Goal: Task Accomplishment & Management: Use online tool/utility

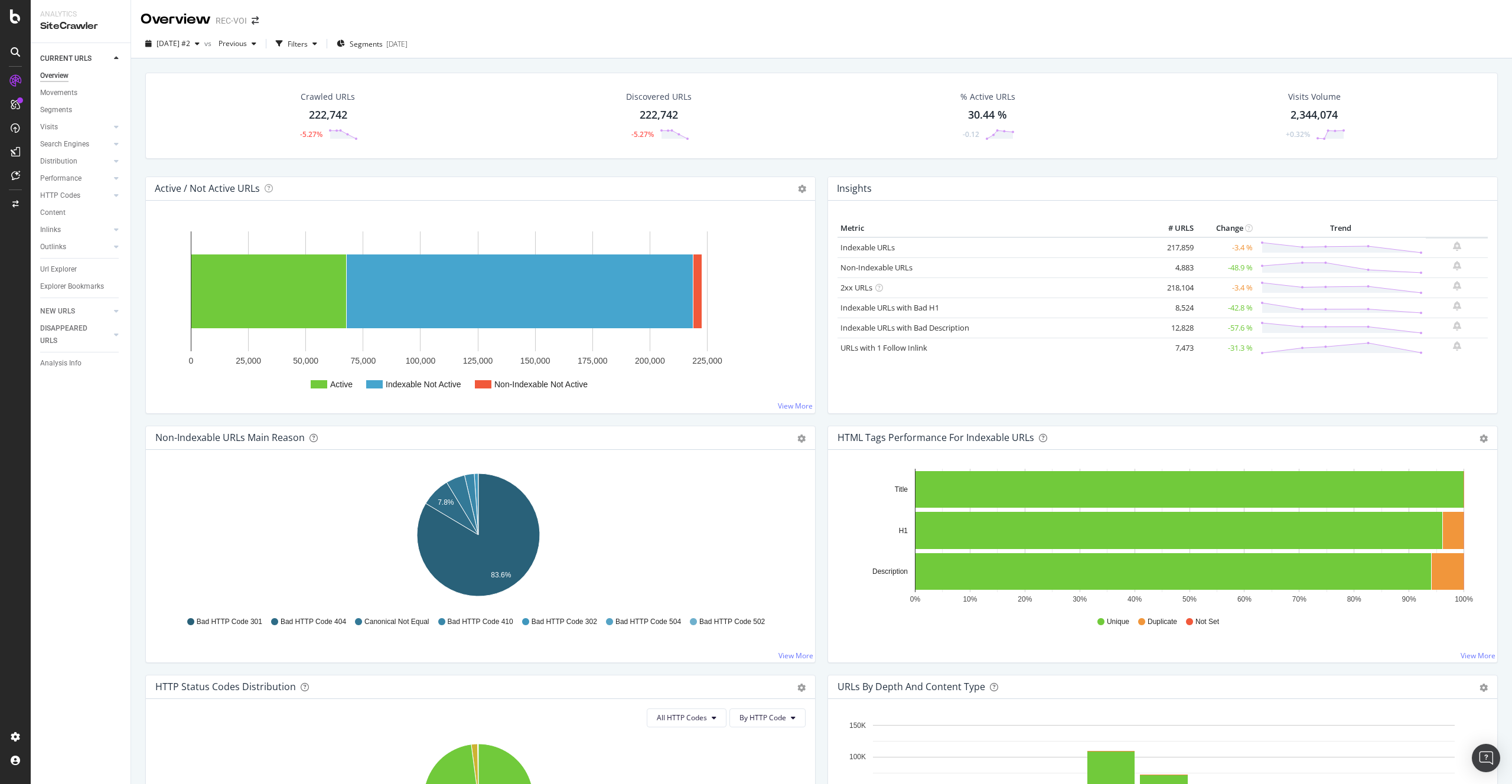
click at [896, 273] on td "Non-Indexable URLs" at bounding box center [993, 267] width 312 height 20
click at [890, 267] on link "Non-Indexable URLs" at bounding box center [877, 267] width 72 height 11
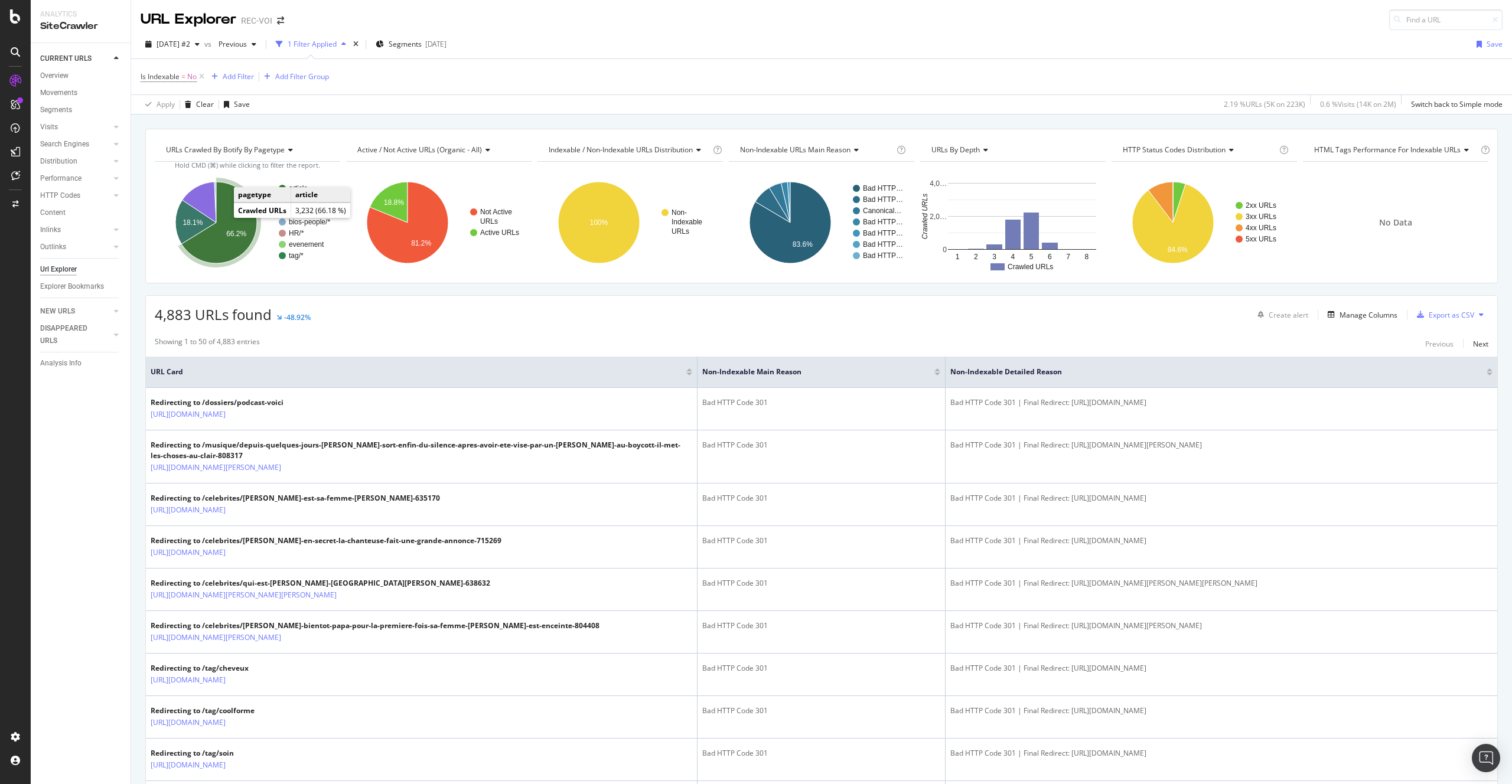
click at [224, 223] on icon "A chart." at bounding box center [219, 223] width 75 height 82
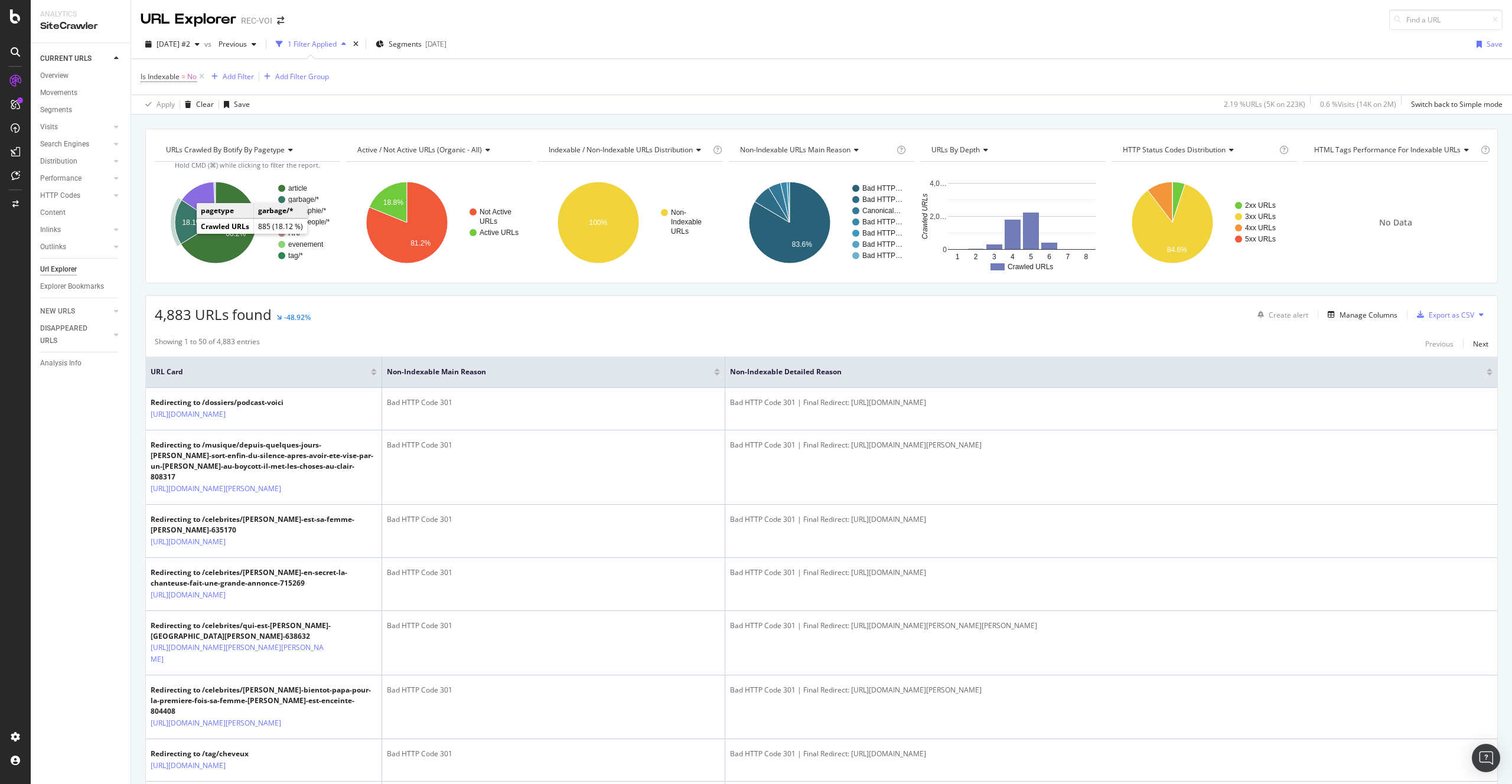
click at [186, 229] on icon "A chart." at bounding box center [195, 222] width 41 height 44
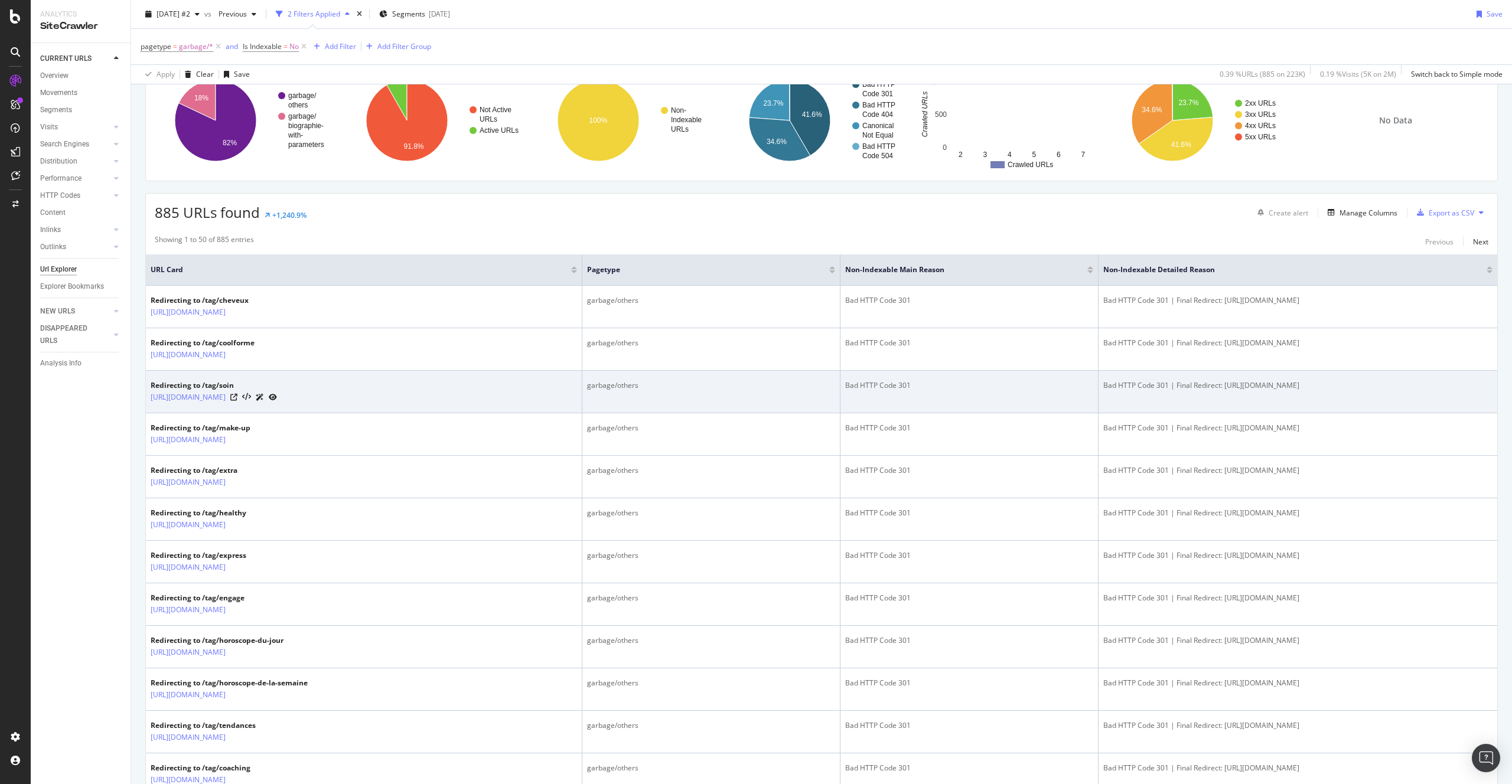
scroll to position [163, 0]
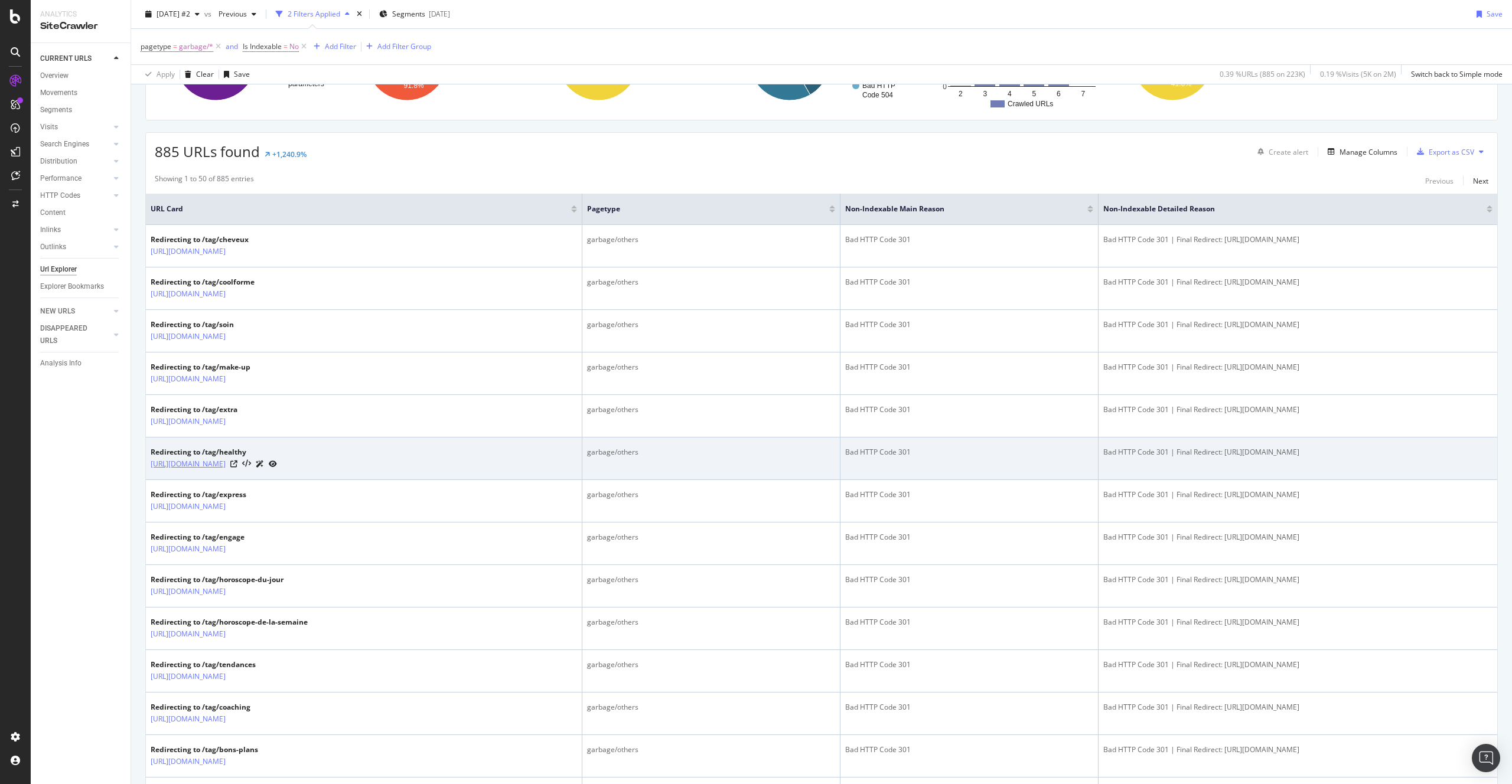
click at [226, 461] on link "https://www.voici.fr/page/tag/healthy" at bounding box center [188, 464] width 75 height 12
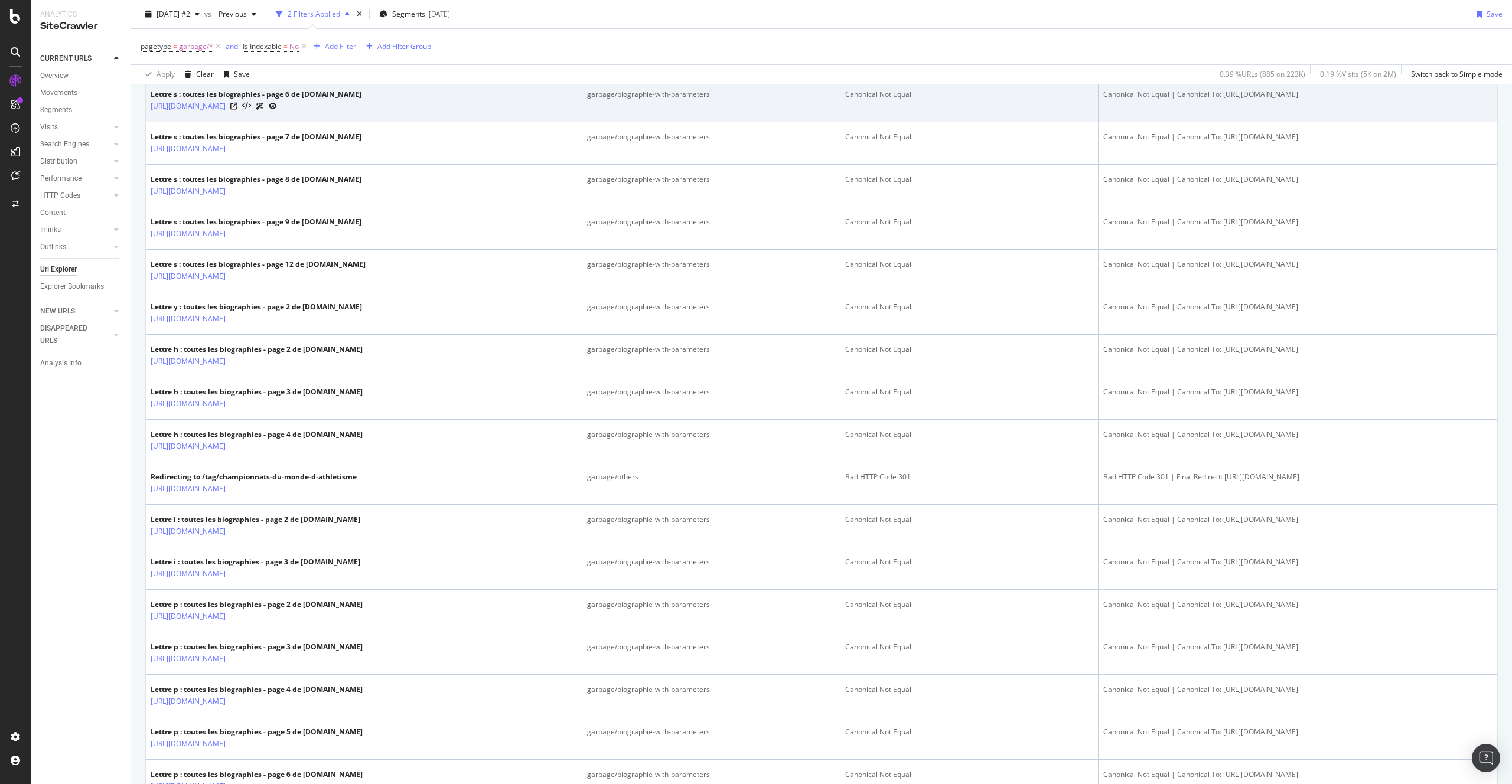
scroll to position [1798, 0]
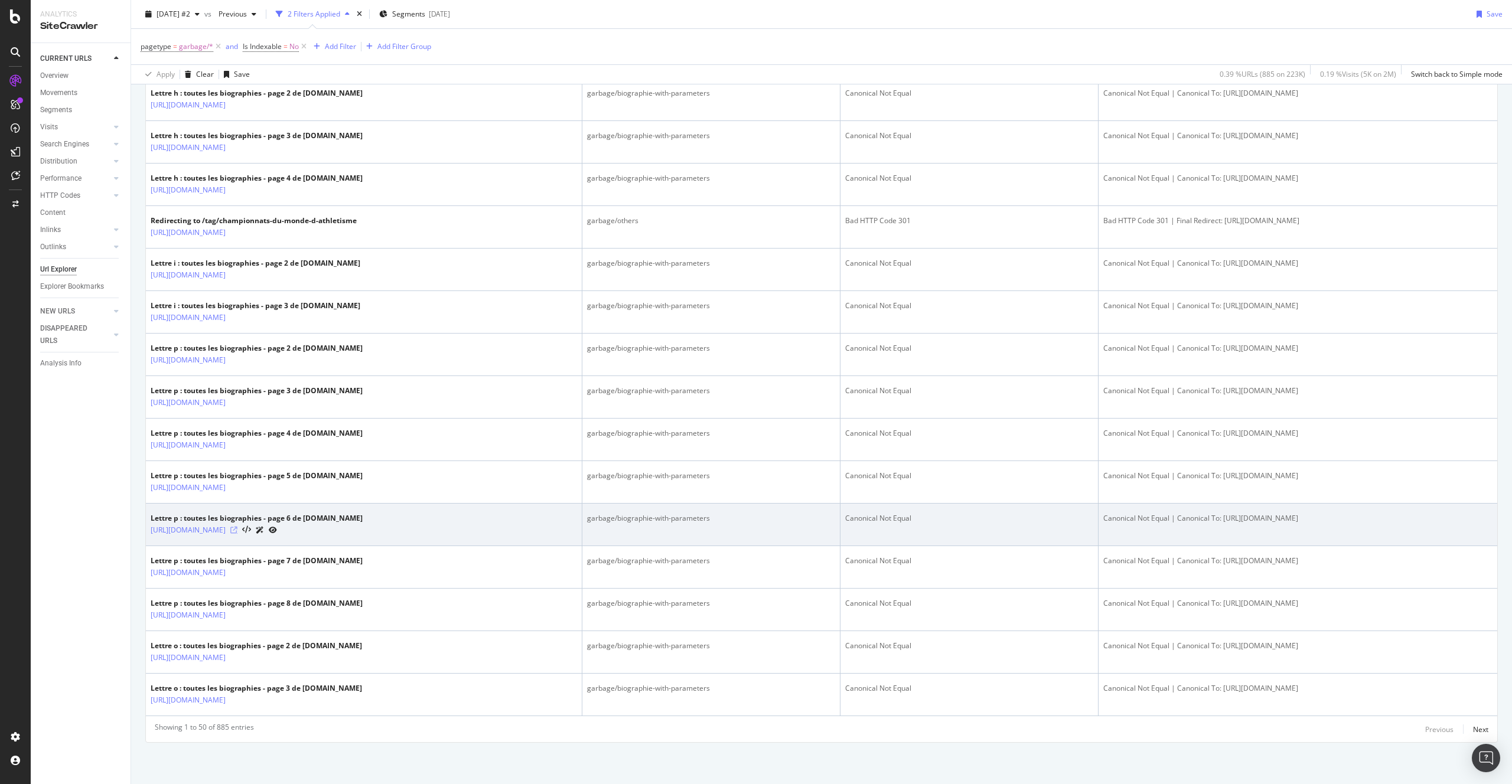
click at [237, 528] on icon at bounding box center [233, 530] width 7 height 7
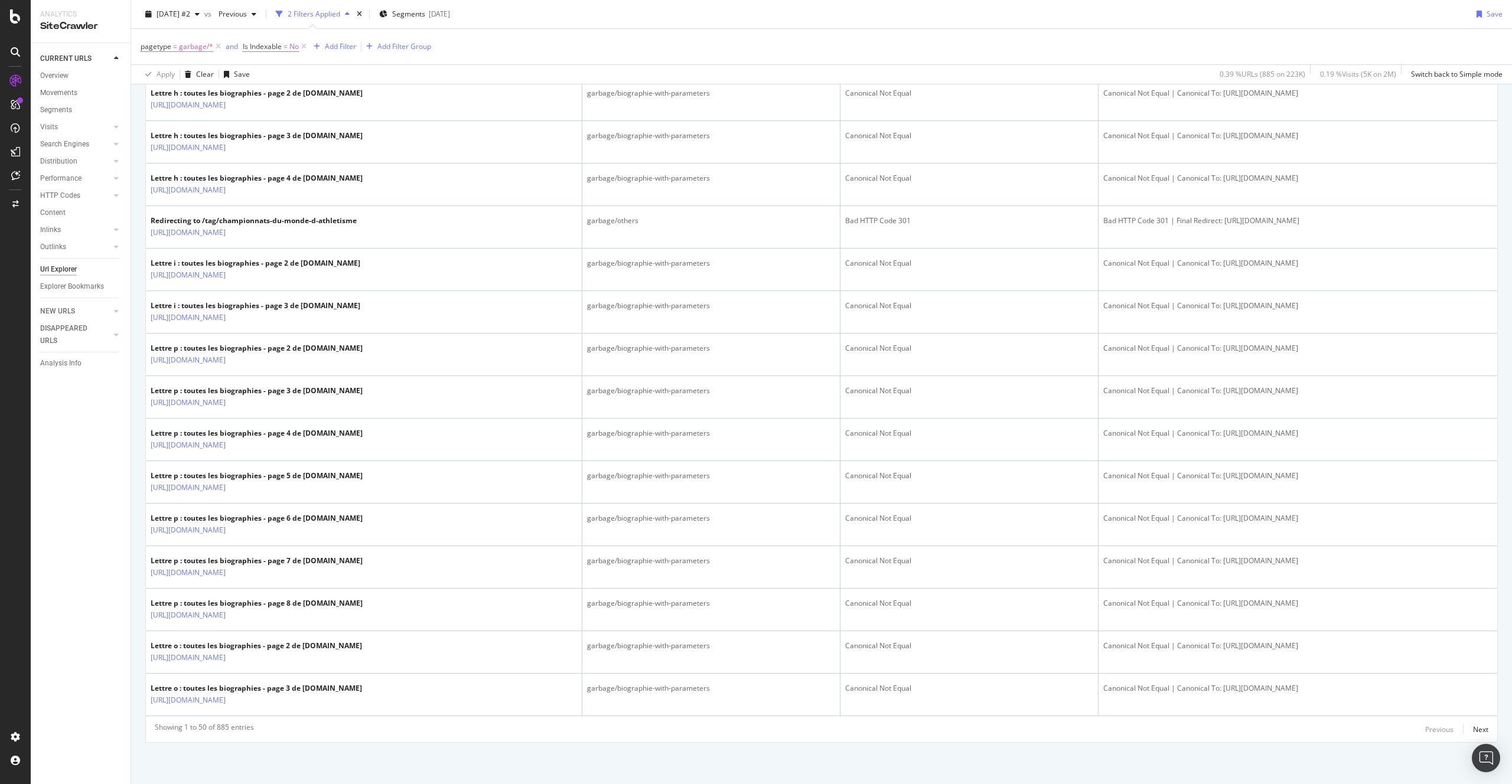
scroll to position [0, 0]
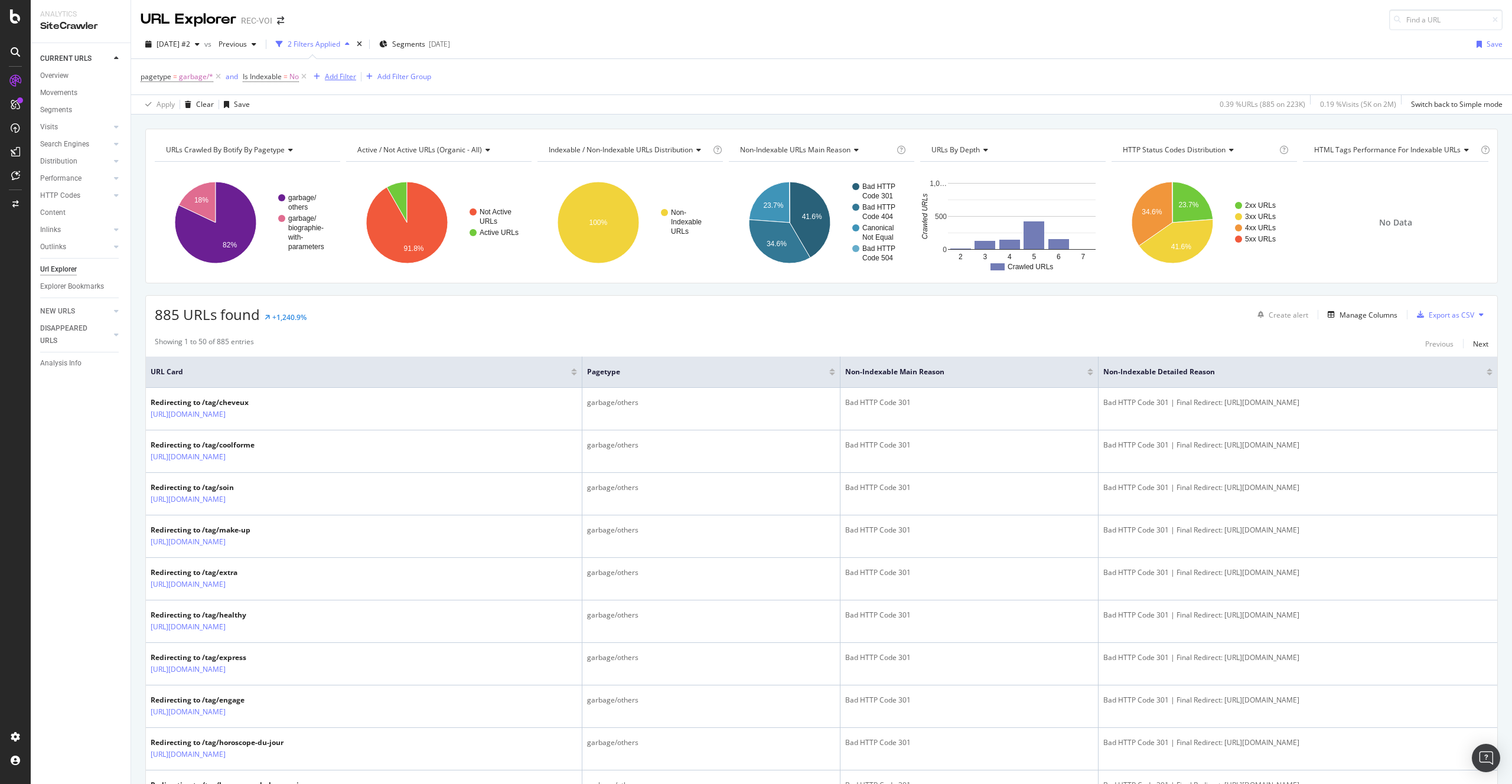
click at [340, 73] on div "Add Filter" at bounding box center [340, 76] width 32 height 10
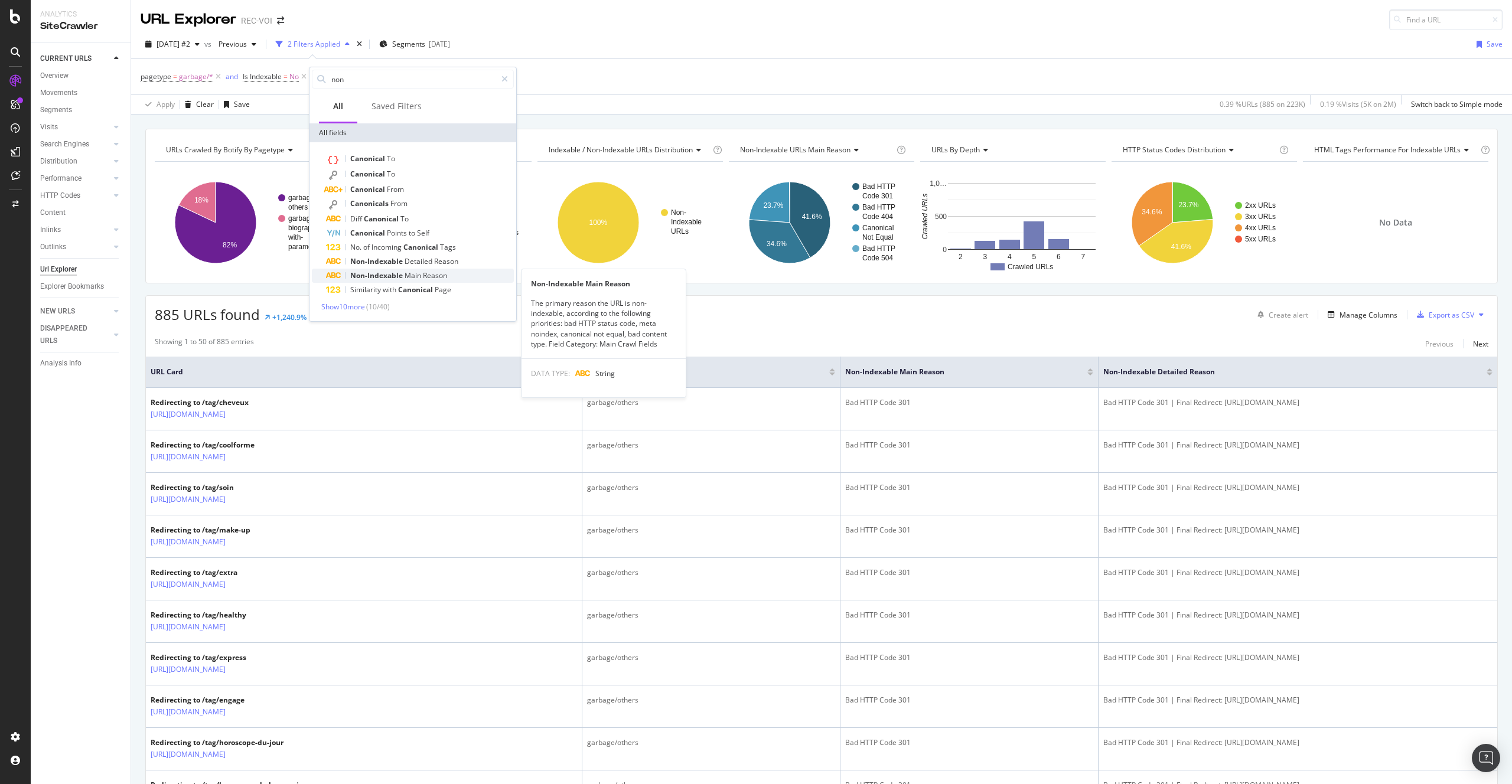
type input "non"
click at [446, 280] on div "Non-Indexable Main Reason" at bounding box center [420, 276] width 188 height 14
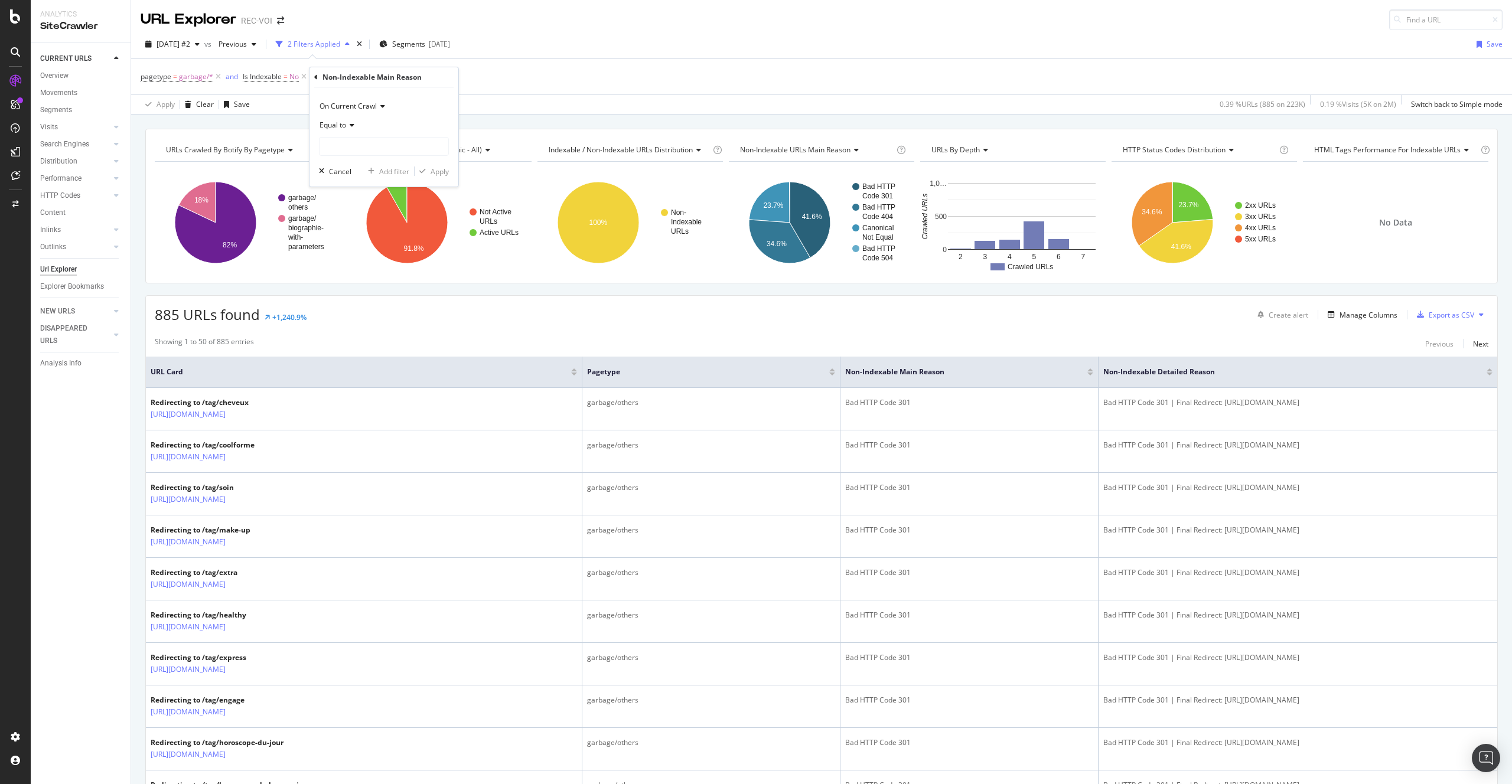
click at [355, 124] on div "Equal to" at bounding box center [384, 125] width 130 height 19
click at [362, 161] on span "Not equal to" at bounding box center [345, 165] width 40 height 10
click at [364, 149] on input "text" at bounding box center [384, 146] width 129 height 19
click at [388, 193] on div "Canonical Not Equal 245 URLS" at bounding box center [385, 199] width 131 height 12
type input "Canonical Not Equal"
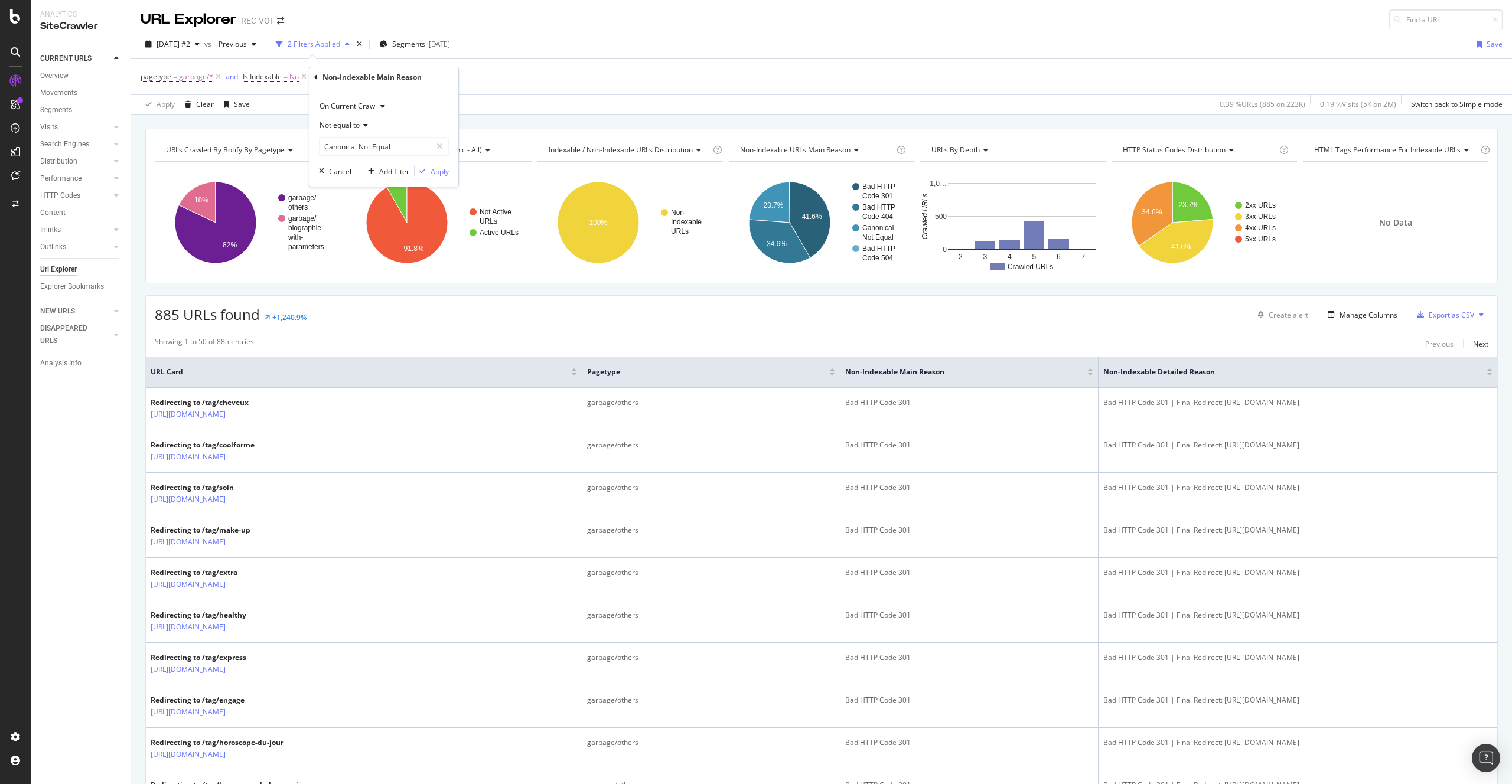
click at [427, 173] on div "button" at bounding box center [422, 171] width 16 height 7
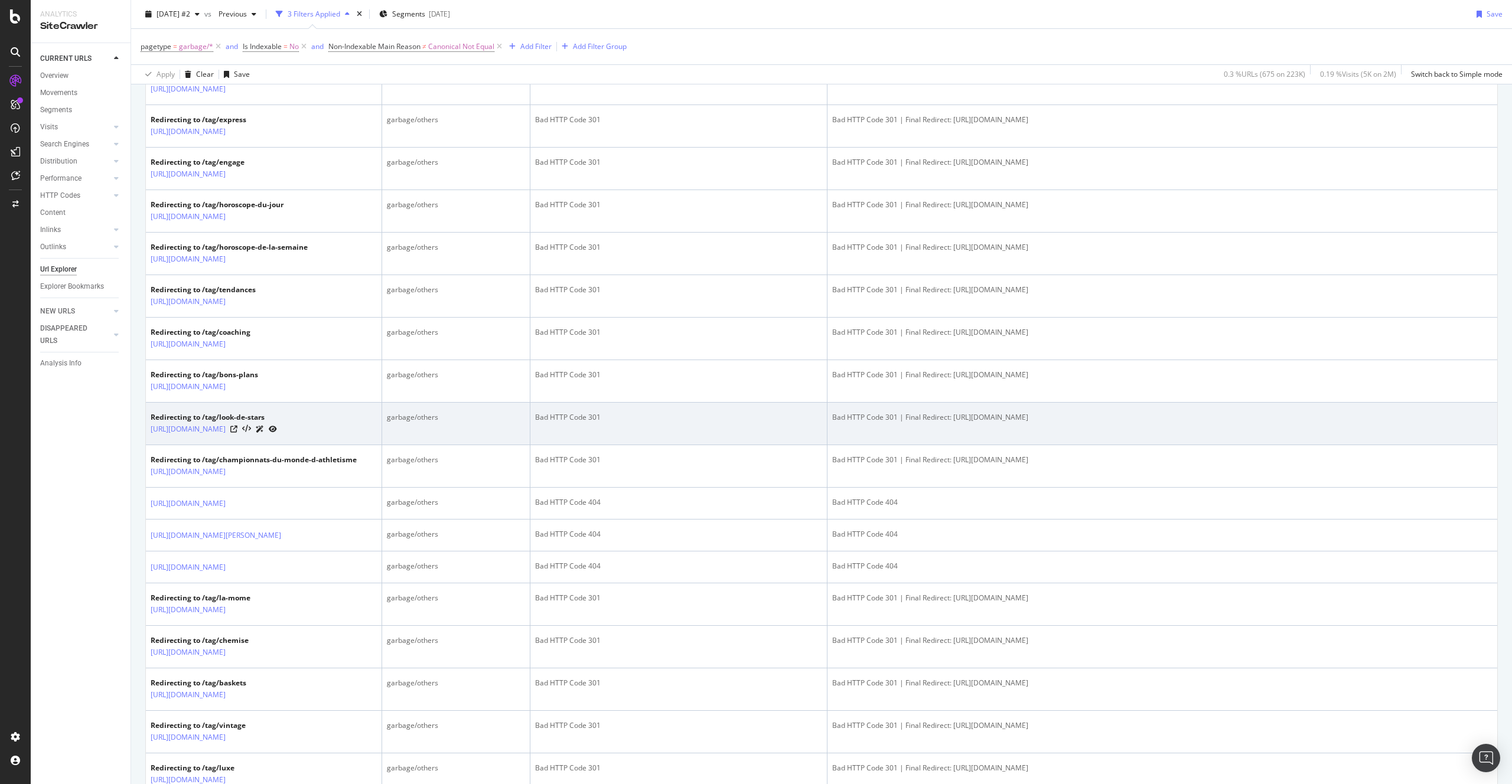
scroll to position [614, 0]
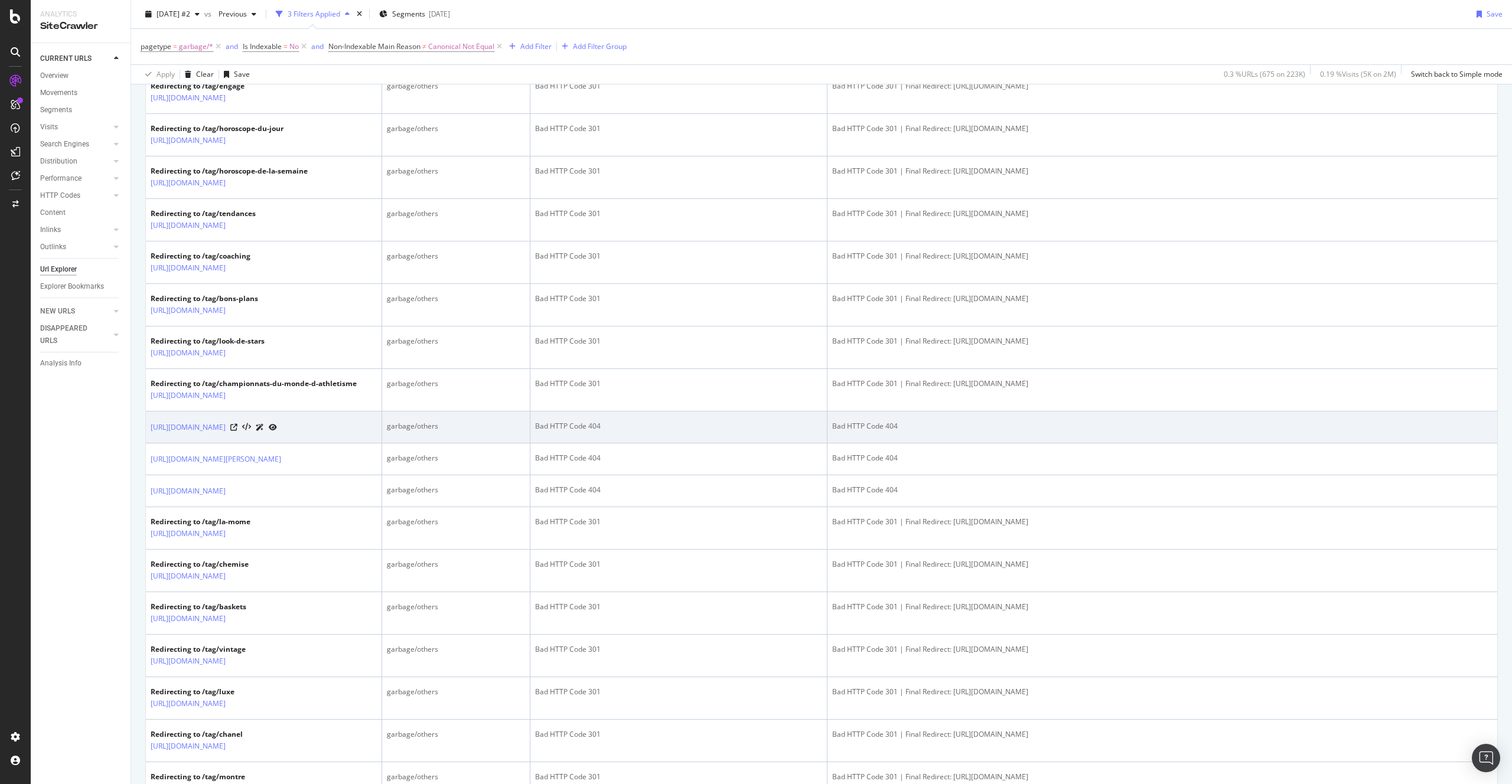
click at [325, 444] on td "https://www.voici.fr/cuisine/recettes/divers/cake-tomates-sechees-olives-et-cou…" at bounding box center [263, 427] width 236 height 32
click at [237, 431] on icon at bounding box center [233, 427] width 7 height 7
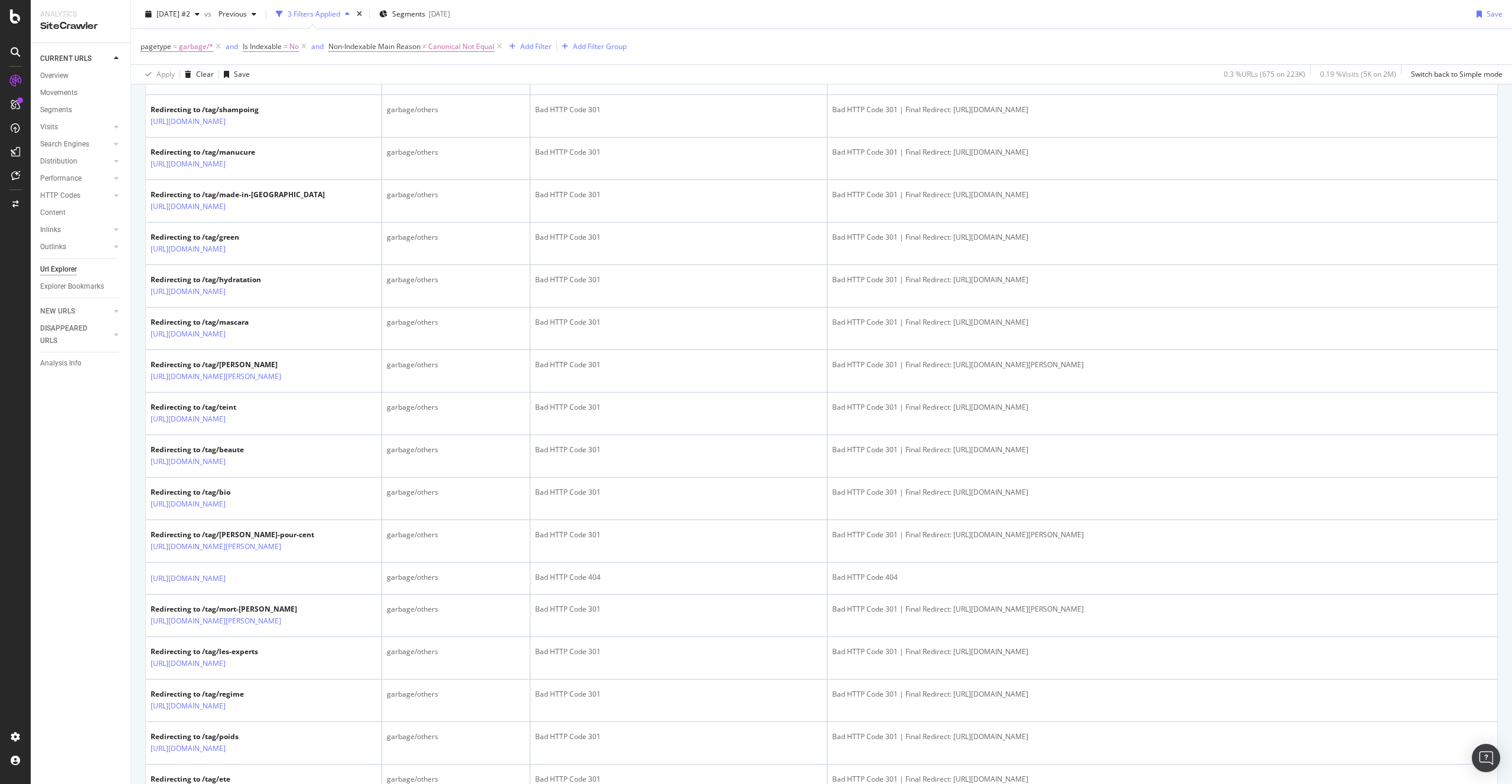
scroll to position [1836, 0]
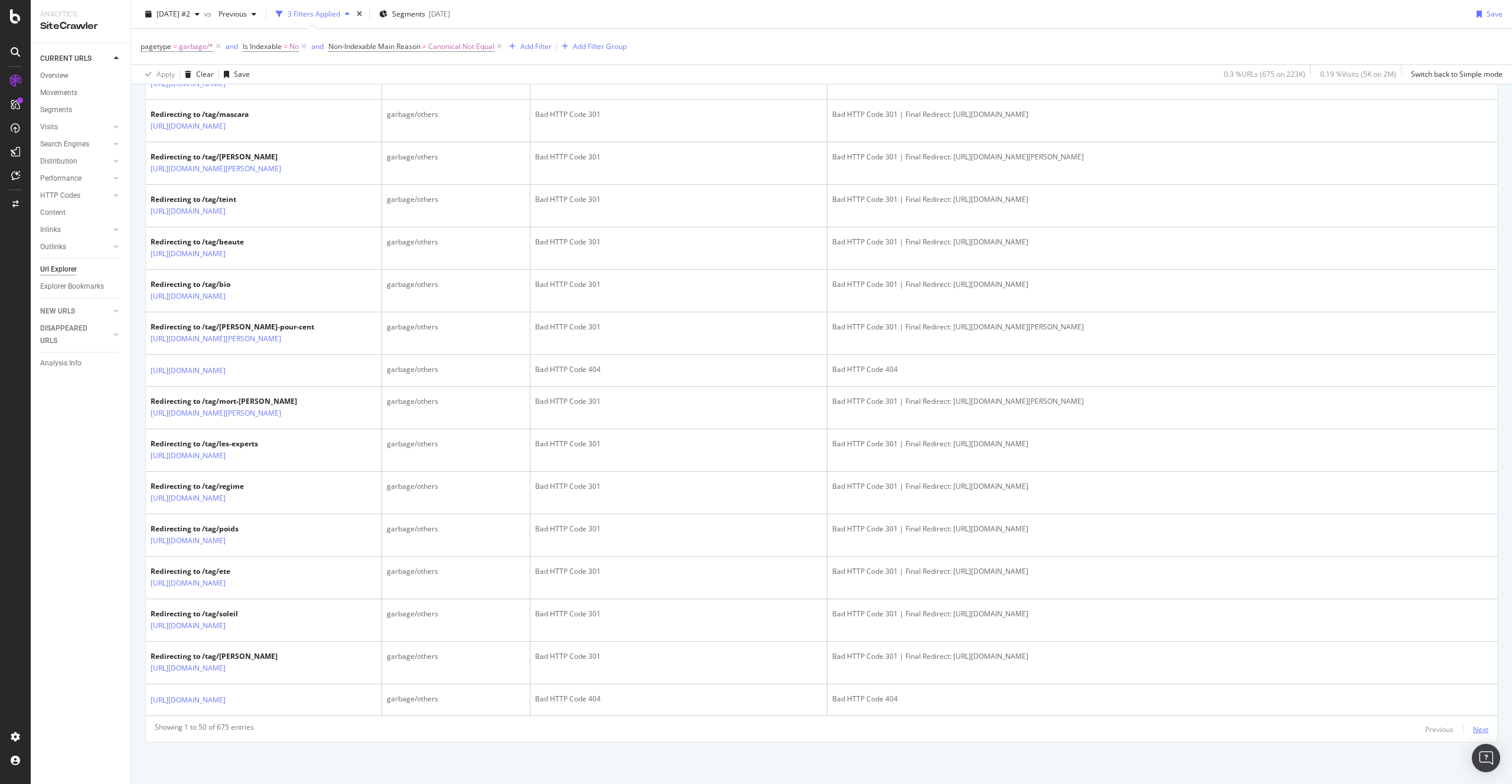
click at [1473, 723] on div "Next" at bounding box center [1480, 729] width 15 height 13
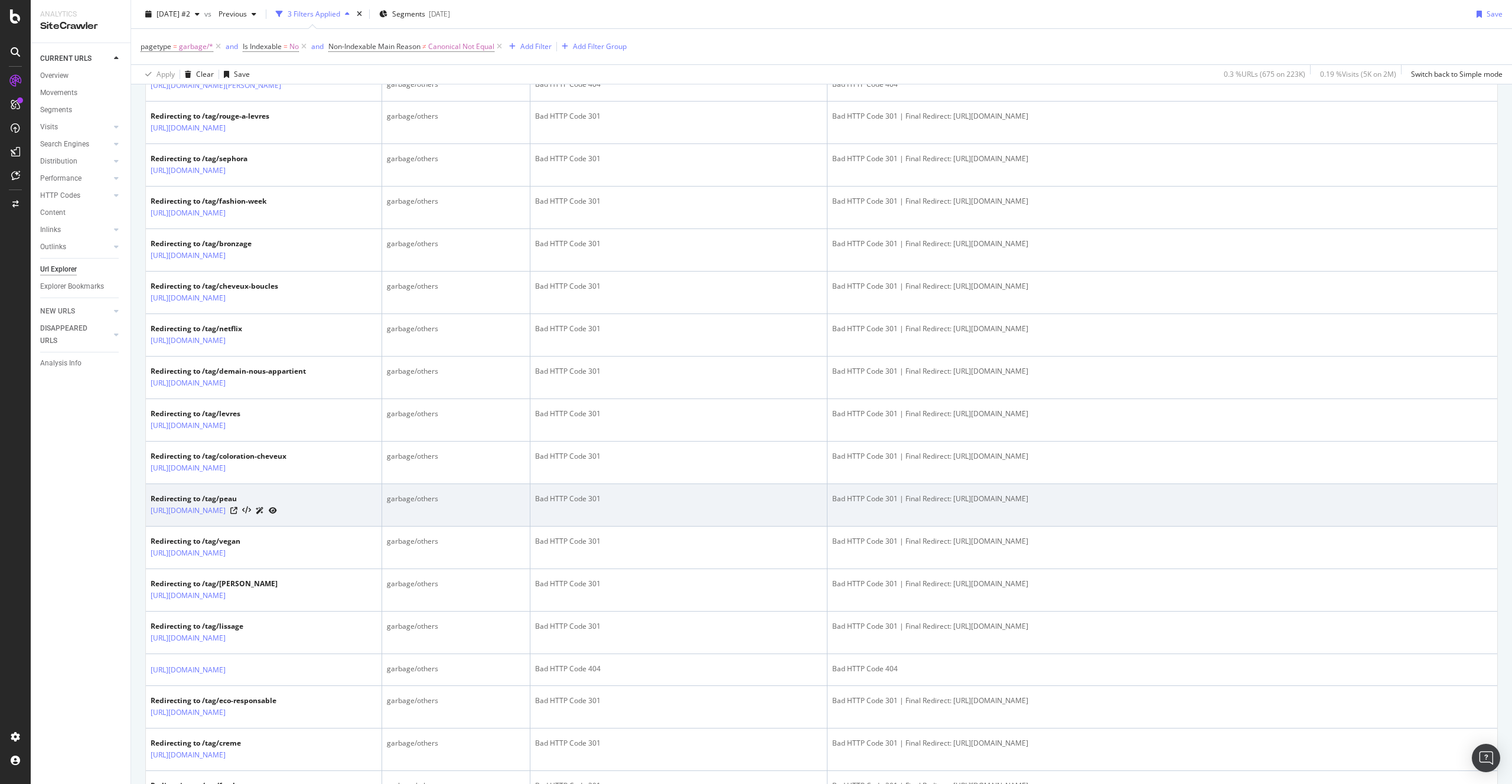
scroll to position [0, 0]
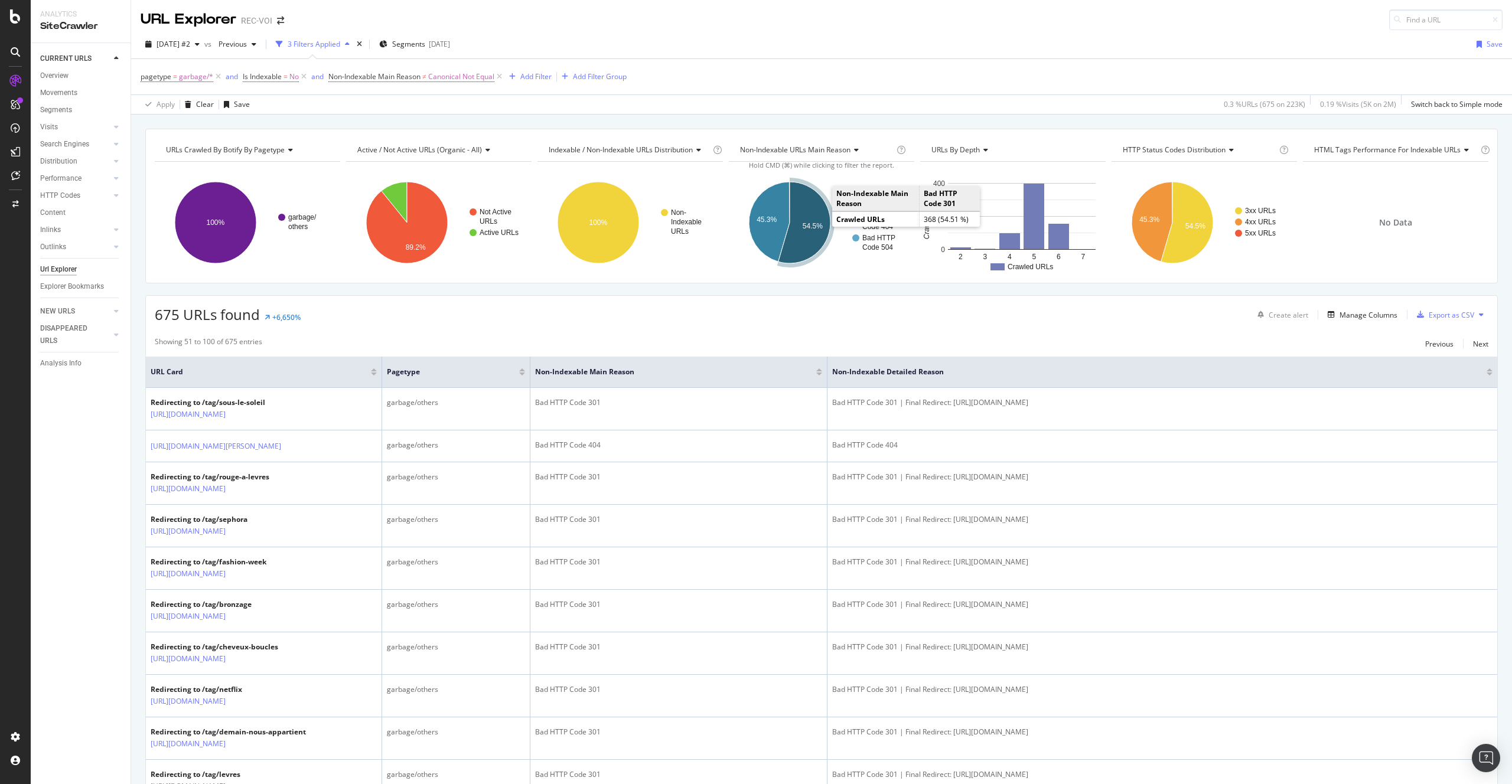
click at [803, 223] on text "54.5%" at bounding box center [813, 226] width 20 height 8
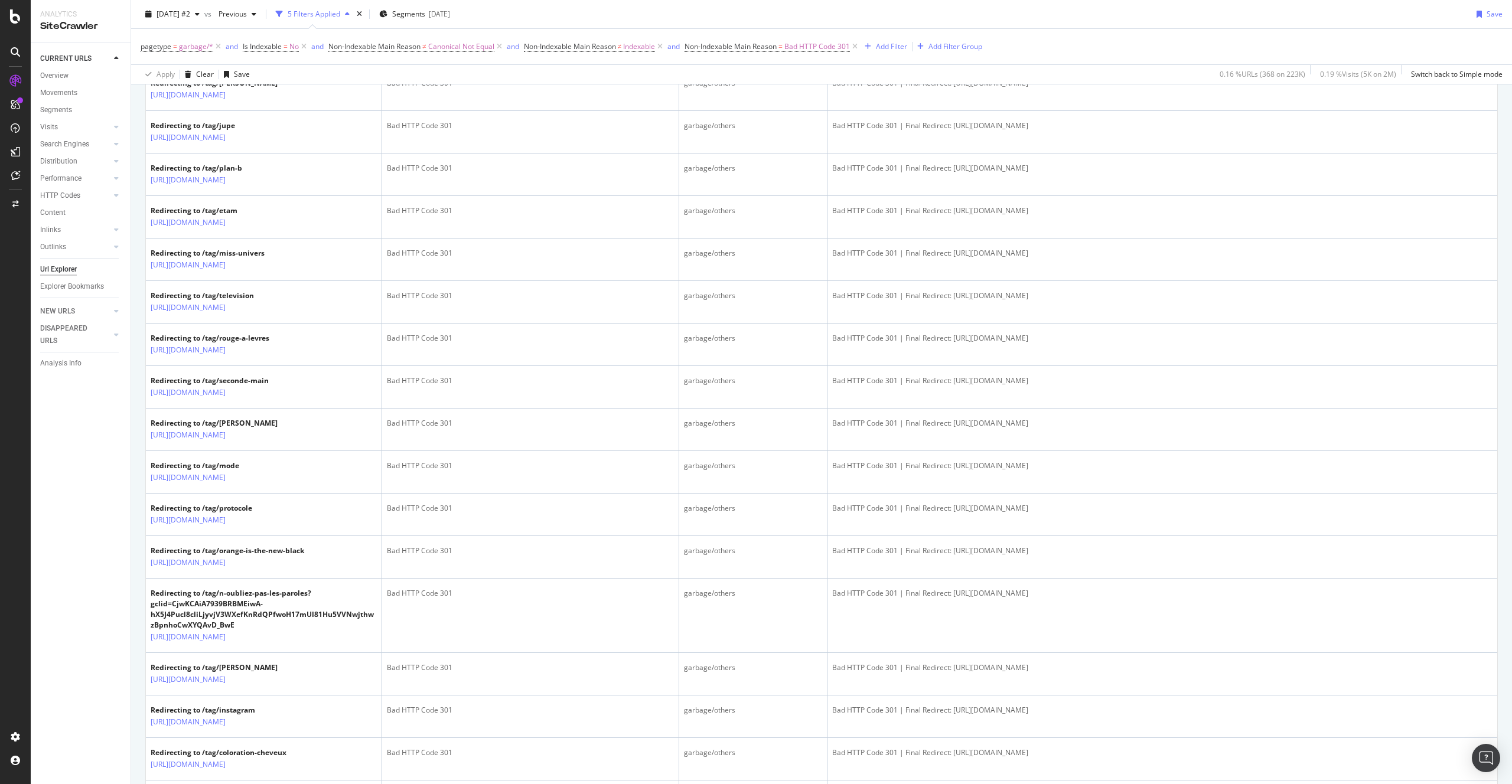
scroll to position [1909, 0]
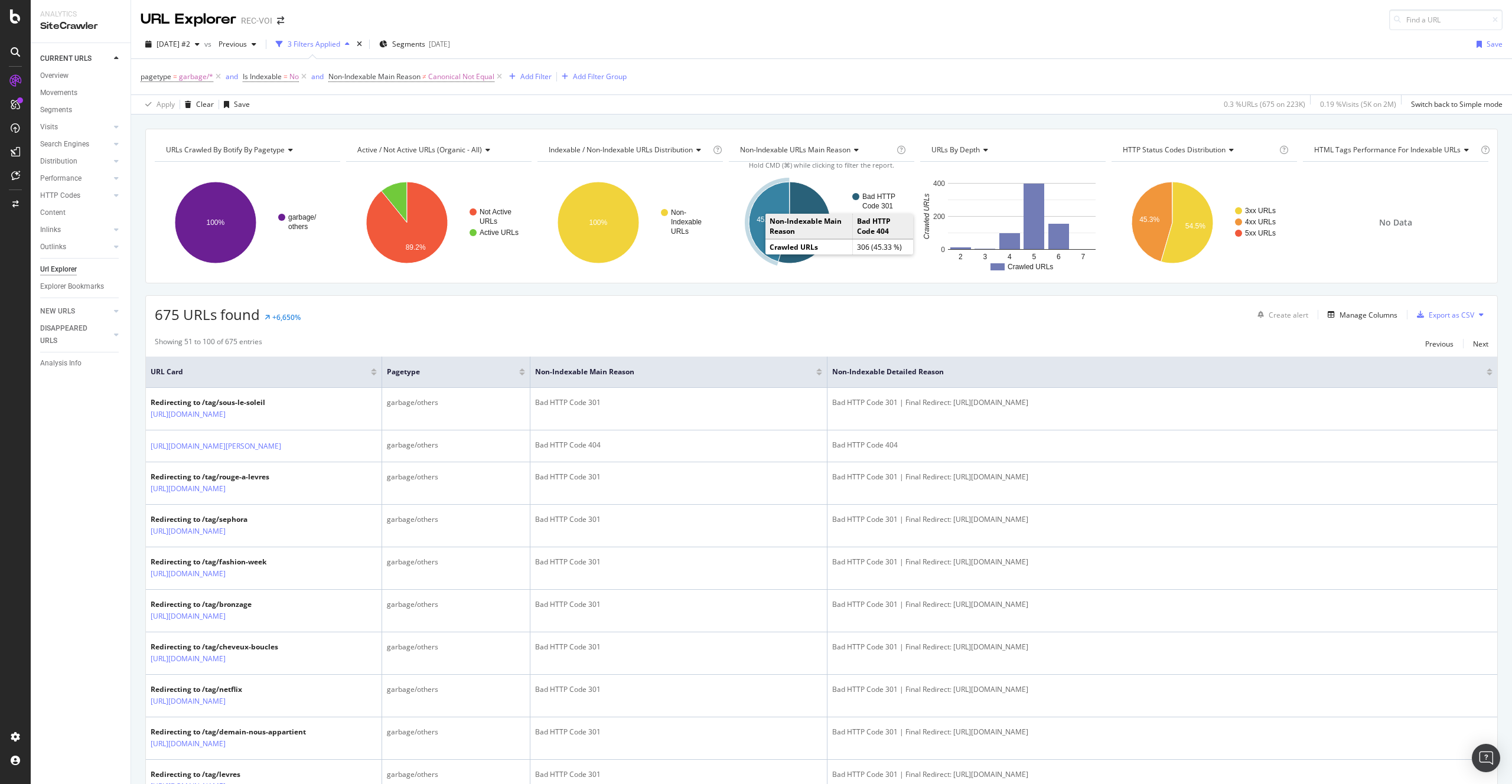
click at [763, 229] on icon "A chart." at bounding box center [769, 222] width 41 height 80
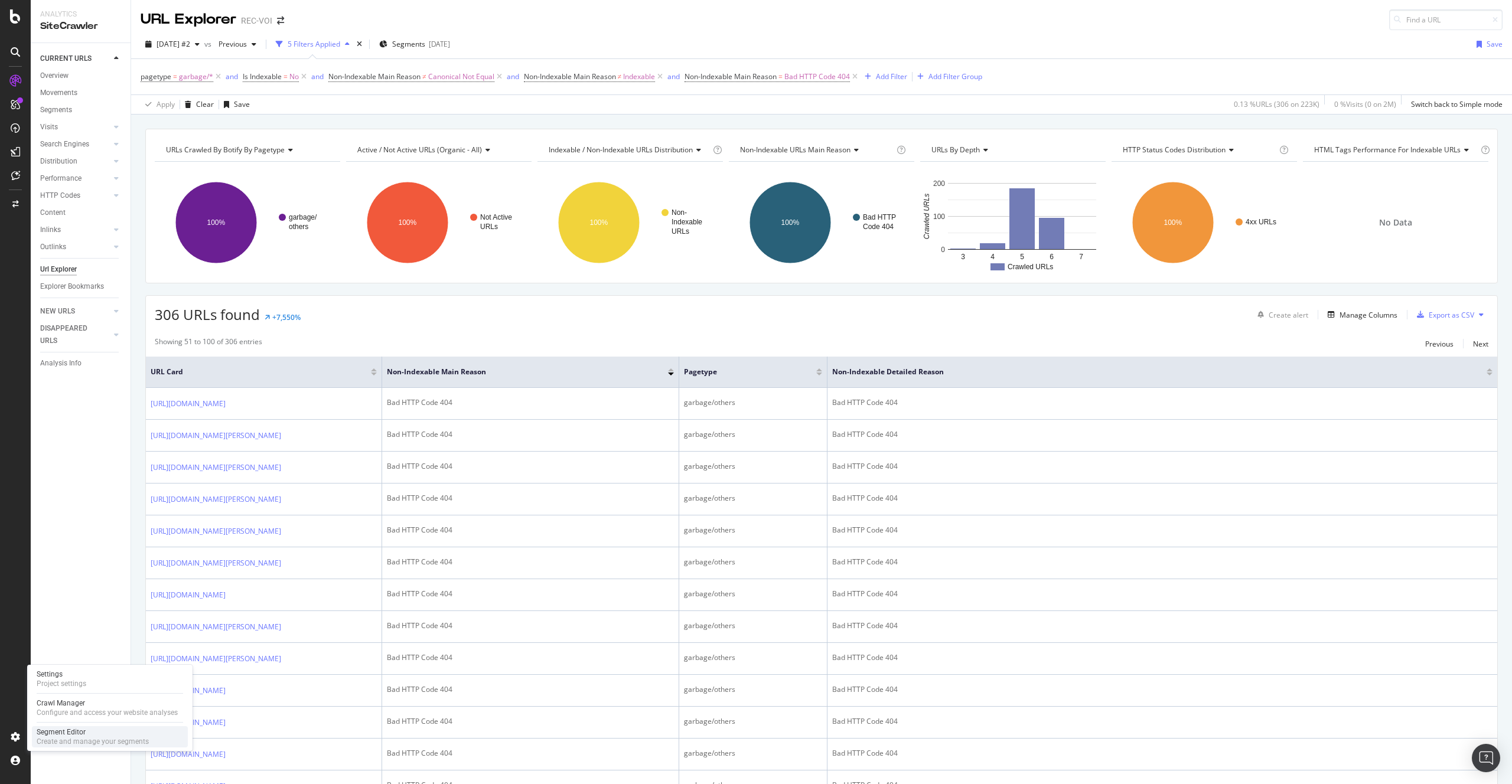
click at [64, 730] on div "Segment Editor" at bounding box center [93, 732] width 112 height 9
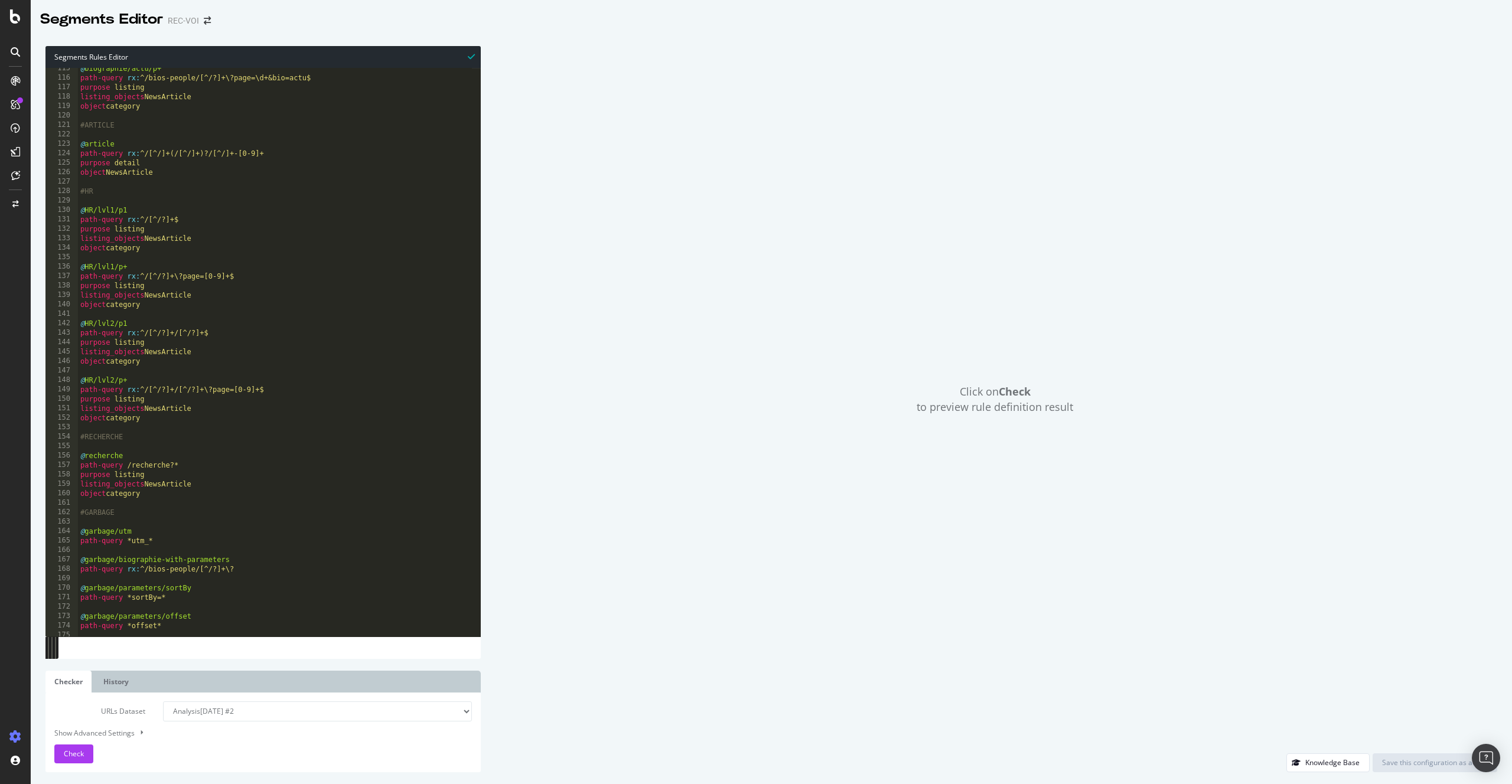
scroll to position [900, 0]
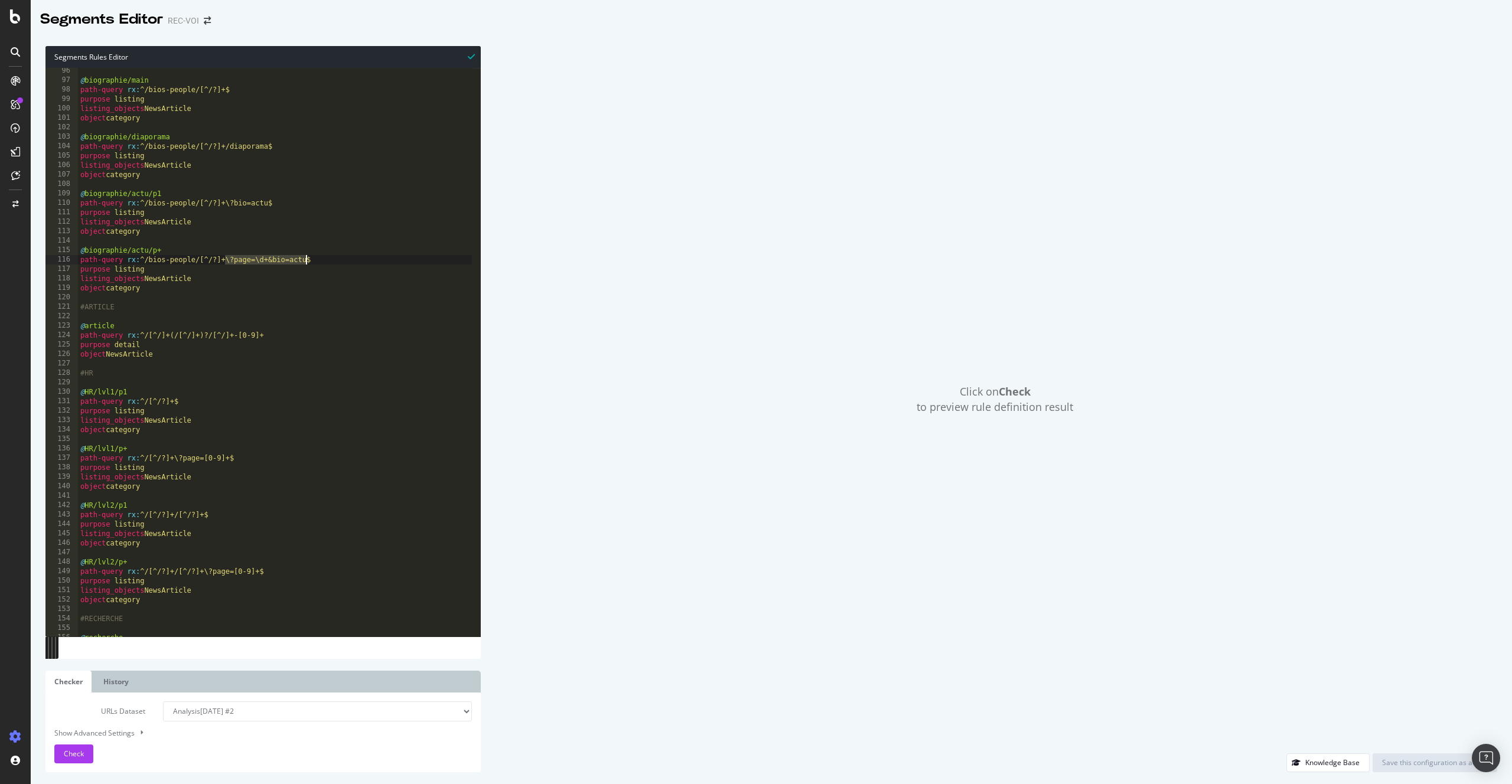
drag, startPoint x: 224, startPoint y: 257, endPoint x: 305, endPoint y: 257, distance: 81.0
click at [305, 257] on div "@ biographie/main path-query rx : ^/bios-people/[^/?]+$ purpose listing listing…" at bounding box center [275, 360] width 394 height 588
click at [199, 200] on div "@ biographie/main path-query rx : ^/bios-people/[^/?]+$ purpose listing listing…" at bounding box center [275, 360] width 394 height 588
click at [196, 200] on div "@ biographie/main path-query rx : ^/bios-people/[^/?]+$ purpose listing listing…" at bounding box center [275, 360] width 394 height 588
drag, startPoint x: 220, startPoint y: 201, endPoint x: 267, endPoint y: 201, distance: 47.0
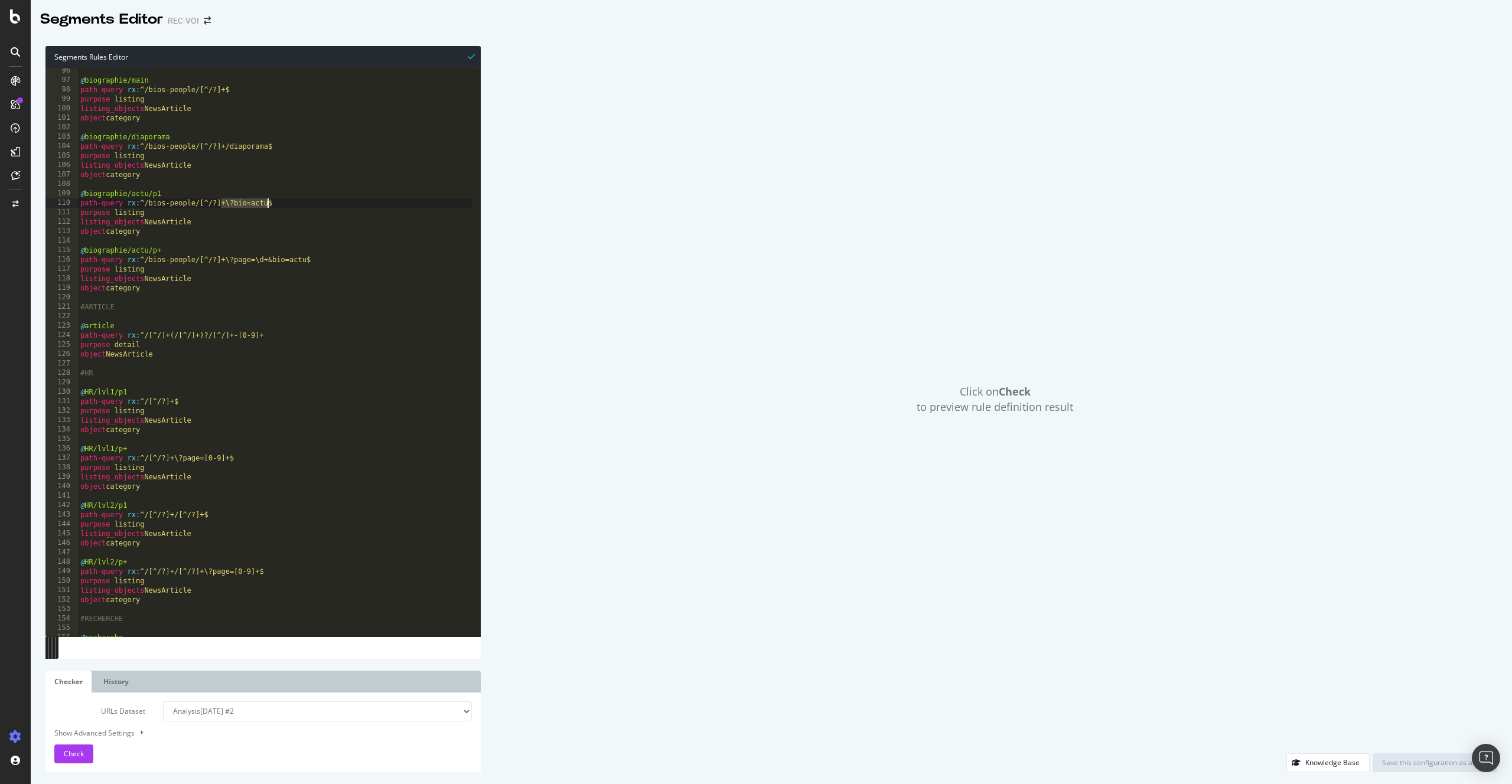
click at [267, 201] on div "@ biographie/main path-query rx : ^/bios-people/[^/?]+$ purpose listing listing…" at bounding box center [275, 360] width 394 height 588
drag, startPoint x: 242, startPoint y: 202, endPoint x: 220, endPoint y: 202, distance: 22.0
click at [220, 202] on div "@ biographie/main path-query rx : ^/bios-people/[^/?]+$ purpose listing listing…" at bounding box center [275, 360] width 394 height 588
drag, startPoint x: 223, startPoint y: 258, endPoint x: 305, endPoint y: 257, distance: 82.0
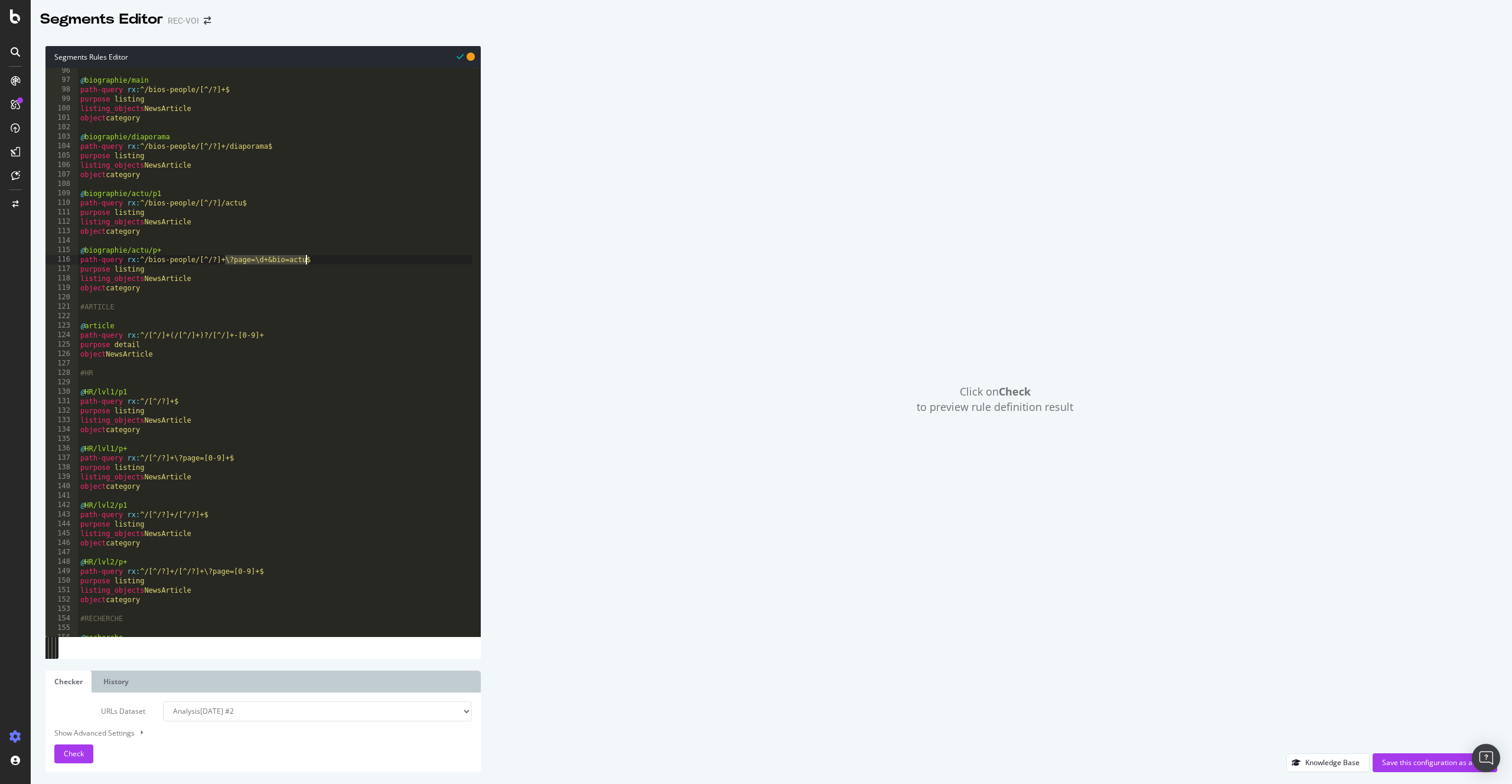
click at [305, 257] on div "@ biographie/main path-query rx : ^/bios-people/[^/?]+$ purpose listing listing…" at bounding box center [275, 360] width 394 height 588
paste textarea "/"
click at [307, 285] on div "@ biographie/main path-query rx : ^/bios-people/[^/?]+$ purpose listing listing…" at bounding box center [275, 360] width 394 height 588
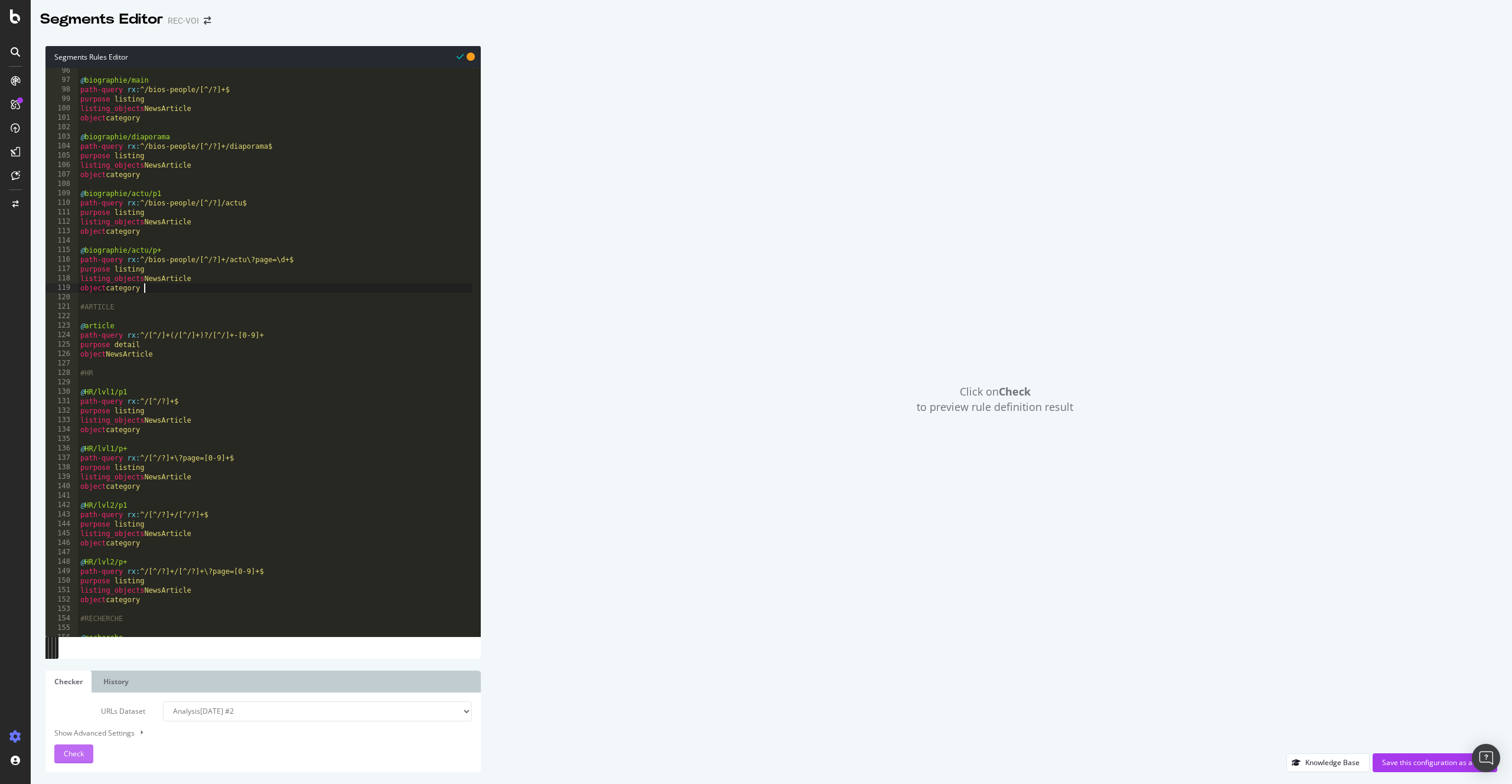
click at [75, 762] on div "Check" at bounding box center [74, 754] width 20 height 18
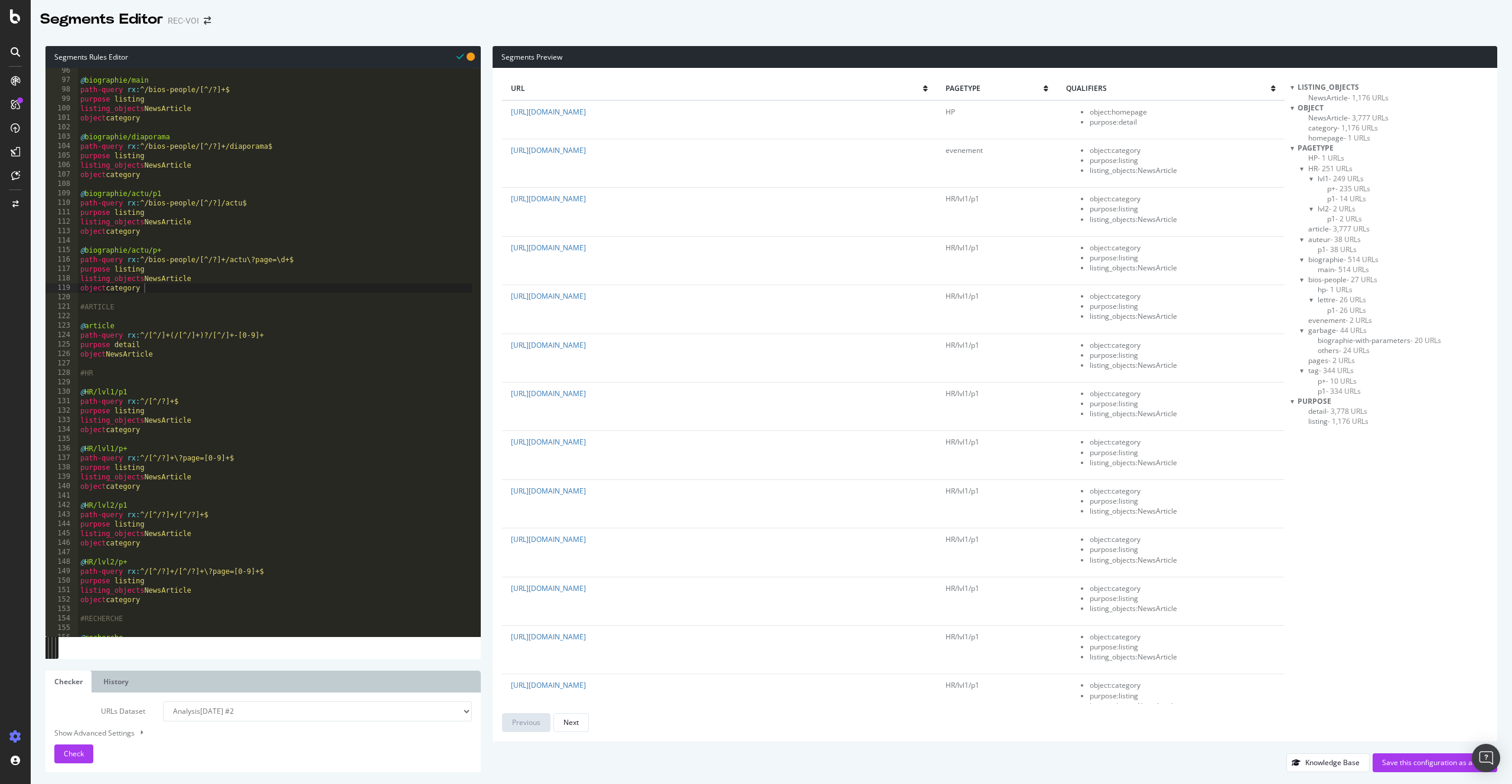
click at [1295, 88] on div "listing_objects" at bounding box center [1389, 87] width 197 height 10
click at [1294, 88] on div at bounding box center [1292, 87] width 4 height 10
click at [1292, 95] on div at bounding box center [1292, 97] width 4 height 10
click at [1294, 360] on div at bounding box center [1292, 360] width 4 height 10
click at [1355, 227] on span "- 514 URLs" at bounding box center [1351, 229] width 35 height 10
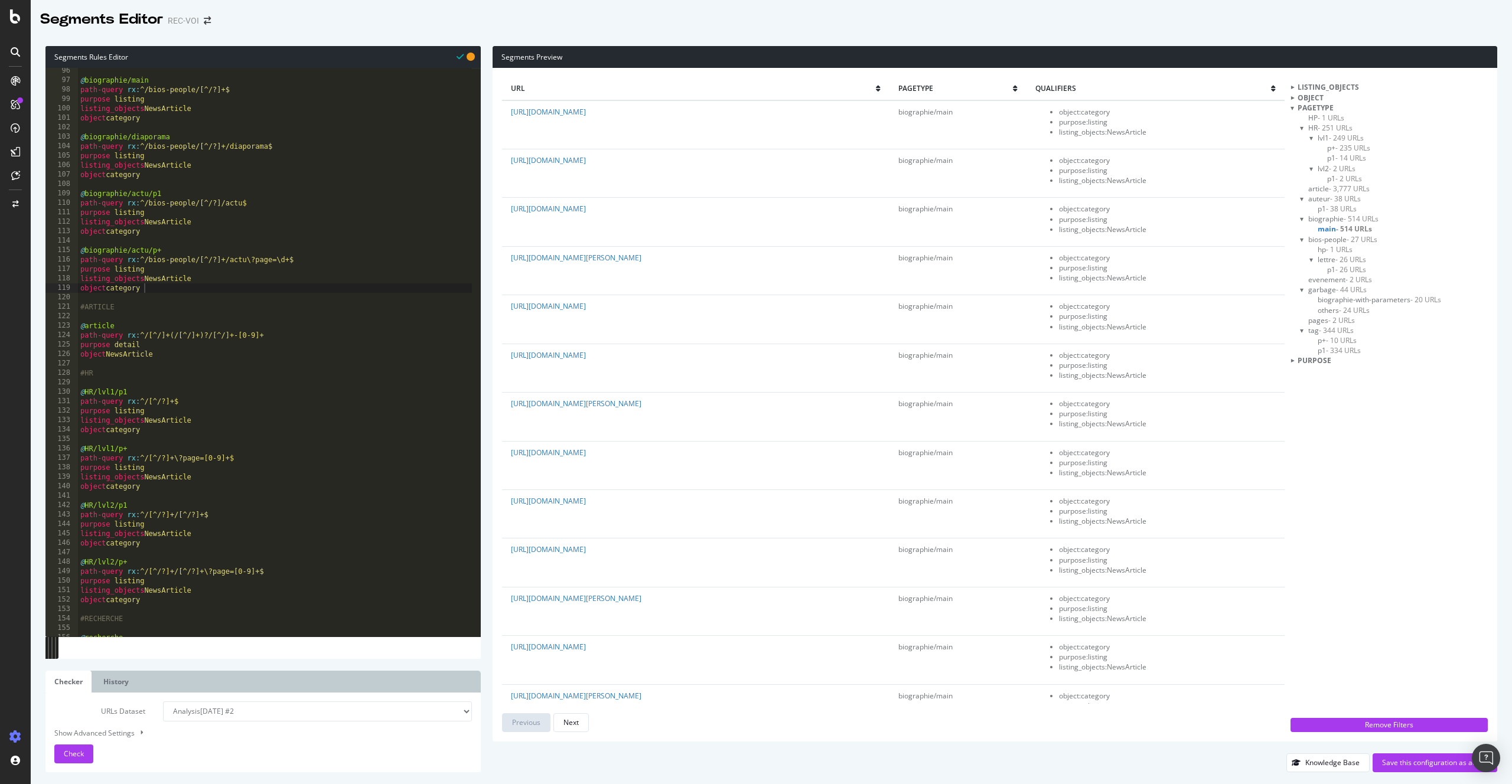
click at [1353, 300] on span "biographie-with-parameters - 20 URLs" at bounding box center [1379, 300] width 123 height 10
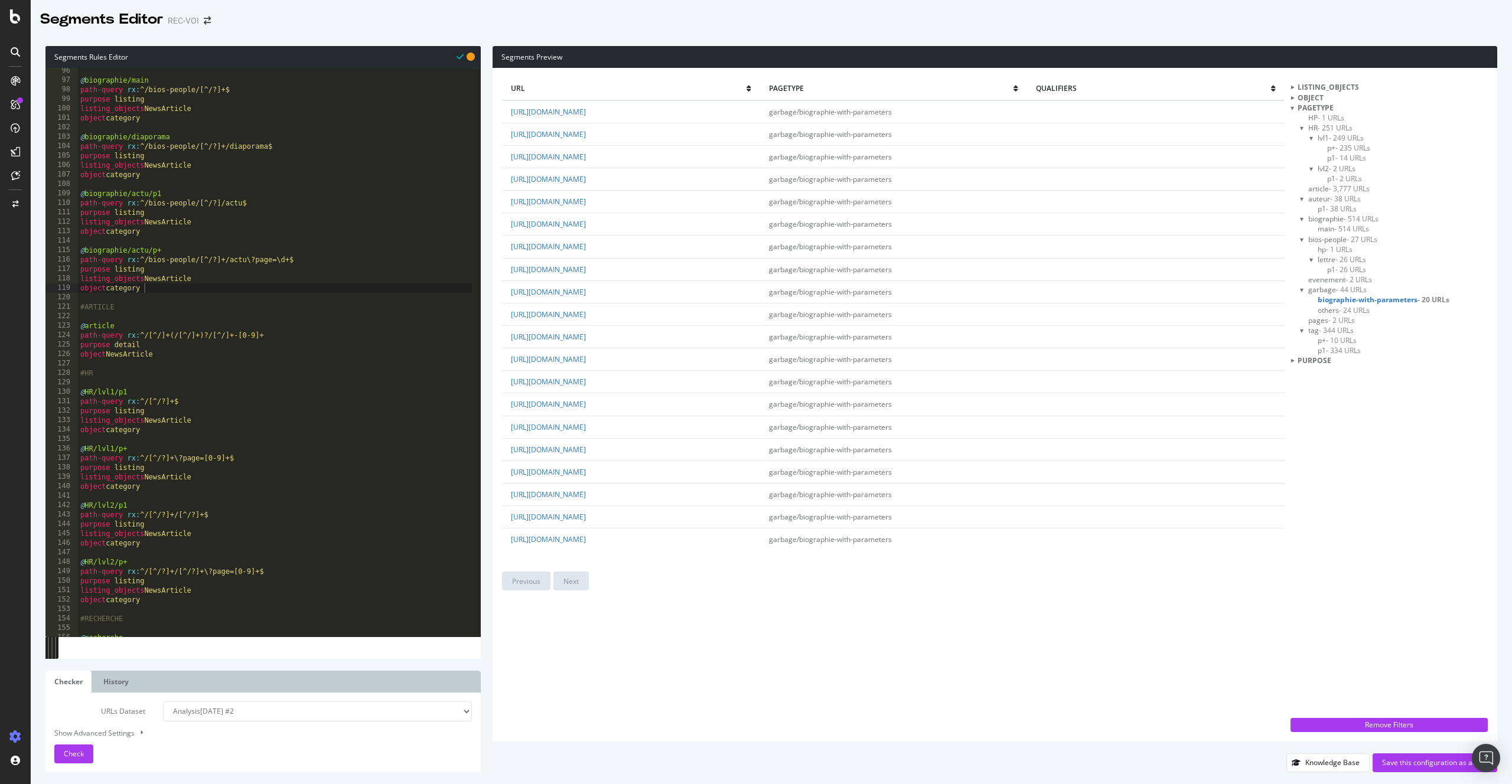
click at [131, 411] on div "@ biographie/main path-query rx : ^/bios-people/[^/?]+$ purpose listing listing…" at bounding box center [275, 360] width 394 height 588
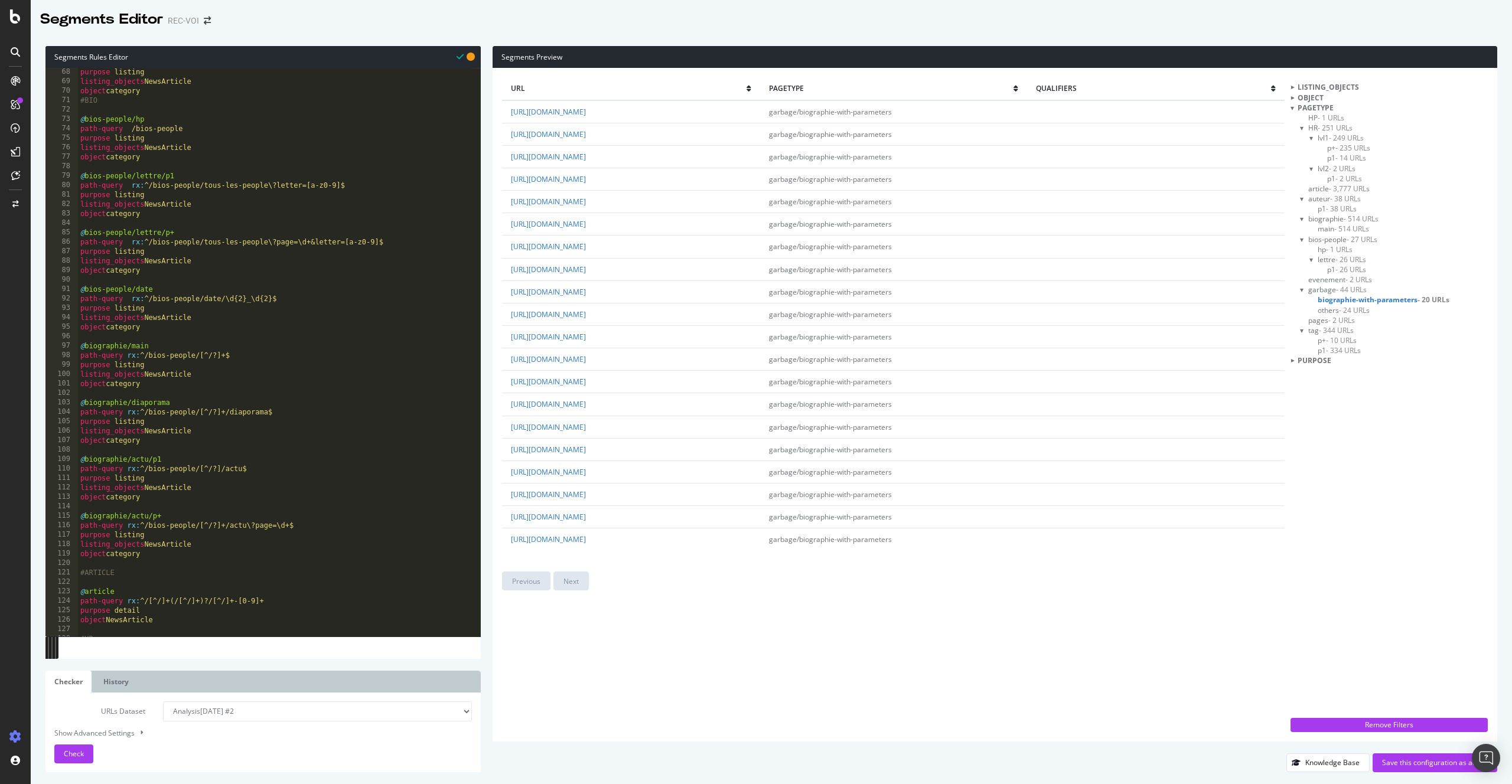
scroll to position [634, 0]
drag, startPoint x: 274, startPoint y: 243, endPoint x: 312, endPoint y: 242, distance: 38.0
click at [312, 242] on div "purpose listing listing_objects NewsArticle object category #BIO @ bios-people/…" at bounding box center [275, 360] width 394 height 588
click at [341, 241] on div "purpose listing listing_objects NewsArticle object category #BIO @ bios-people/…" at bounding box center [275, 360] width 394 height 588
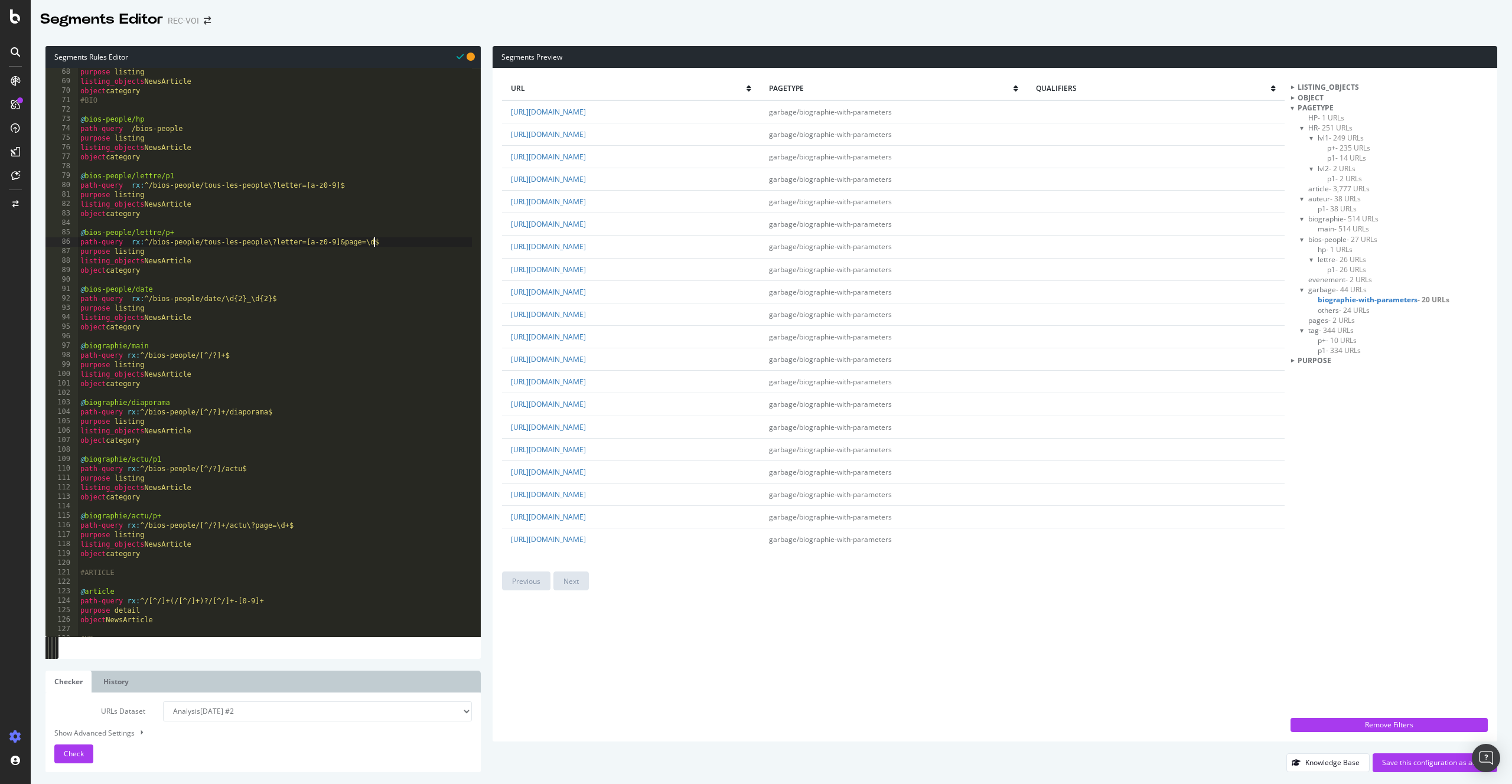
scroll to position [0, 24]
type textarea "path-query rx:^/bios-people/tous-les-people\?letter=[a-z0-9]&page=\d+$"
click at [88, 752] on button "Check" at bounding box center [74, 754] width 39 height 19
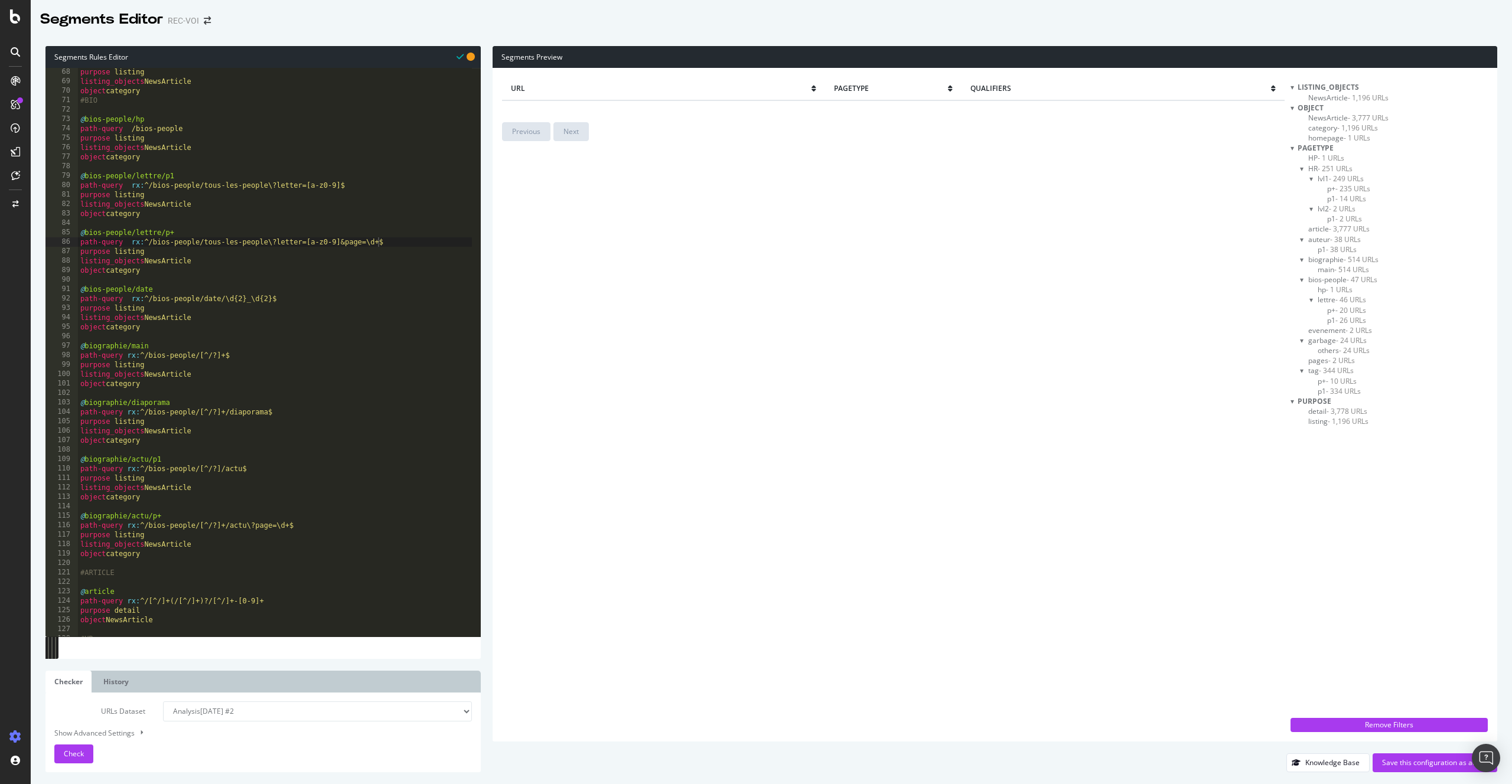
click at [1346, 381] on span "- 10 URLs" at bounding box center [1341, 380] width 31 height 10
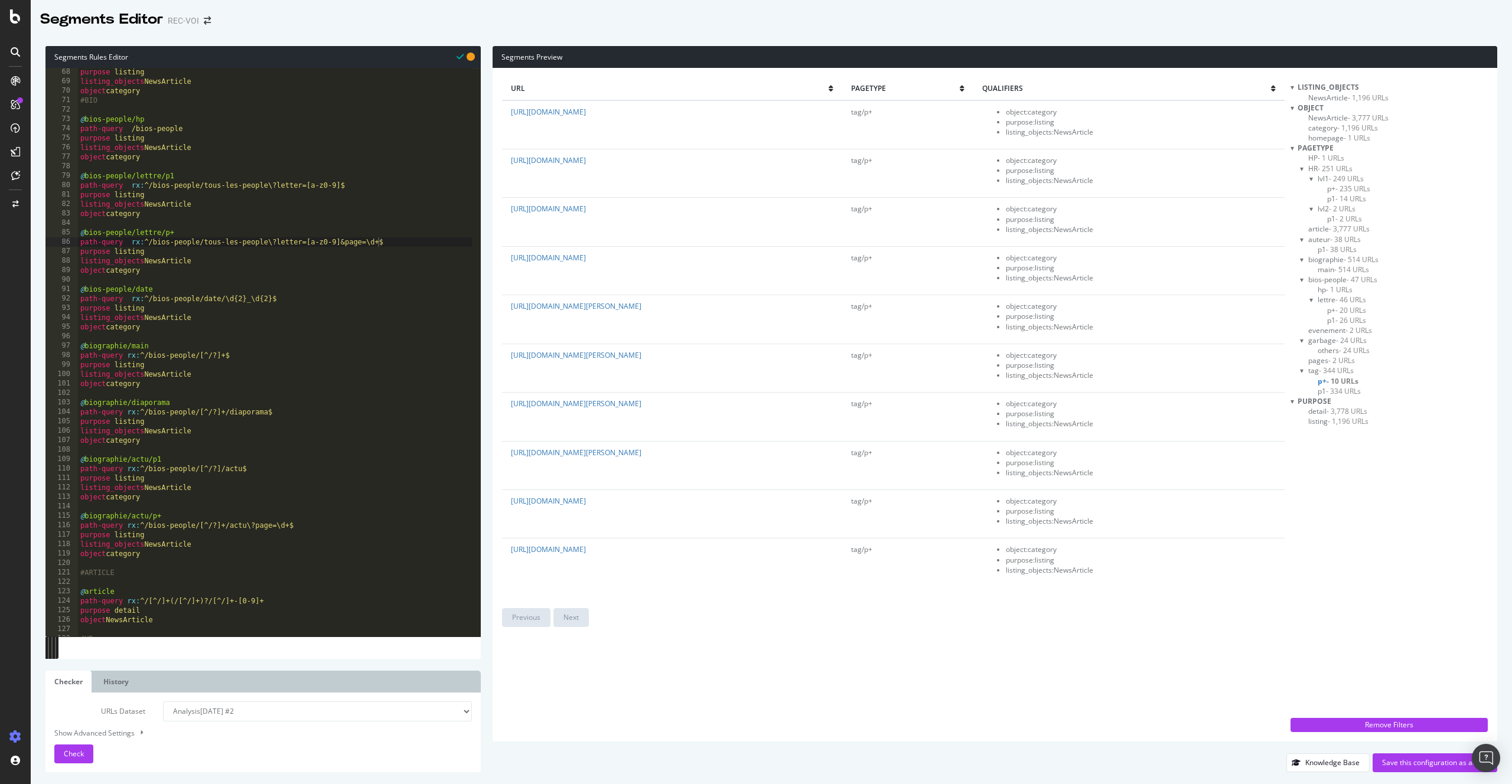
click at [1348, 388] on span "- 334 URLs" at bounding box center [1343, 390] width 35 height 10
click at [1354, 270] on span "- 514 URLs" at bounding box center [1351, 269] width 35 height 10
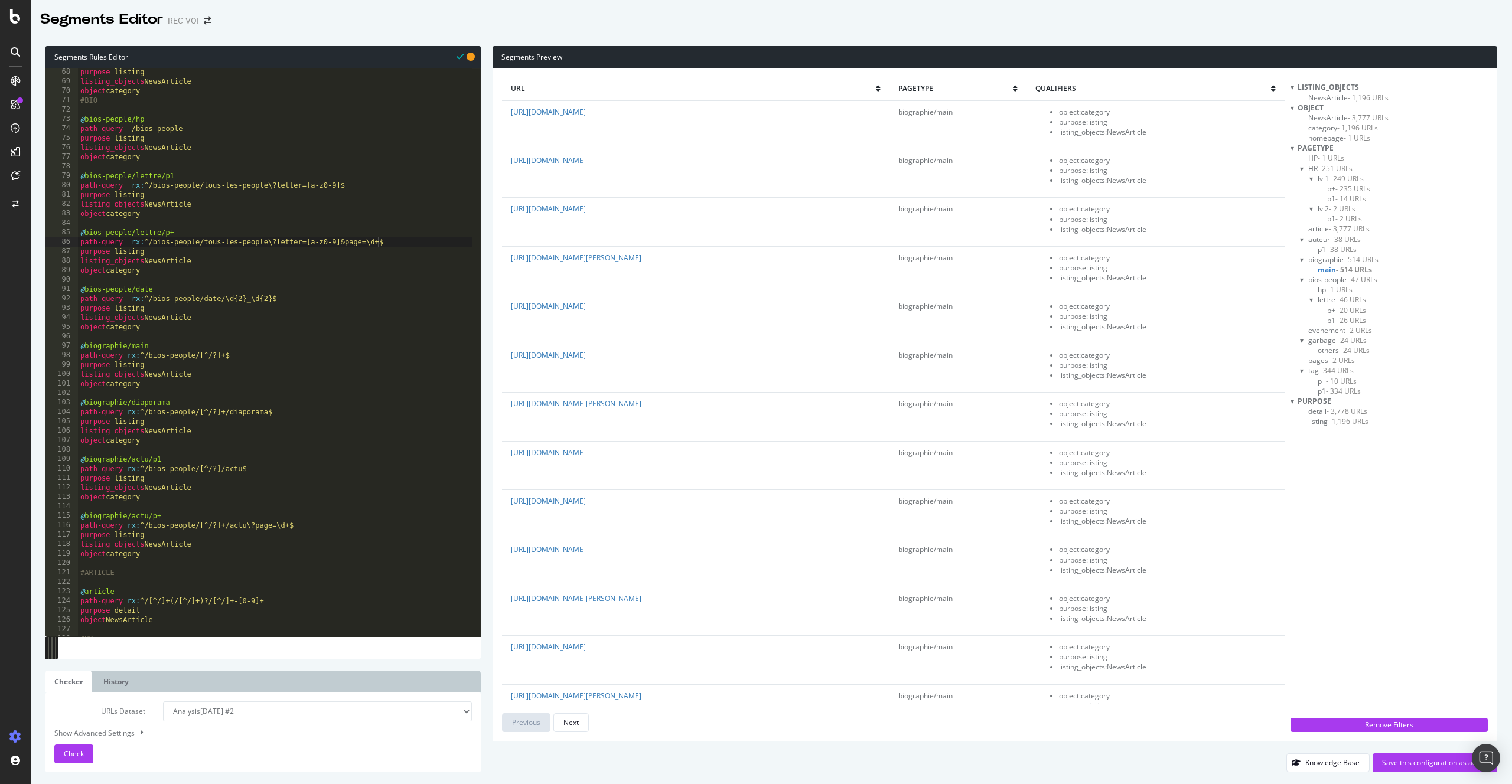
click at [1353, 310] on span "- 20 URLs" at bounding box center [1350, 310] width 31 height 10
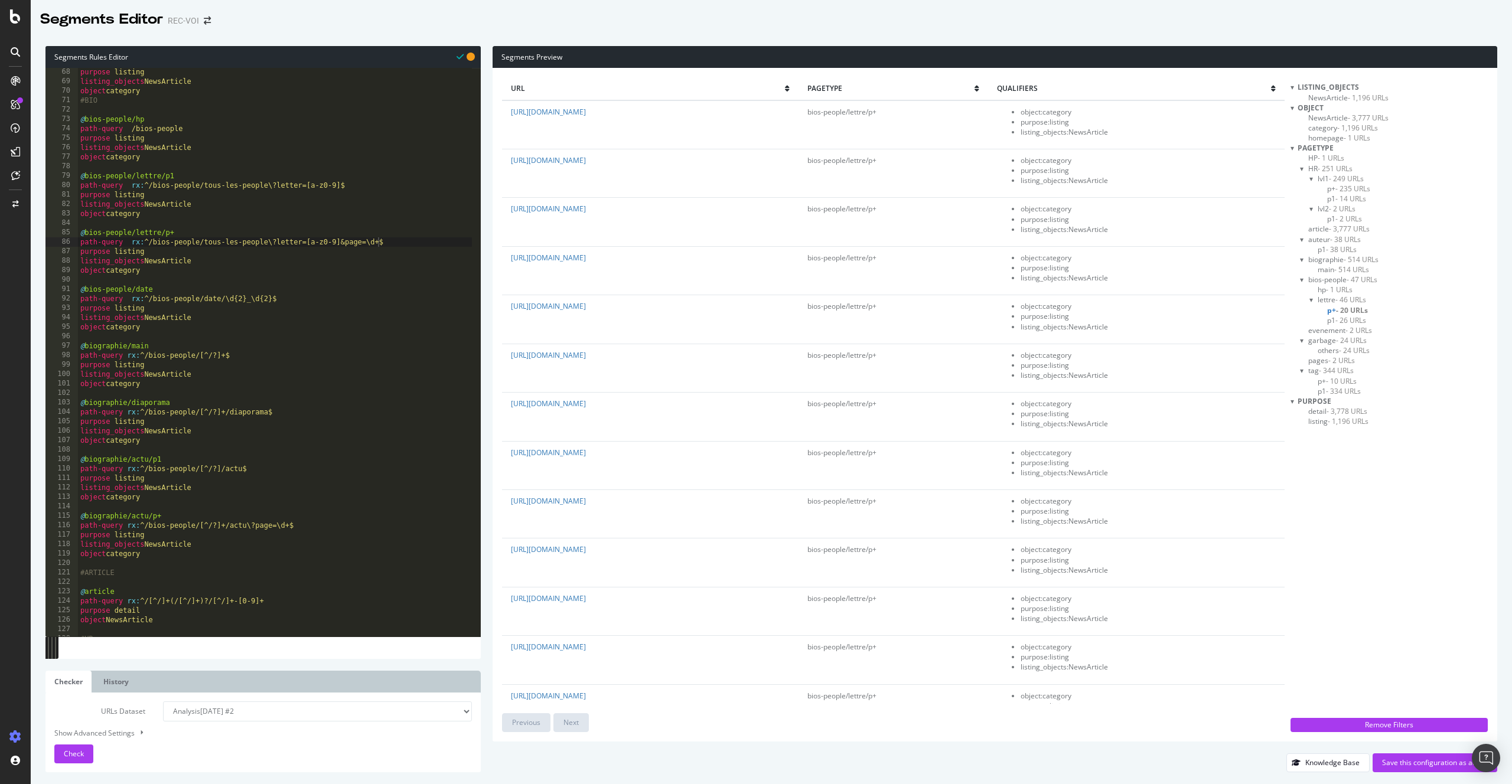
click at [1359, 320] on span "- 26 URLs" at bounding box center [1350, 320] width 31 height 10
click at [1346, 290] on span "- 1 URLs" at bounding box center [1339, 290] width 26 height 10
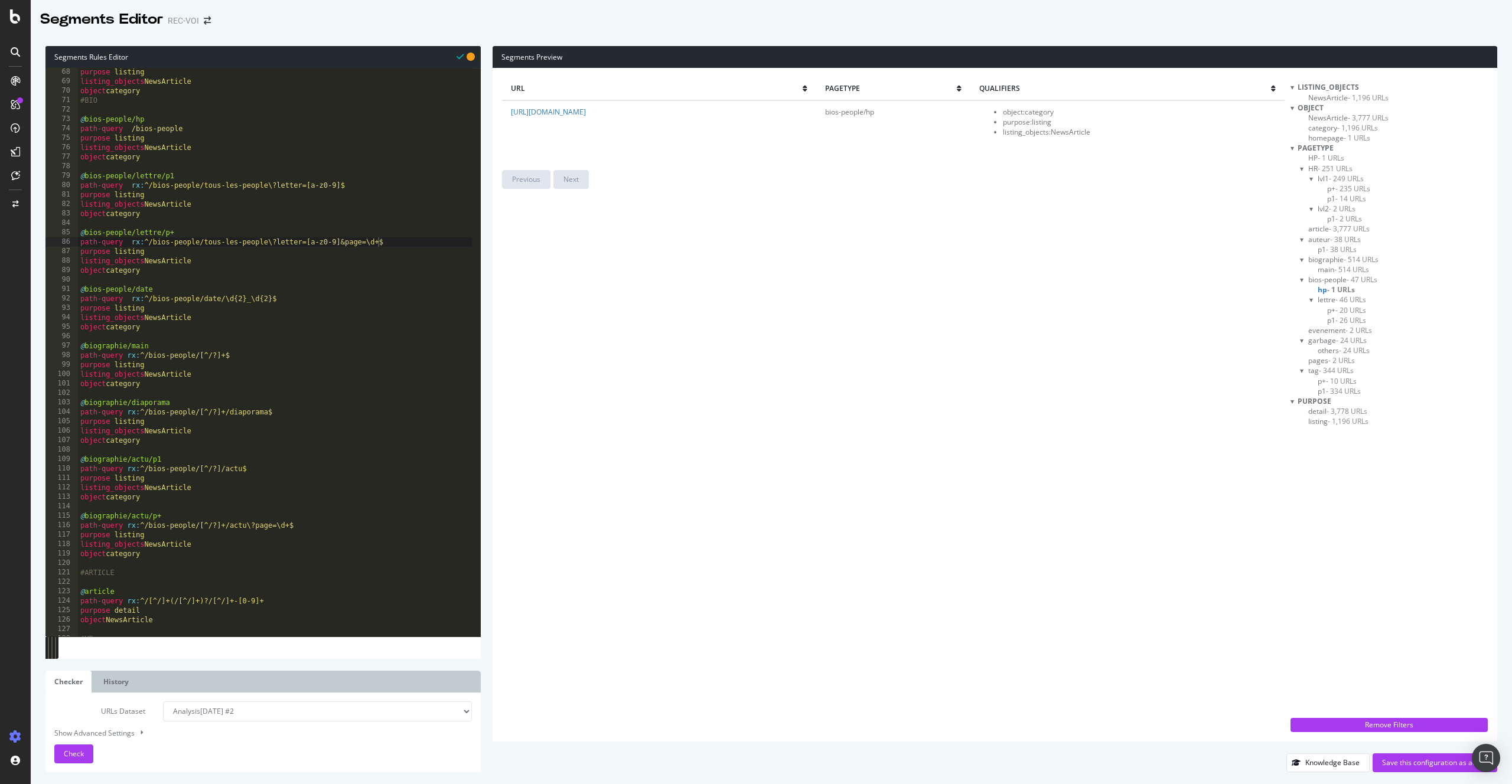
click at [1346, 250] on span "- 38 URLs" at bounding box center [1341, 249] width 31 height 10
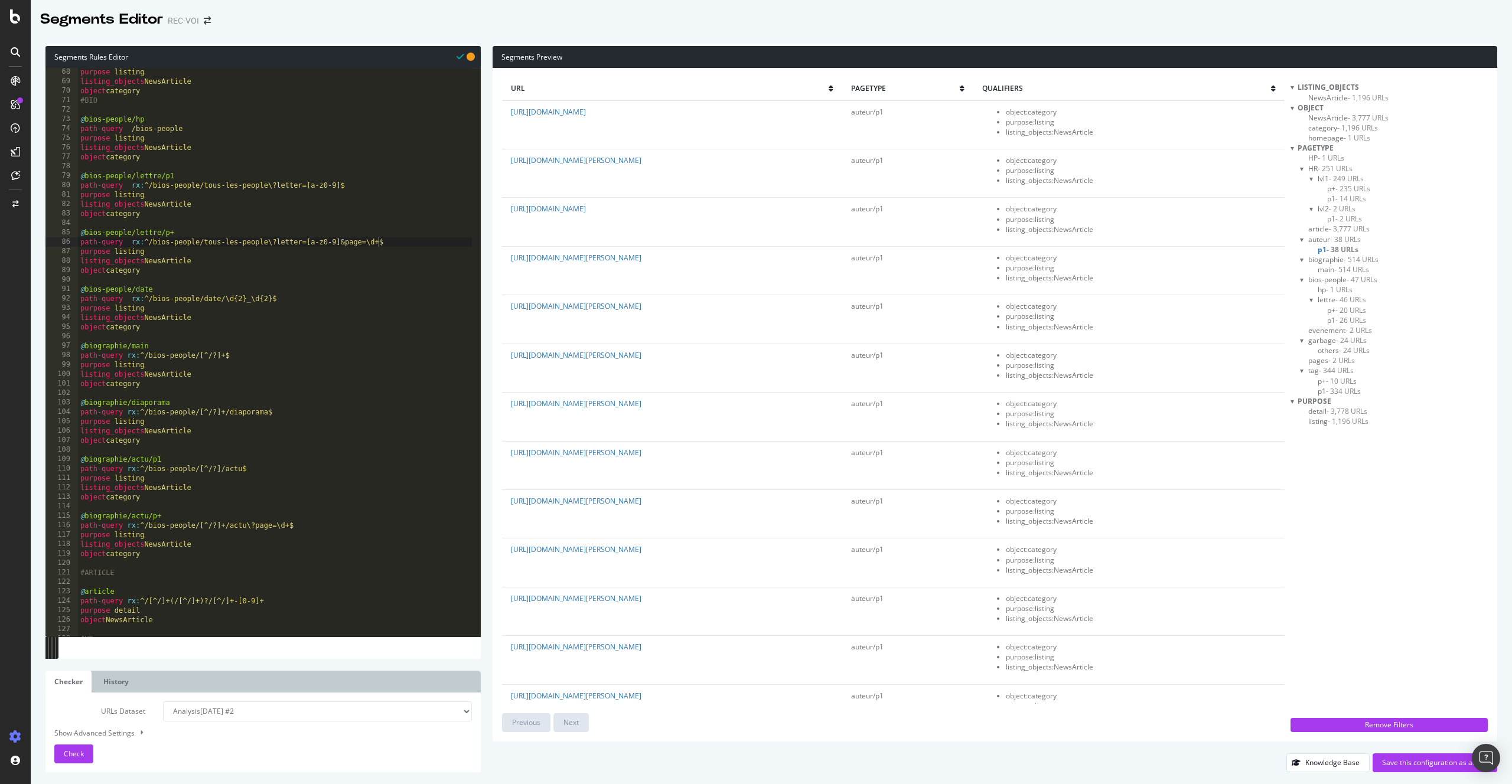
click at [1349, 267] on span "- 514 URLs" at bounding box center [1351, 269] width 35 height 10
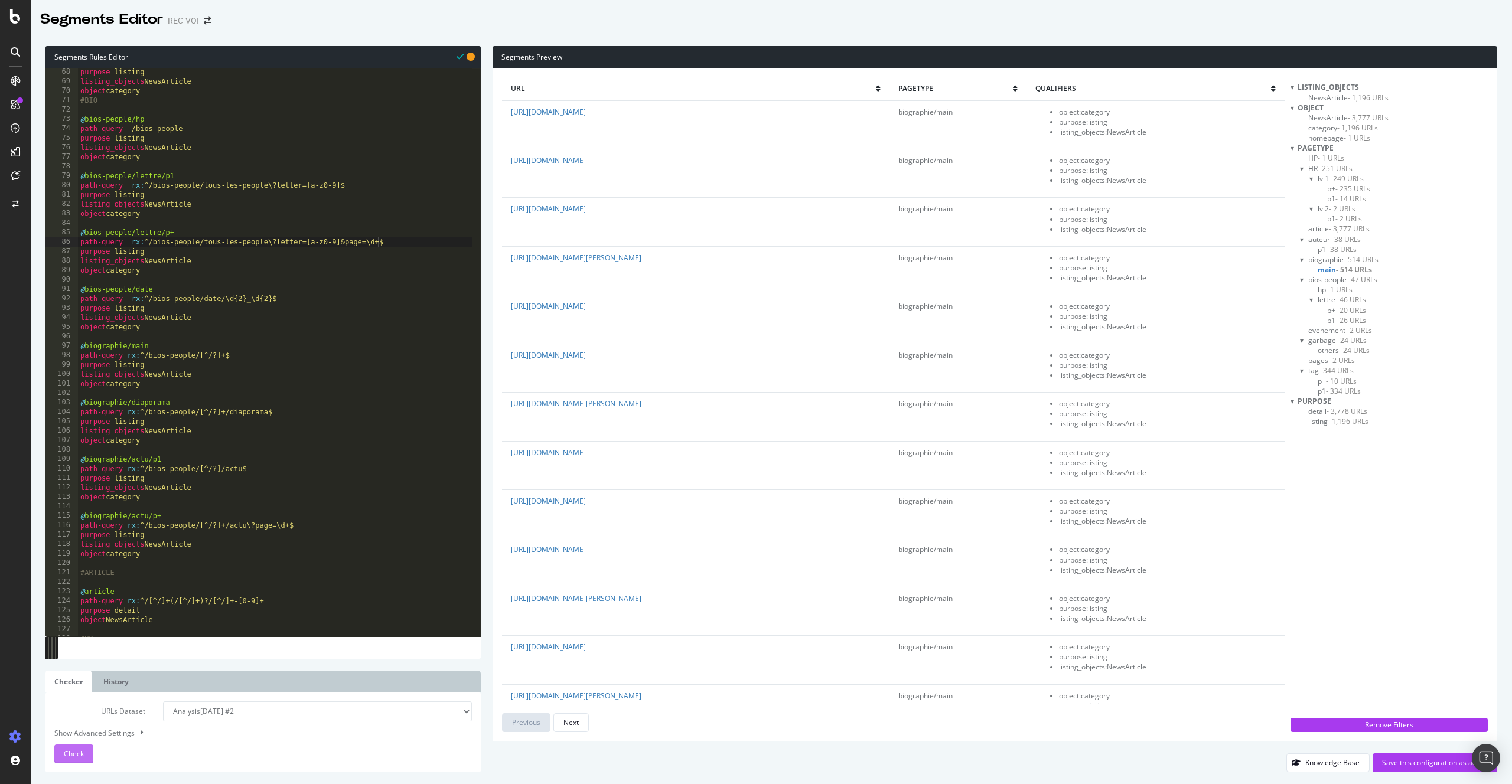
click at [79, 752] on span "Check" at bounding box center [74, 753] width 20 height 10
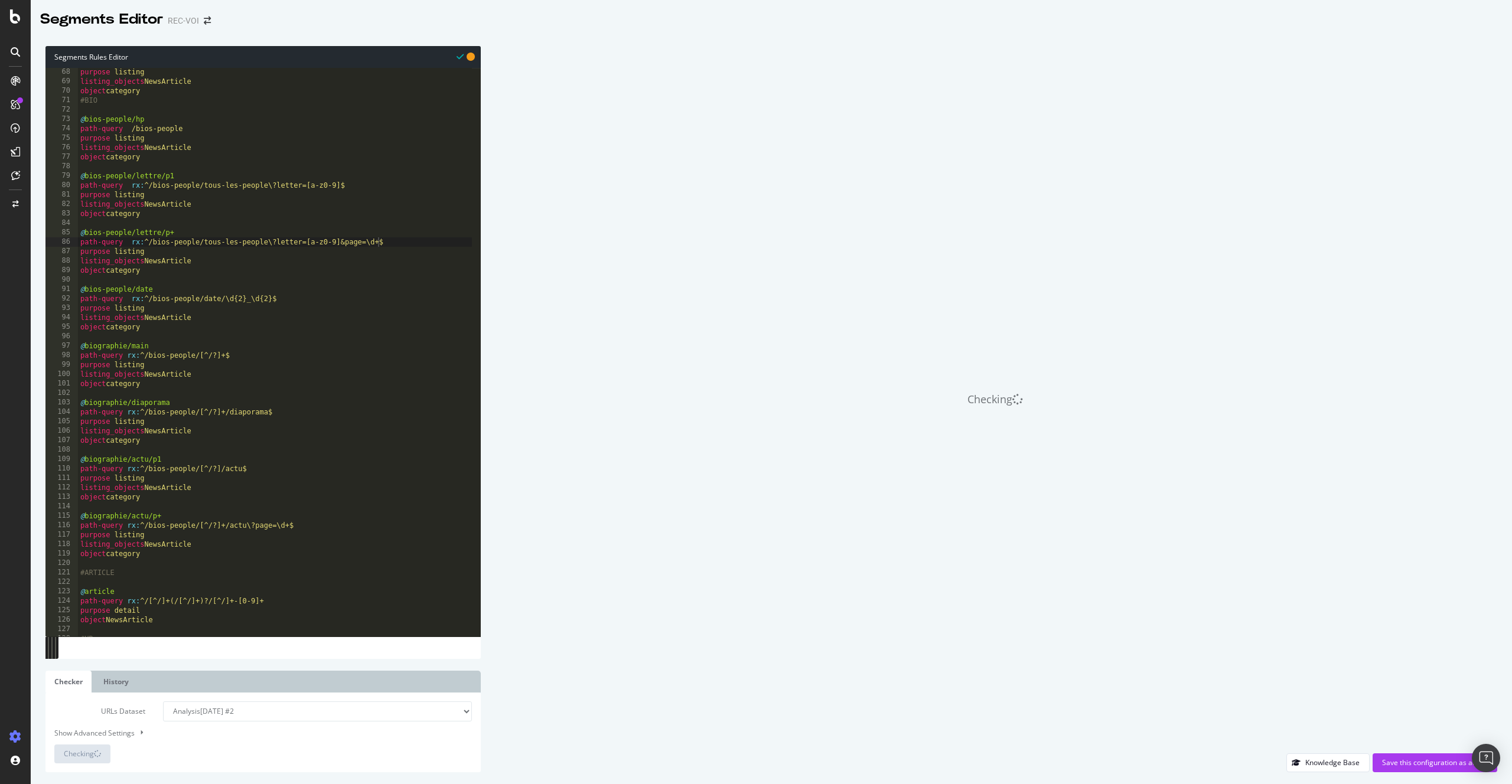
click at [201, 718] on select "Analysis 2025 Sep. 17th #2 Analysis 2025 Sep. 10th Analysis 2025 Sep. 4th Analy…" at bounding box center [317, 712] width 309 height 20
click at [163, 702] on select "Analysis 2025 Sep. 17th #2 Analysis 2025 Sep. 10th Analysis 2025 Sep. 4th Analy…" at bounding box center [317, 712] width 309 height 20
click at [189, 712] on select "Analysis 2025 Sep. 17th #2 Analysis 2025 Sep. 10th Analysis 2025 Sep. 4th Analy…" at bounding box center [317, 712] width 309 height 20
select select "analysis:20250917-2"
click at [163, 702] on select "Analysis 2025 Sep. 17th #2 Analysis 2025 Sep. 10th Analysis 2025 Sep. 4th Analy…" at bounding box center [317, 712] width 309 height 20
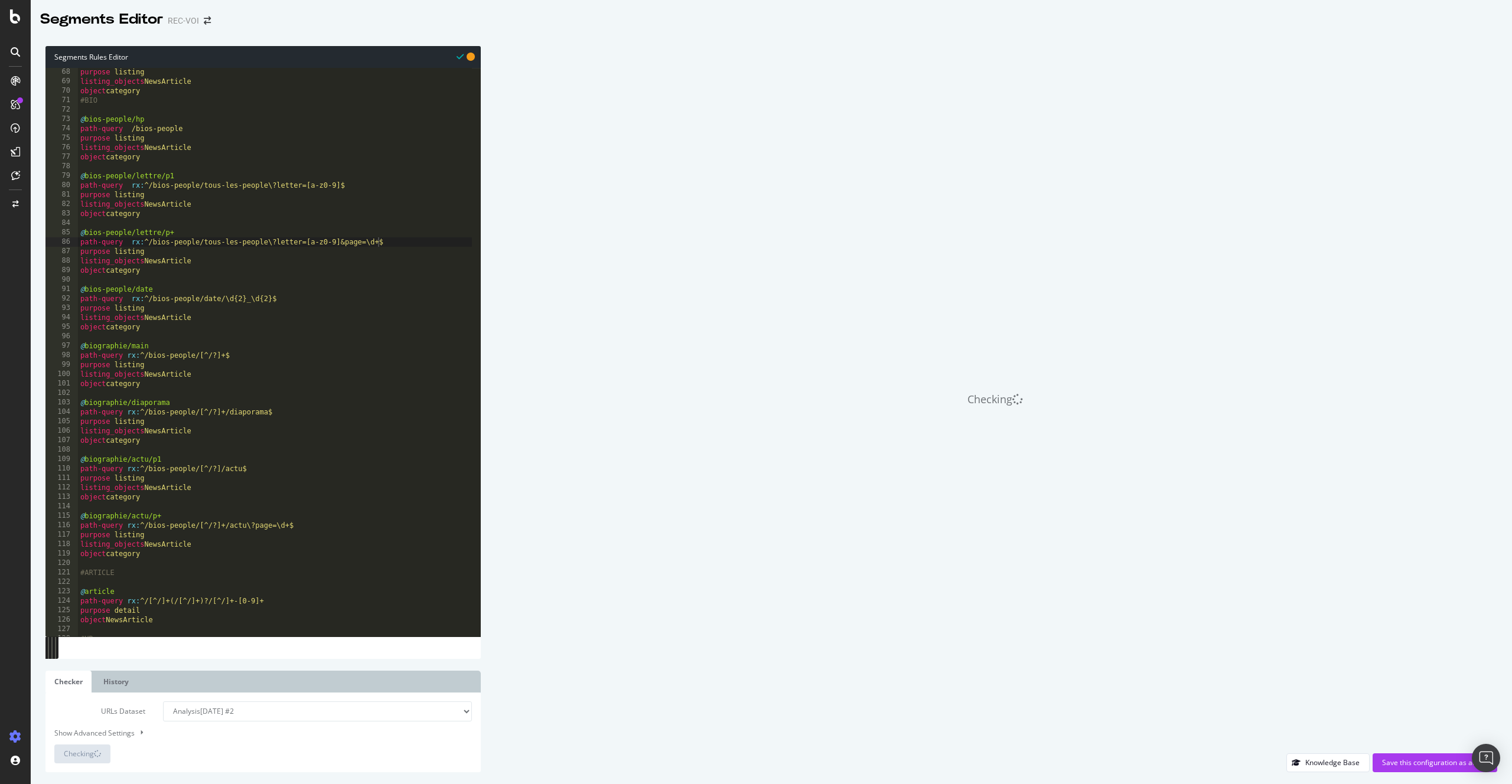
click at [121, 722] on div "URLs Dataset Analysis 2025 Sep. 17th #2 Analysis 2025 Sep. 10th Analysis 2025 S…" at bounding box center [263, 732] width 417 height 62
click at [120, 729] on div "Show Advanced Settings" at bounding box center [254, 733] width 417 height 12
select select "5000"
select select "100"
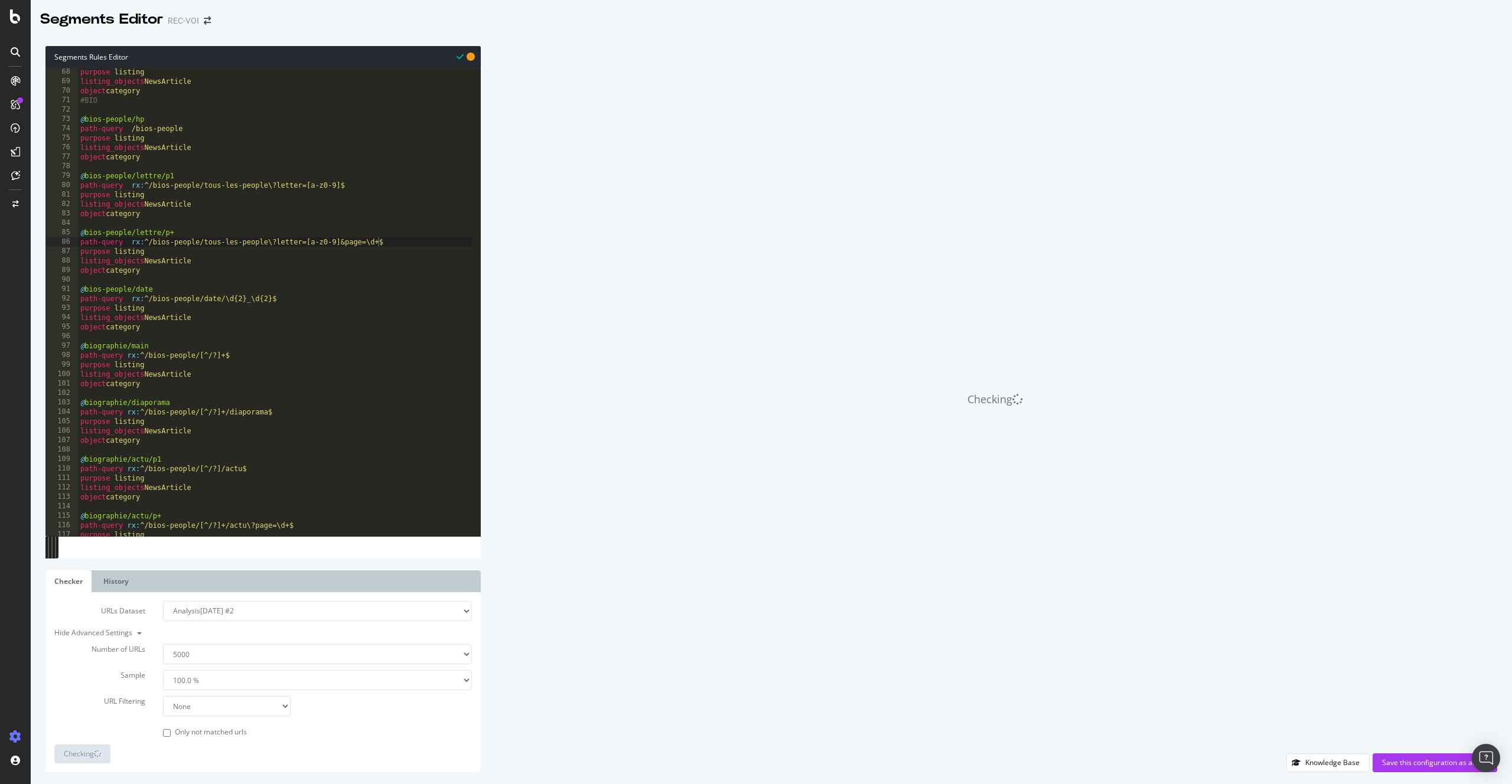
click at [193, 699] on select "None Equal to Not equal to Starts with Doesn't start with Ends with Doesn't end…" at bounding box center [227, 706] width 128 height 20
select select "contains"
click at [163, 696] on select "None Equal to Not equal to Starts with Doesn't start with Ends with Doesn't end…" at bounding box center [227, 706] width 128 height 20
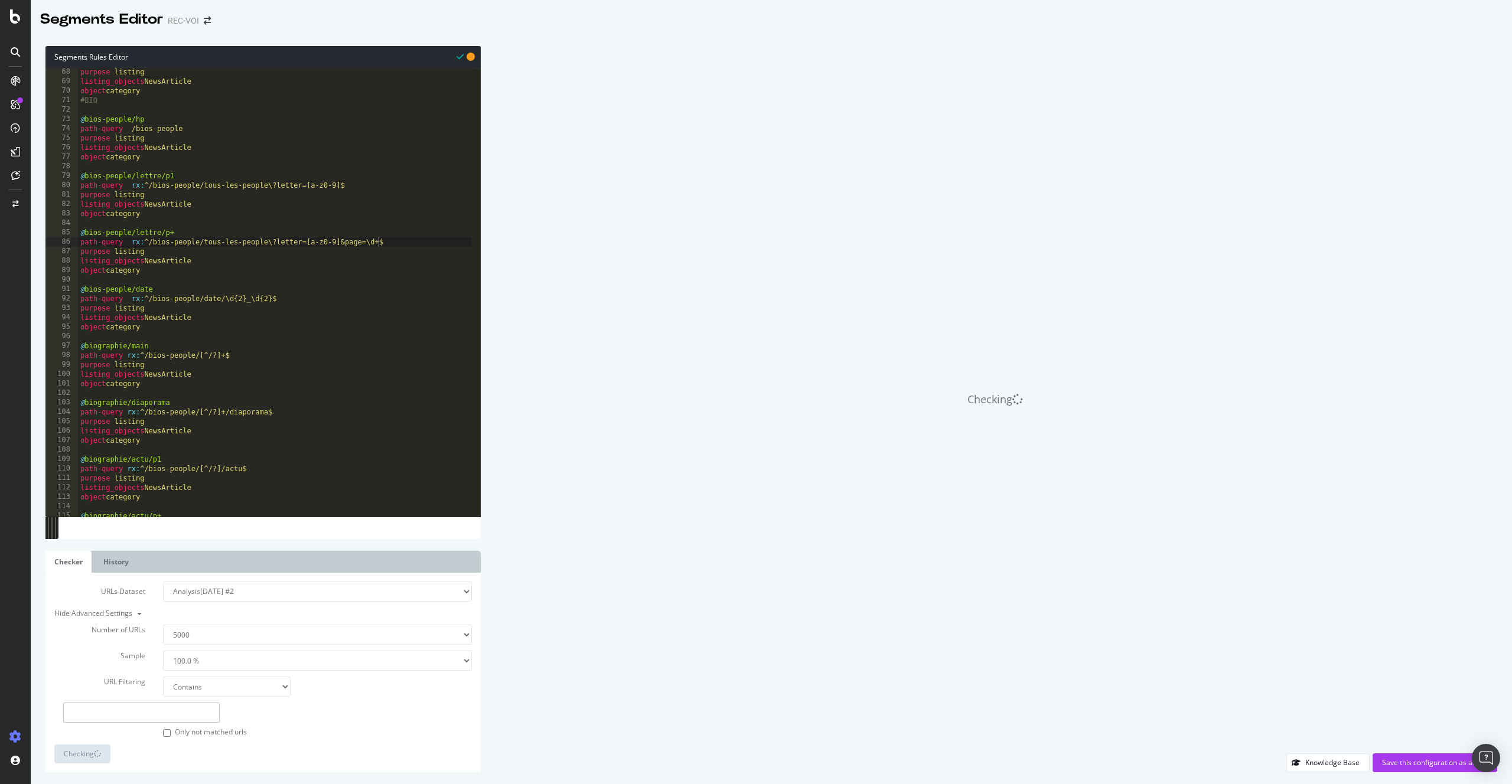
click at [182, 712] on input "text" at bounding box center [141, 712] width 156 height 20
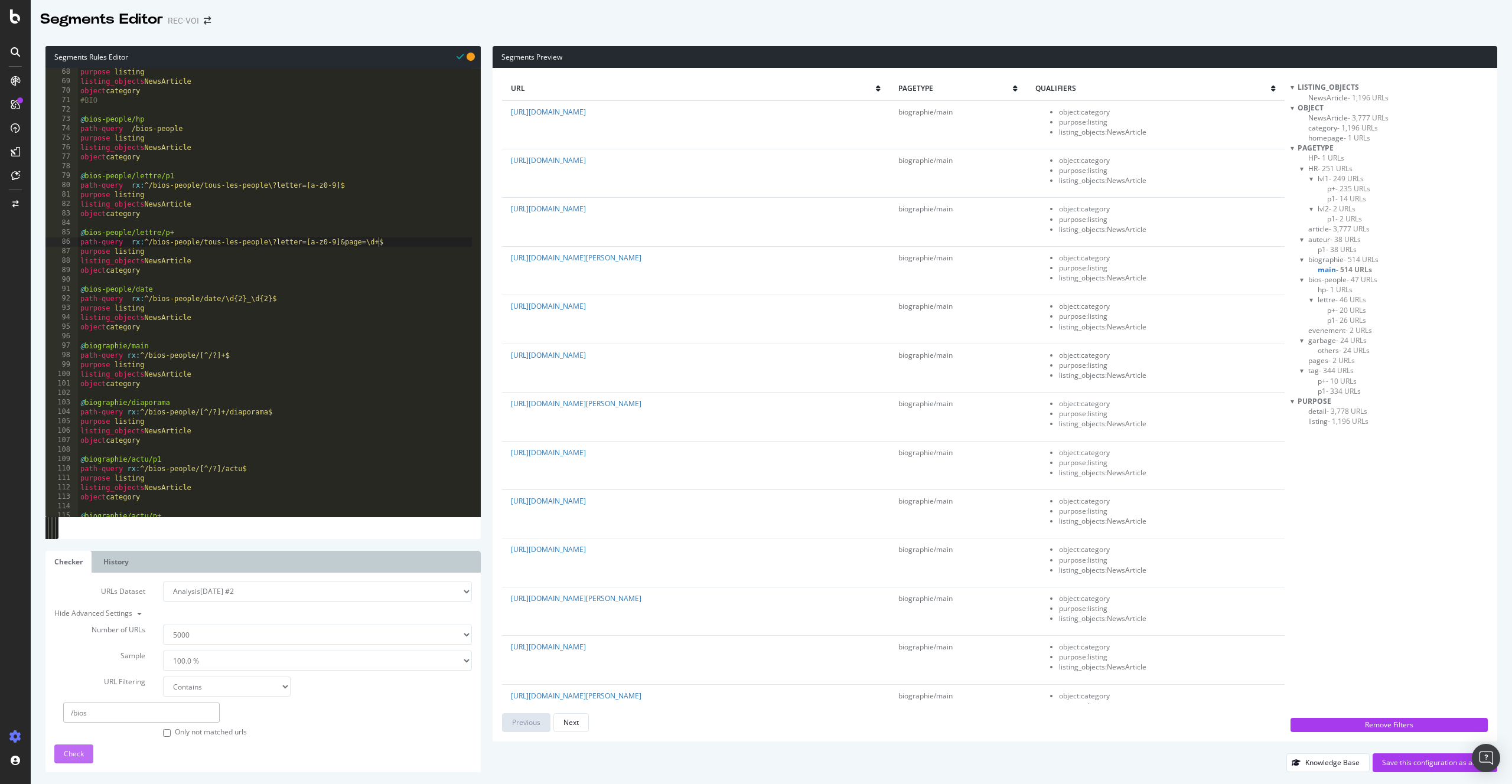
type input "/bios"
click at [92, 755] on button "Check" at bounding box center [74, 754] width 39 height 19
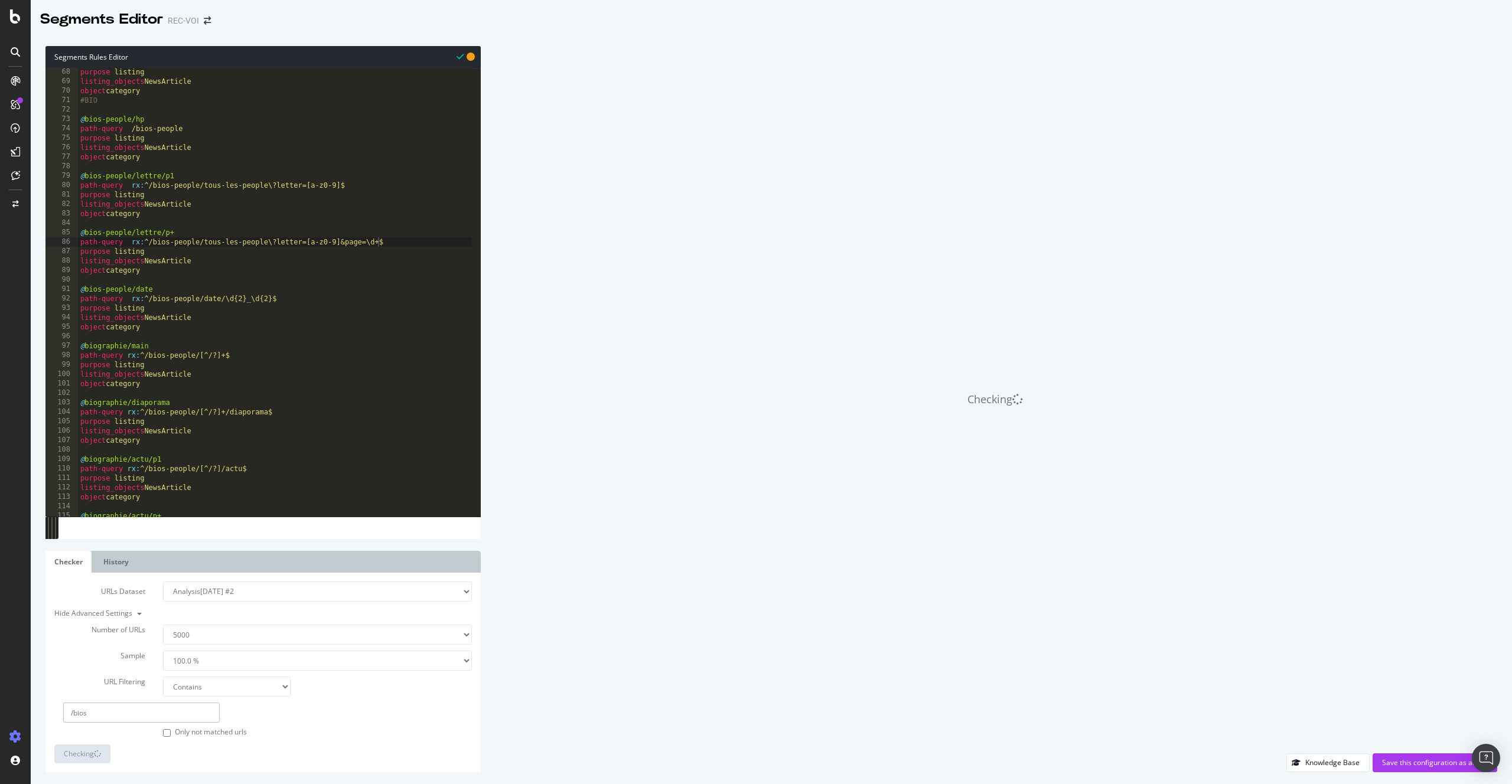
type textarea "object category"
click at [246, 328] on div "purpose listing listing_objects NewsArticle object category #BIO @ bios-people/…" at bounding box center [274, 300] width 394 height 467
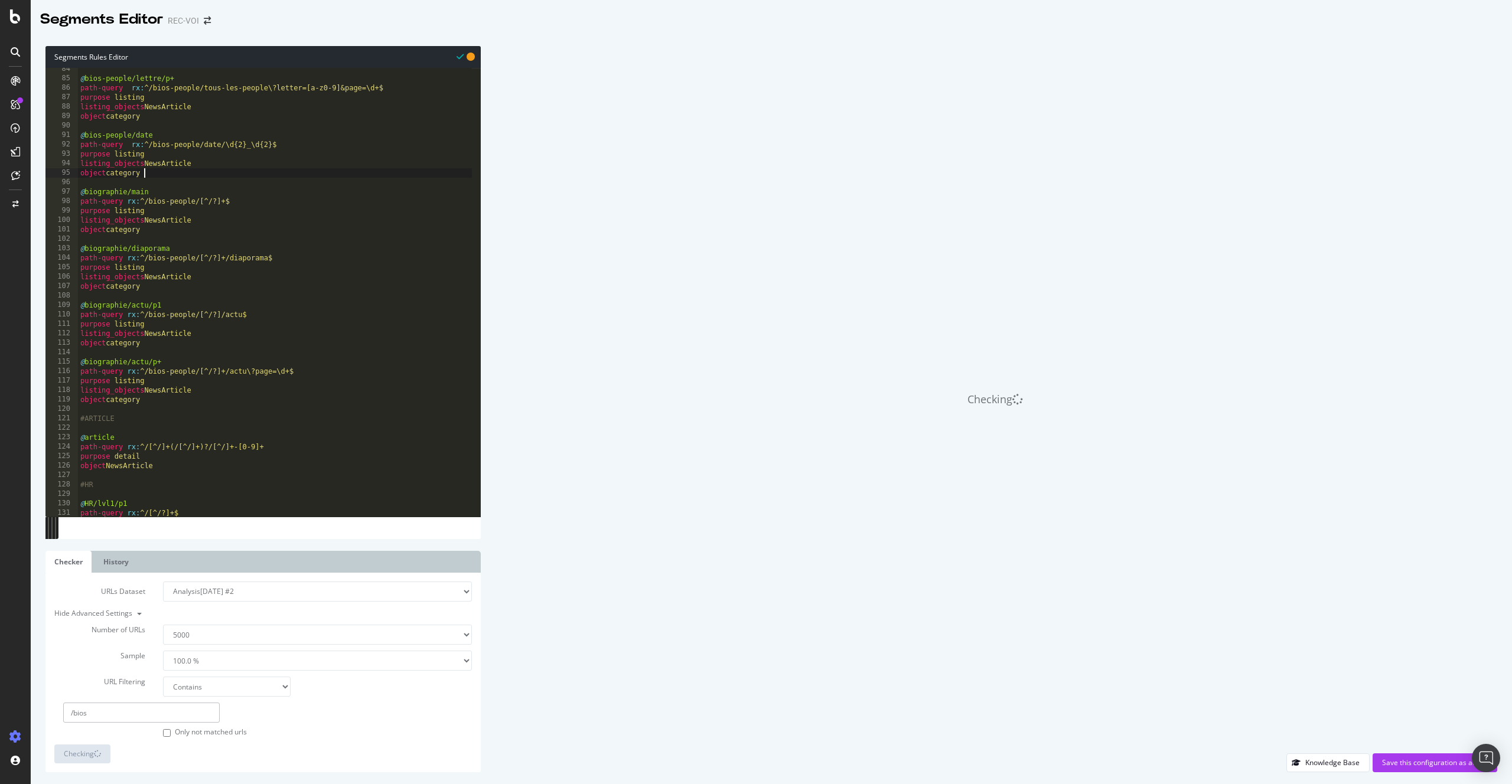
scroll to position [943, 0]
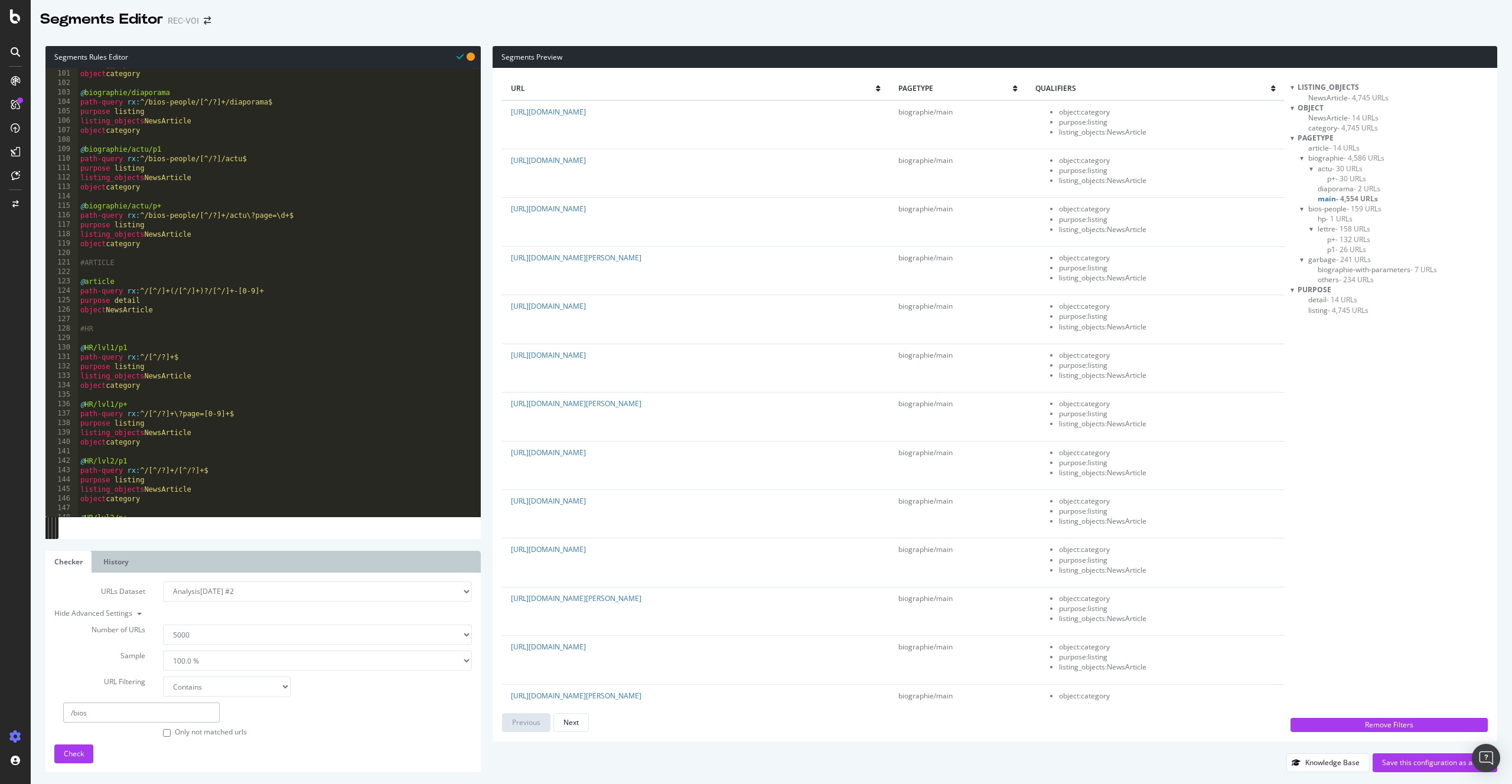
click at [1391, 270] on span "biographie-with-parameters - 7 URLs" at bounding box center [1376, 269] width 119 height 10
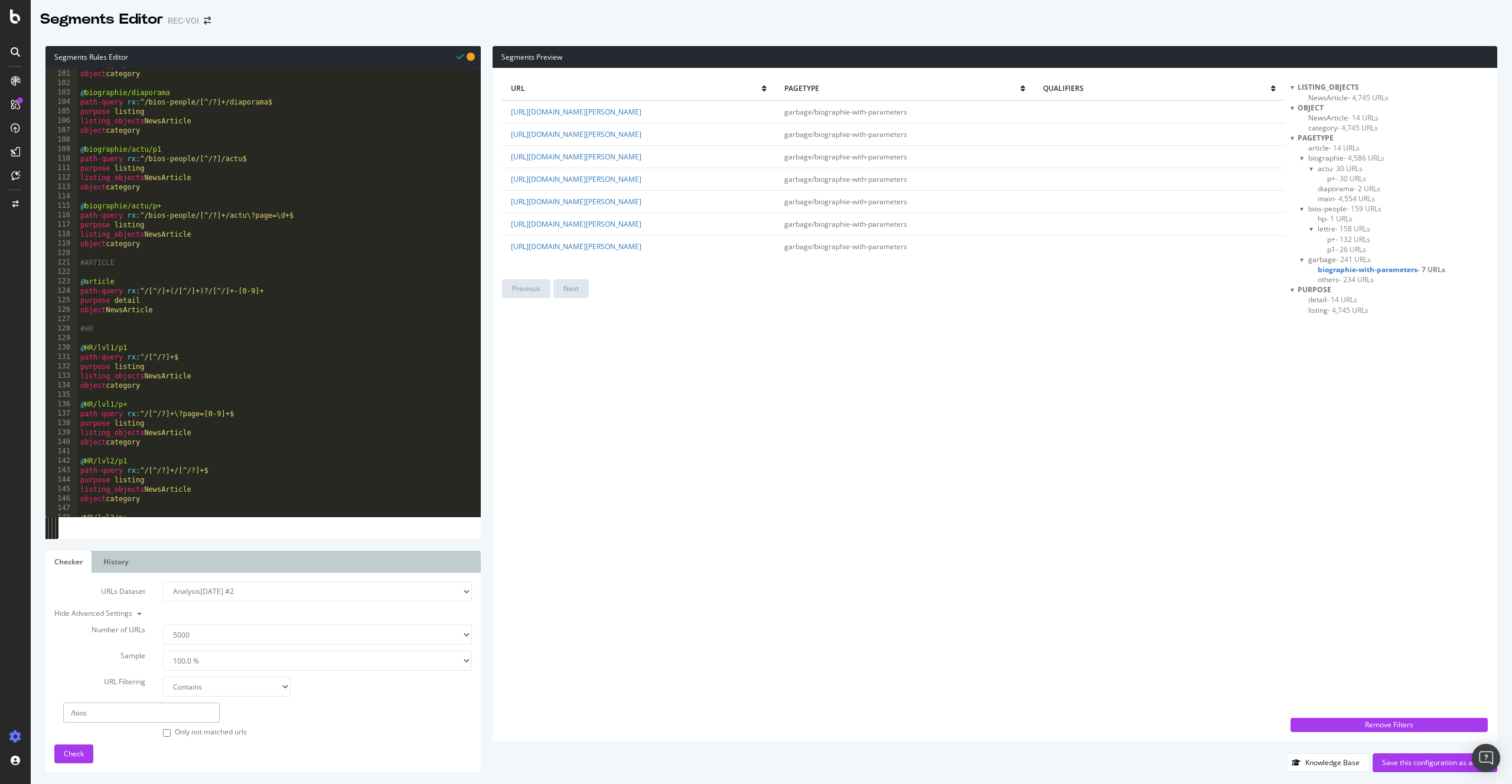
click at [1373, 283] on span "- 234 URLs" at bounding box center [1356, 279] width 35 height 10
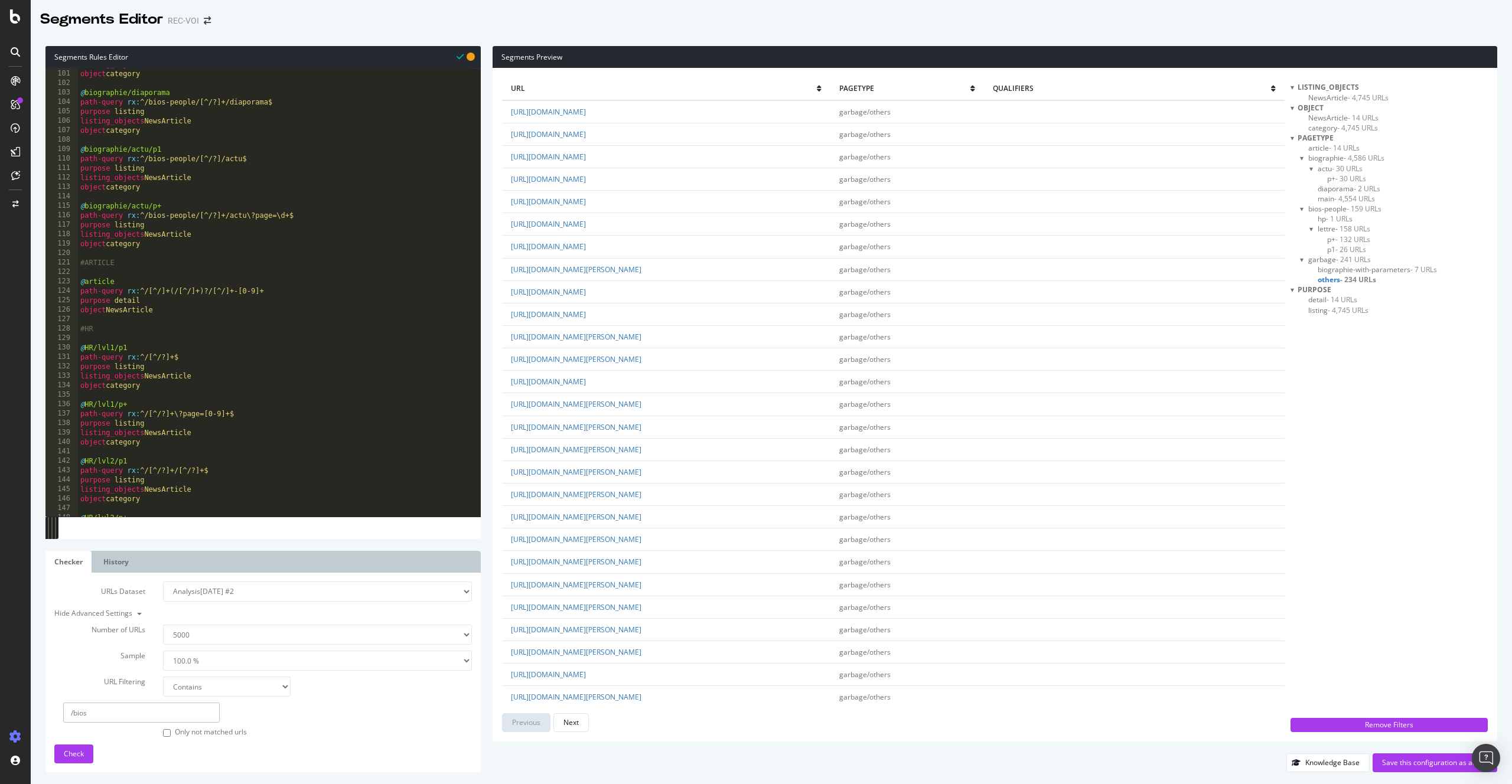
click at [208, 384] on div "listing_objects NewsArticle object category @ biographie/diaporama path-query r…" at bounding box center [274, 293] width 394 height 467
click at [242, 246] on div "object category @ biographie/main path-query rx : ^/bios-people/[^/?]+$ purpose…" at bounding box center [274, 298] width 394 height 467
click at [264, 211] on div "object category @ biographie/main path-query rx : ^/bios-people/[^/?]+$ purpose…" at bounding box center [274, 298] width 394 height 467
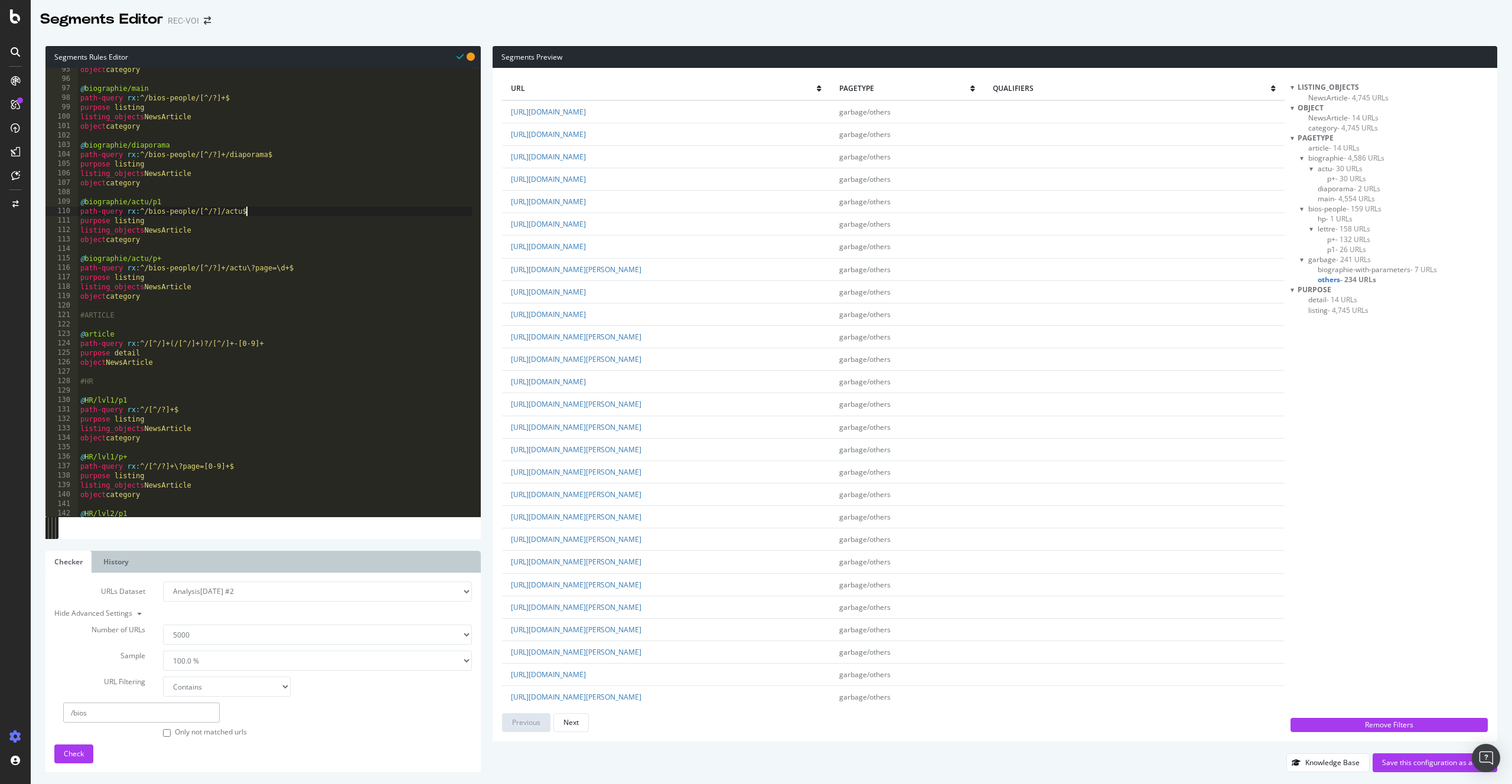
click at [219, 209] on div "object category @ biographie/main path-query rx : ^/bios-people/[^/?]+$ purpose…" at bounding box center [274, 298] width 394 height 467
type textarea "path-query rx:^/bios-people/[^/?]+/actu$"
click at [78, 763] on button "Check" at bounding box center [74, 754] width 39 height 19
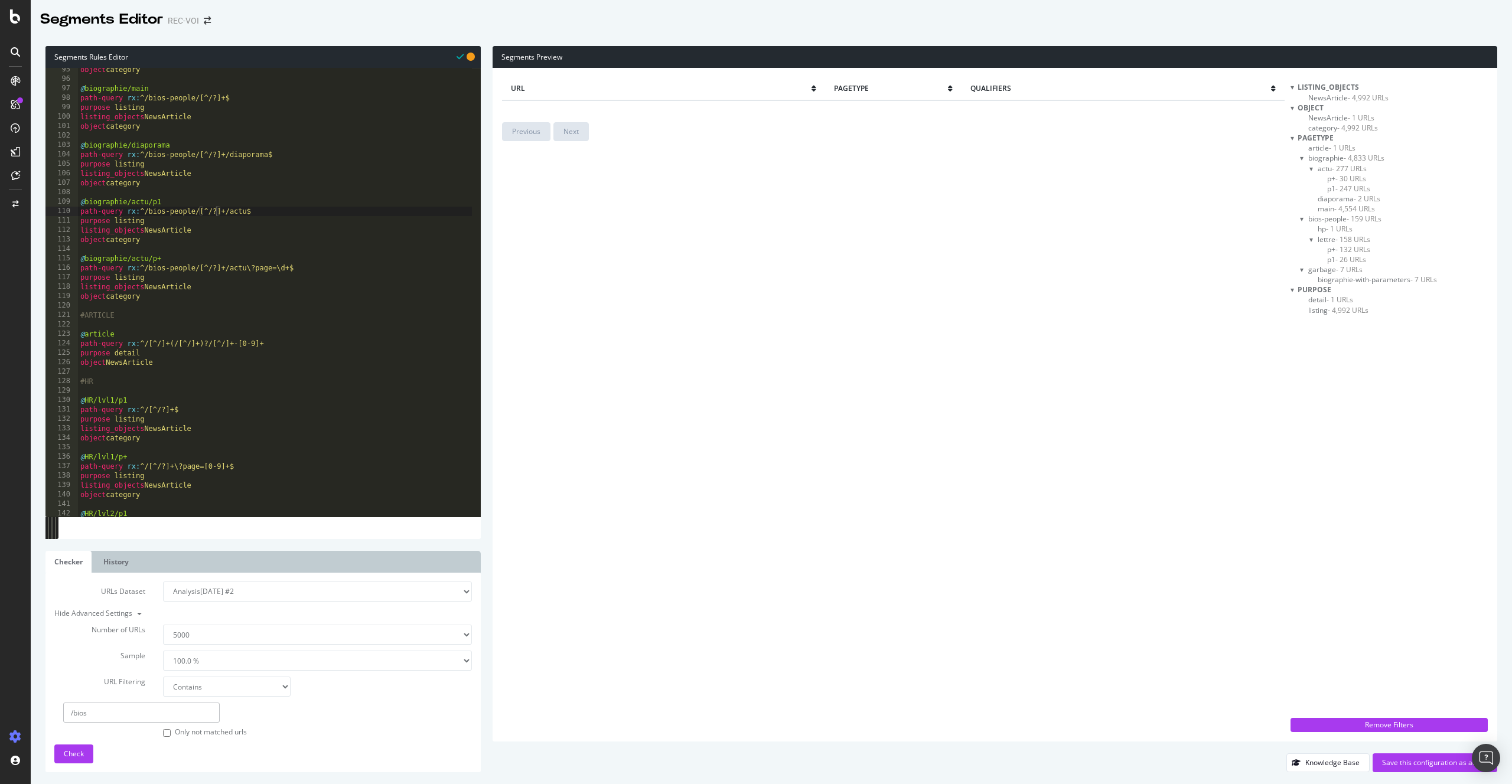
click at [1373, 277] on span "biographie-with-parameters - 7 URLs" at bounding box center [1376, 279] width 119 height 10
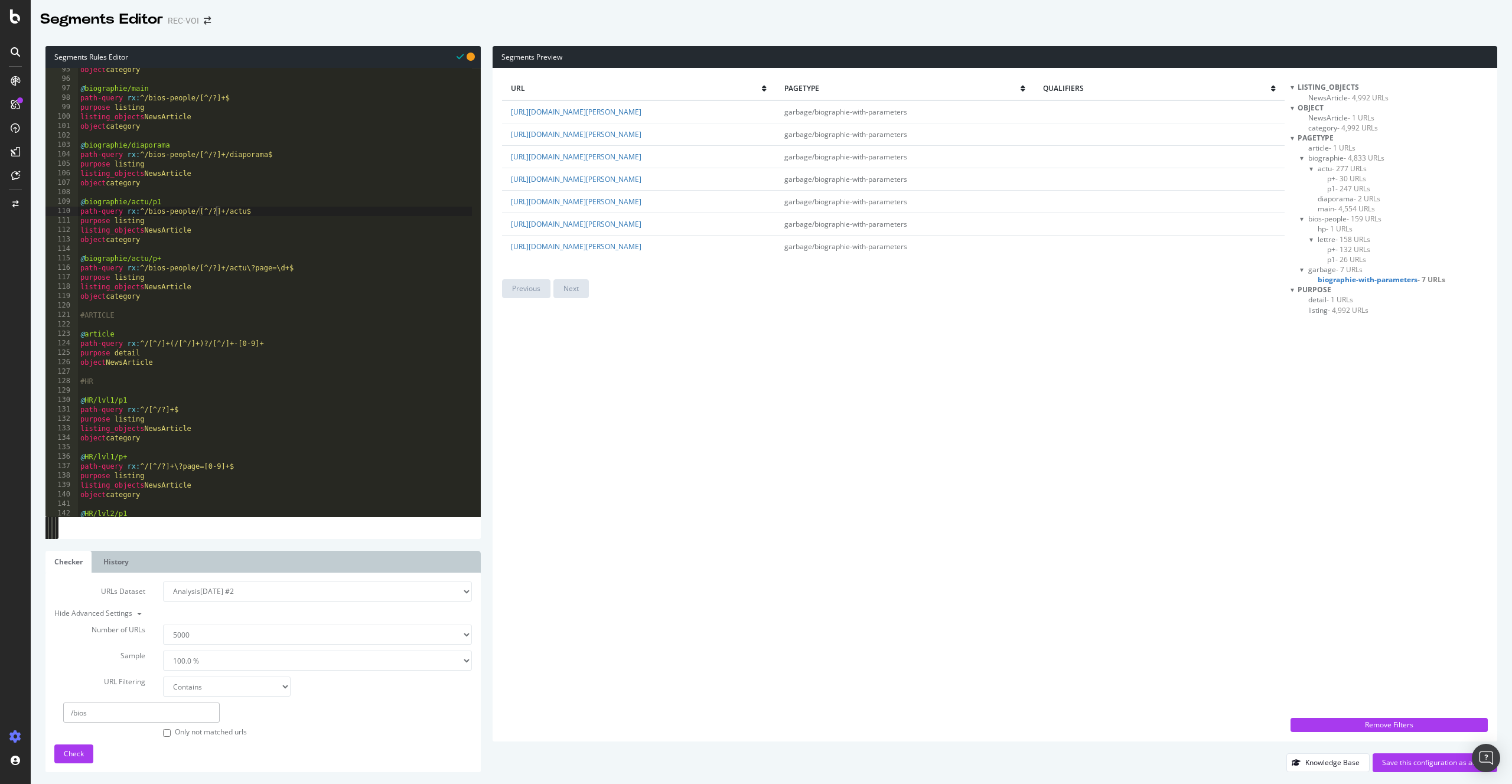
click at [1354, 187] on span "- 247 URLs" at bounding box center [1352, 188] width 35 height 10
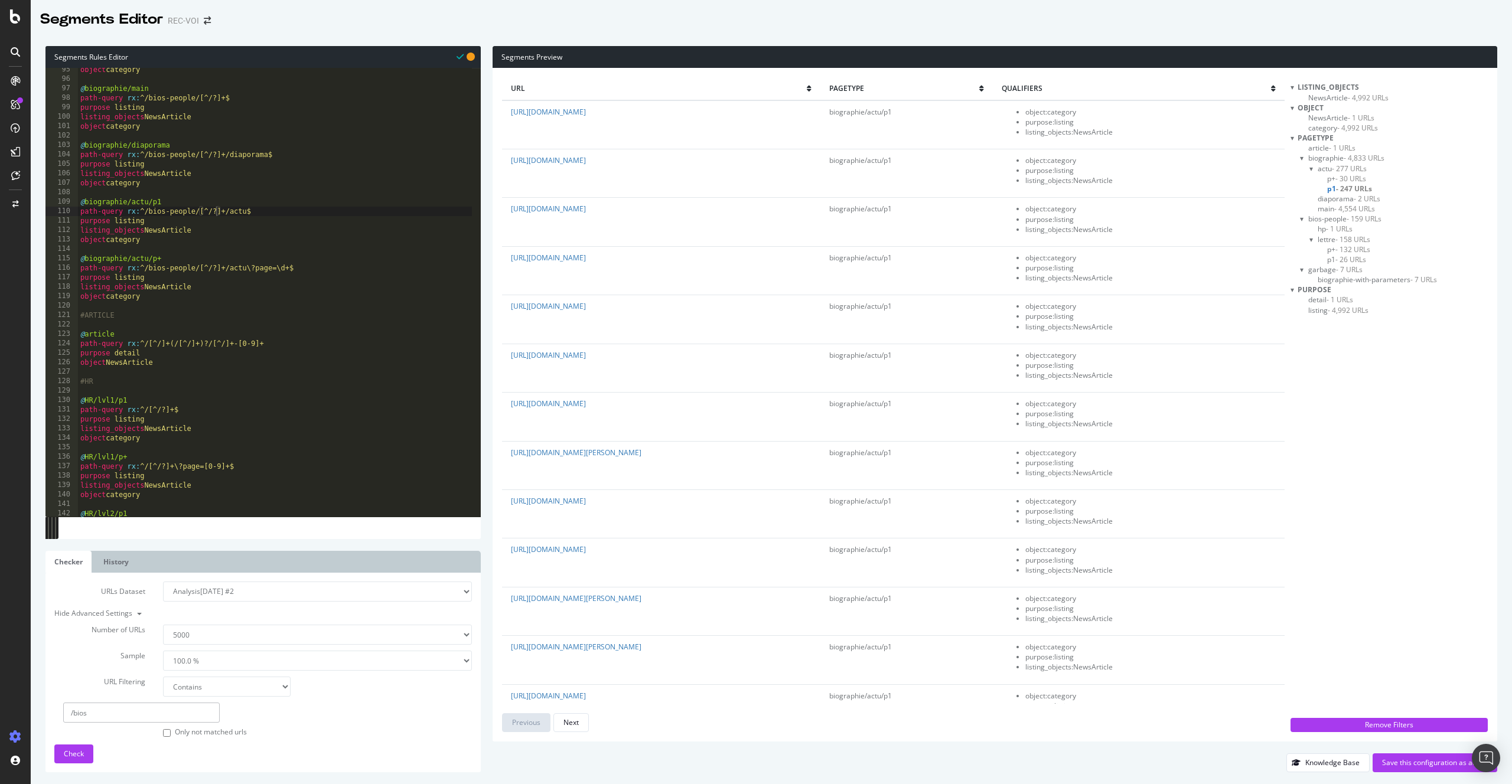
click at [1351, 178] on span "- 30 URLs" at bounding box center [1350, 178] width 31 height 10
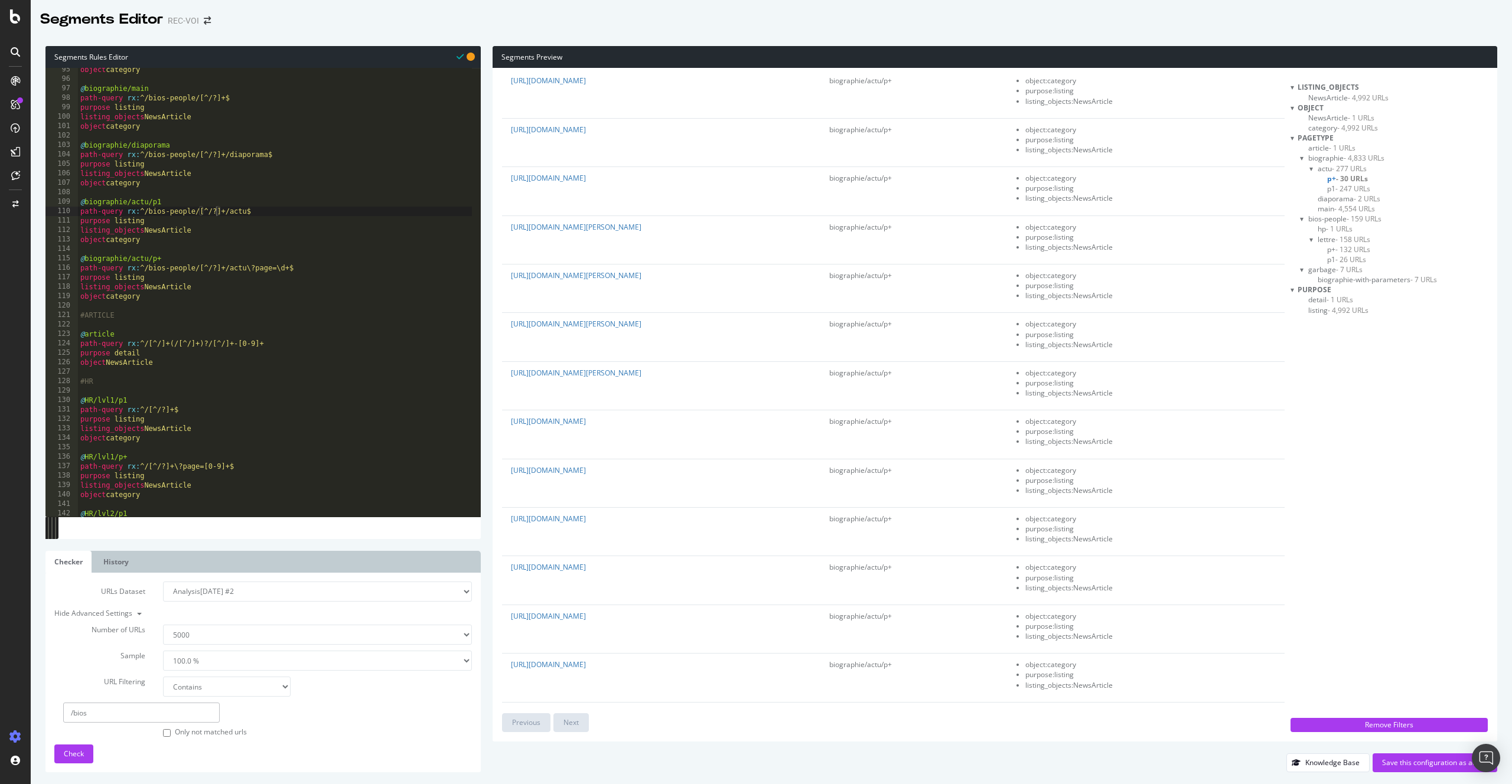
scroll to position [286, 0]
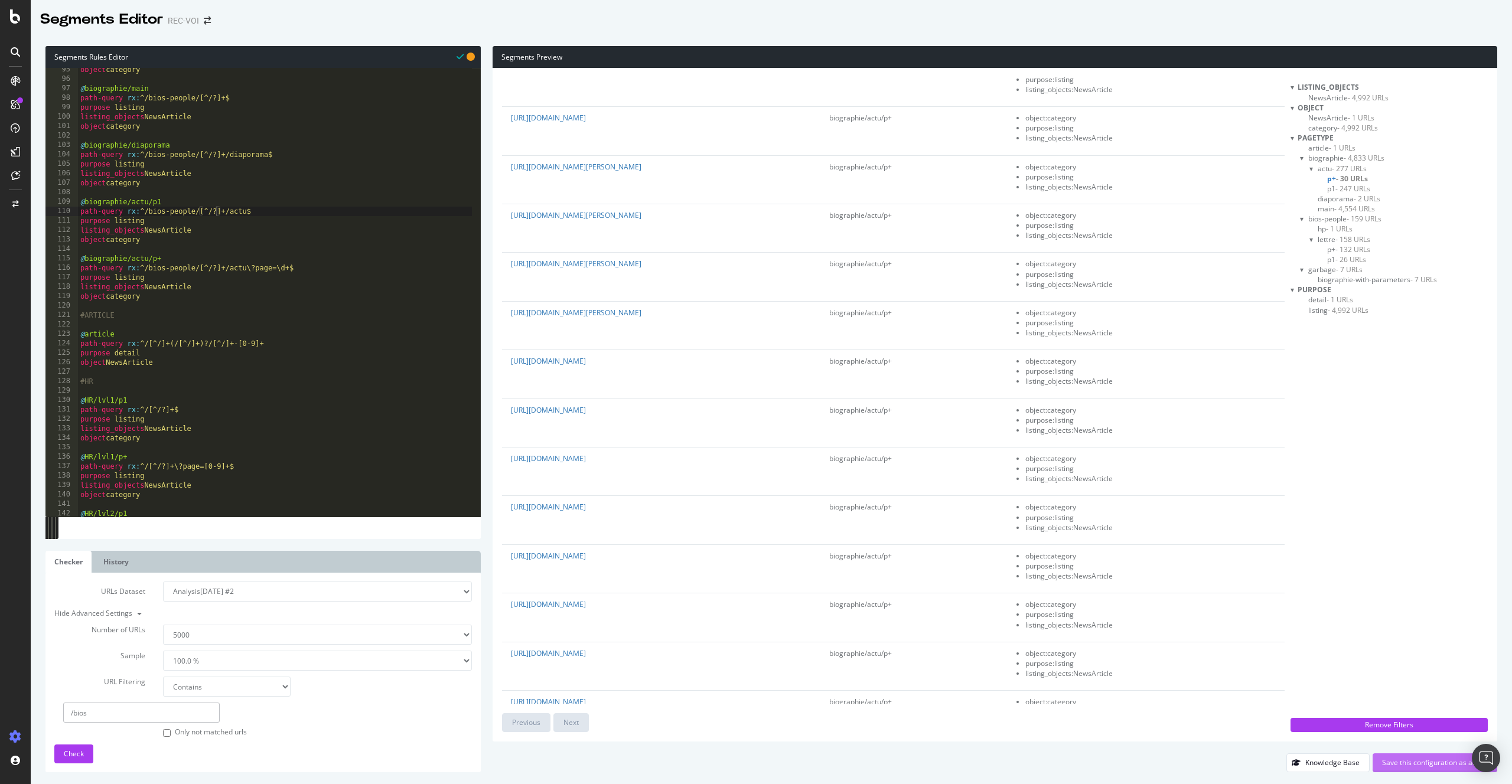
click at [1399, 761] on div "Save this configuration as active" at bounding box center [1434, 762] width 106 height 10
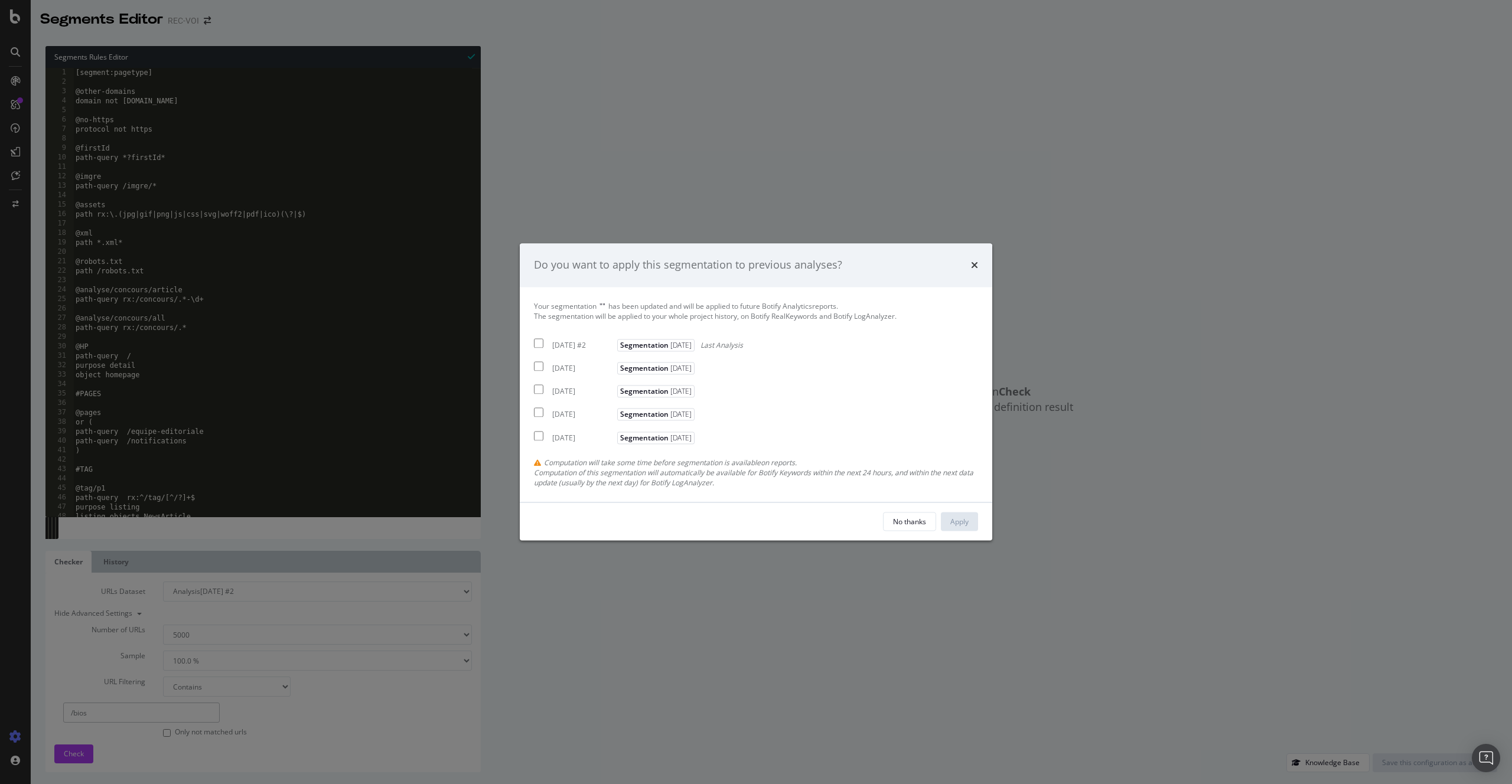
click at [592, 347] on div "[DATE] #2" at bounding box center [583, 345] width 62 height 10
checkbox input "true"
click at [961, 528] on div "Apply" at bounding box center [960, 521] width 18 height 18
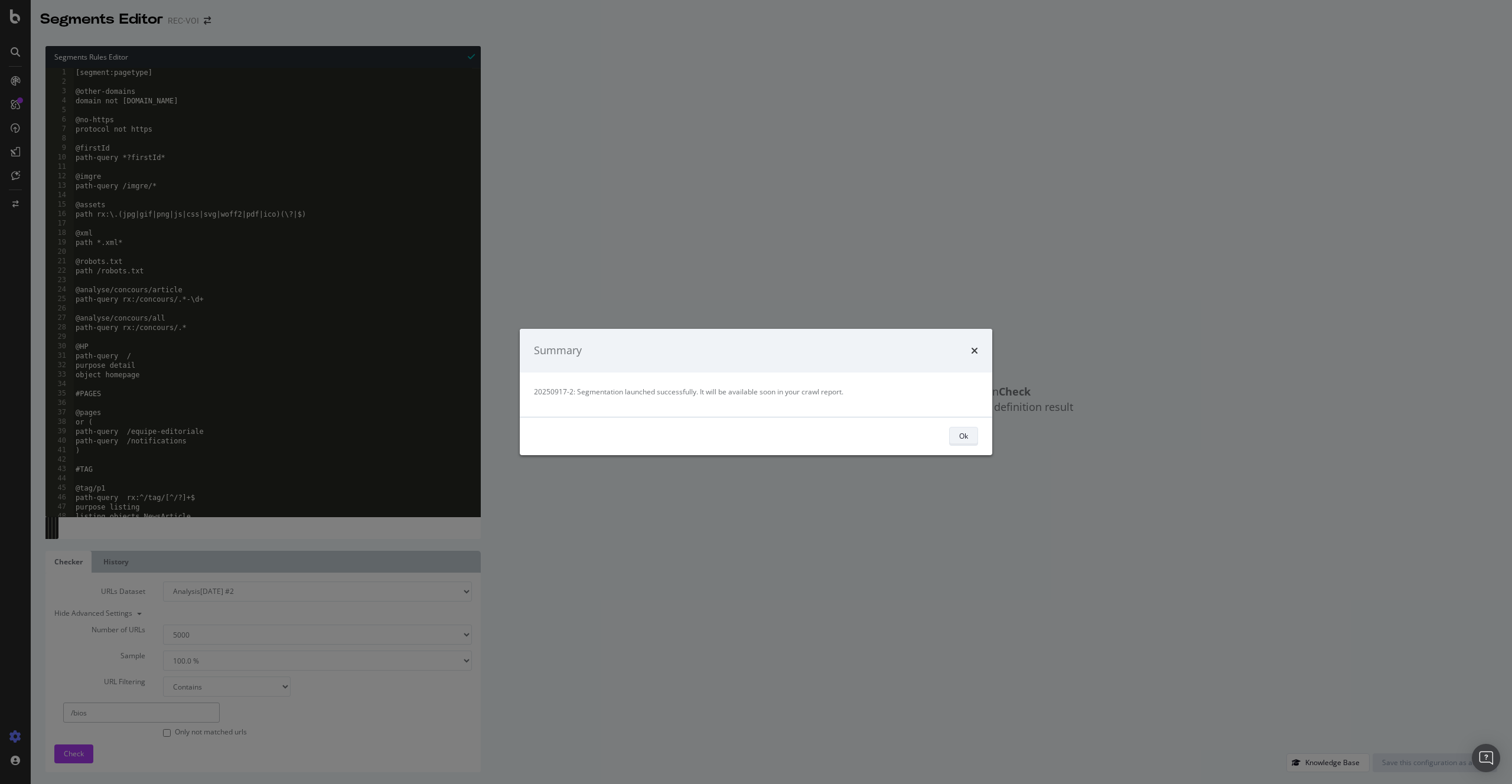
click at [968, 444] on button "Ok" at bounding box center [964, 436] width 29 height 19
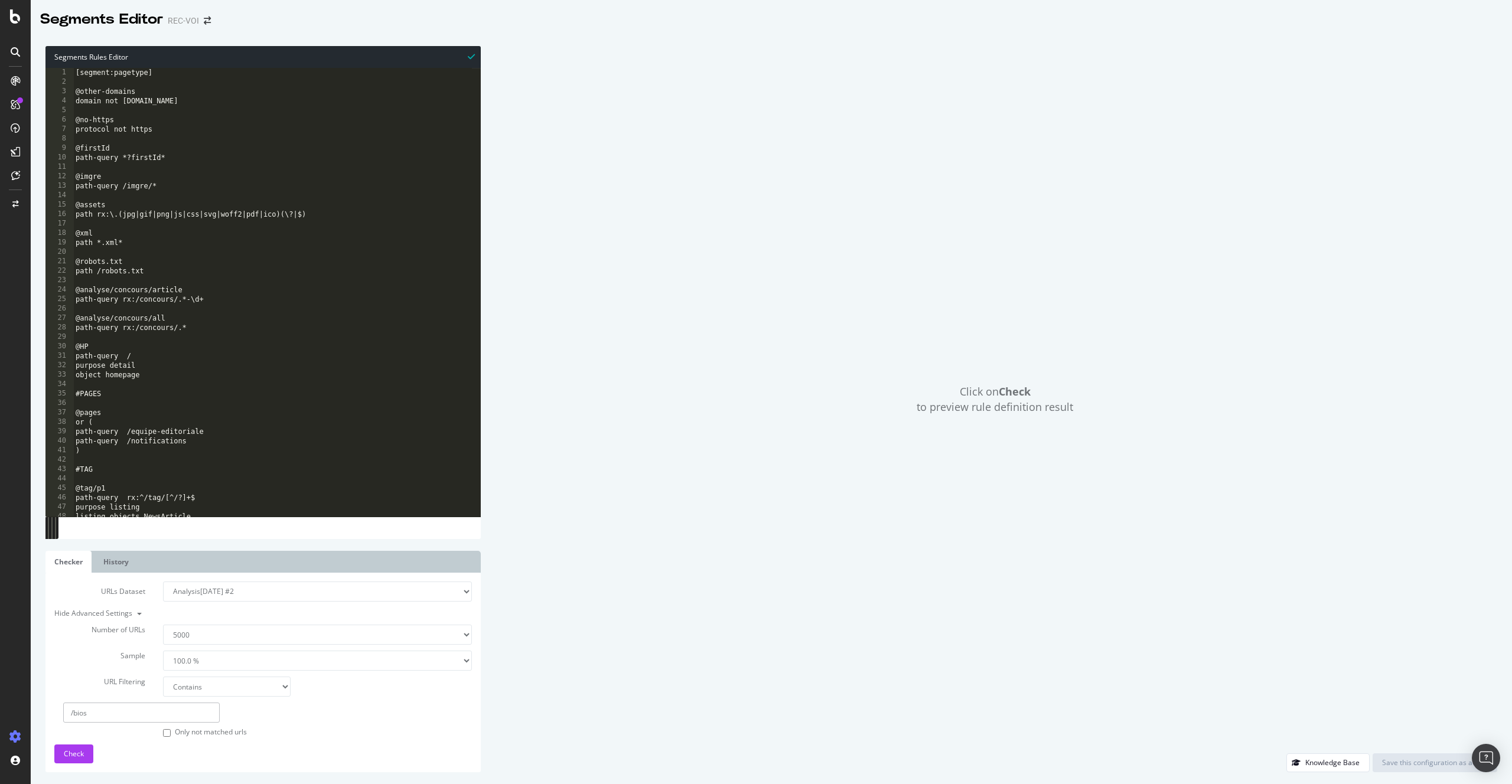
click at [230, 256] on div "[segment:pagetype] @other-domains domain not www.voici.fr @no-https protocol no…" at bounding box center [273, 301] width 399 height 467
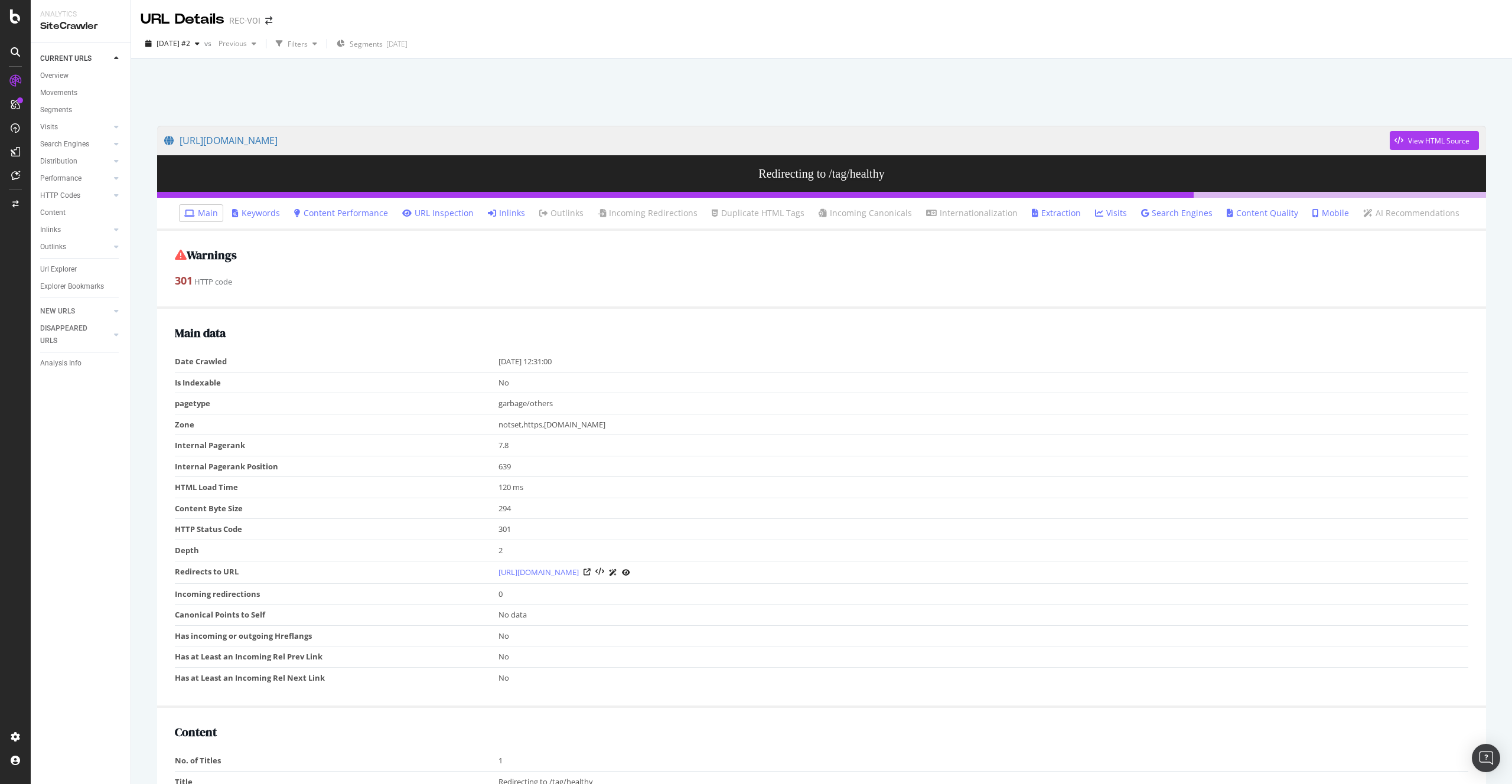
click at [502, 210] on link "Inlinks" at bounding box center [506, 213] width 37 height 12
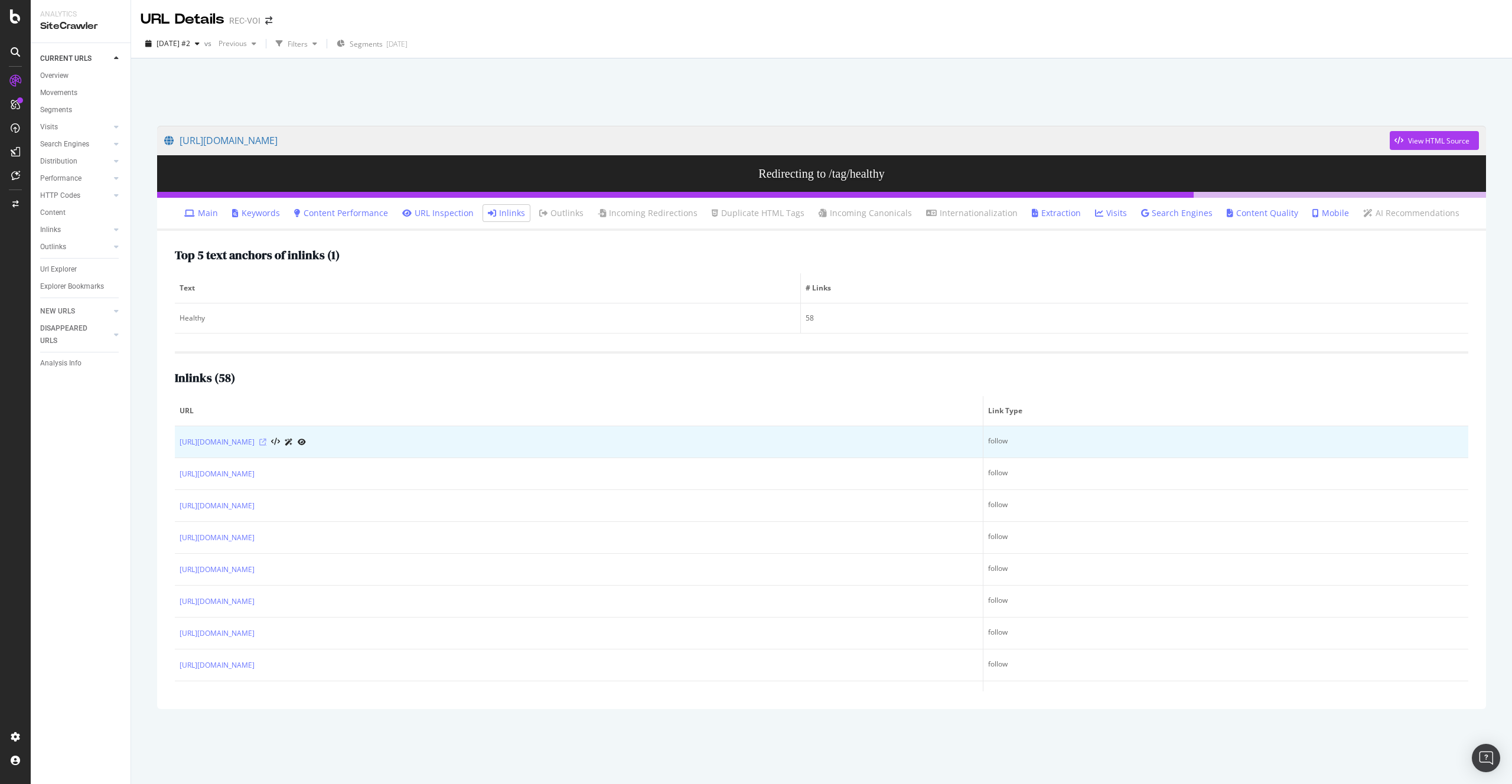
click at [267, 441] on icon at bounding box center [263, 442] width 7 height 7
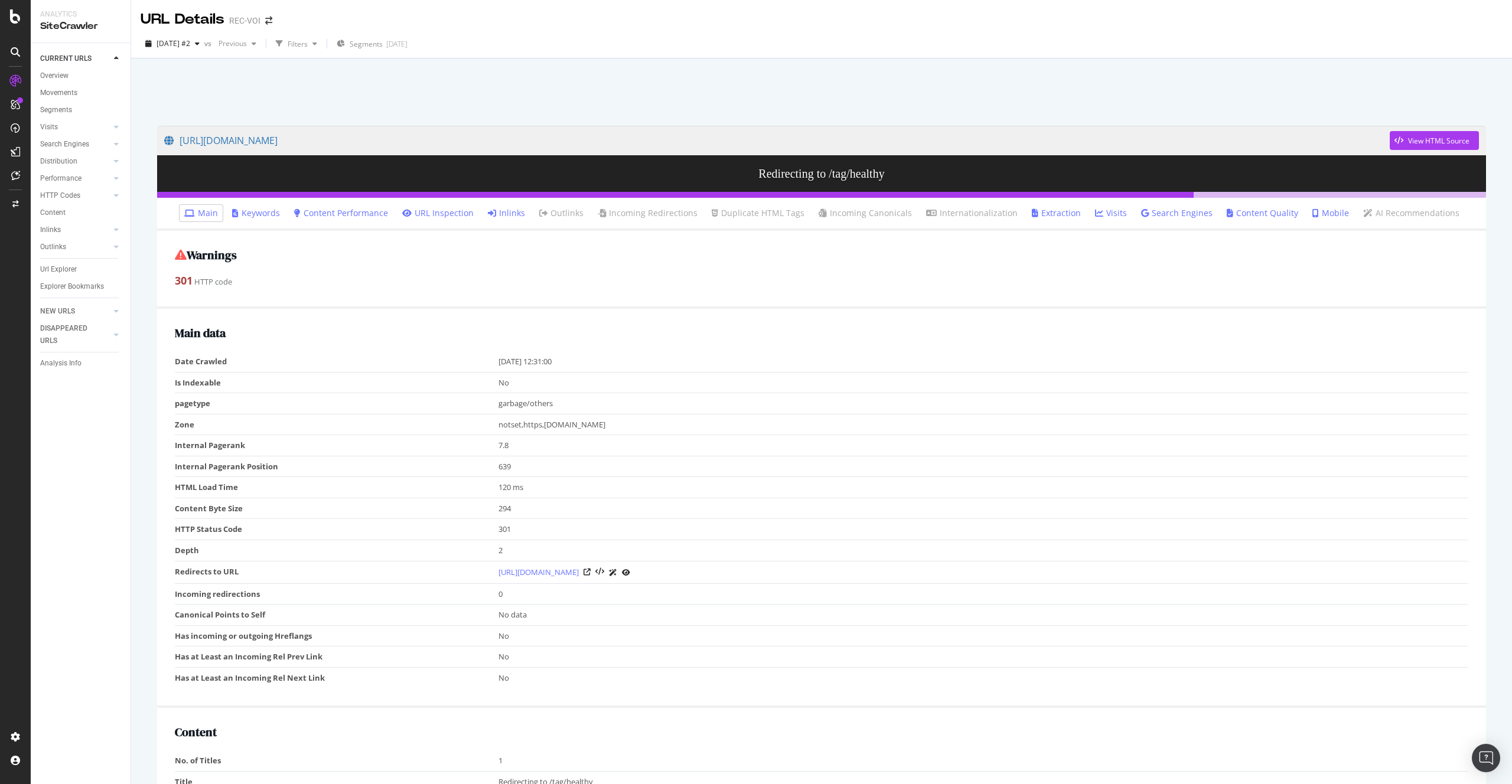
click at [70, 69] on div "Overview Movements Segments Visits Analysis Orphan URLs Search Engines Top Char…" at bounding box center [85, 185] width 90 height 236
click at [62, 73] on div "Overview" at bounding box center [54, 75] width 28 height 12
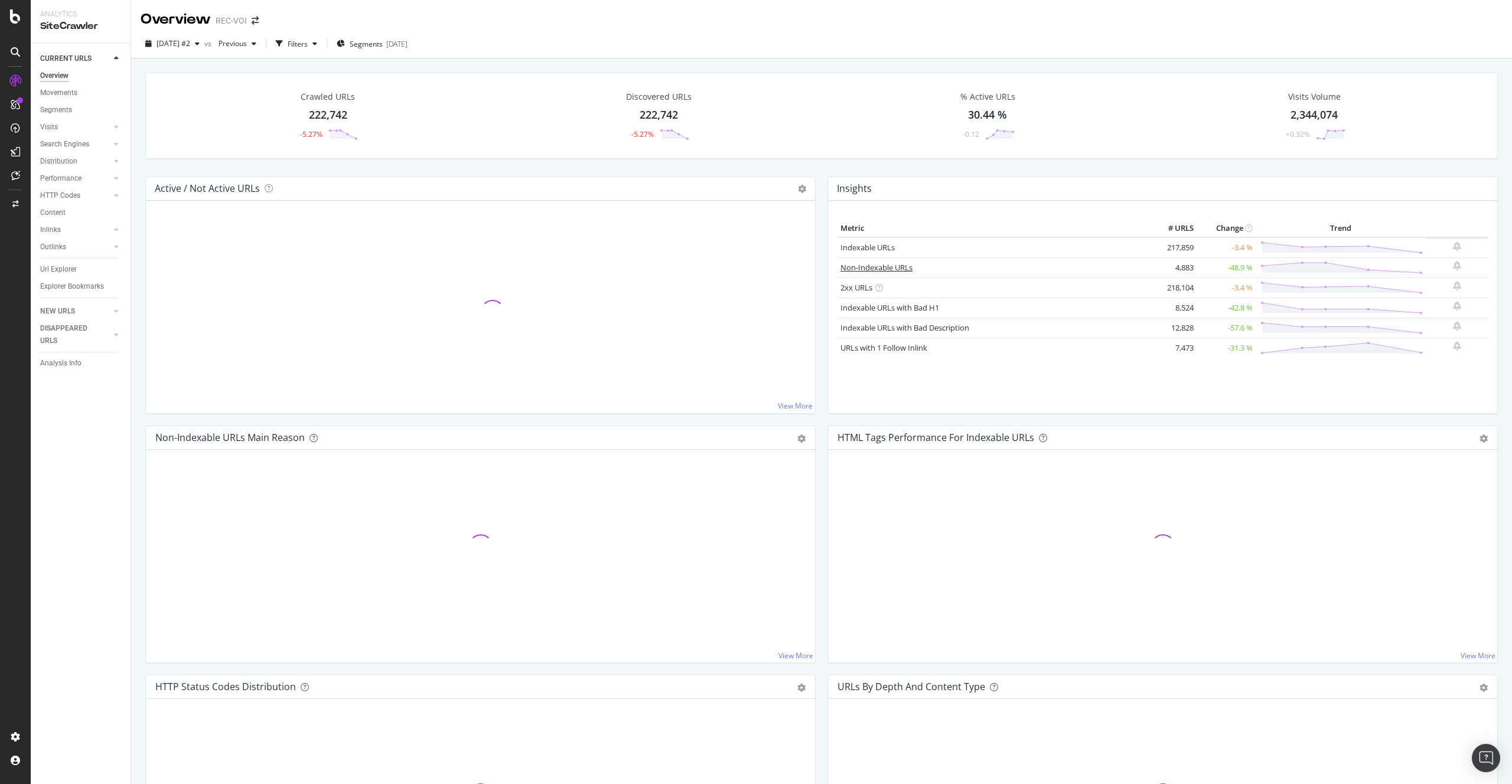
click at [886, 270] on link "Non-Indexable URLs" at bounding box center [877, 267] width 72 height 11
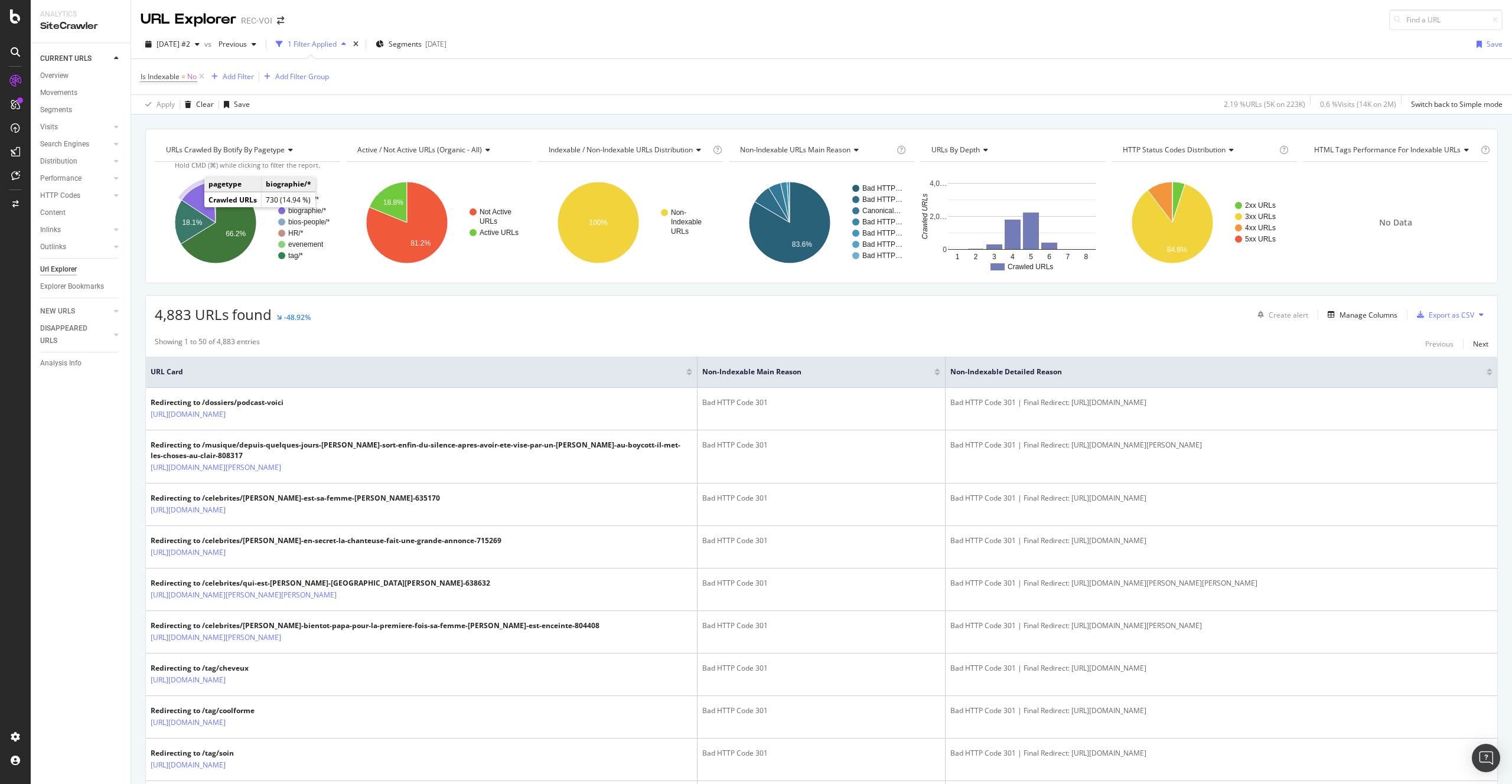
click at [196, 199] on icon "A chart." at bounding box center [198, 202] width 34 height 41
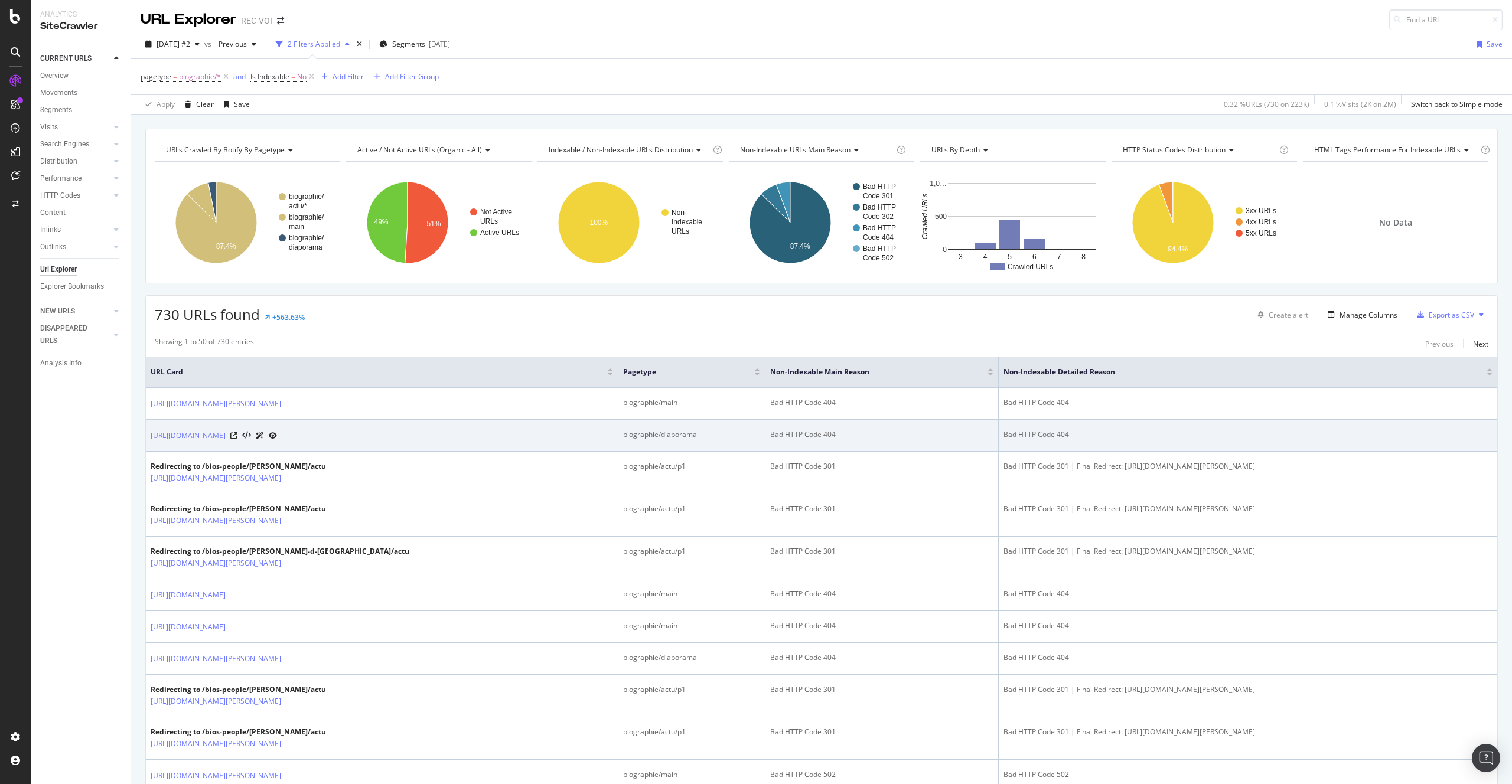
click at [226, 437] on link "https://www.voici.fr/bios-people/nikos-aliagas/diaporama" at bounding box center [188, 435] width 75 height 12
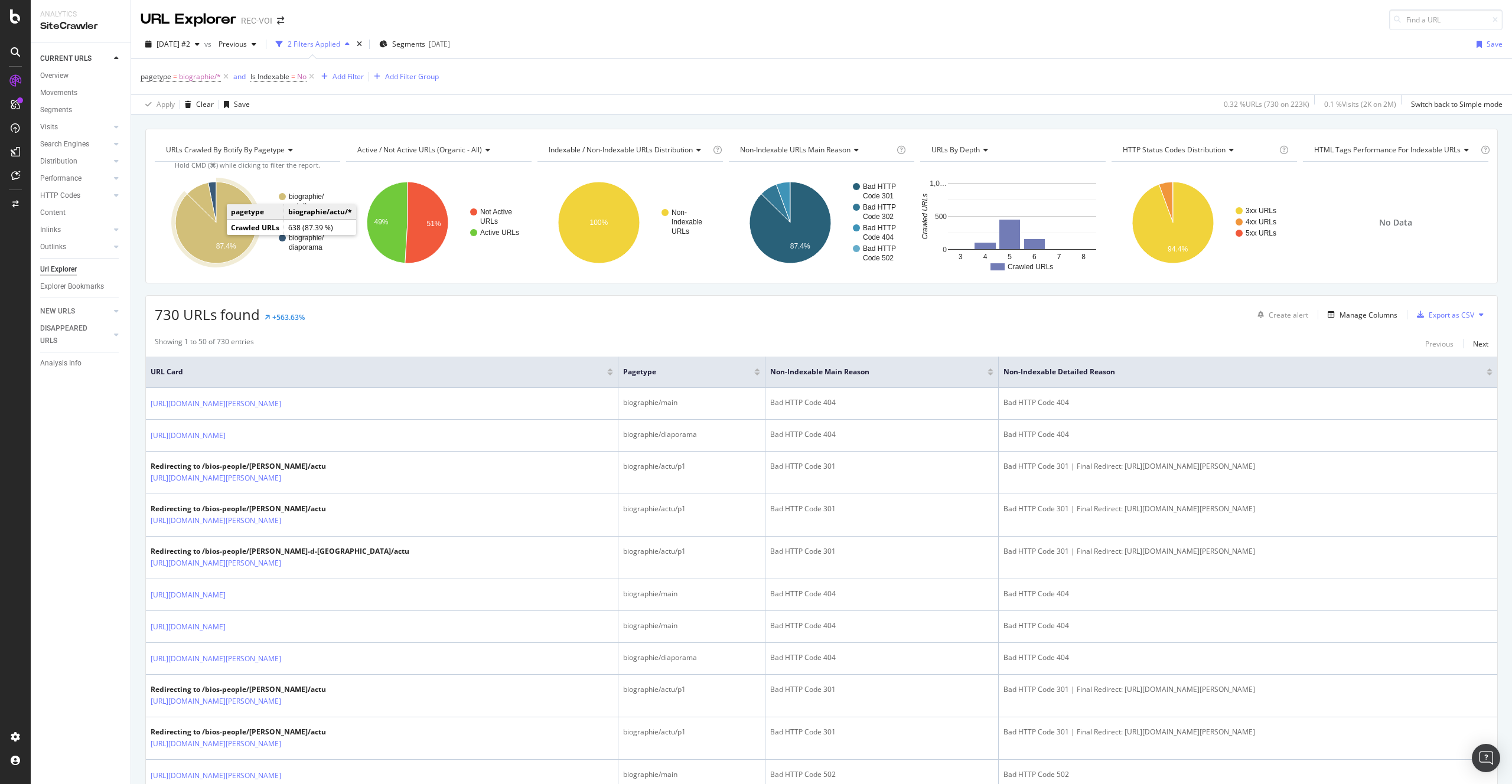
click at [203, 234] on icon "A chart." at bounding box center [216, 223] width 82 height 82
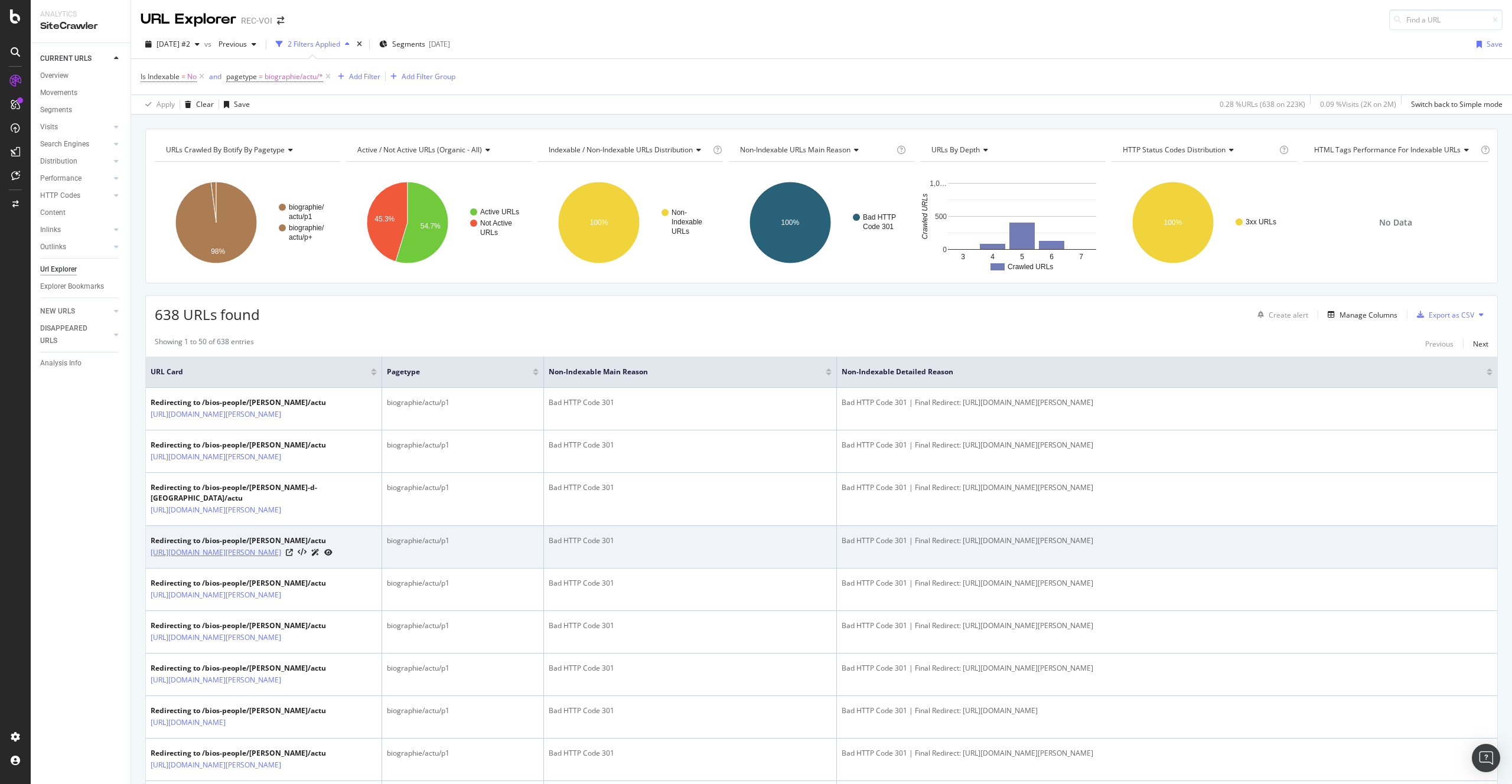
click at [259, 558] on link "https://www.voici.fr/bios-people/ben-affleck?bio=actu" at bounding box center [216, 552] width 130 height 12
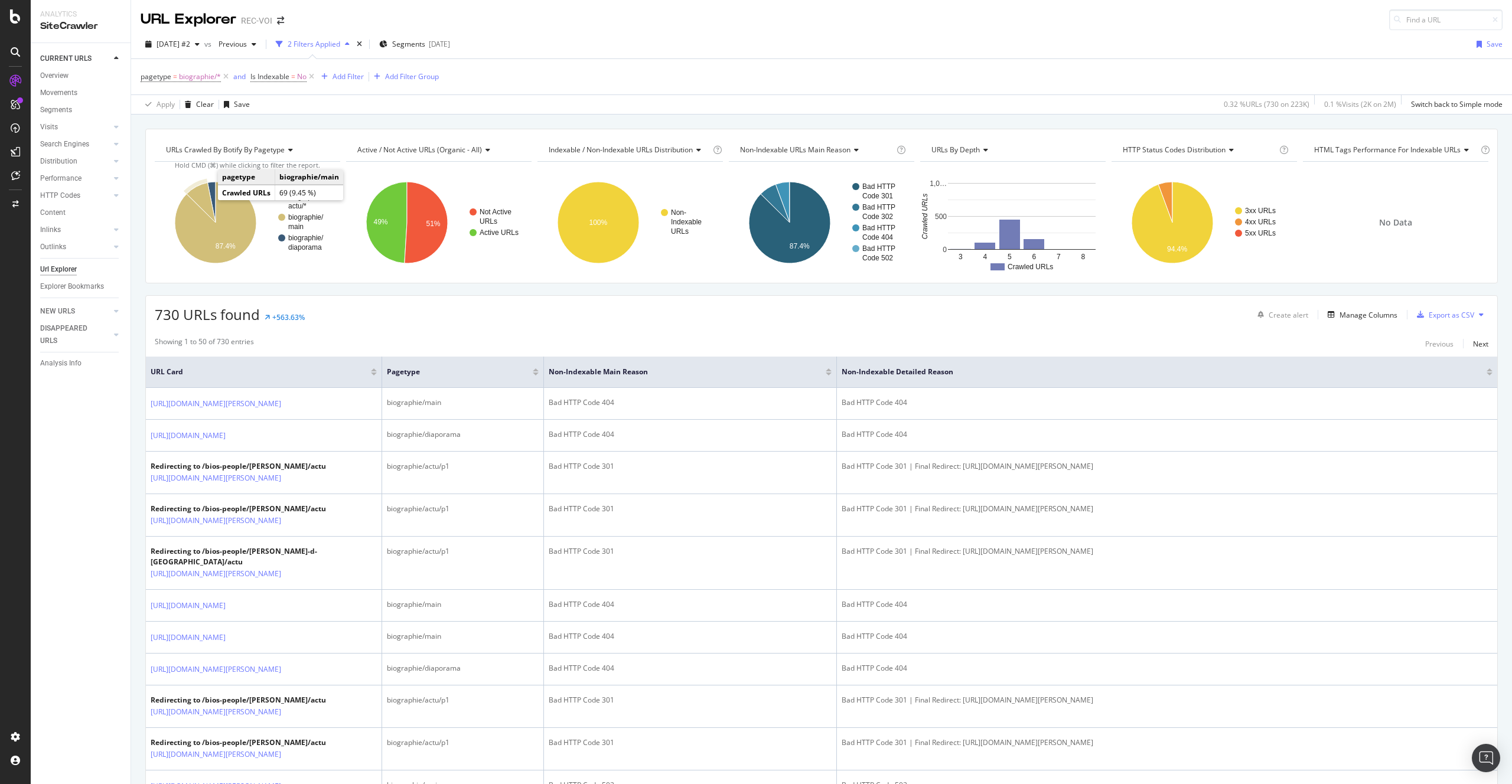
click at [201, 199] on icon "A chart." at bounding box center [201, 203] width 29 height 40
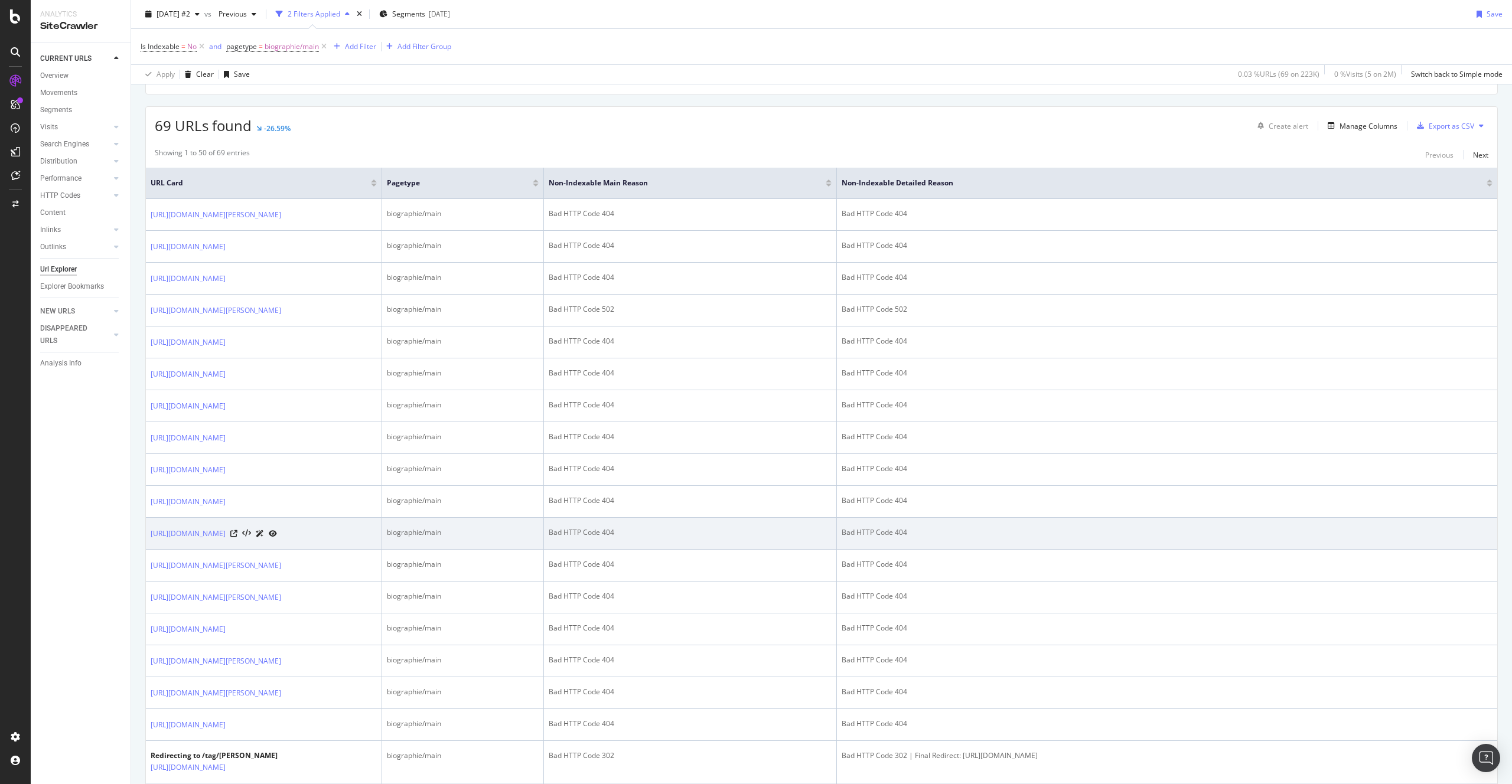
scroll to position [250, 0]
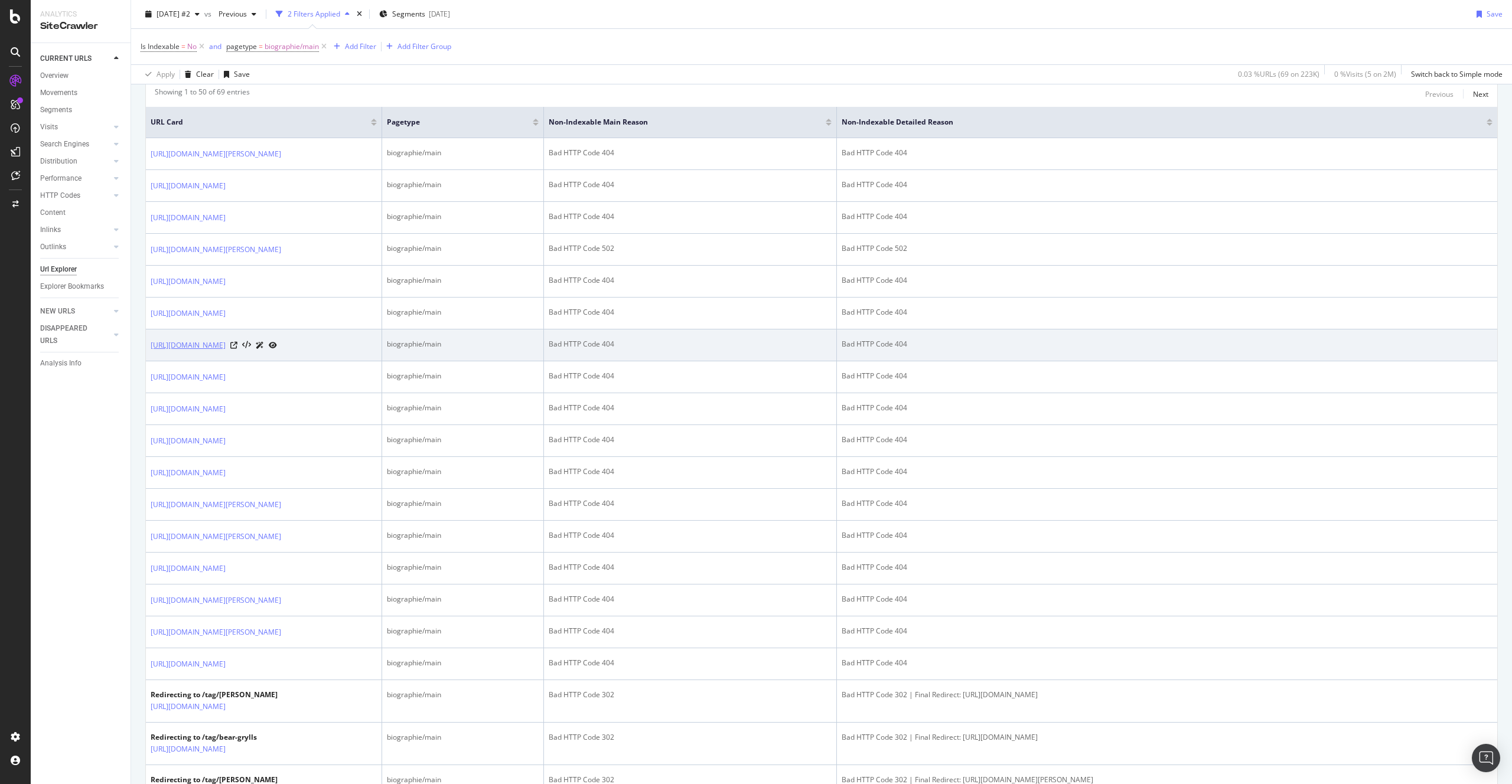
click at [226, 351] on link "https://www.voici.fr/bios-people/imane-khelif" at bounding box center [188, 345] width 75 height 12
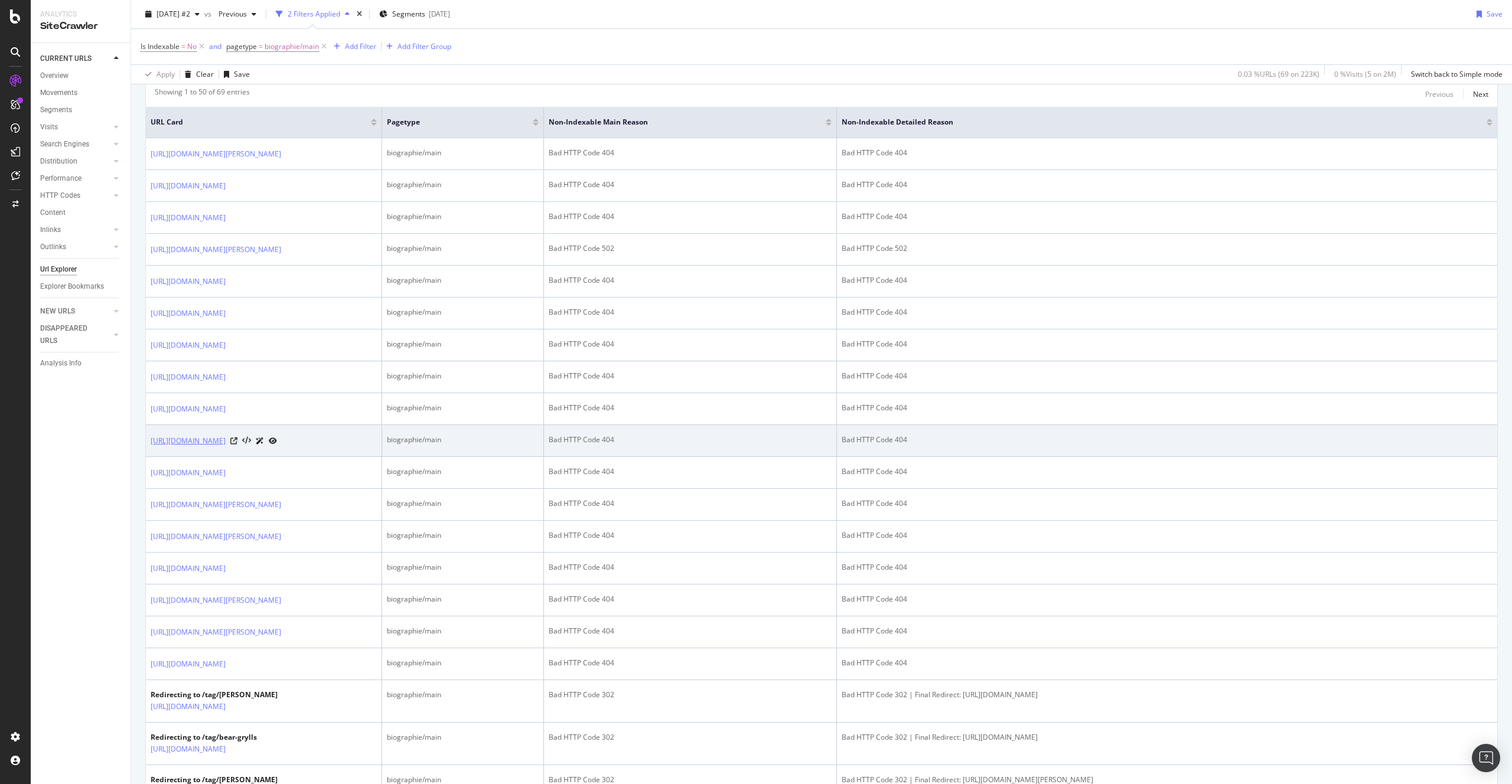
click at [226, 447] on link "https://www.voici.fr/bios-people/gregory-villemin" at bounding box center [188, 441] width 75 height 12
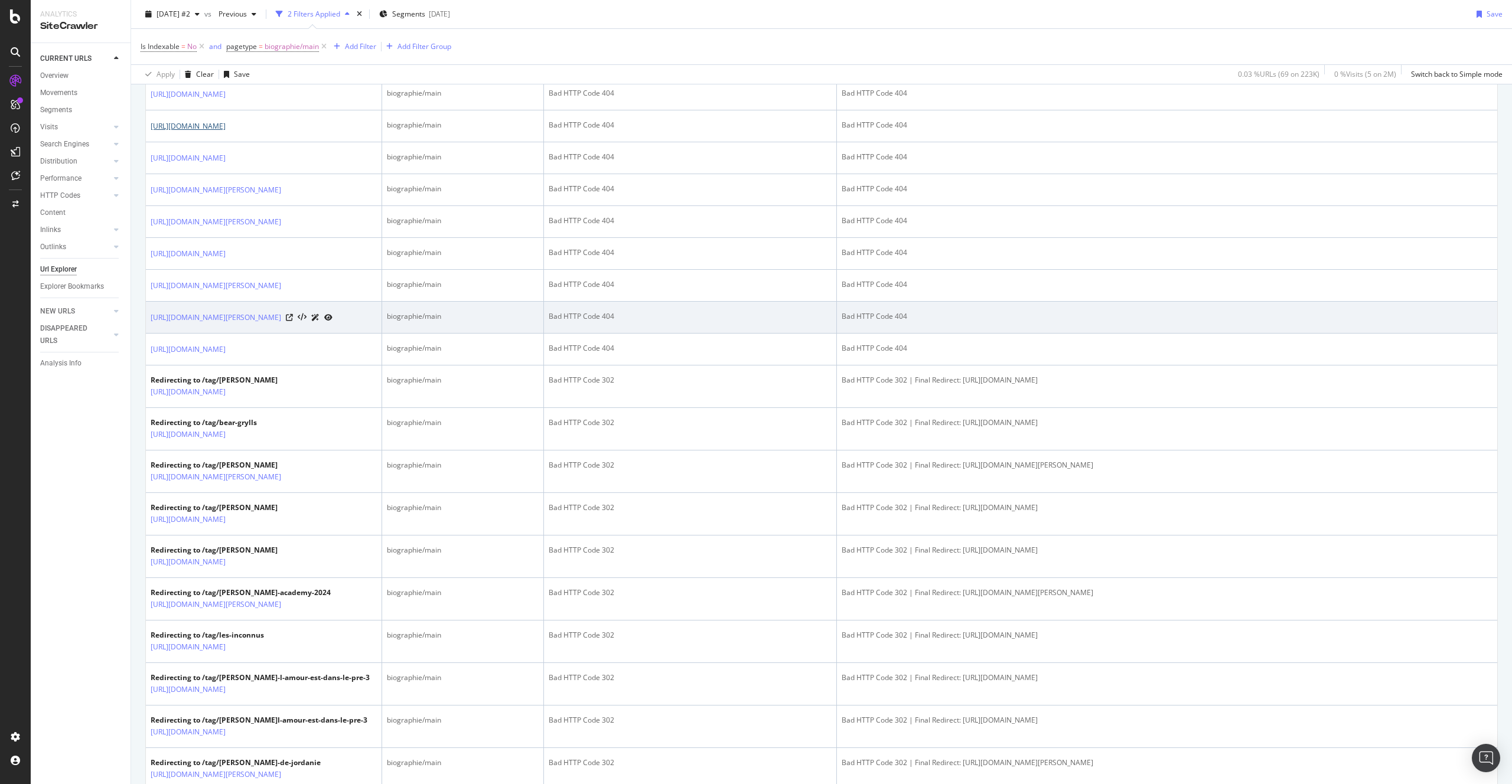
scroll to position [510, 0]
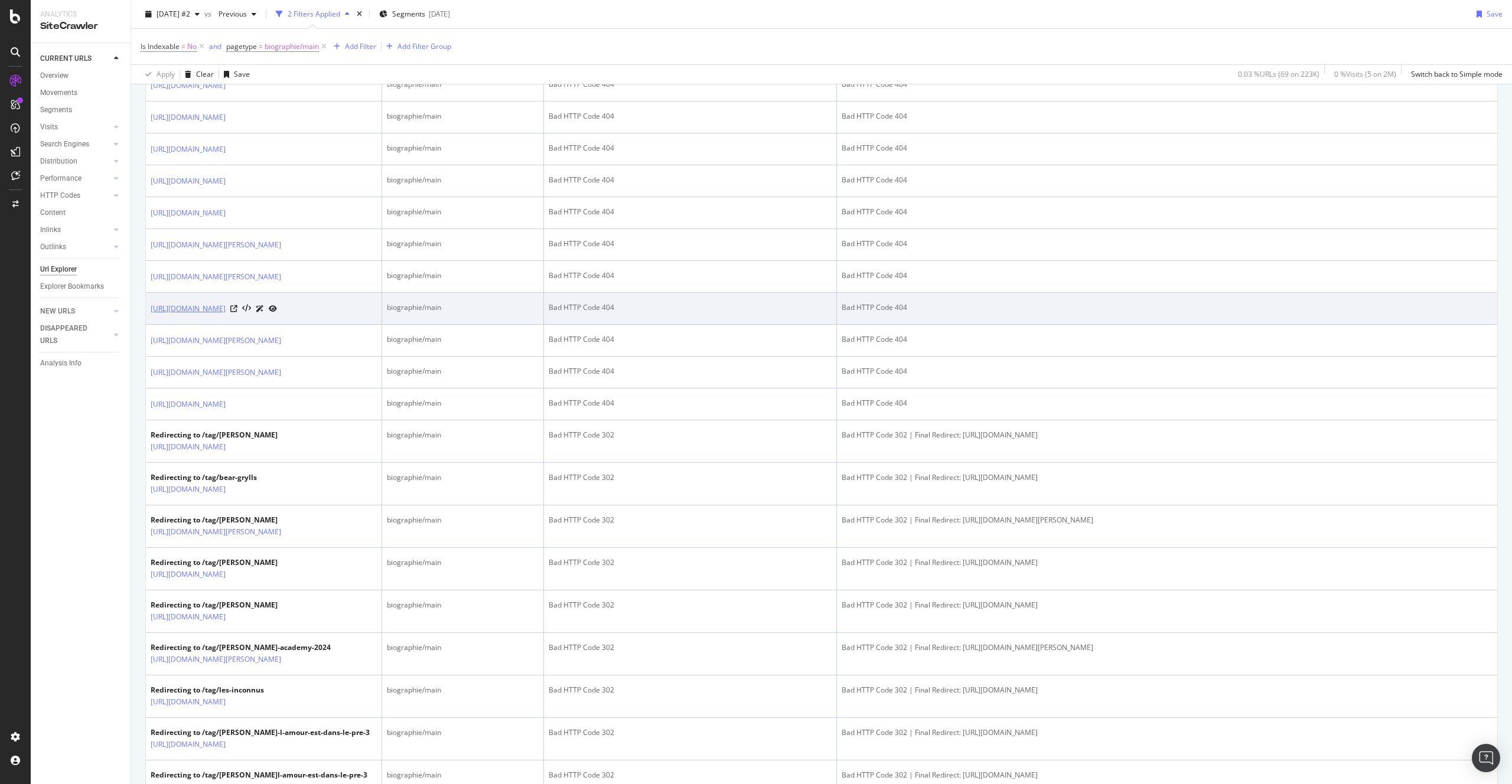
click at [226, 315] on link "https://www.voici.fr/bios-people/laurent-l-amour-est-dans-le-pre-14" at bounding box center [188, 308] width 75 height 12
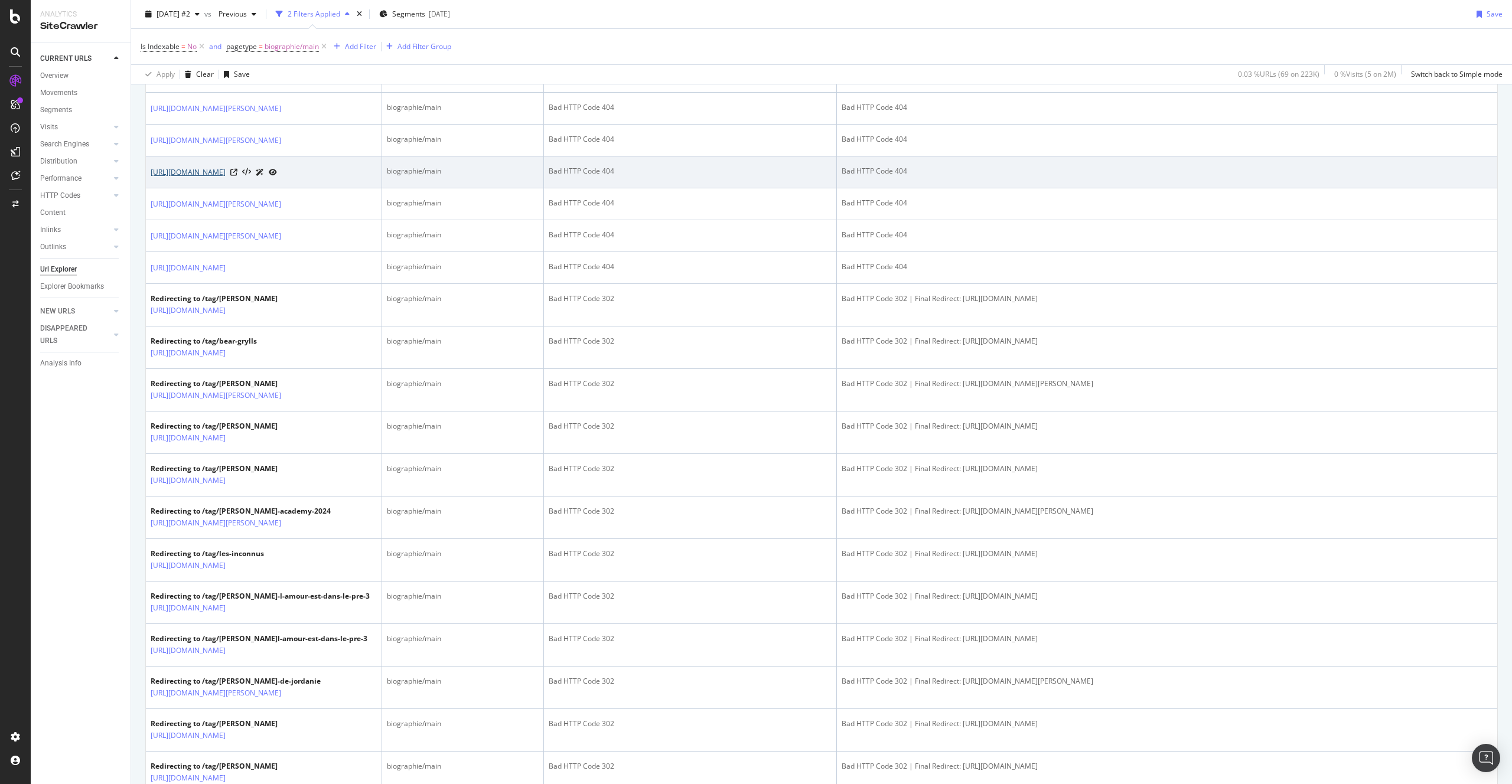
scroll to position [767, 0]
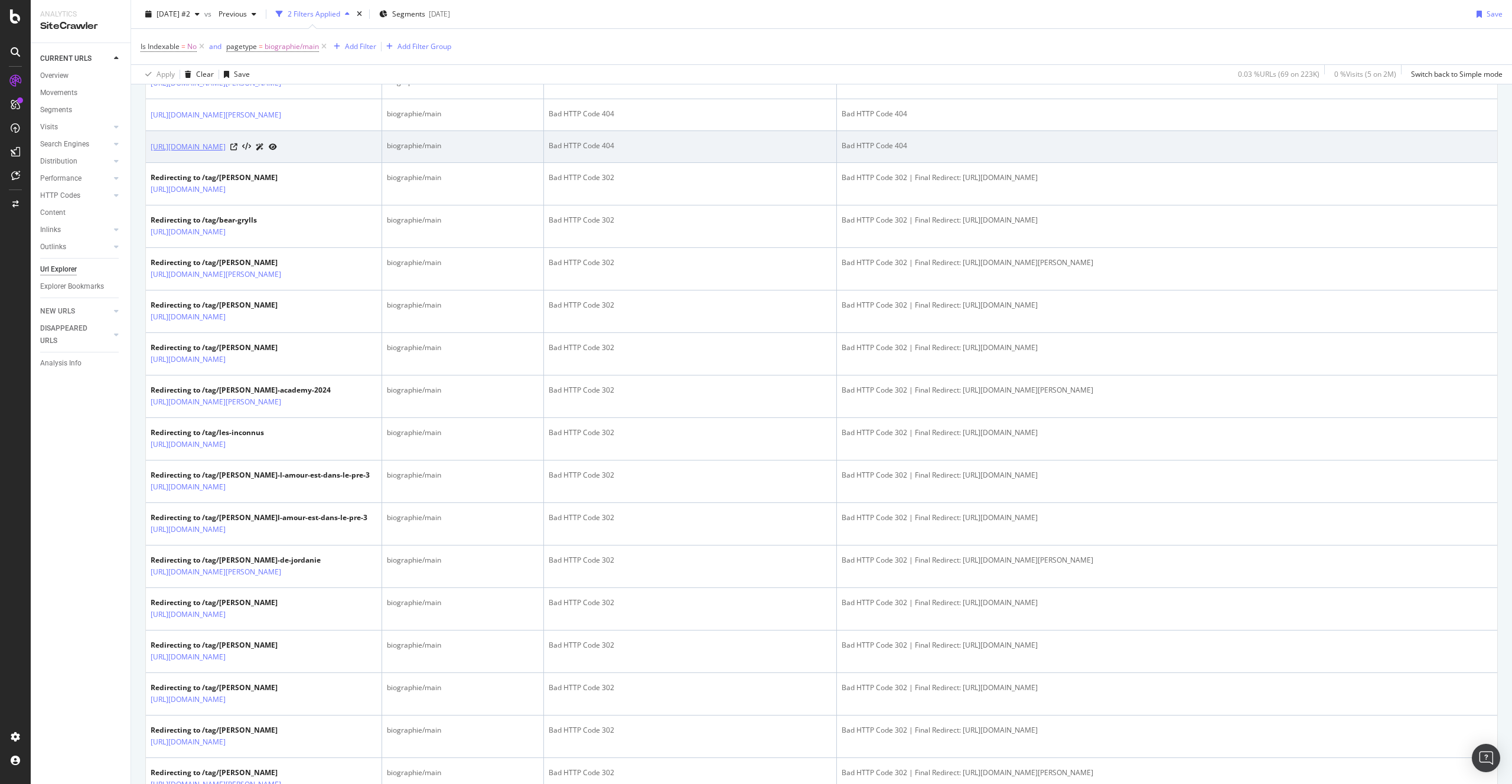
click at [226, 153] on link "https://www.voici.fr/bios-people/maud-l-amour-est-dans-le-pre-14" at bounding box center [188, 146] width 75 height 12
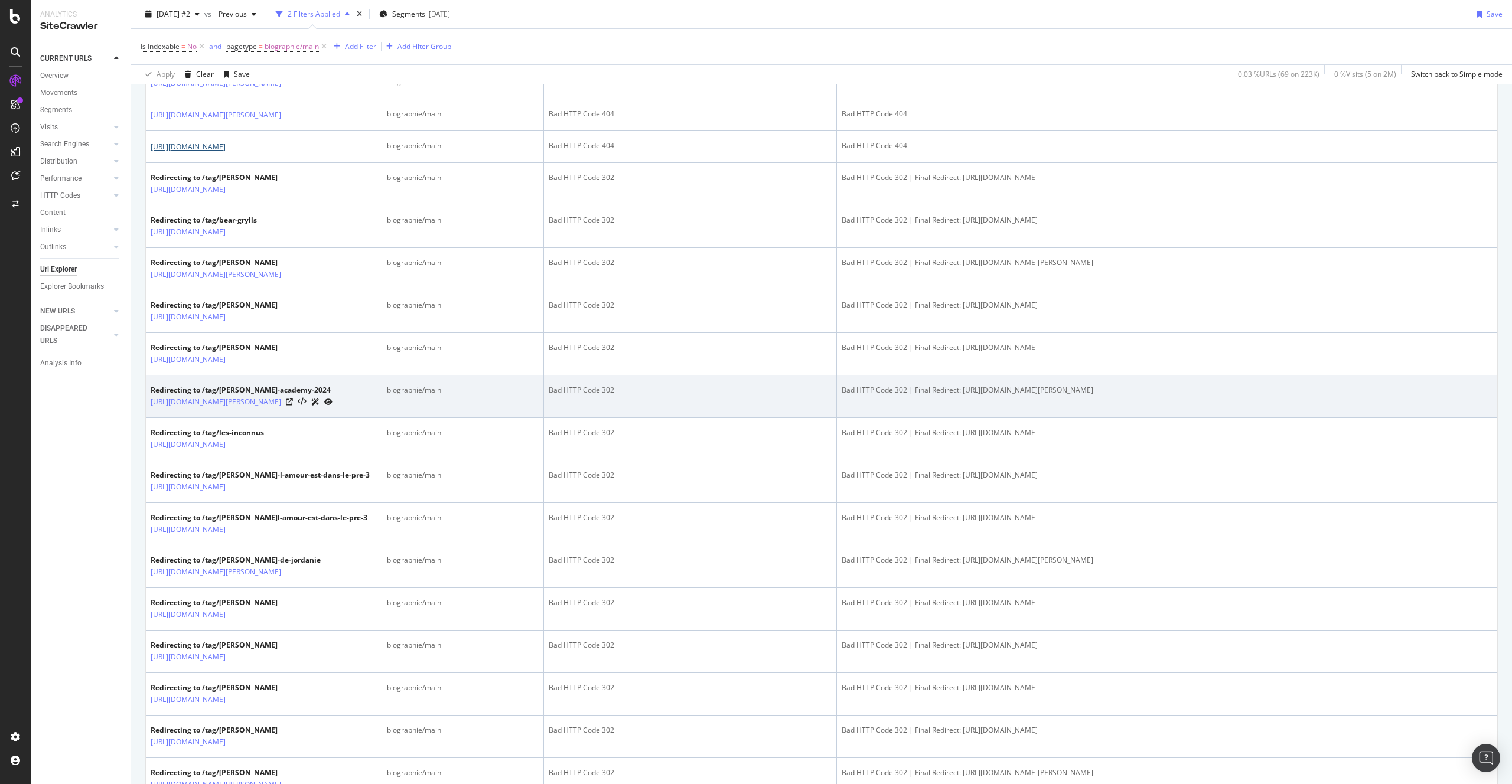
scroll to position [1086, 0]
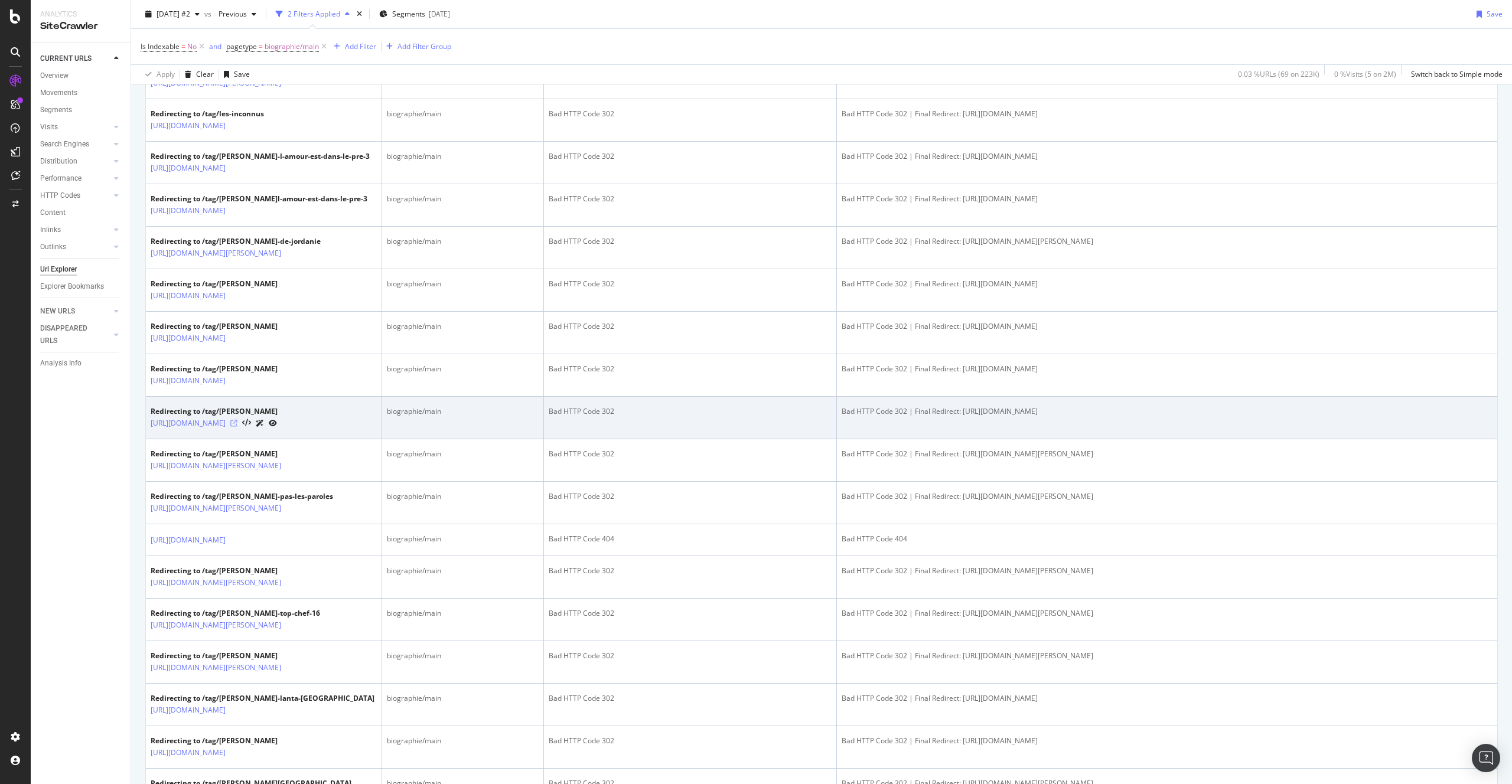
click at [237, 427] on icon at bounding box center [233, 423] width 7 height 7
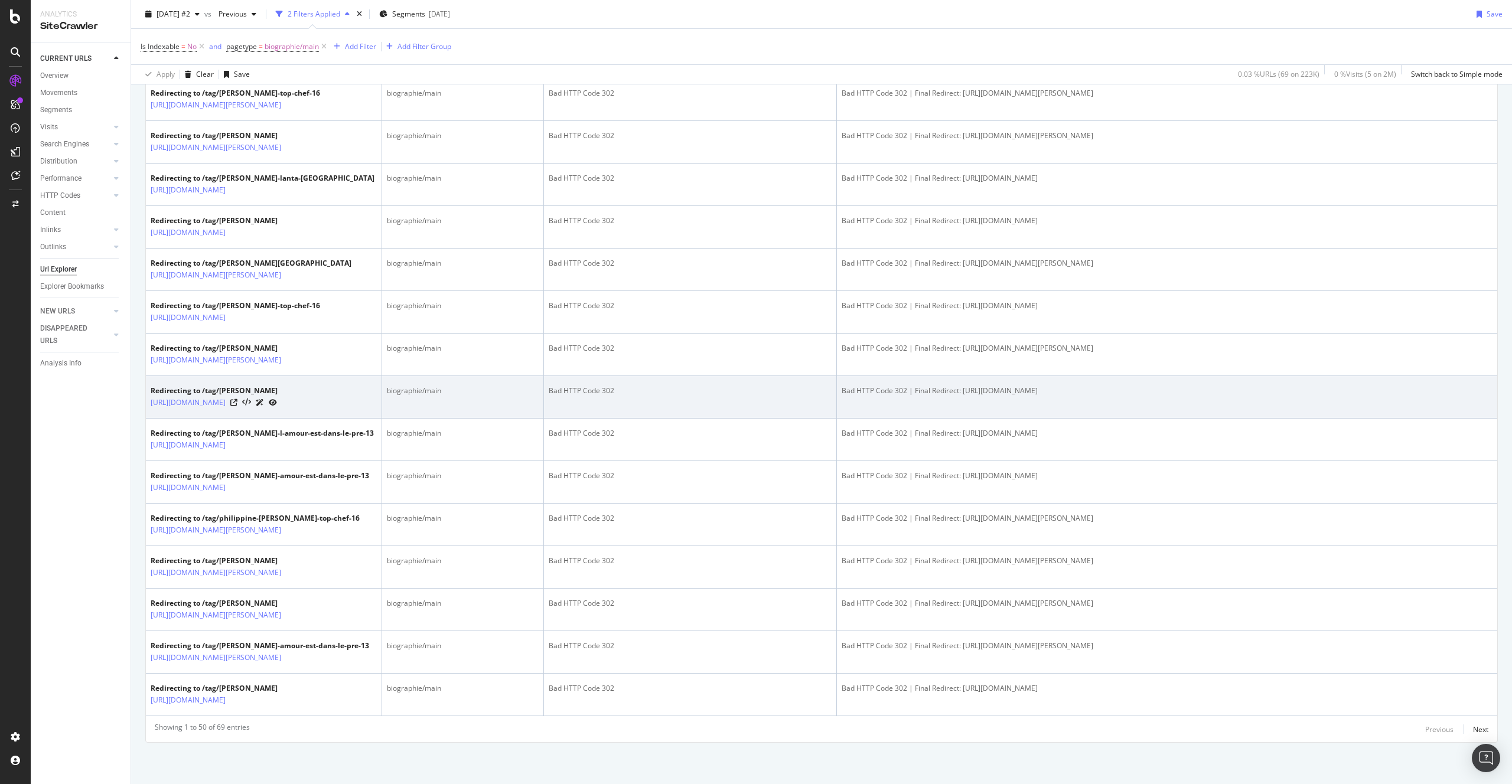
scroll to position [1864, 0]
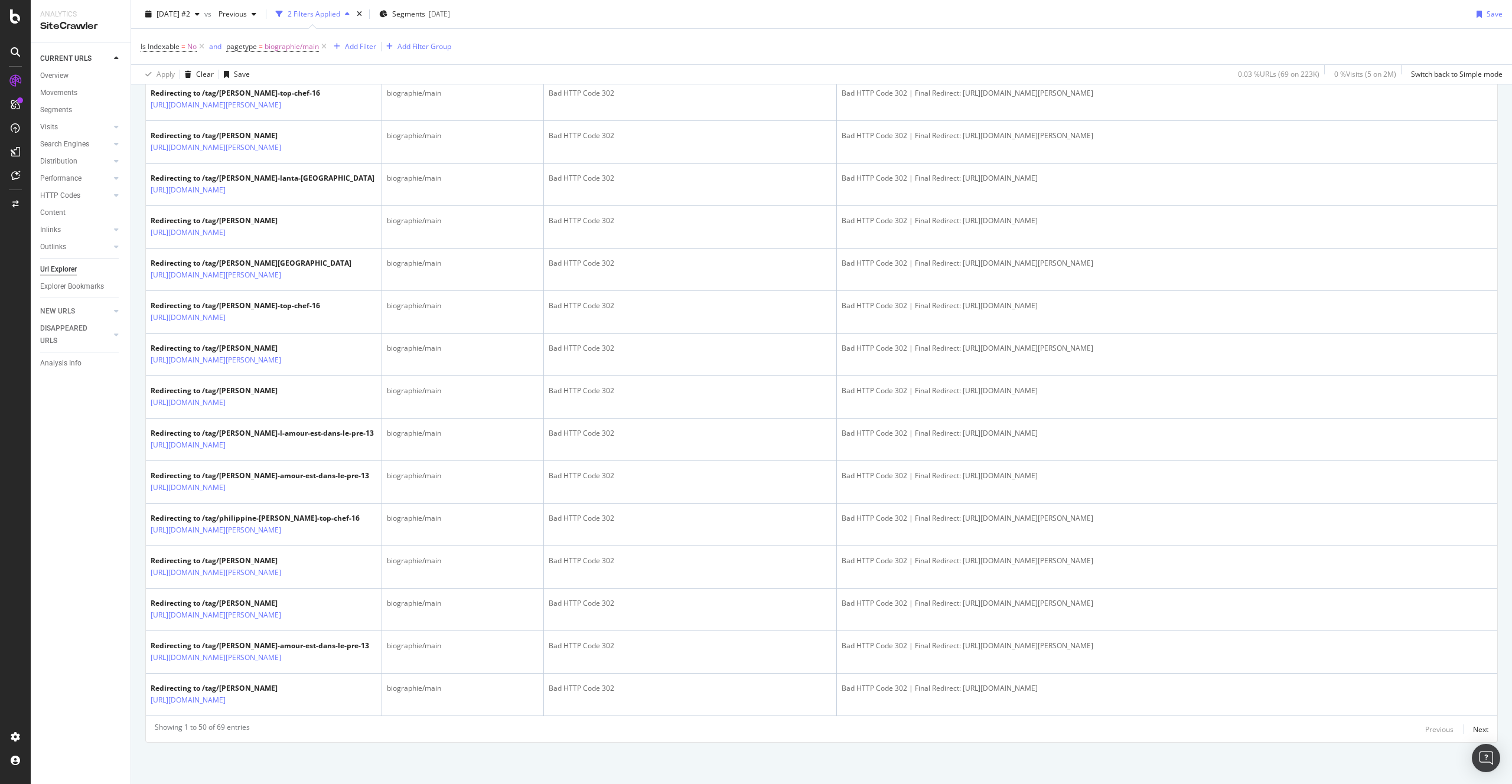
click at [1482, 730] on div "Showing 1 to 50 of 69 entries Previous Next" at bounding box center [821, 729] width 1351 height 14
click at [1477, 731] on div "Next" at bounding box center [1480, 729] width 15 height 10
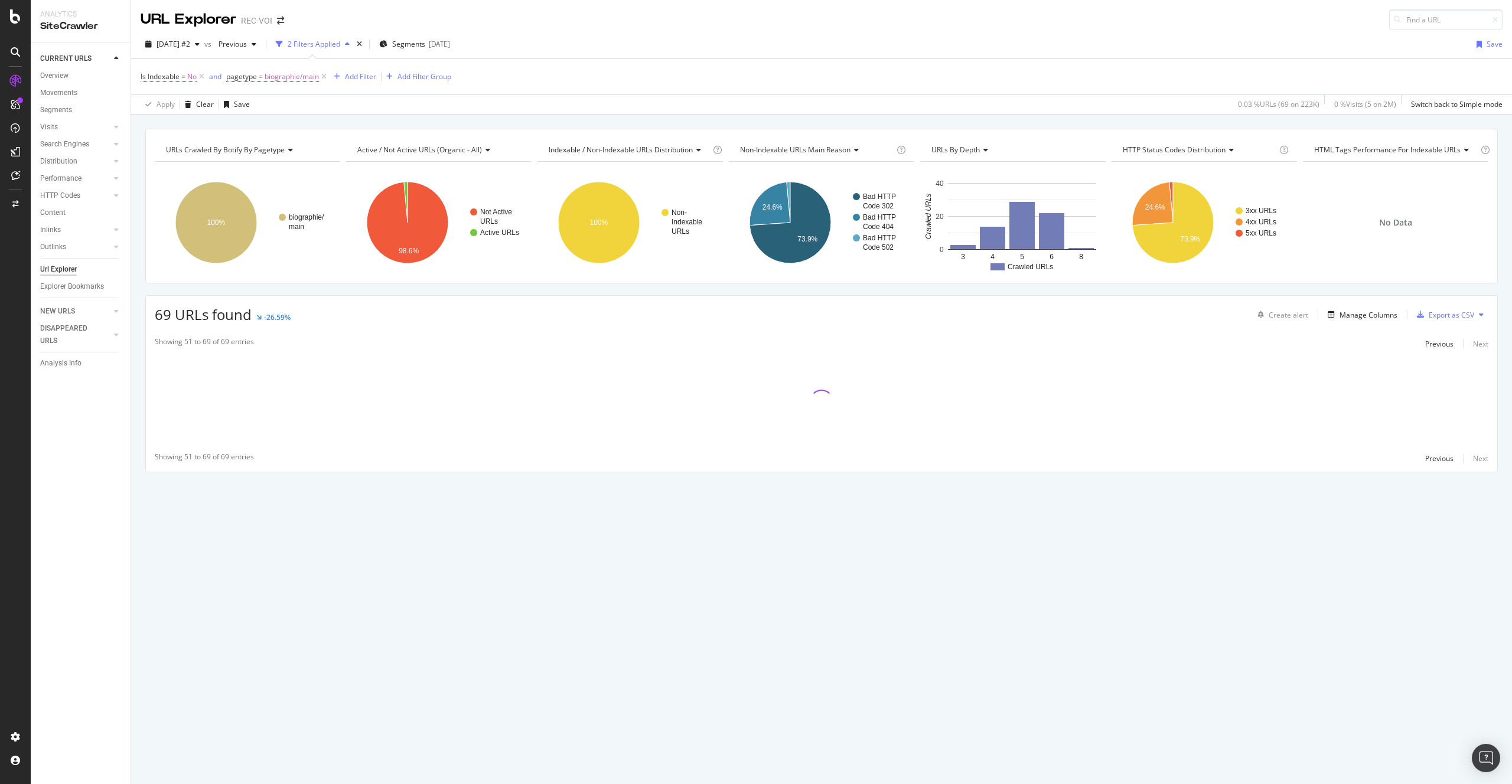
scroll to position [0, 0]
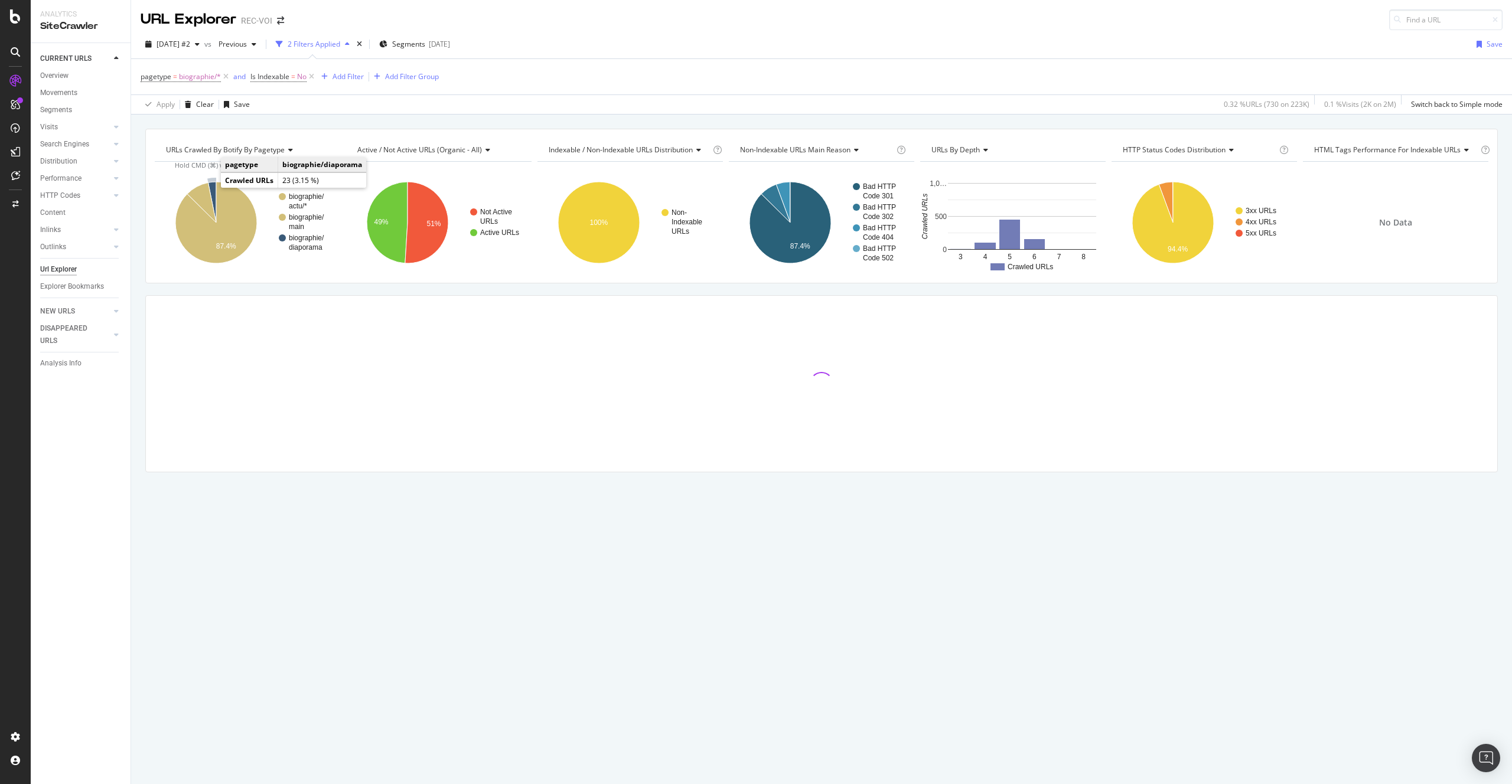
click at [210, 186] on icon "A chart." at bounding box center [212, 202] width 8 height 41
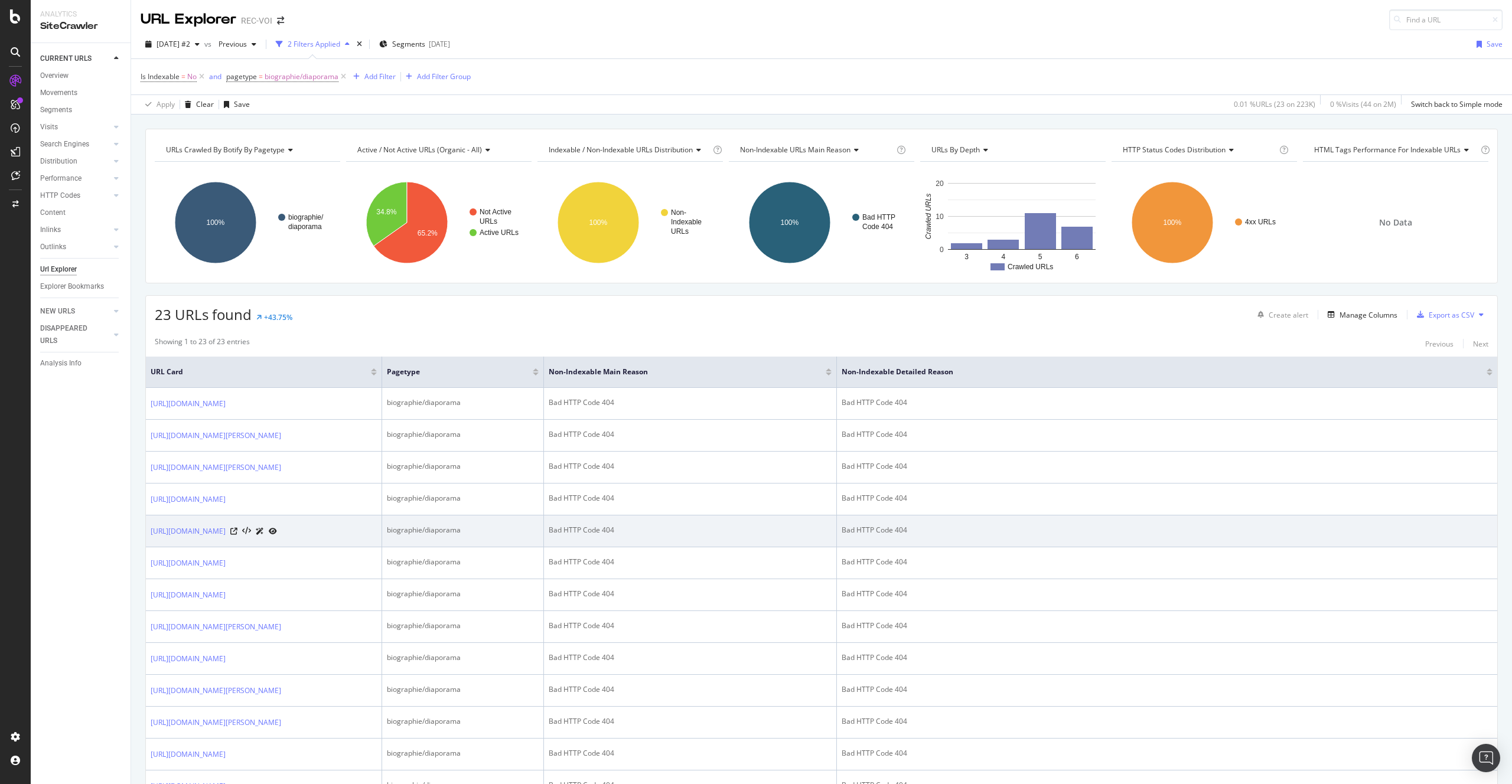
scroll to position [350, 0]
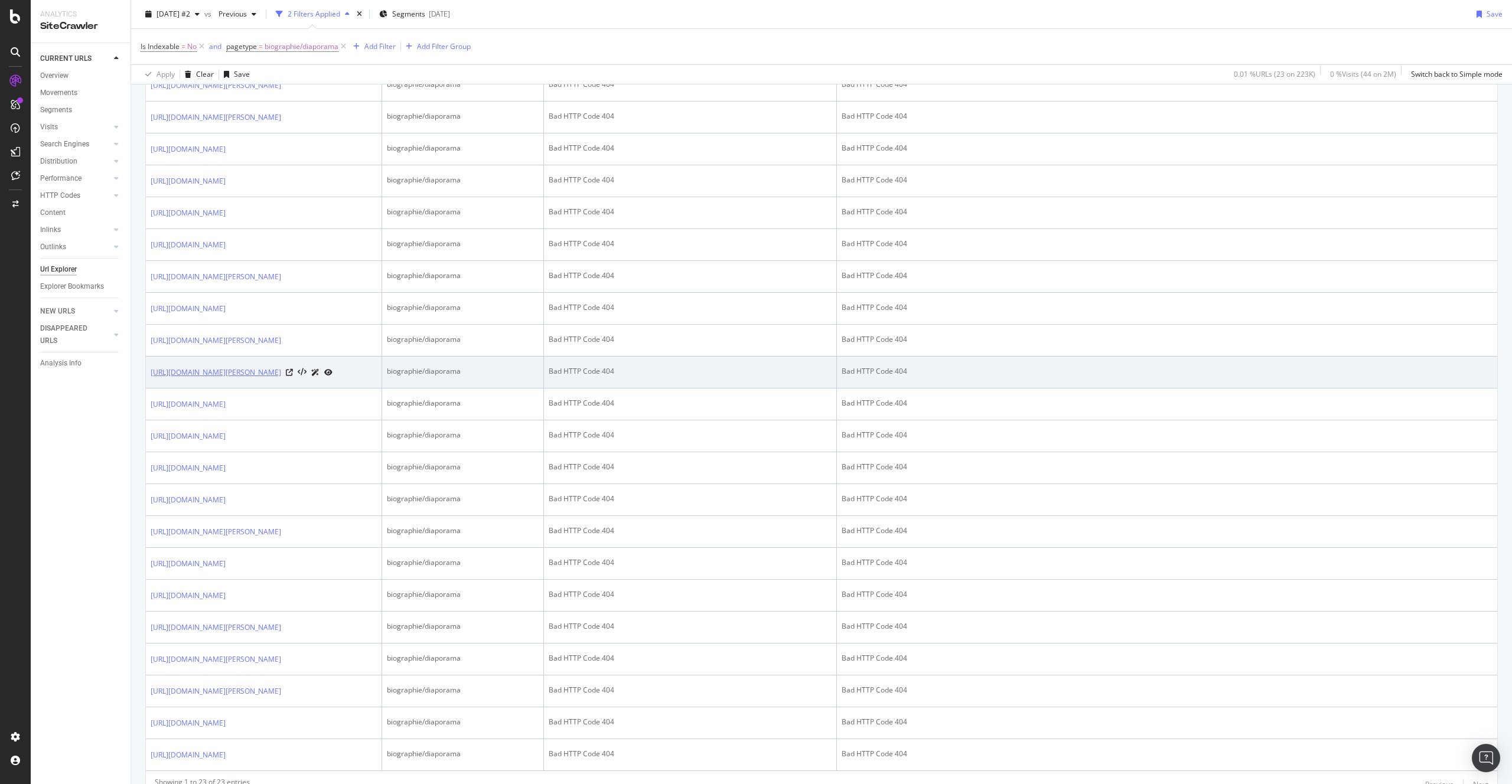
click at [273, 378] on link "https://www.voici.fr/bios-people/harrison-ford/diaporama" at bounding box center [216, 372] width 130 height 12
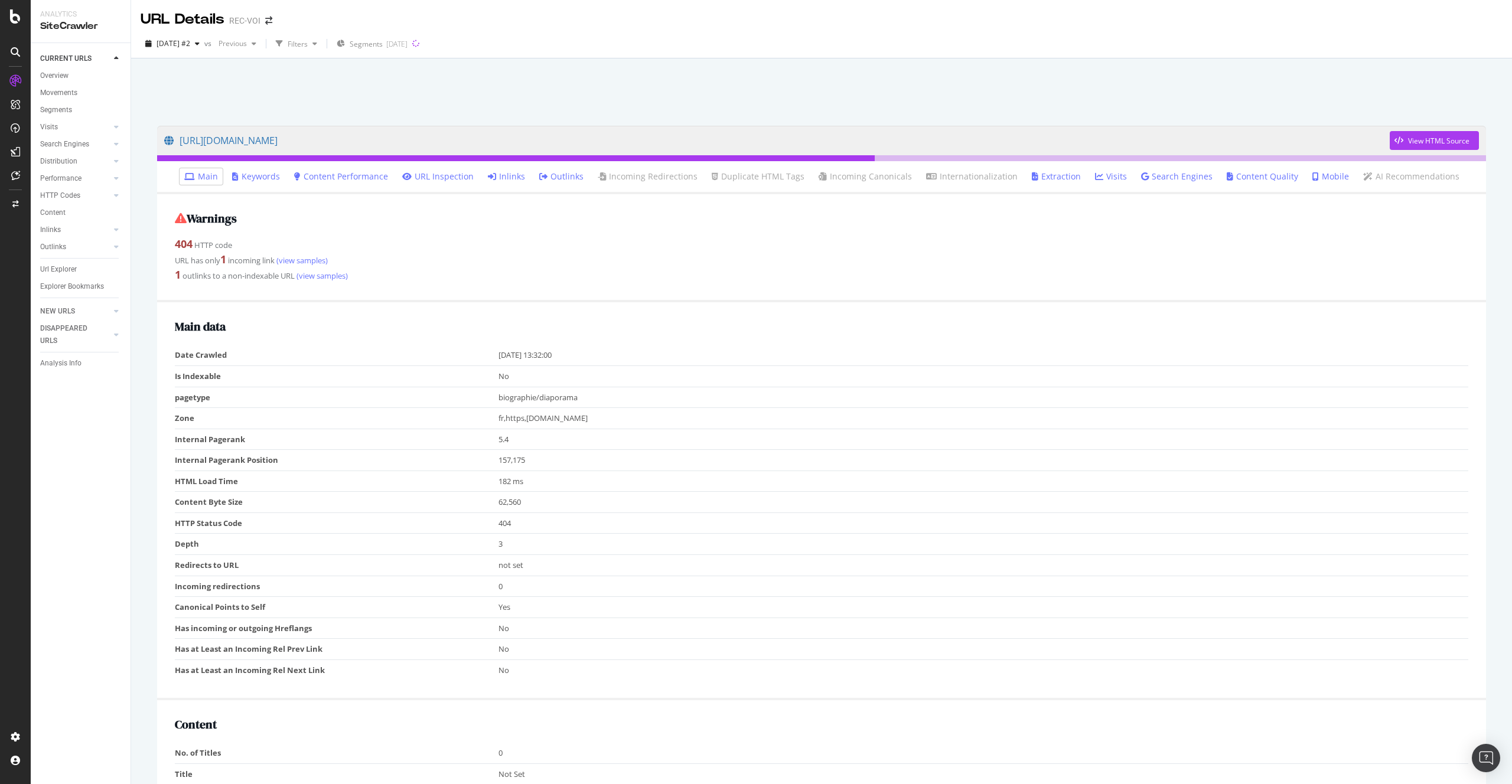
click at [507, 180] on link "Inlinks" at bounding box center [506, 176] width 37 height 12
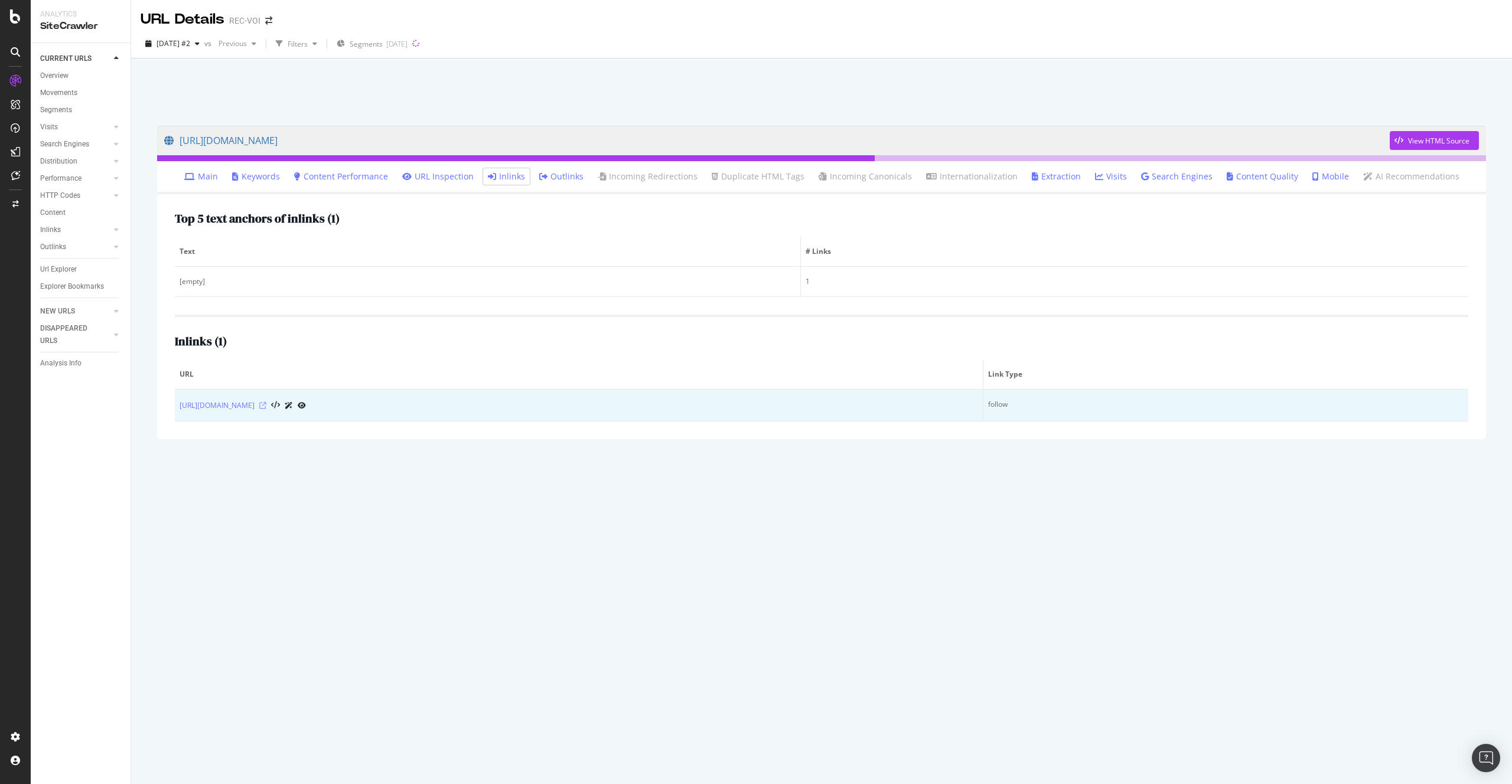
click at [267, 408] on icon at bounding box center [263, 405] width 7 height 7
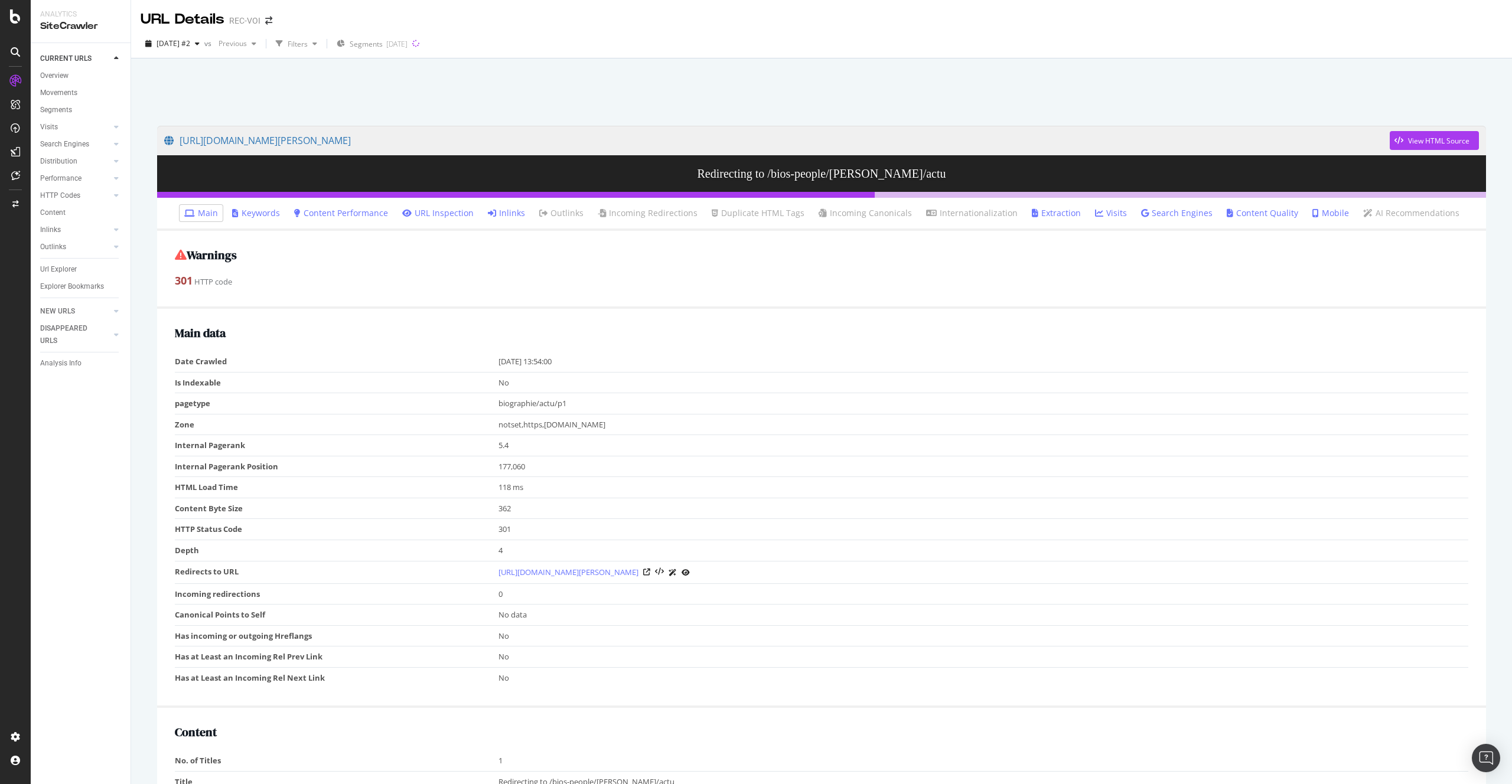
click at [502, 209] on link "Inlinks" at bounding box center [506, 213] width 37 height 12
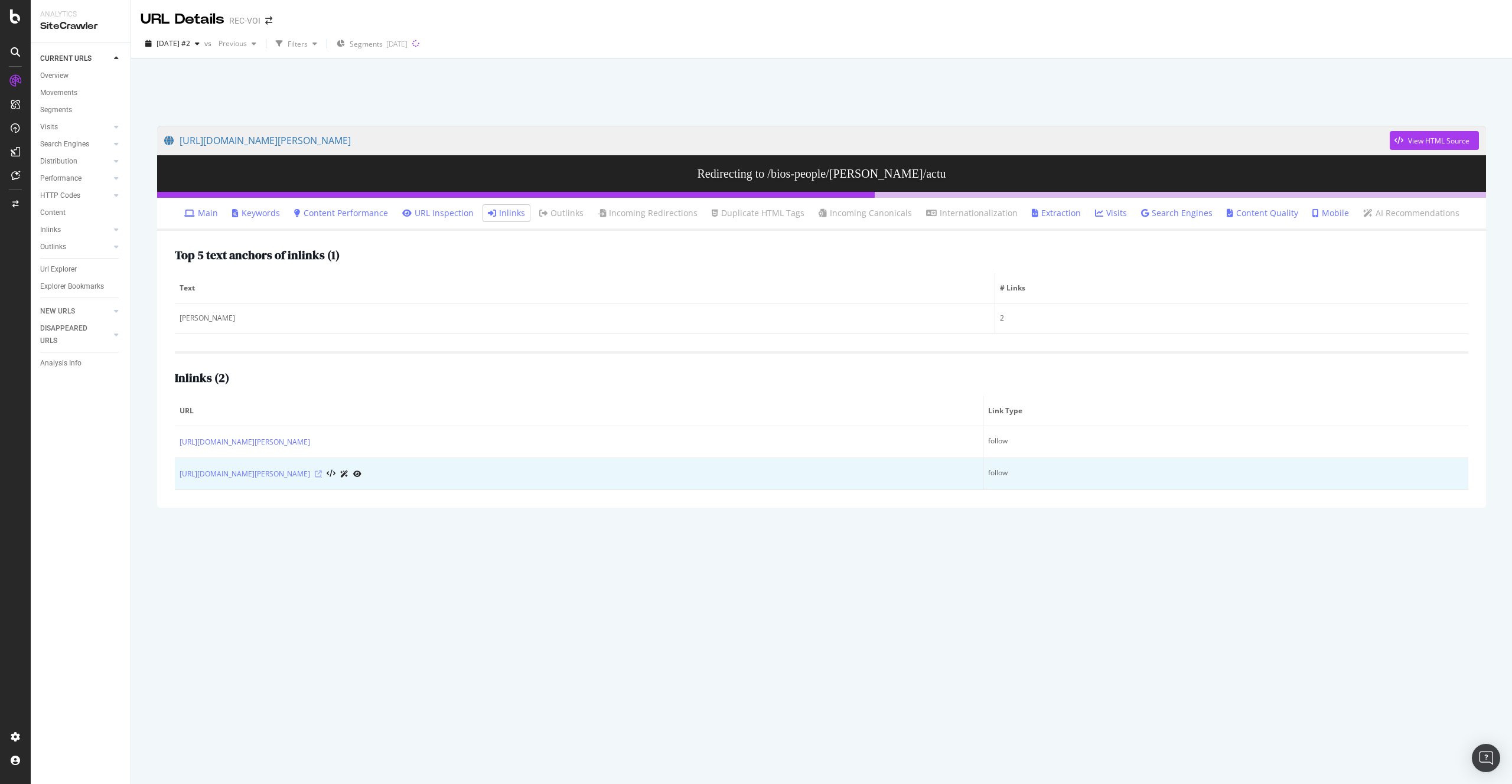
click at [322, 476] on icon at bounding box center [318, 474] width 7 height 7
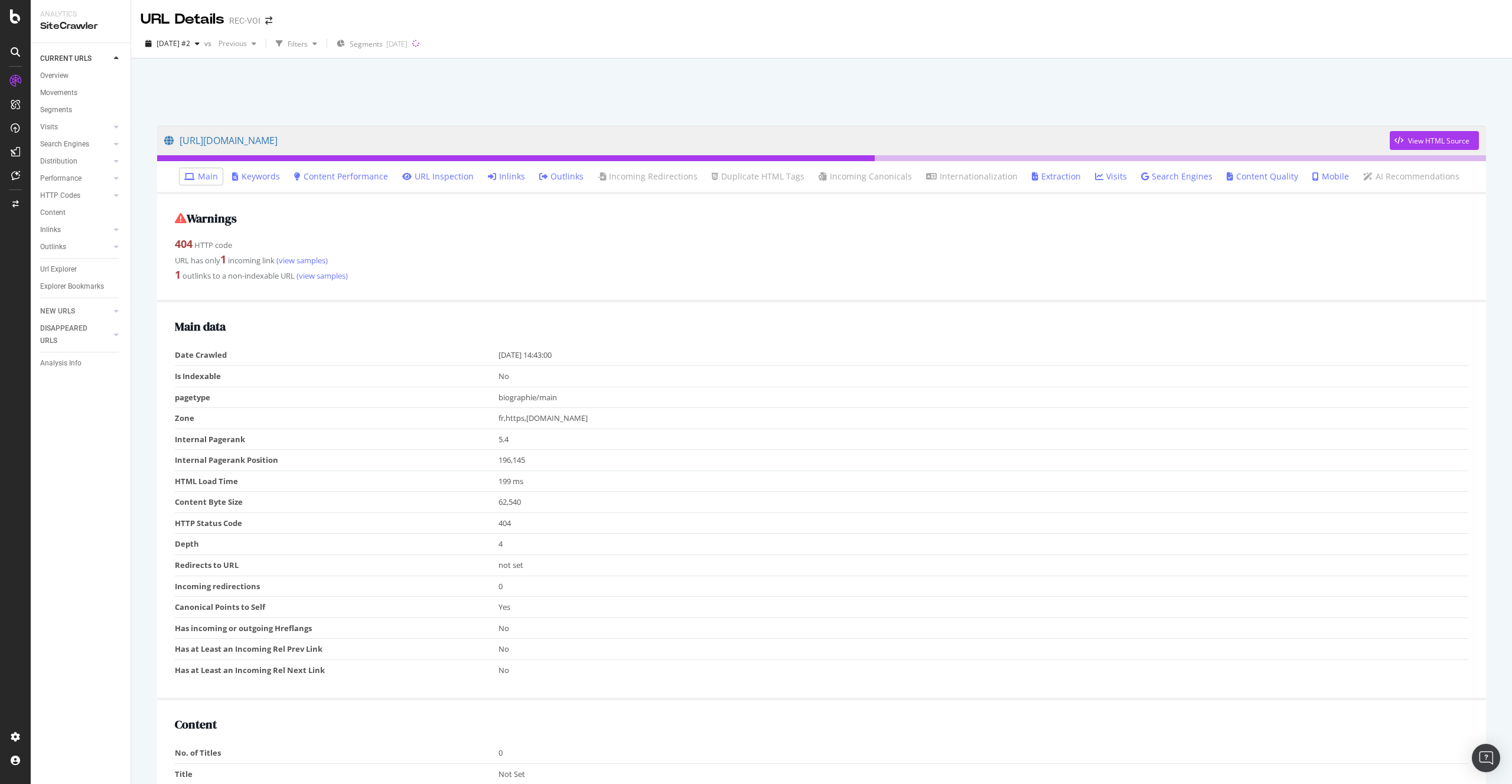
click at [511, 173] on link "Inlinks" at bounding box center [506, 176] width 37 height 12
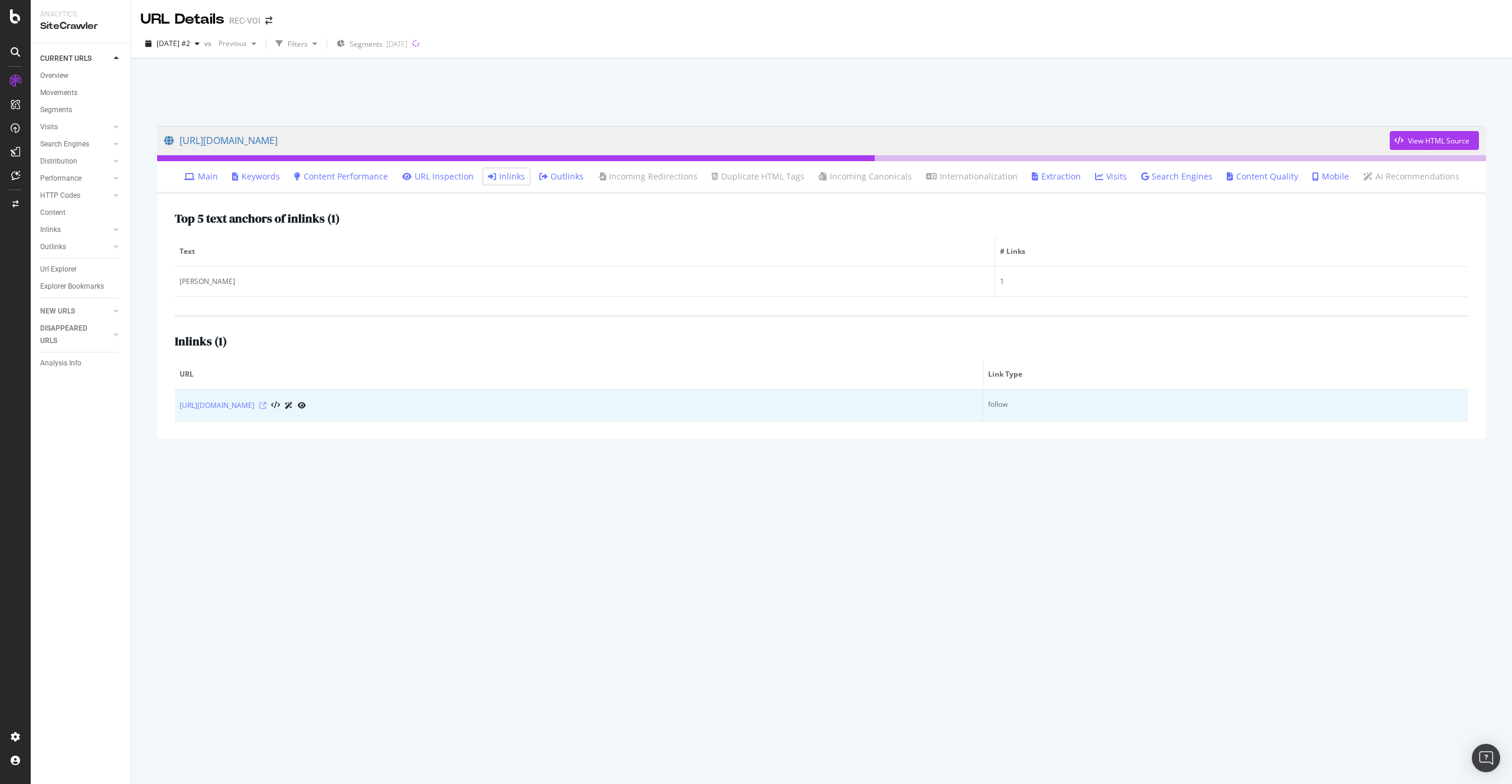
click at [267, 406] on icon at bounding box center [263, 405] width 7 height 7
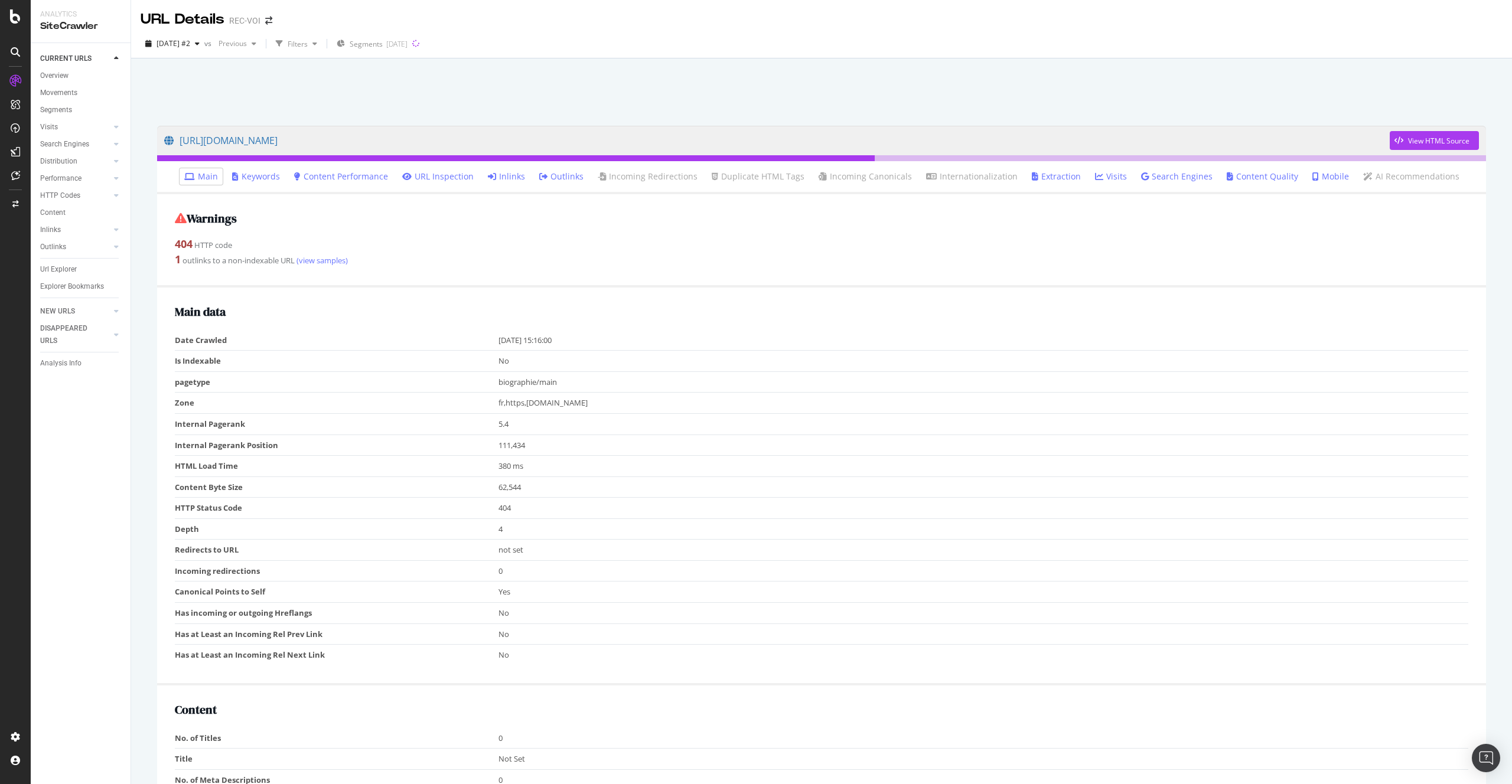
click at [496, 173] on icon at bounding box center [491, 176] width 8 height 8
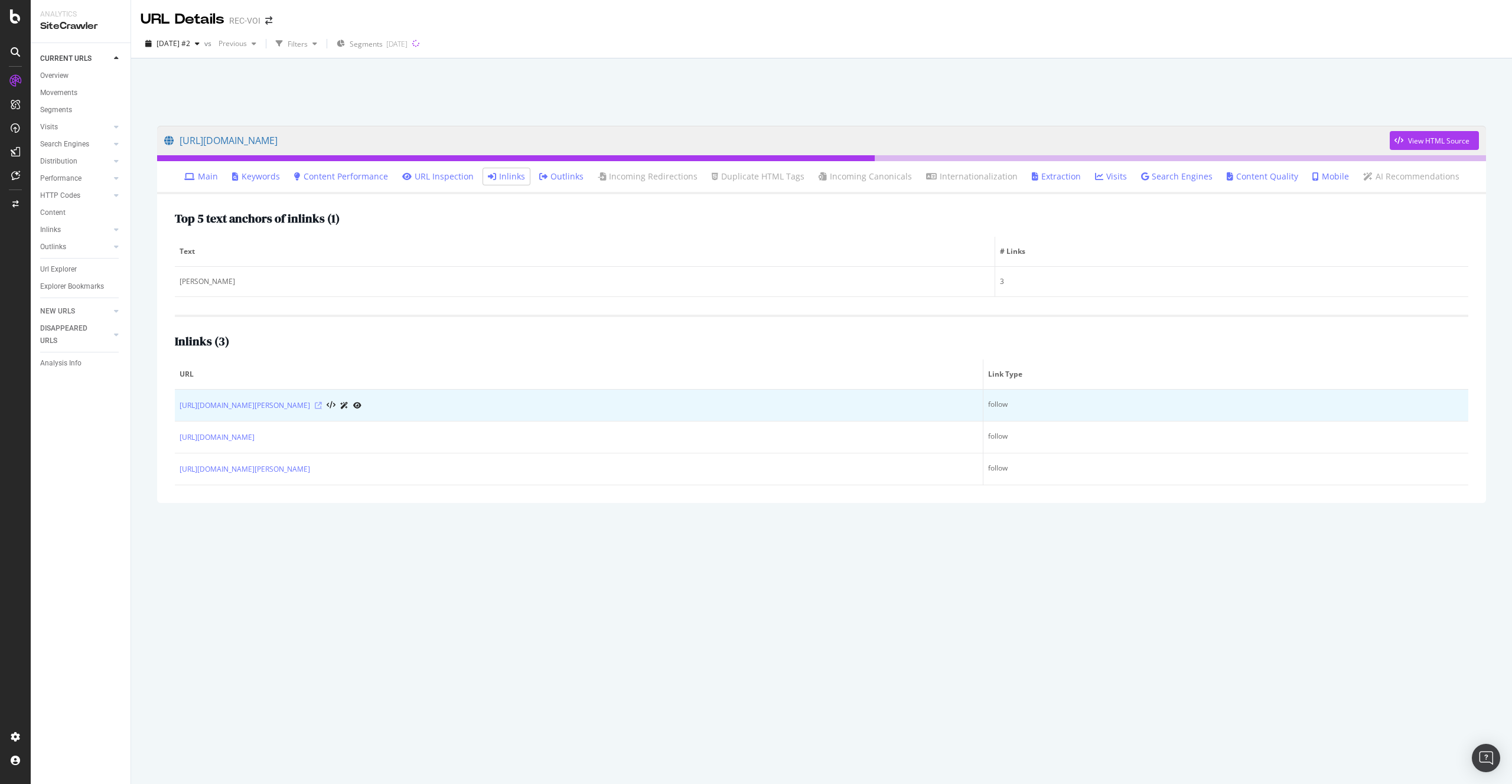
click at [315, 403] on icon at bounding box center [318, 405] width 7 height 7
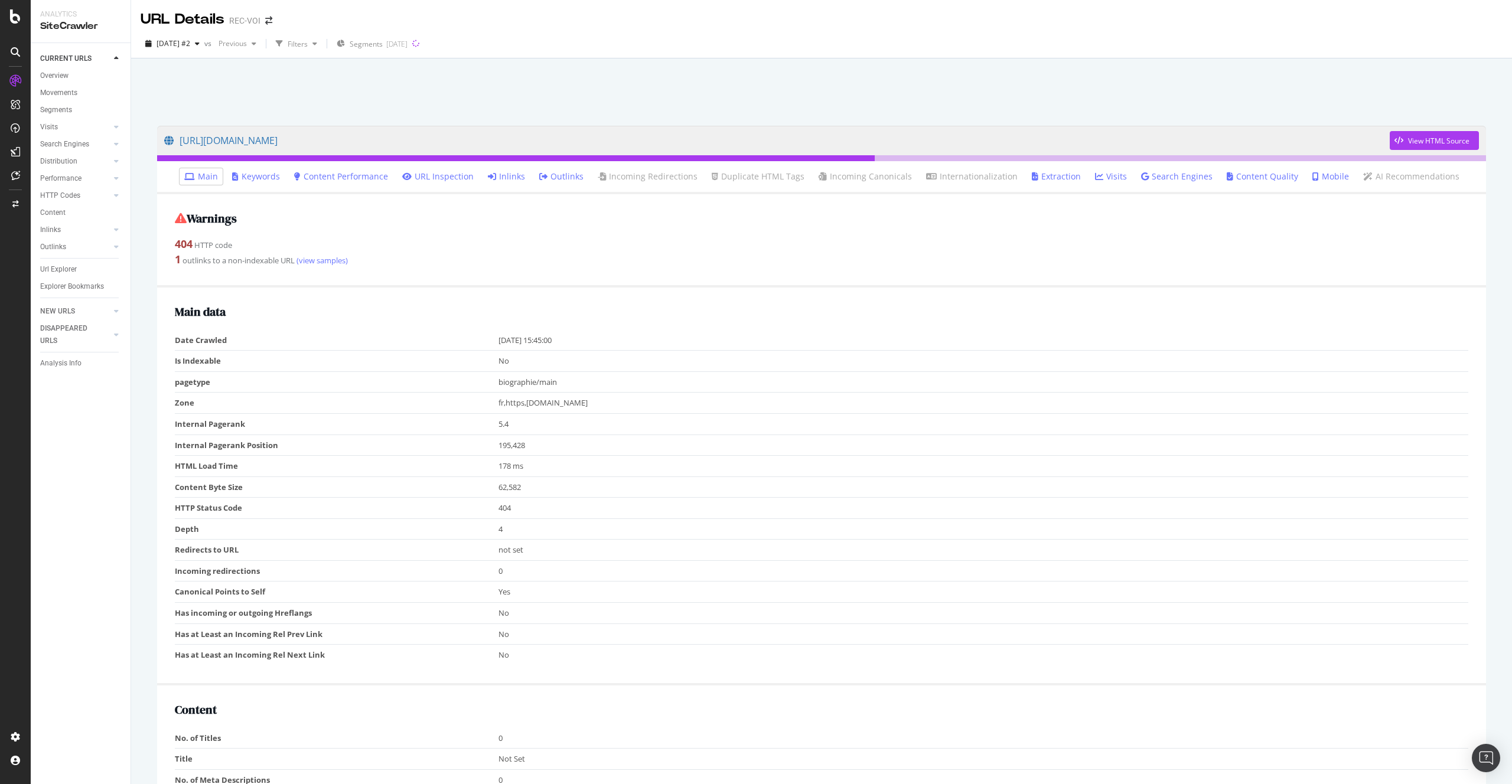
click at [496, 174] on icon at bounding box center [491, 176] width 8 height 8
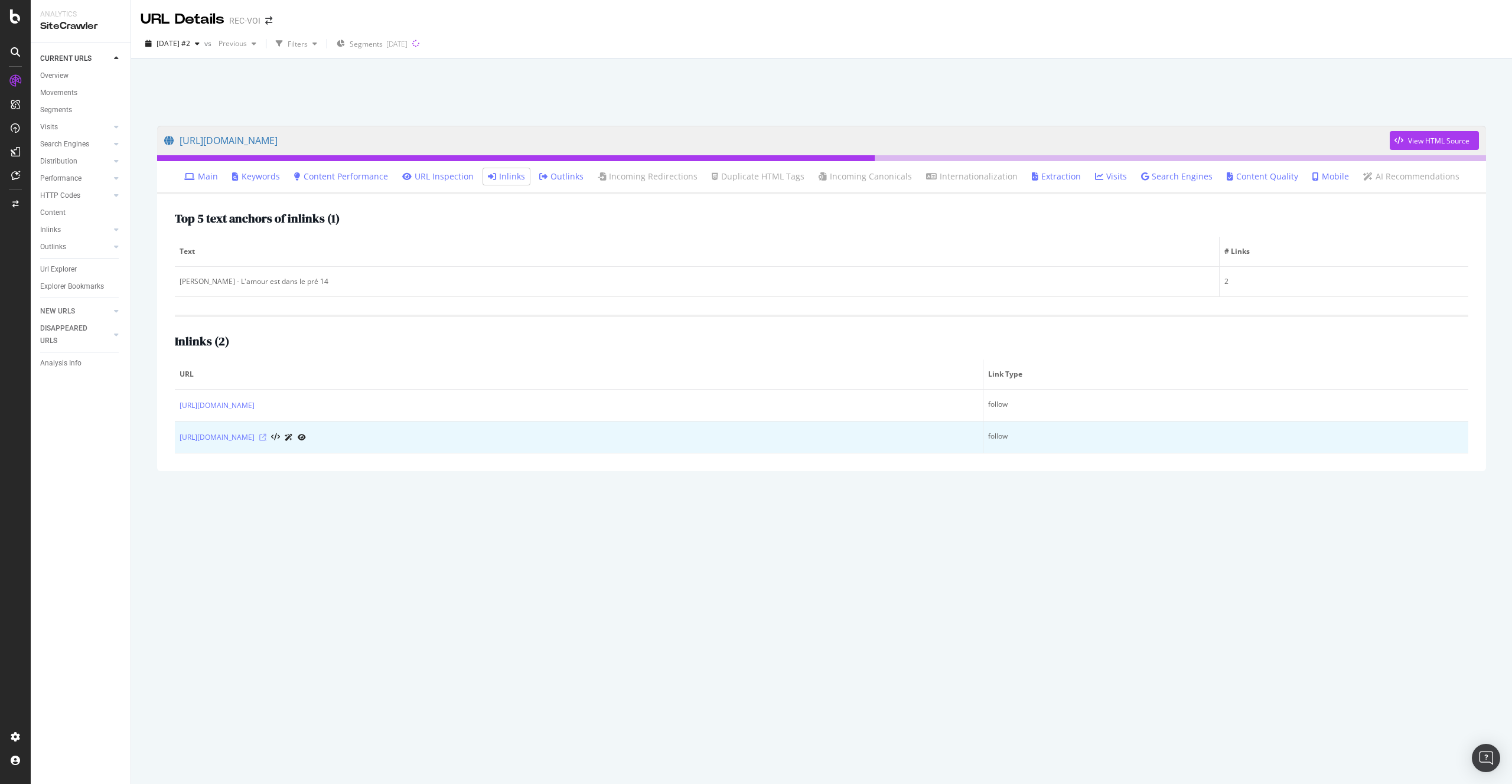
click at [267, 437] on icon at bounding box center [263, 437] width 7 height 7
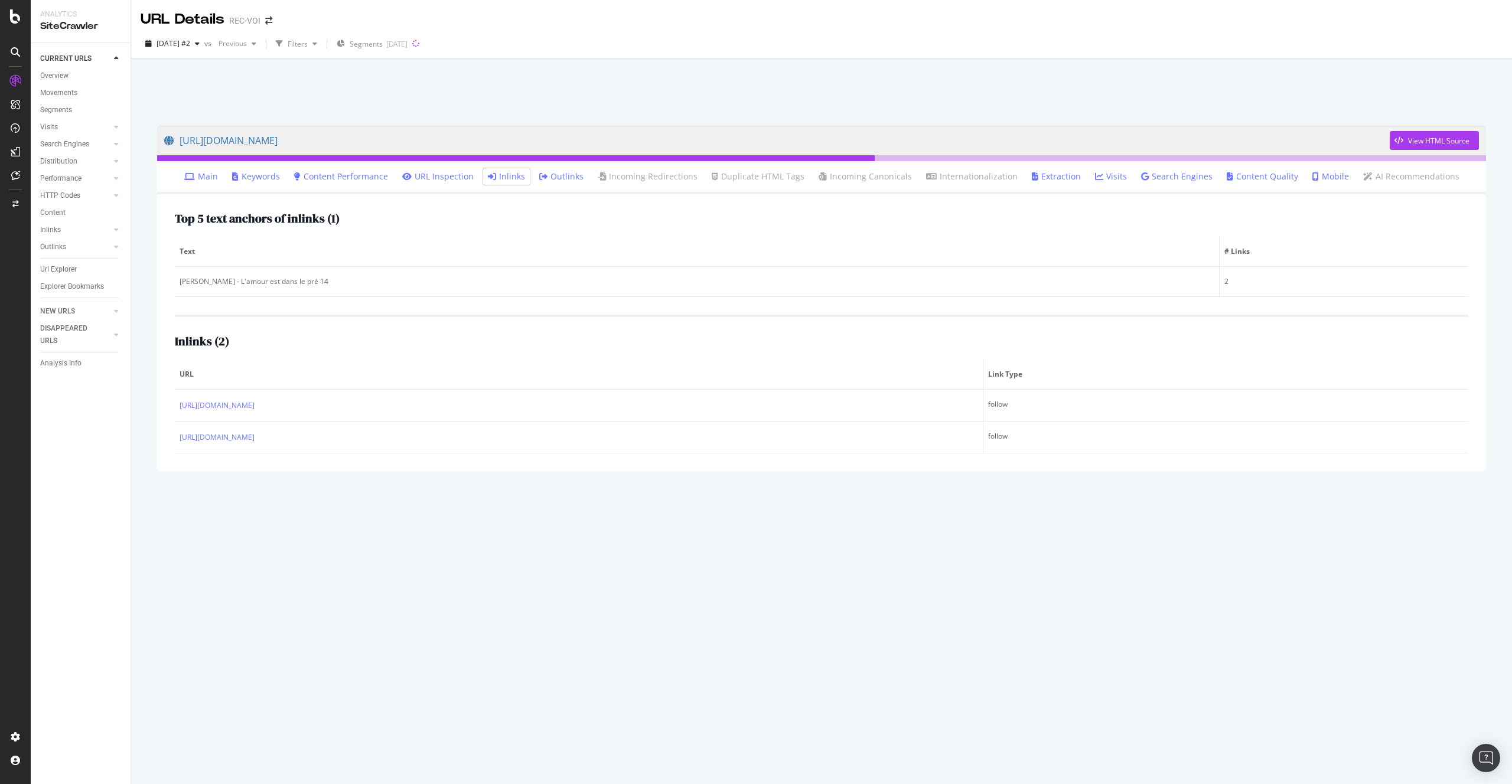
click at [218, 179] on link "Main" at bounding box center [201, 176] width 34 height 12
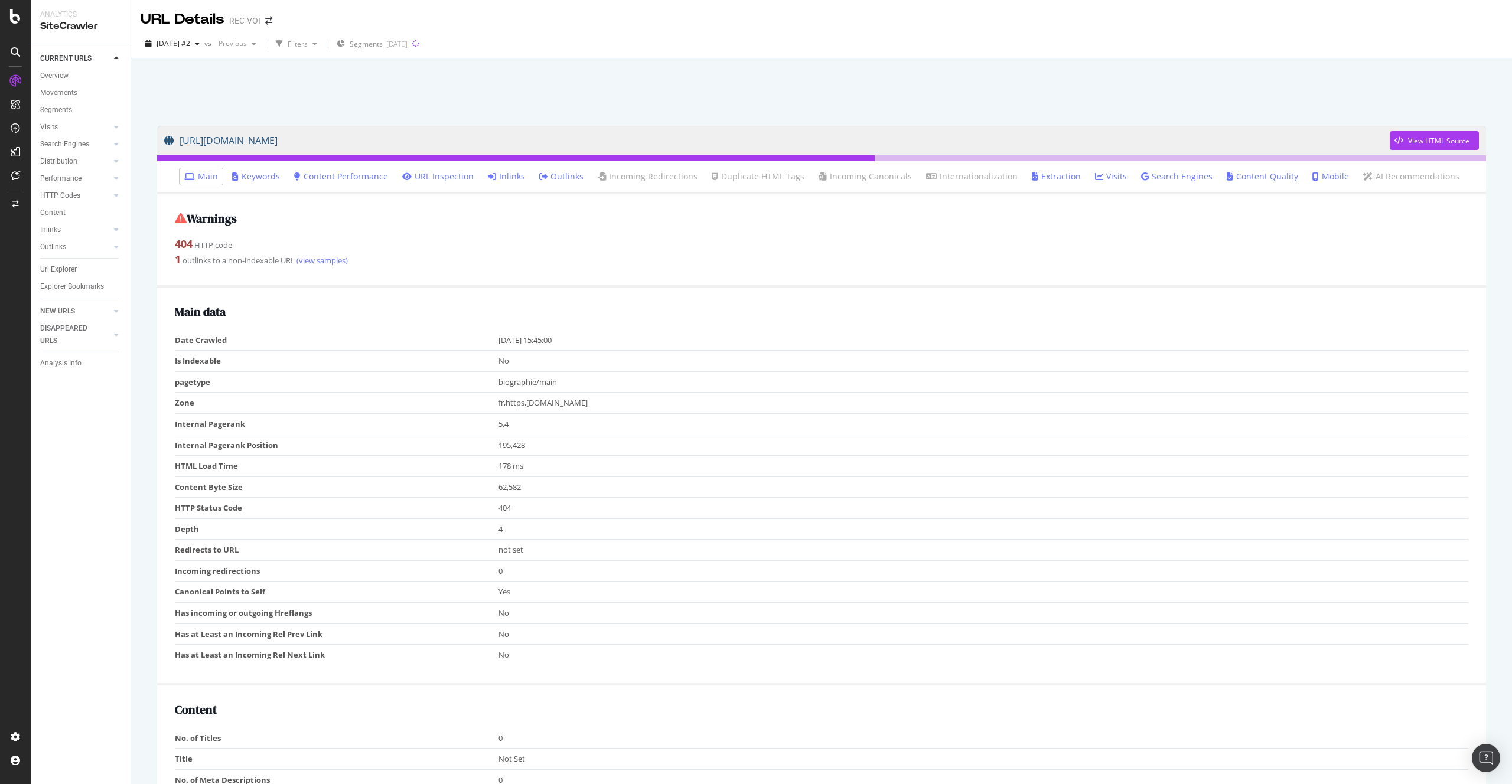
click at [391, 148] on link "https://www.voici.fr/bios-people/laurent-l-amour-est-dans-le-pre-14" at bounding box center [776, 140] width 1225 height 29
click at [460, 142] on link "[URL][DOMAIN_NAME]" at bounding box center [776, 140] width 1225 height 29
click at [508, 176] on link "Inlinks" at bounding box center [506, 176] width 37 height 12
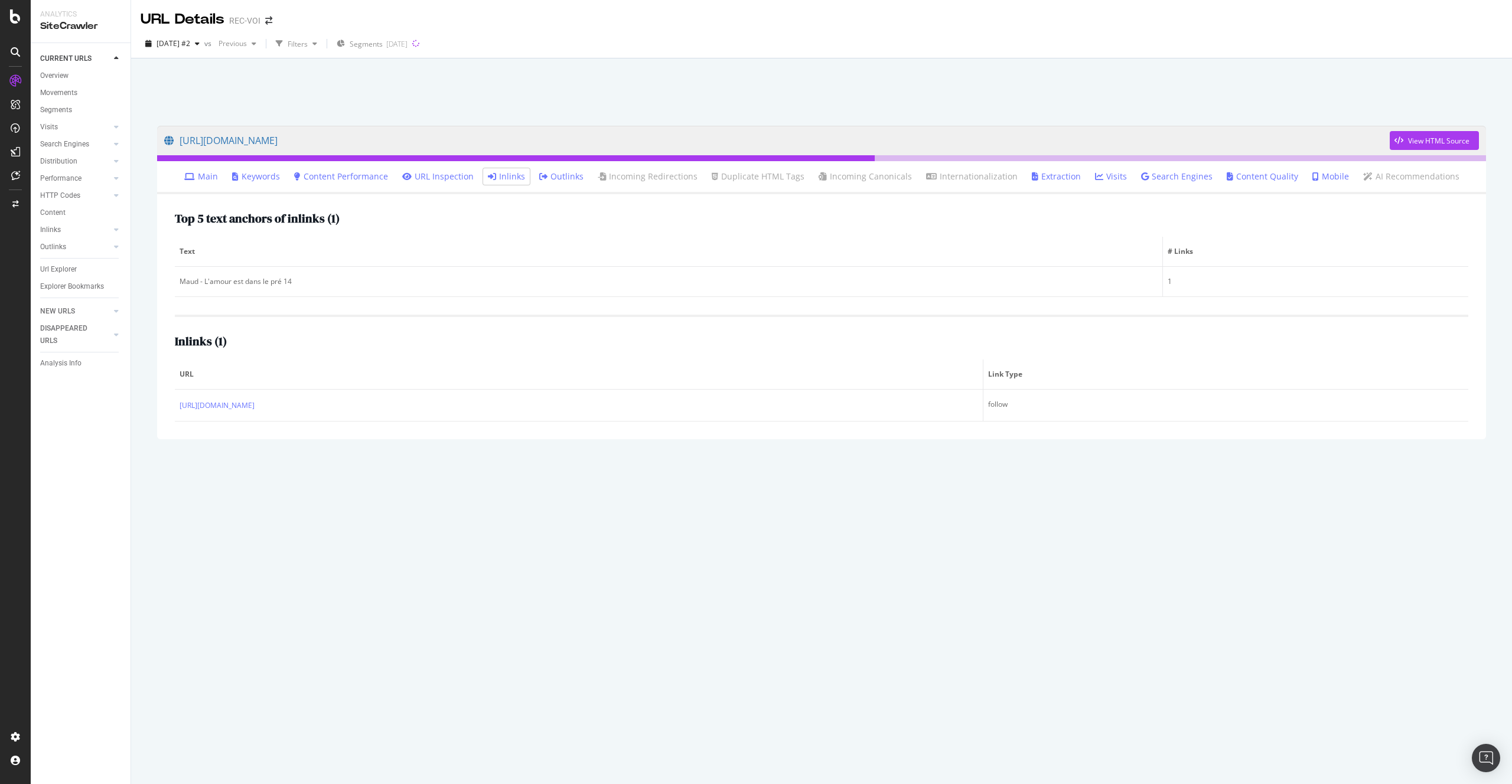
click at [216, 182] on link "Main" at bounding box center [201, 176] width 34 height 12
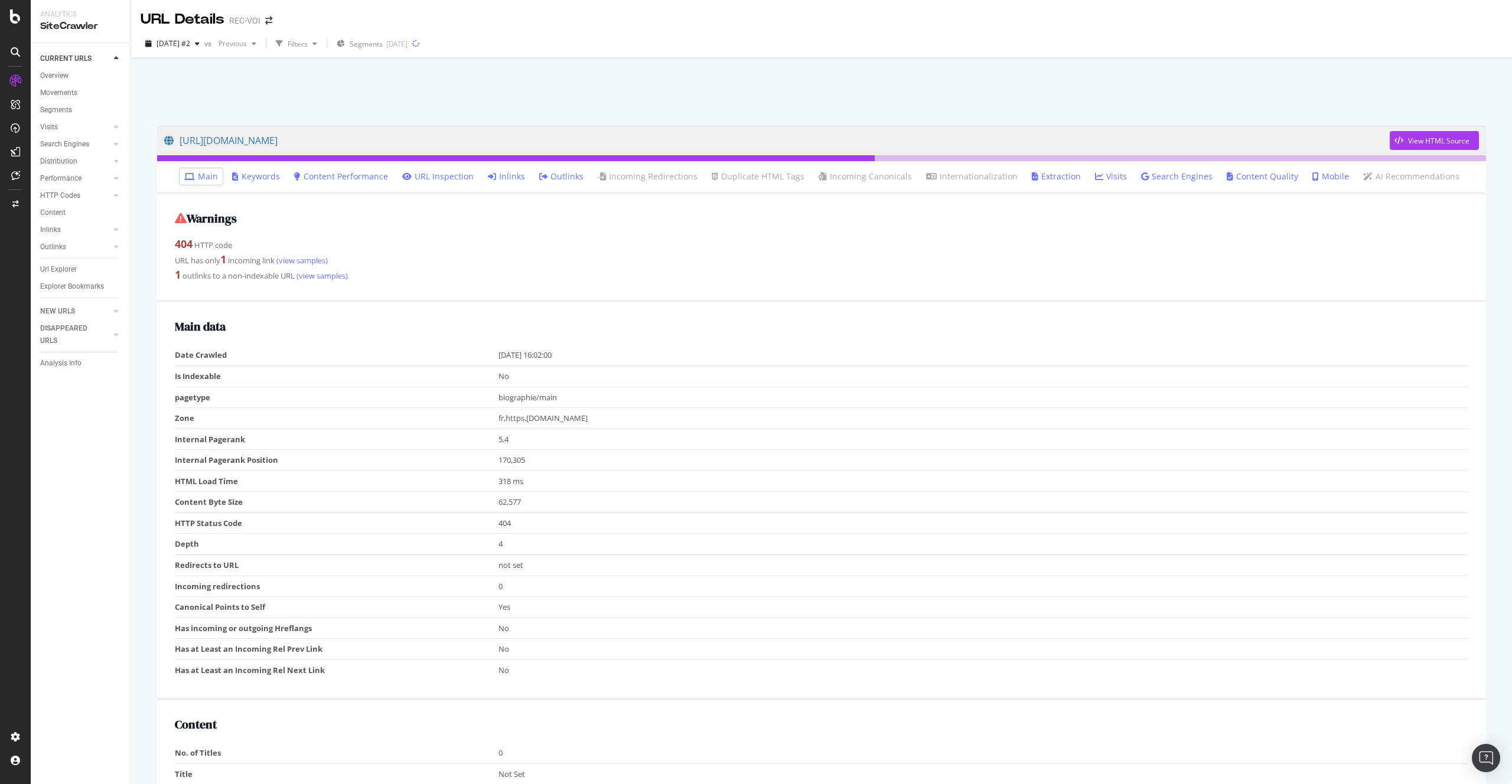
click at [457, 246] on div "404 HTTP code" at bounding box center [821, 244] width 1293 height 15
click at [367, 218] on h2 "Warnings" at bounding box center [821, 218] width 1293 height 13
drag, startPoint x: 361, startPoint y: 277, endPoint x: 179, endPoint y: 216, distance: 192.0
click at [179, 216] on div "Warnings 404 HTTP code URL has only 1 incoming link (view samples) 1 outlinks t…" at bounding box center [821, 248] width 1329 height 108
click at [447, 255] on div "URL has only 1 incoming link (view samples)" at bounding box center [821, 260] width 1293 height 15
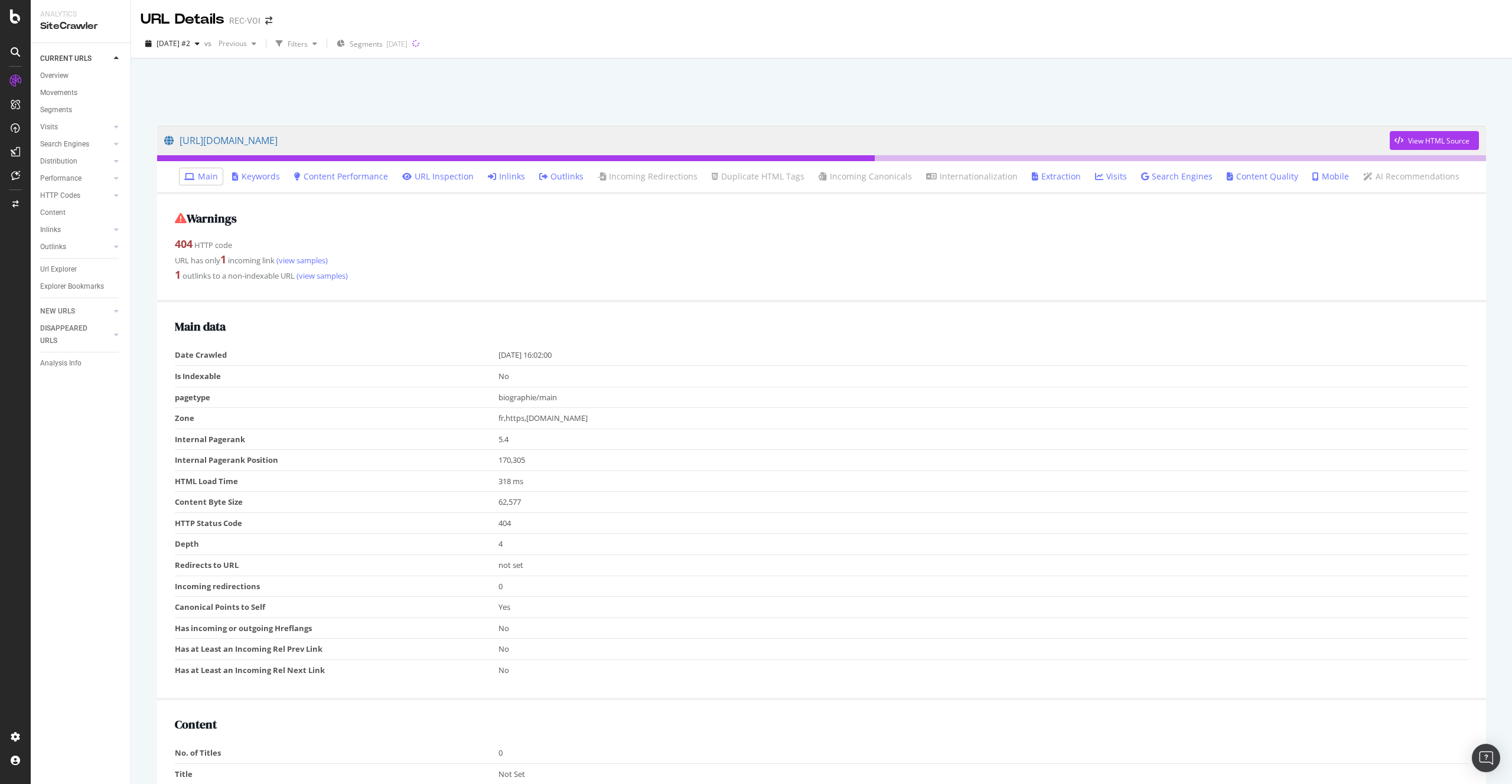
click at [503, 176] on link "Inlinks" at bounding box center [506, 176] width 37 height 12
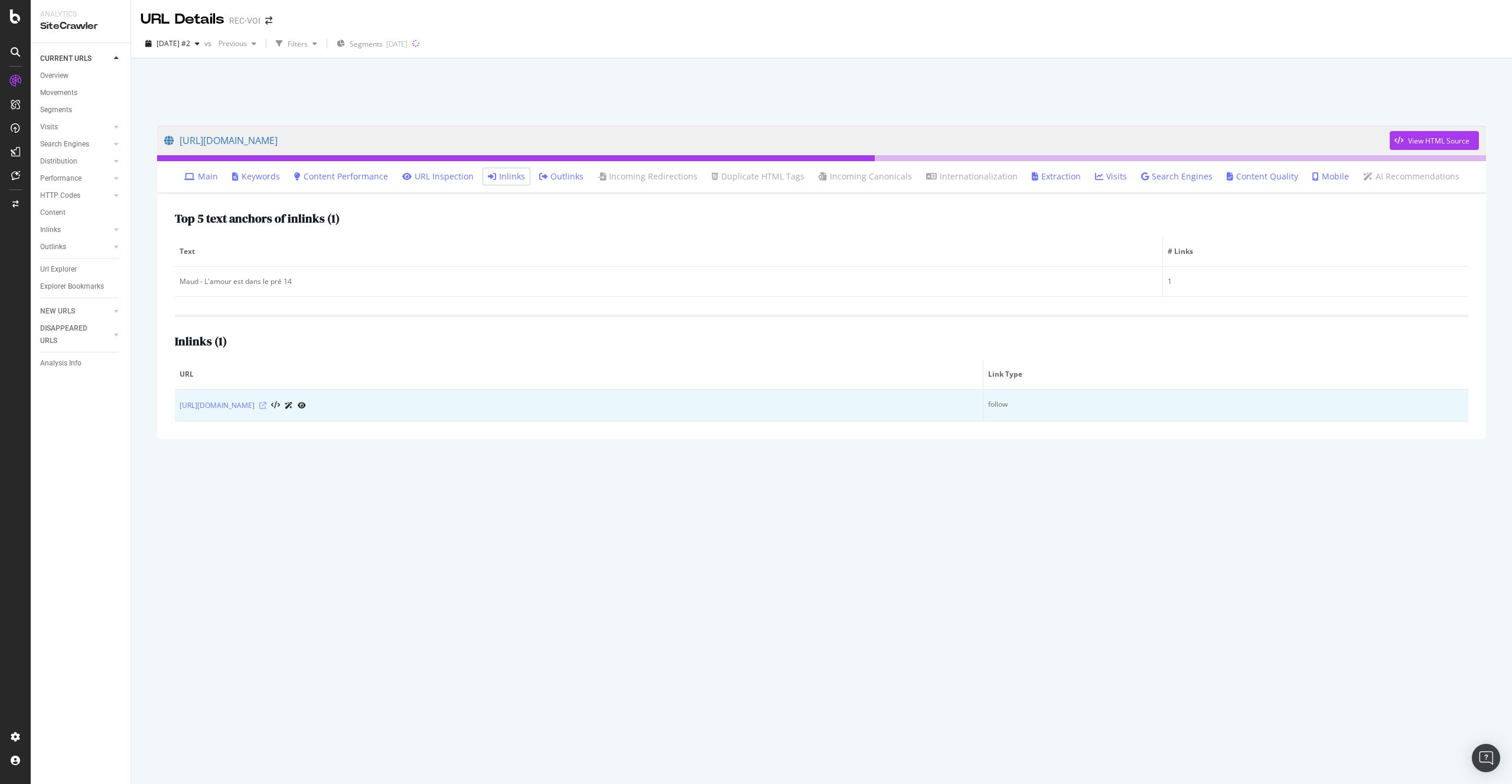
click at [267, 406] on icon at bounding box center [263, 405] width 7 height 7
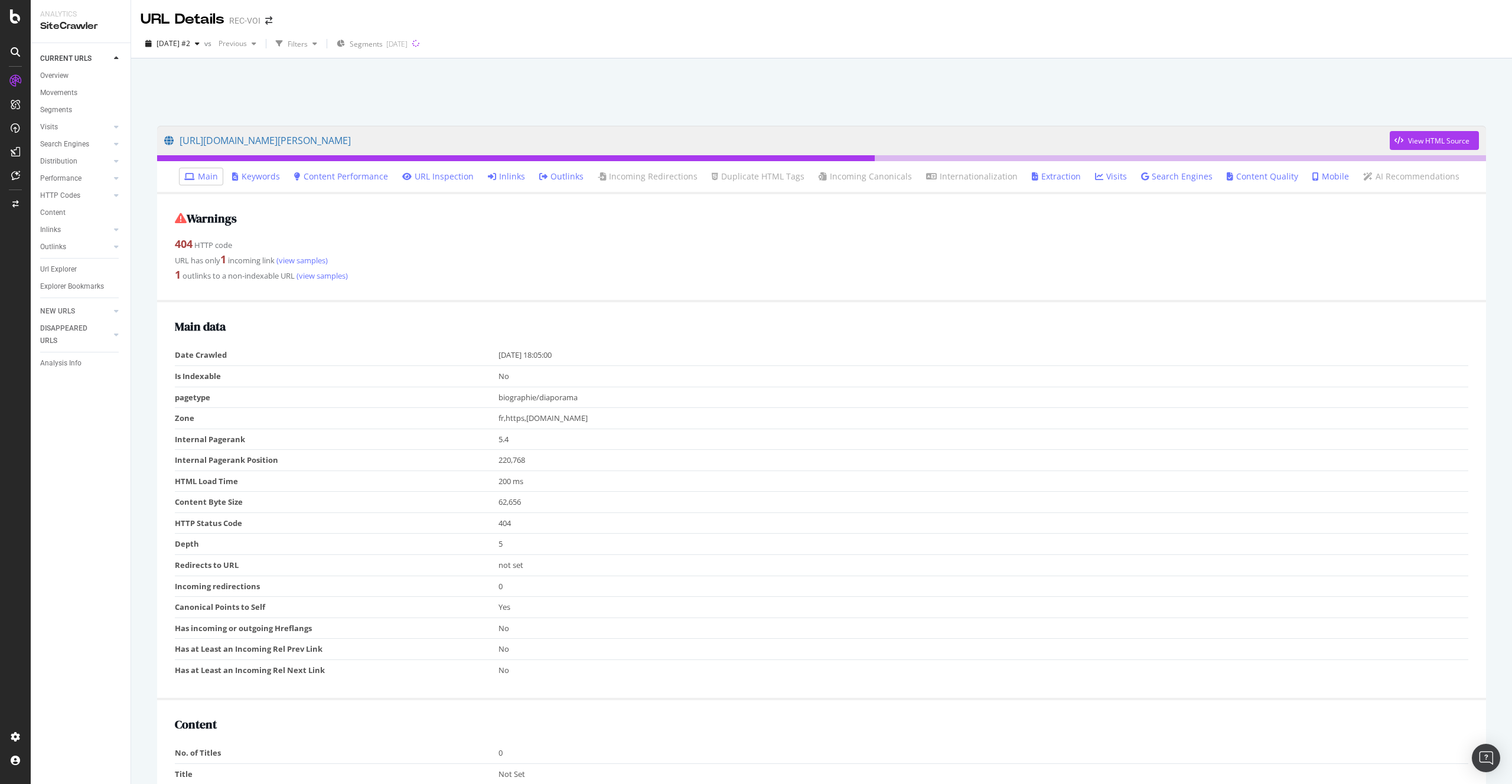
click at [503, 176] on link "Inlinks" at bounding box center [506, 176] width 37 height 12
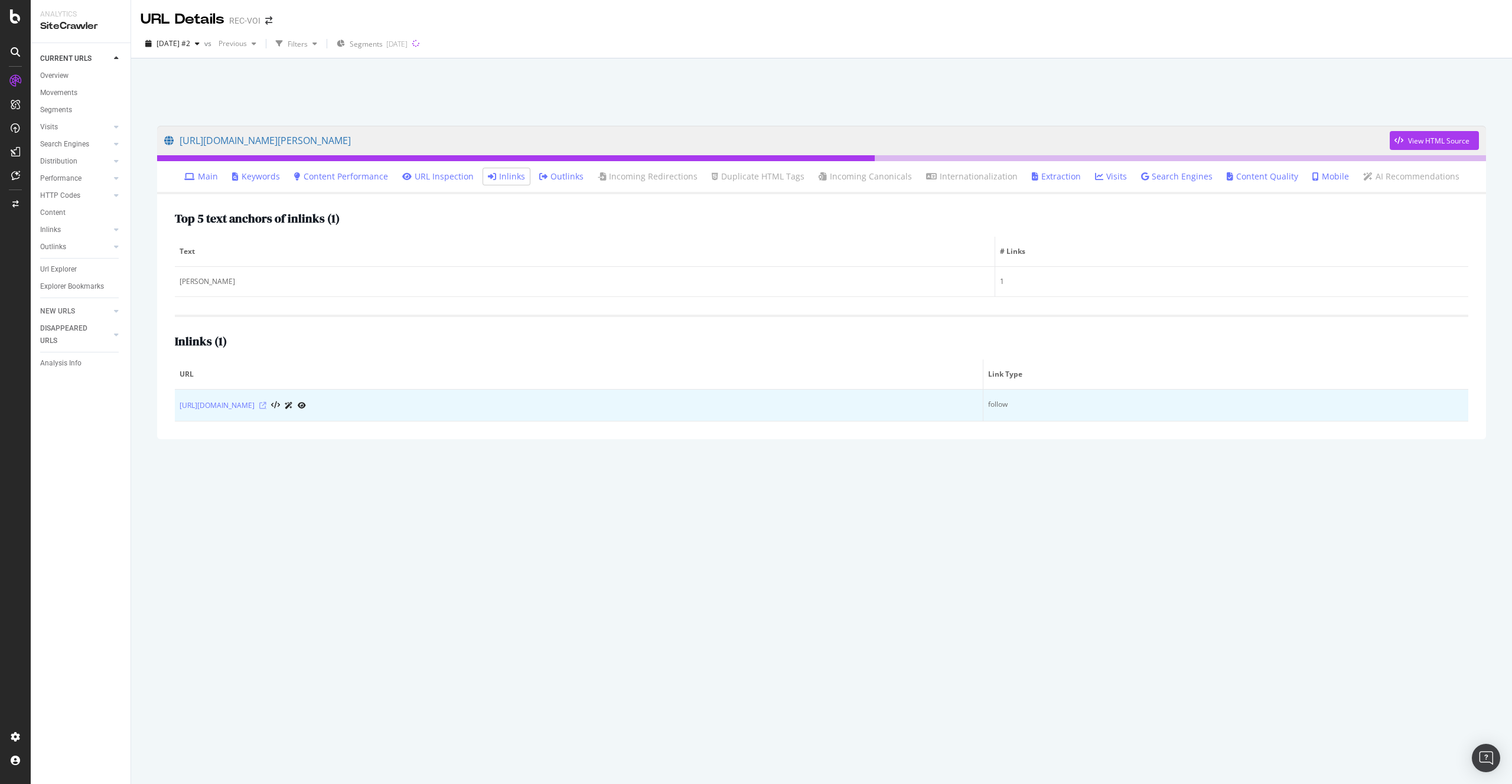
click at [267, 405] on icon at bounding box center [263, 405] width 7 height 7
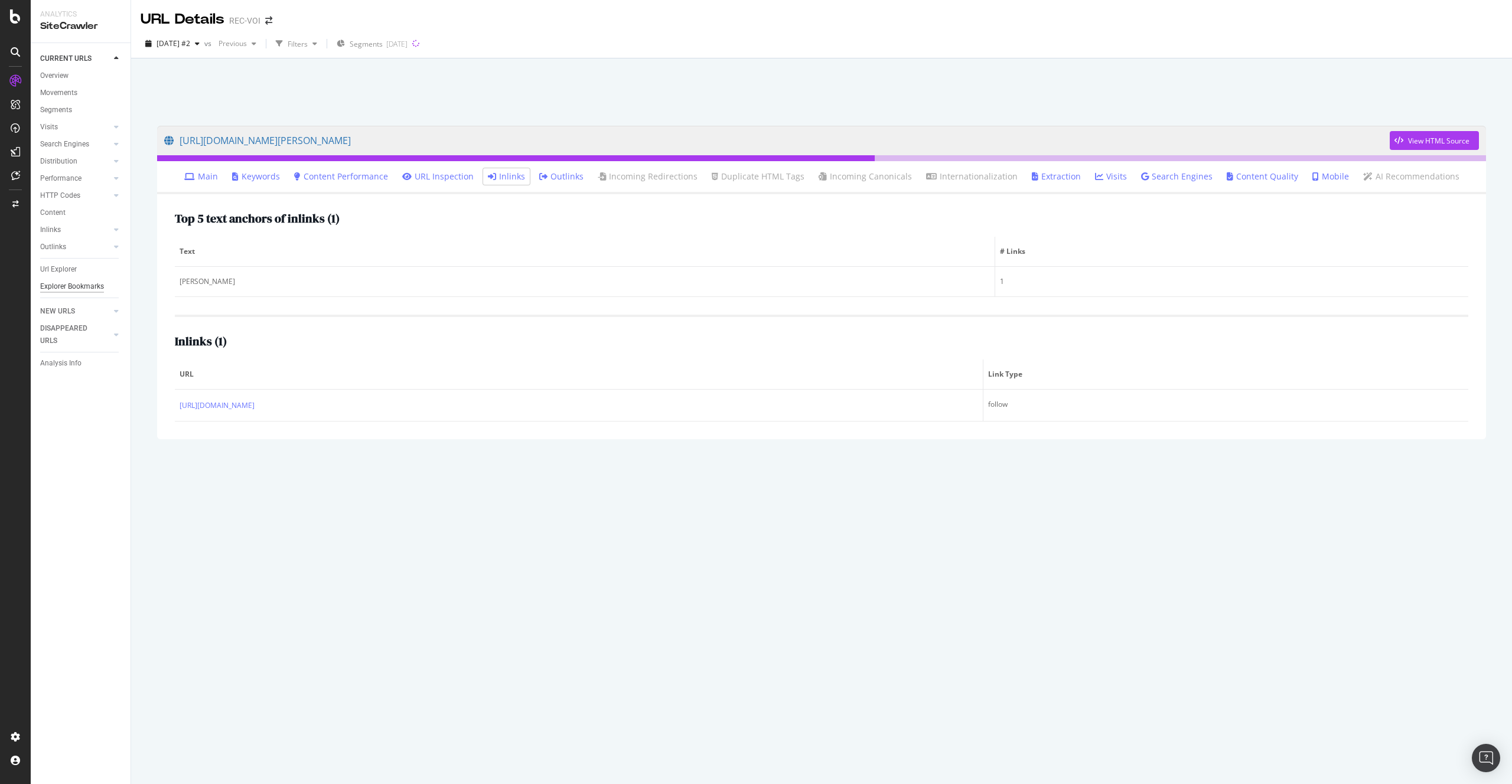
click at [75, 284] on div "Explorer Bookmarks" at bounding box center [72, 286] width 64 height 12
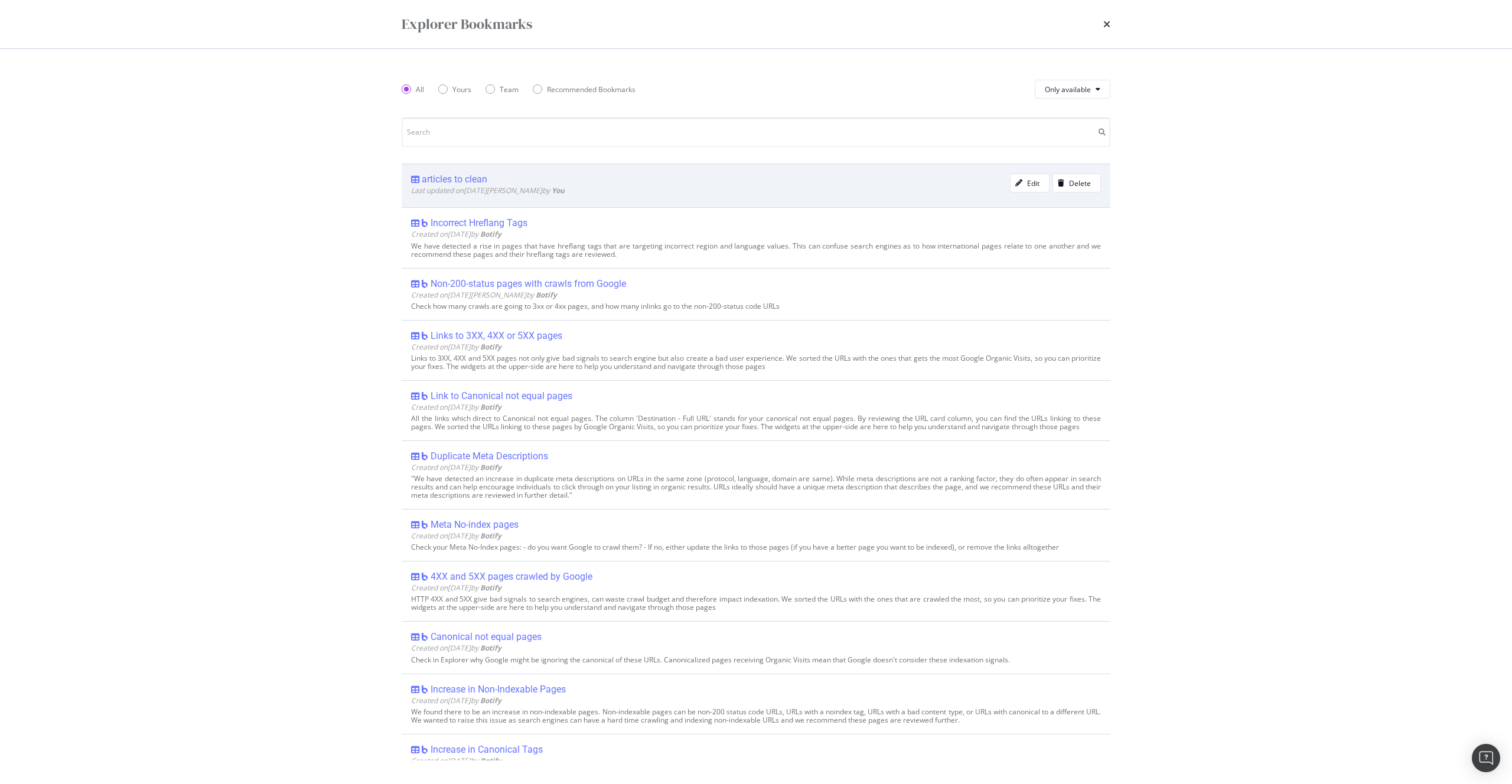
click at [449, 177] on div "articles to clean" at bounding box center [454, 179] width 65 height 12
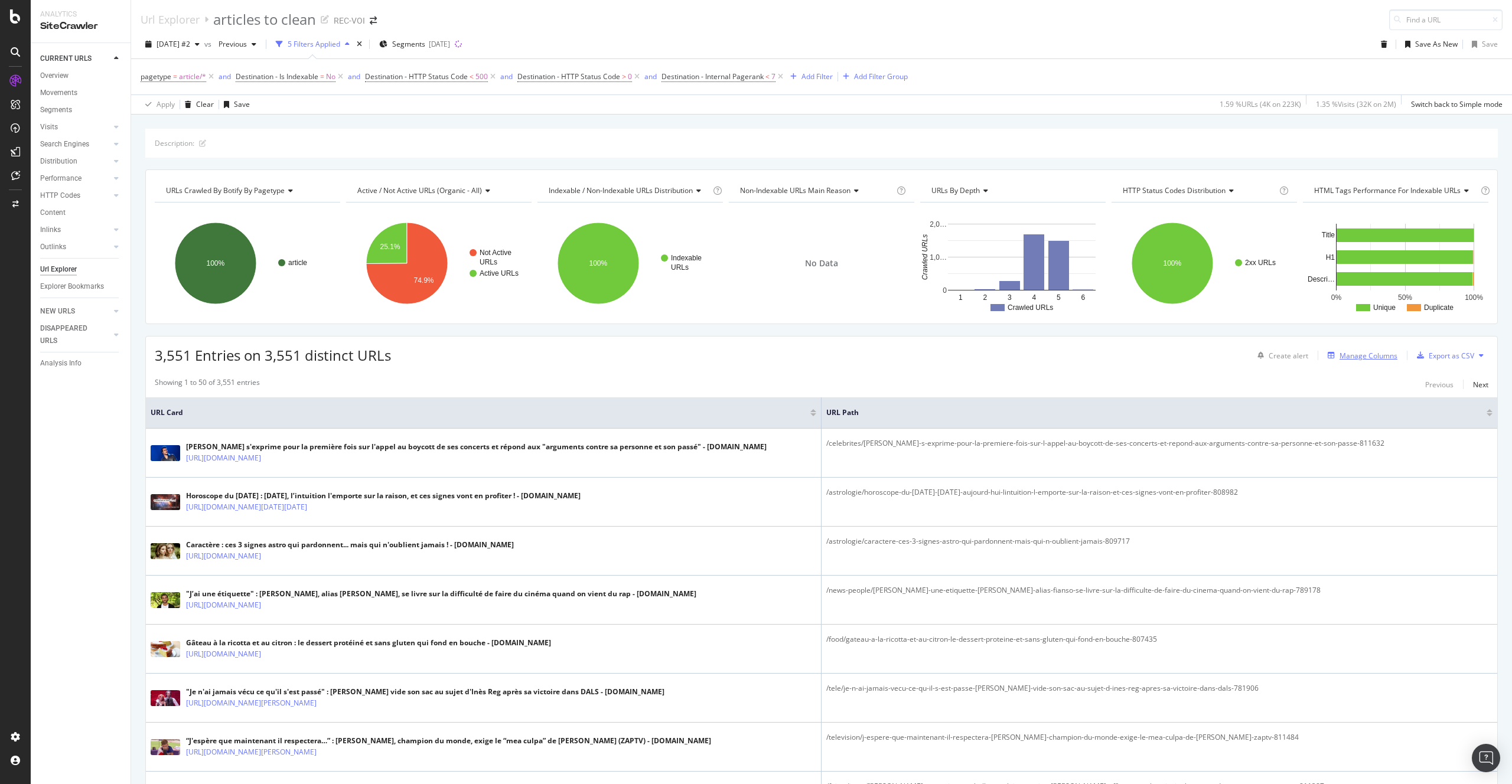
click at [1387, 356] on div "Manage Columns" at bounding box center [1368, 355] width 58 height 10
click at [1378, 349] on div "Manage Columns" at bounding box center [1359, 355] width 75 height 13
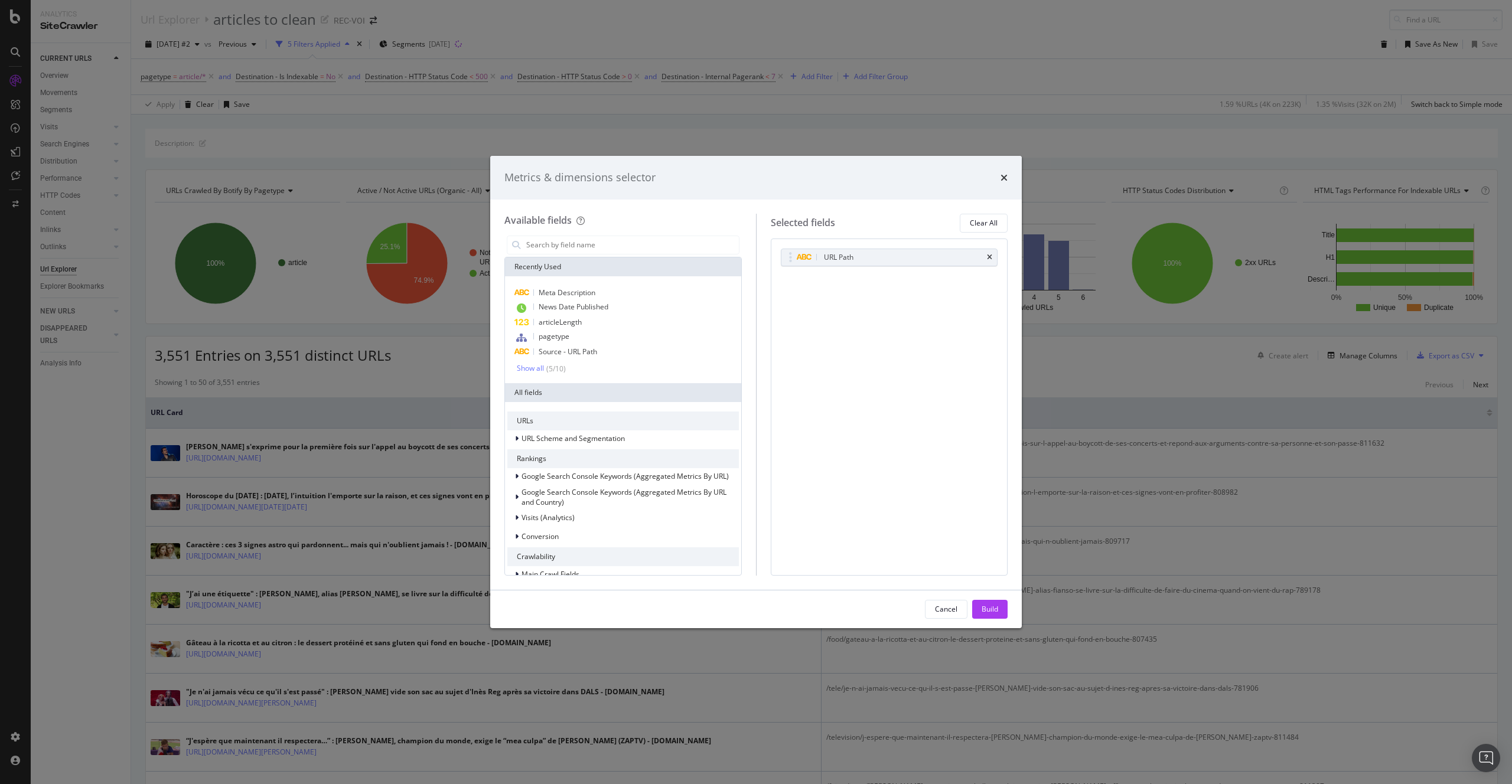
drag, startPoint x: 987, startPoint y: 604, endPoint x: 1411, endPoint y: 389, distance: 475.4
click at [1337, 423] on div "Metrics & dimensions selector Available fields Recently Used Meta Description N…" at bounding box center [756, 392] width 1512 height 784
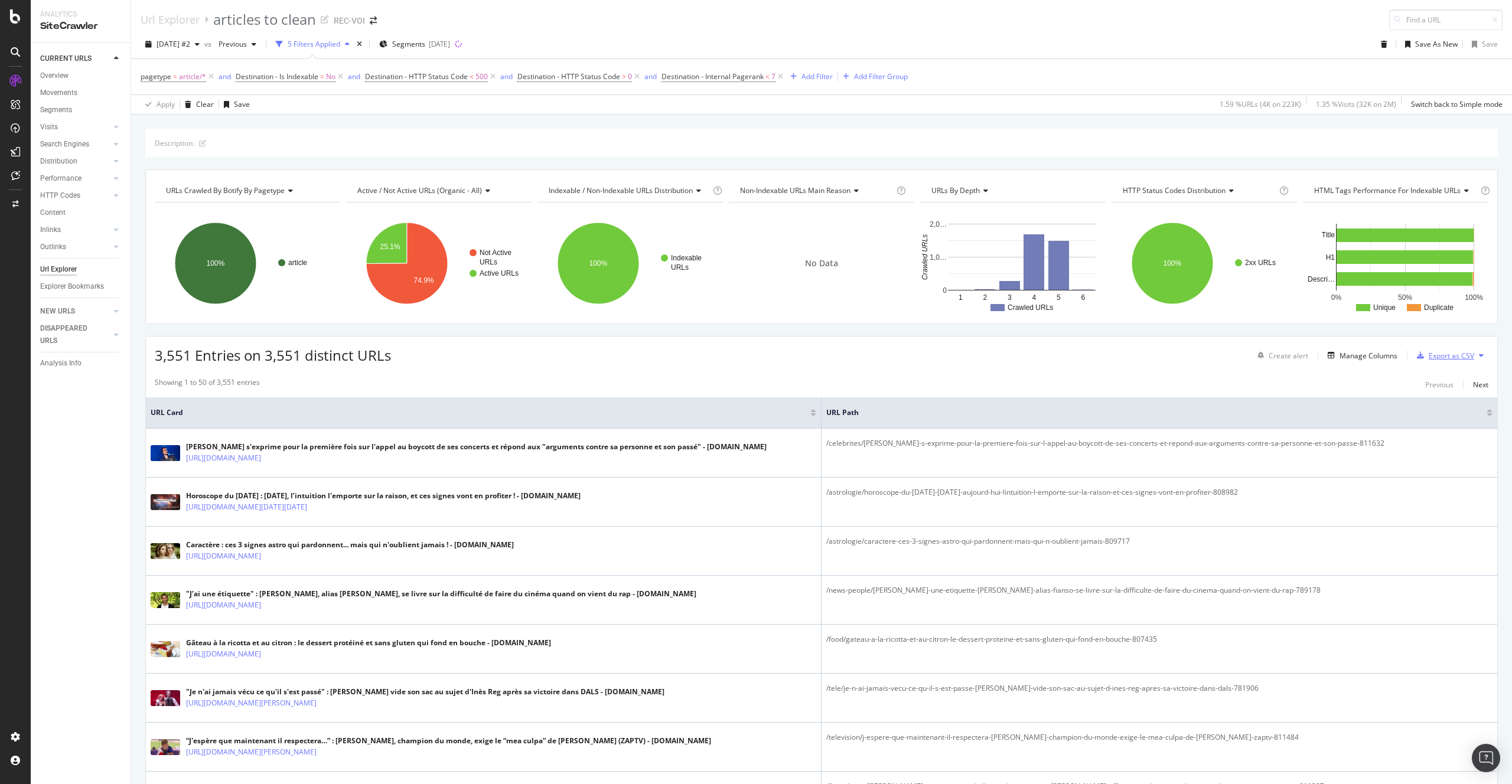
click at [1445, 358] on div "Export as CSV" at bounding box center [1451, 355] width 45 height 10
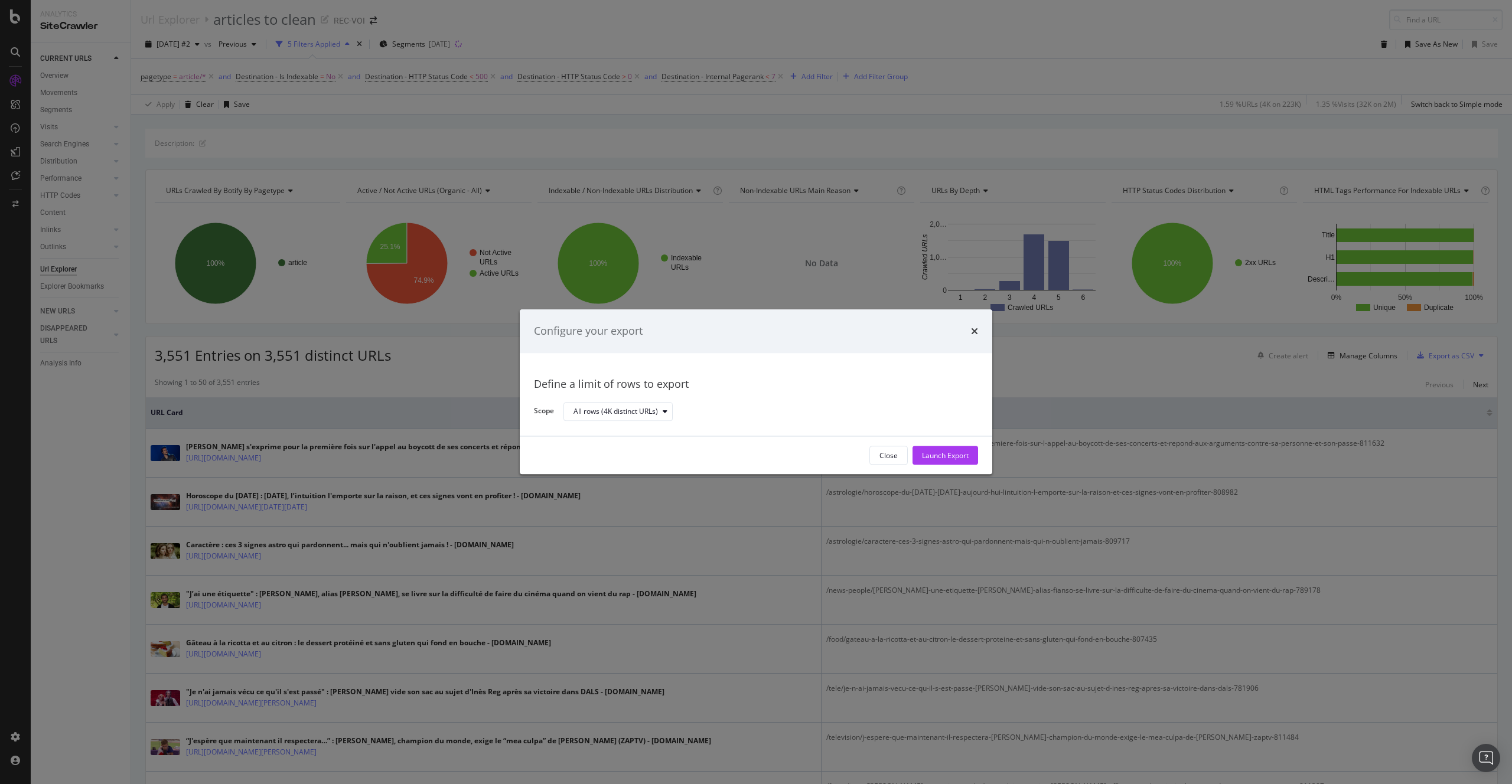
click at [936, 437] on div "Close Launch Export" at bounding box center [756, 455] width 472 height 38
click at [944, 453] on div "Launch Export" at bounding box center [945, 455] width 47 height 10
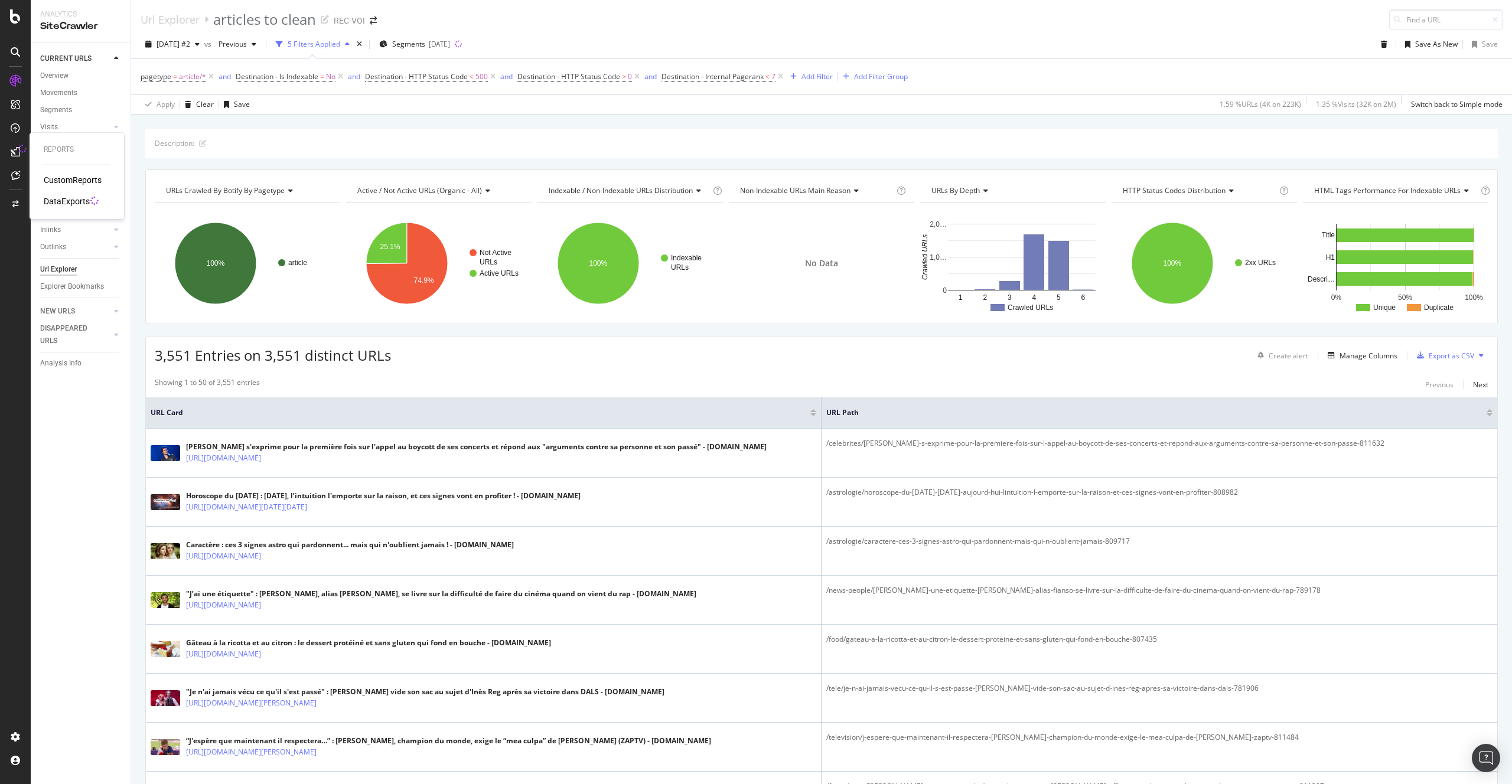
click at [55, 199] on div "DataExports" at bounding box center [67, 201] width 46 height 12
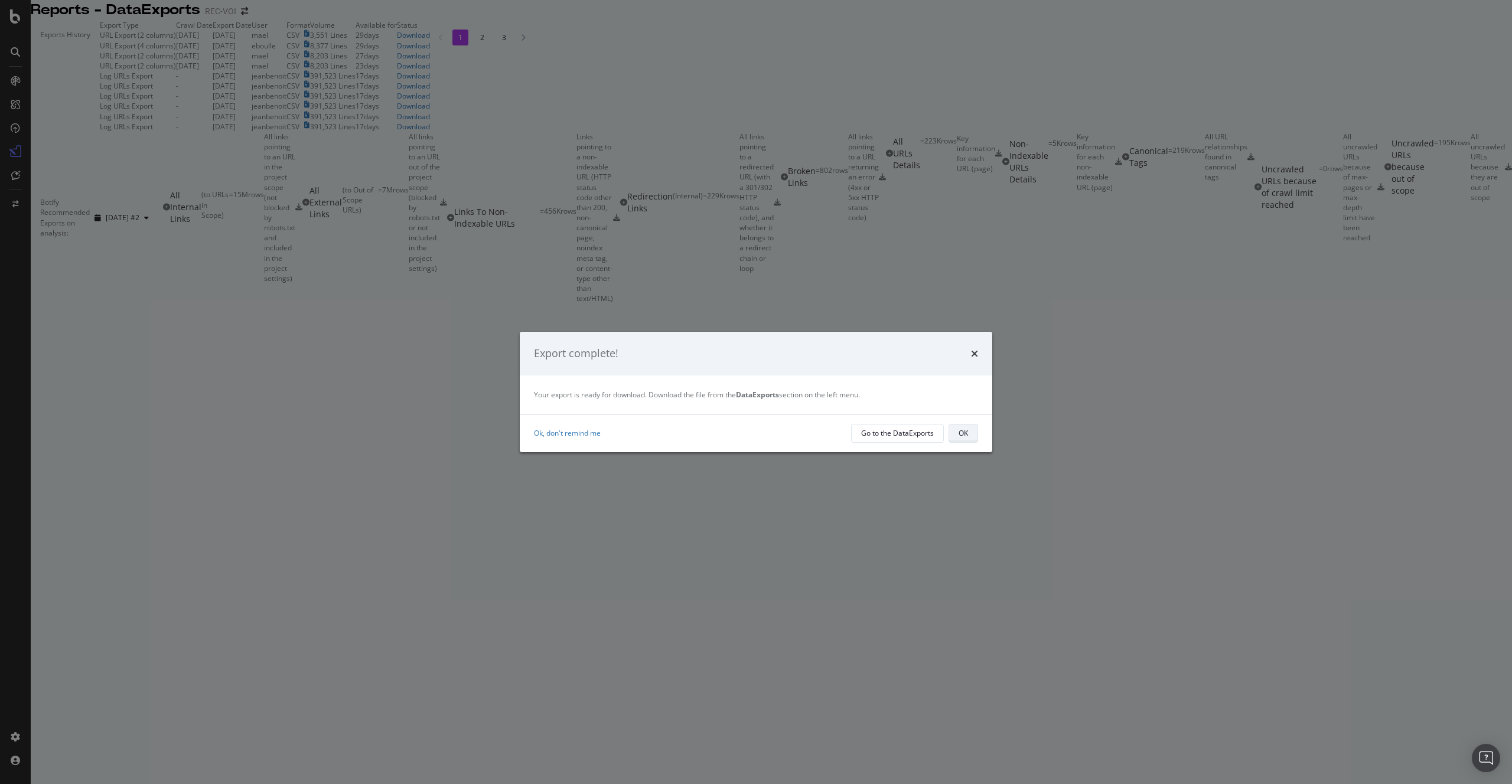
click at [954, 433] on button "OK" at bounding box center [963, 433] width 29 height 19
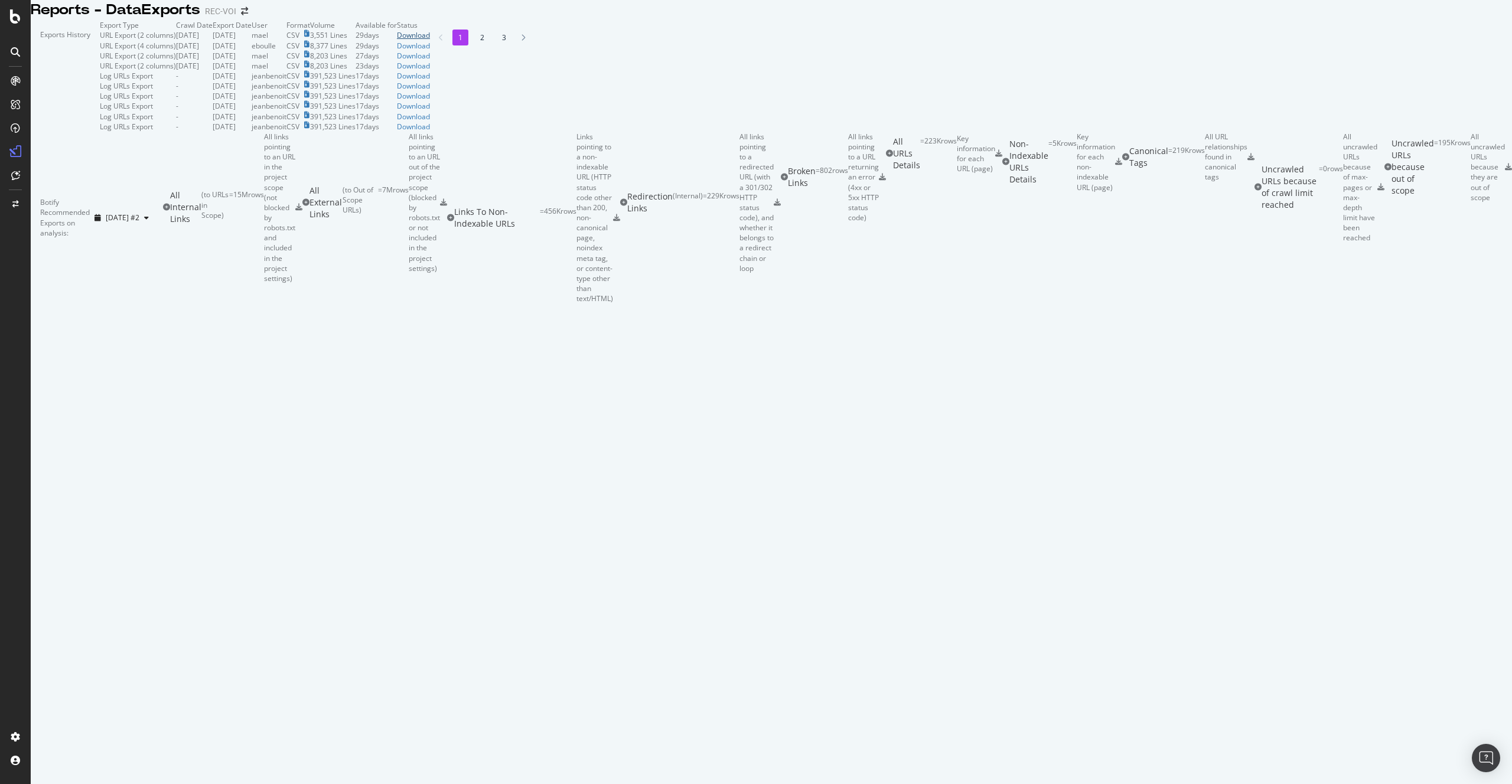
click at [430, 40] on div "Download" at bounding box center [413, 35] width 33 height 10
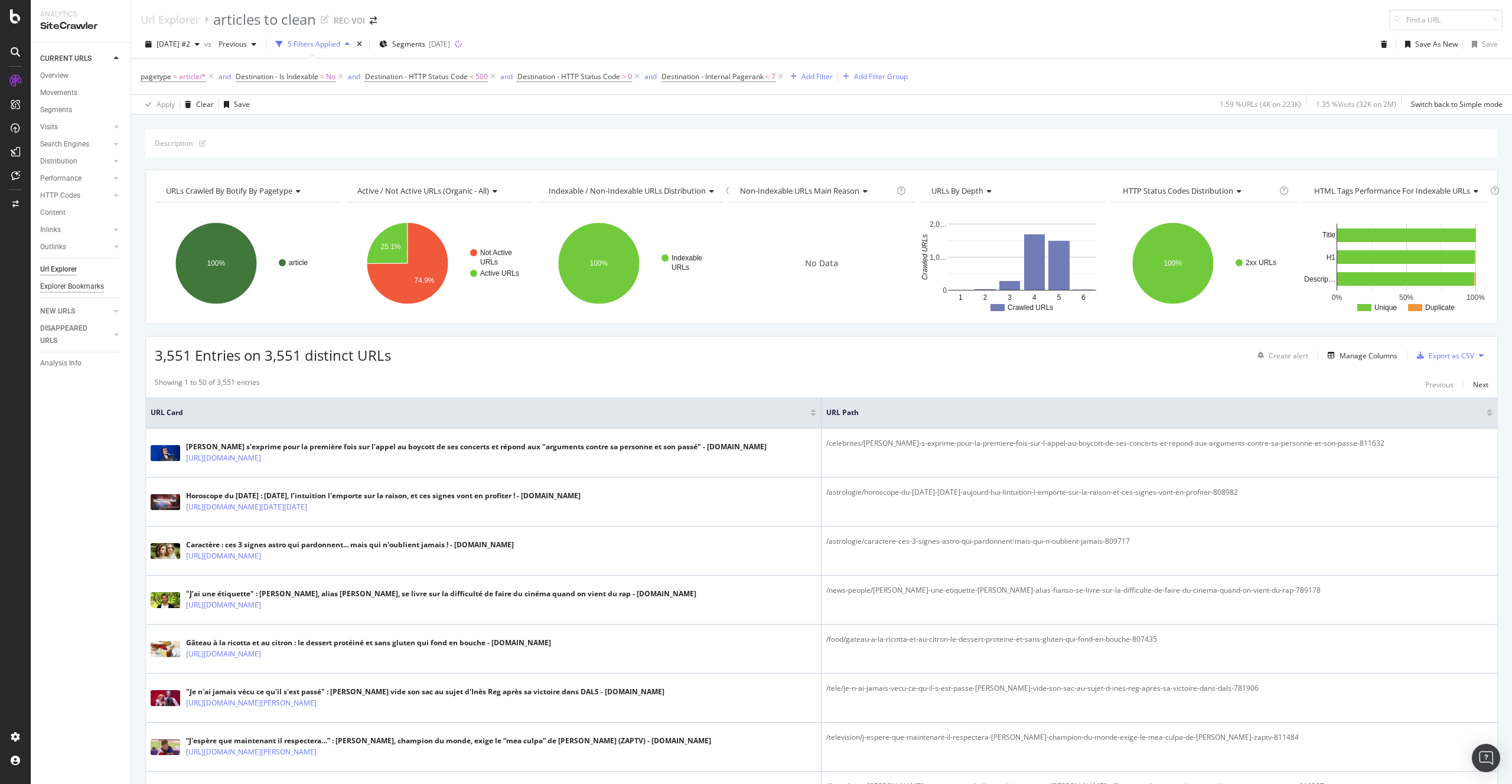
click at [85, 283] on div "Explorer Bookmarks" at bounding box center [72, 286] width 64 height 12
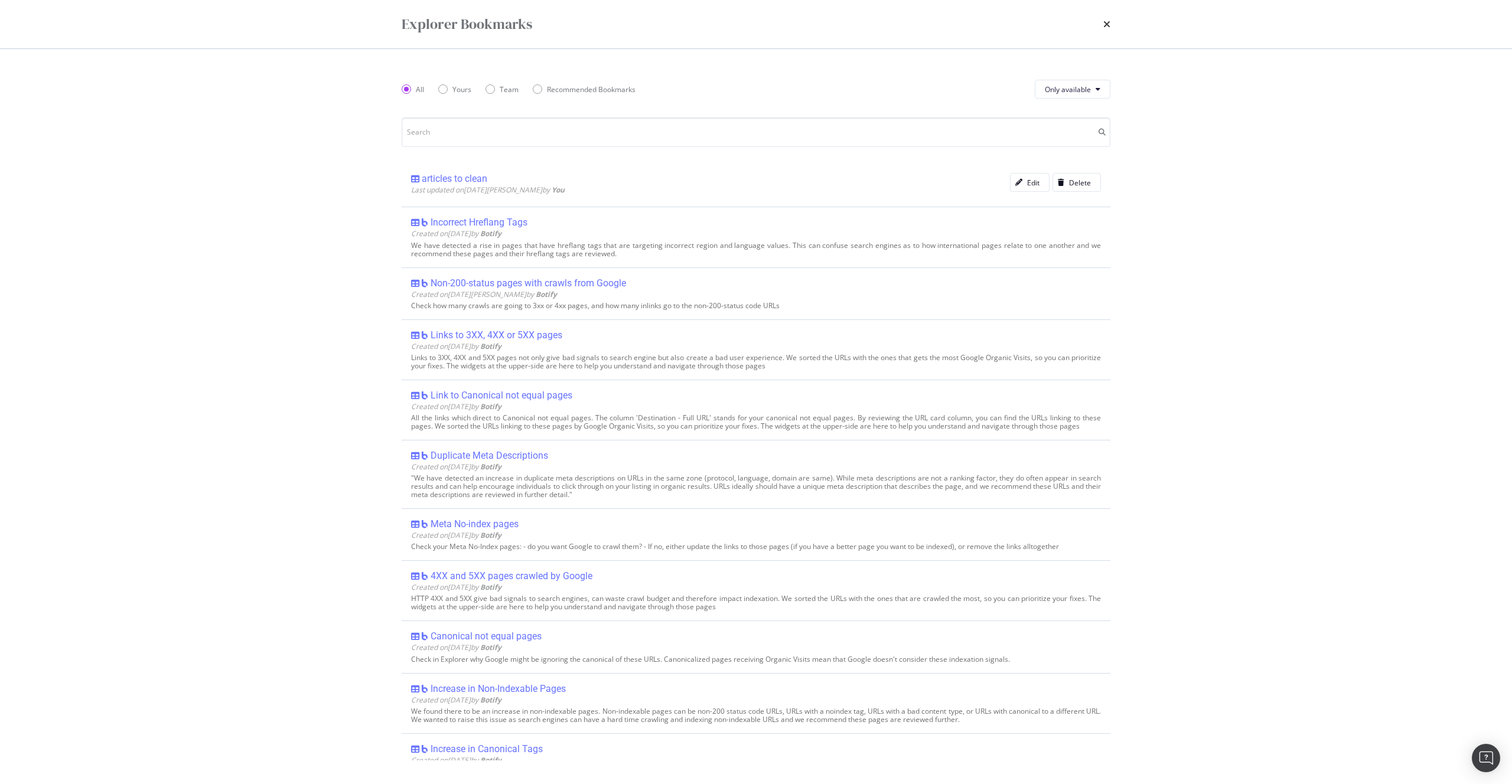
click at [218, 276] on div "Explorer Bookmarks All Yours Team Recommended Bookmarks Only available articles…" at bounding box center [756, 392] width 1512 height 784
click at [1111, 25] on div "Explorer Bookmarks" at bounding box center [756, 24] width 756 height 49
click at [1103, 22] on icon "times" at bounding box center [1106, 24] width 7 height 9
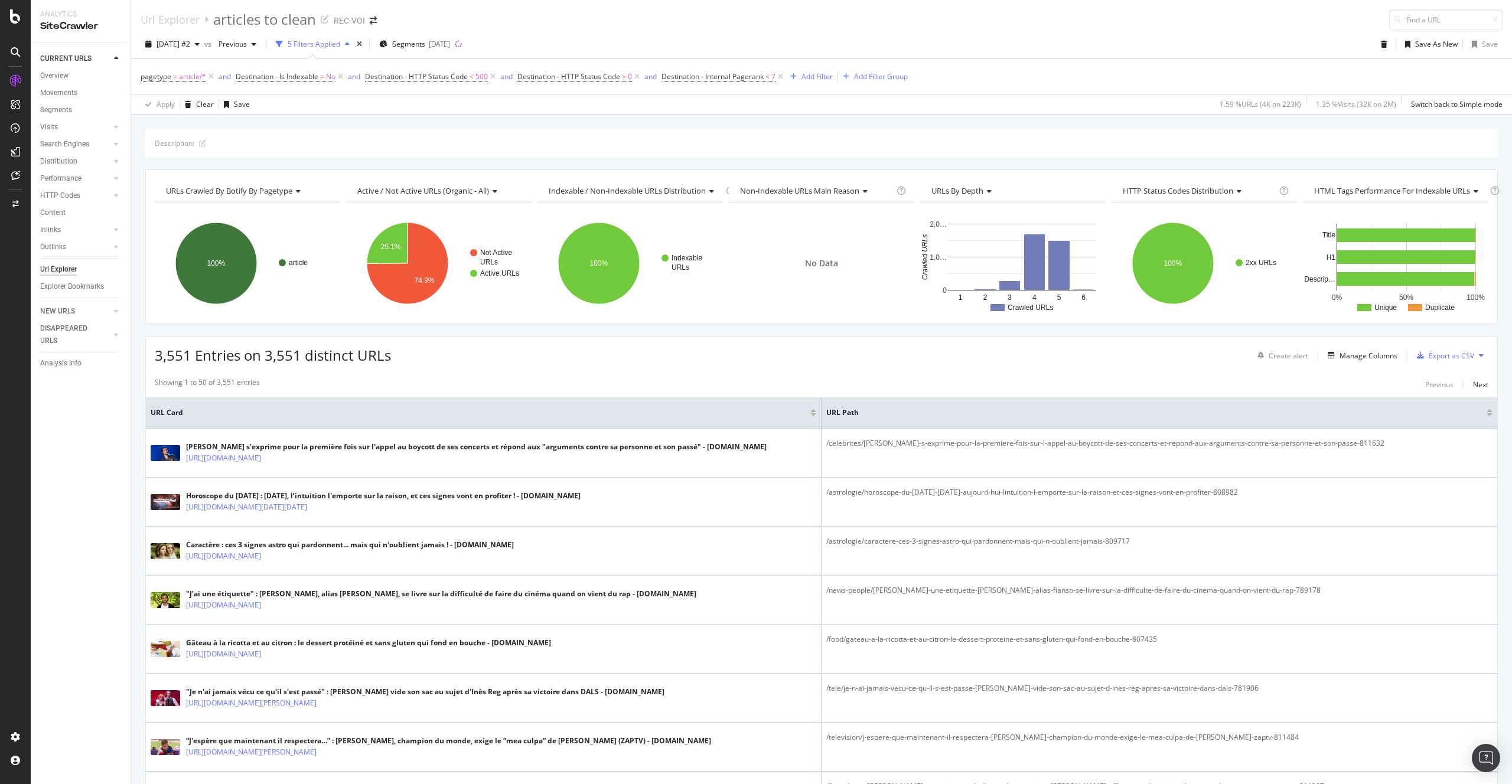
click at [61, 271] on div "Url Explorer" at bounding box center [59, 270] width 37 height 12
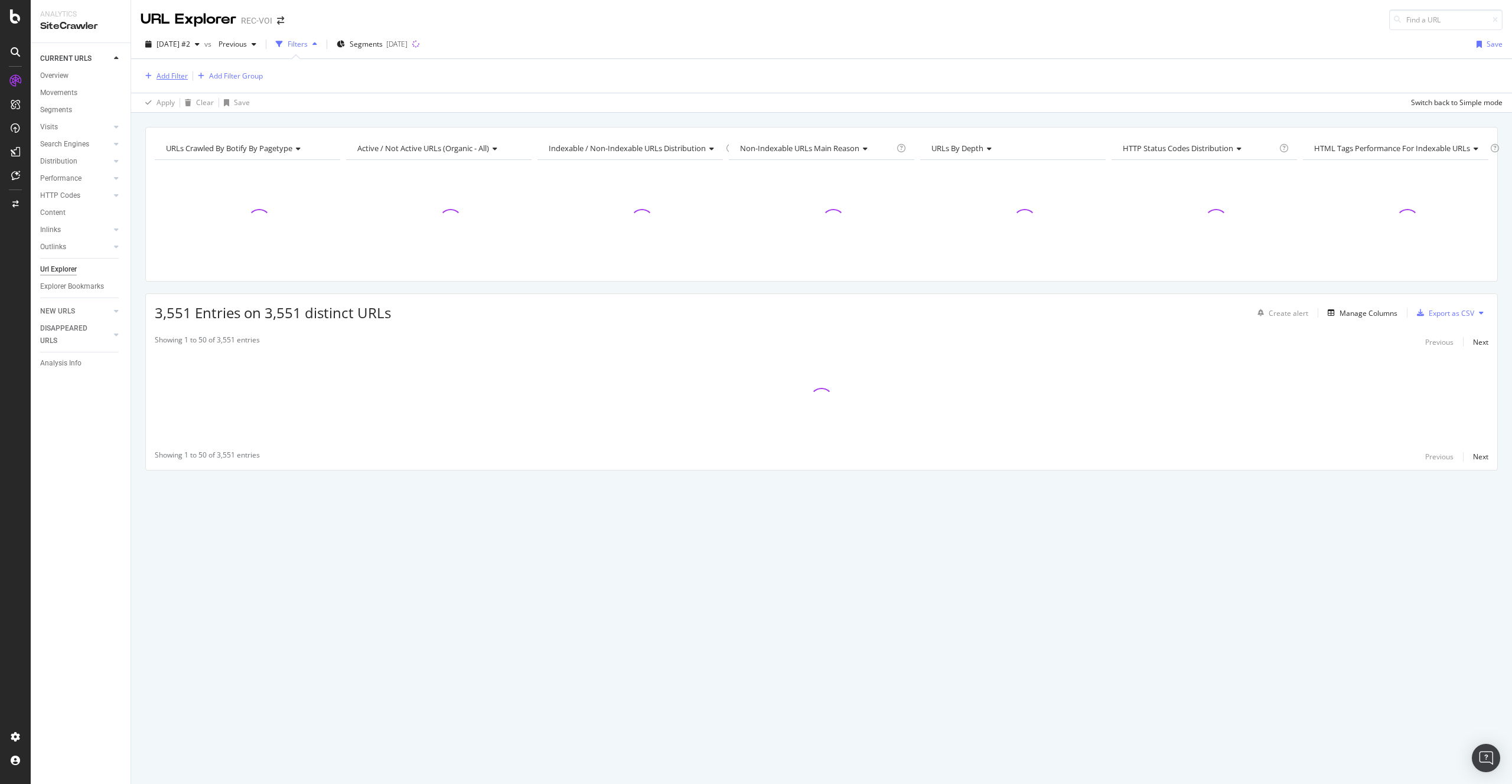
click at [168, 75] on div "Add Filter" at bounding box center [172, 75] width 32 height 10
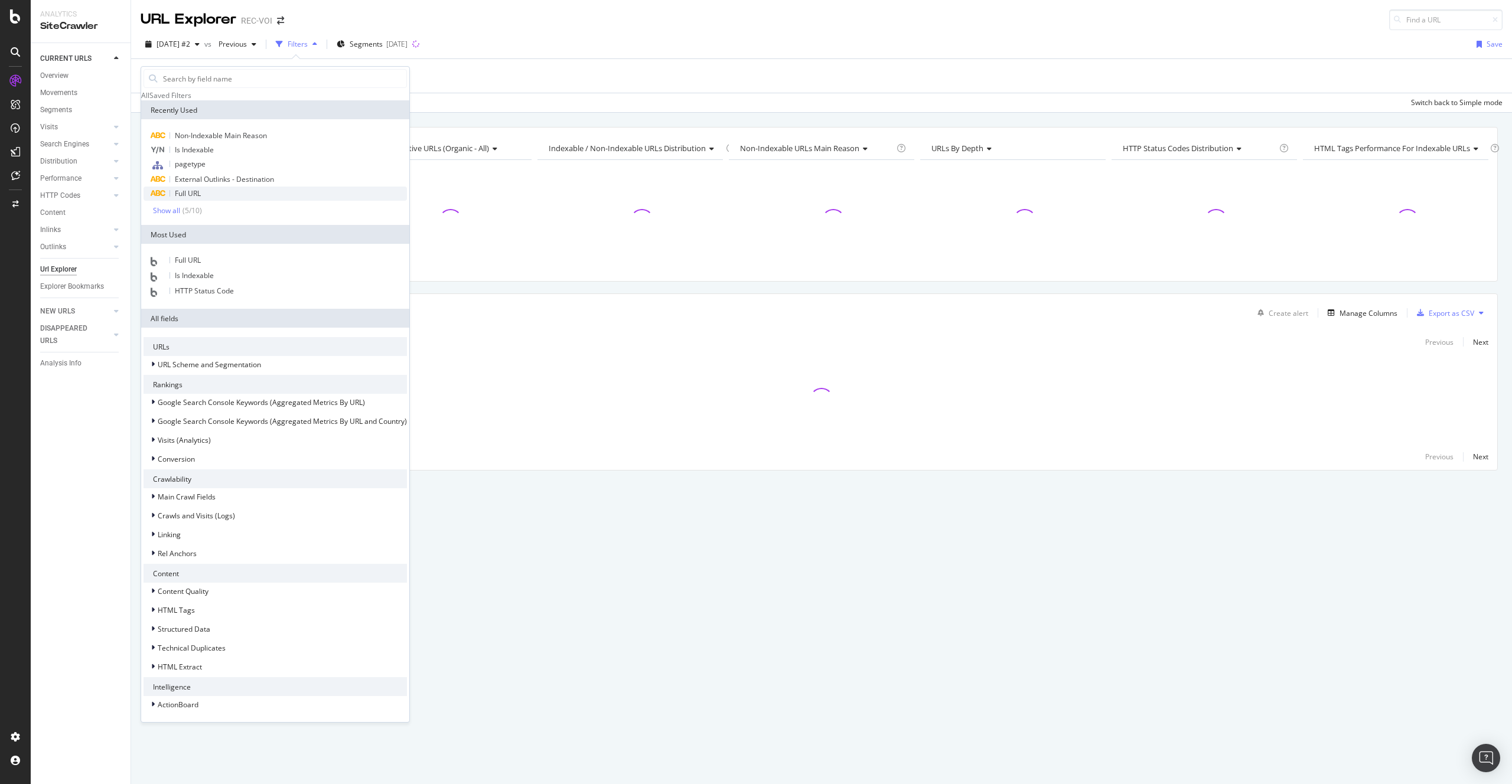
click at [224, 201] on div "Full URL" at bounding box center [275, 193] width 263 height 14
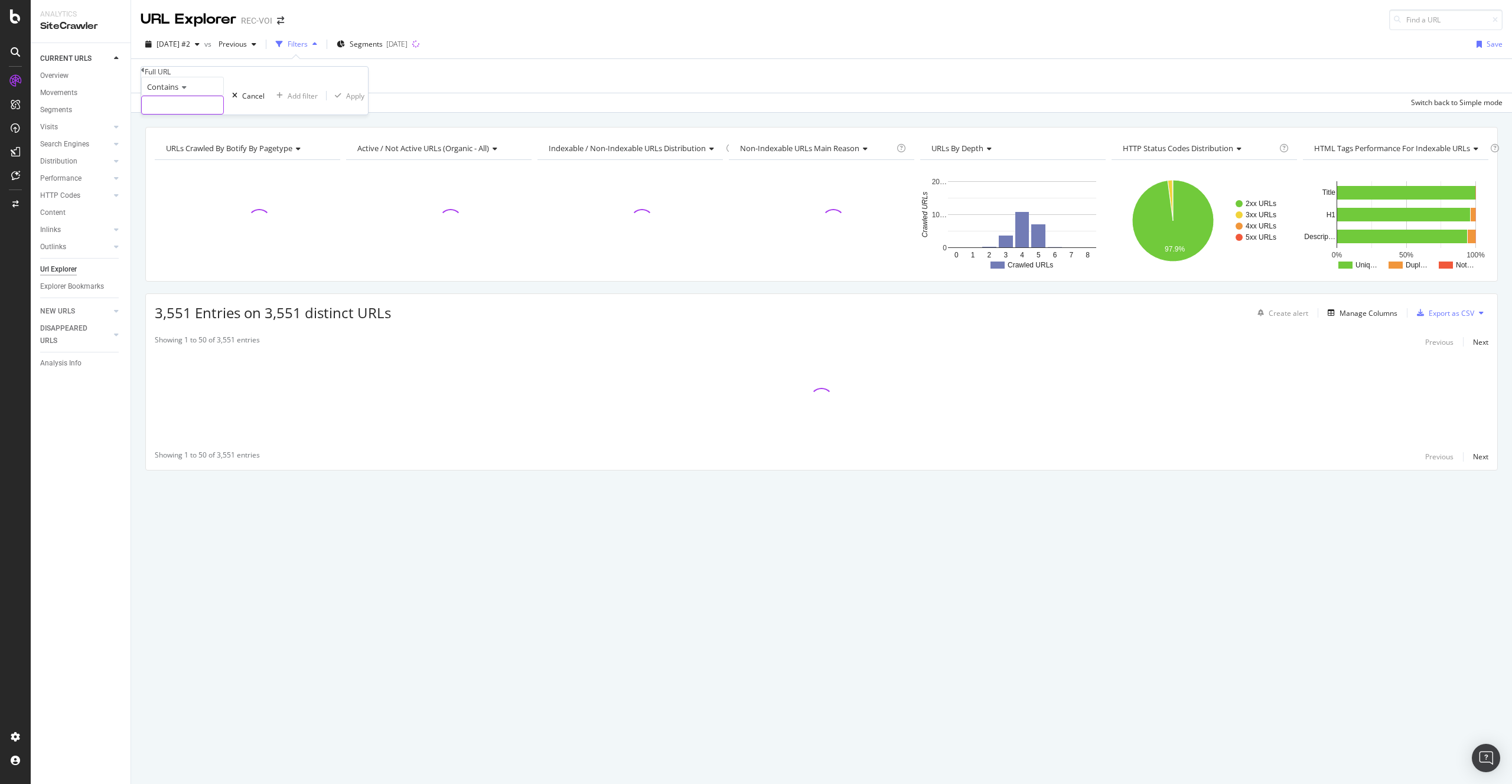
click at [196, 114] on input "text" at bounding box center [183, 105] width 82 height 18
paste input "[URL][DOMAIN_NAME]"
type input "https://www.voici.fr/bios-people/bruno-les-12-coups-de-midi/actu?page=2"
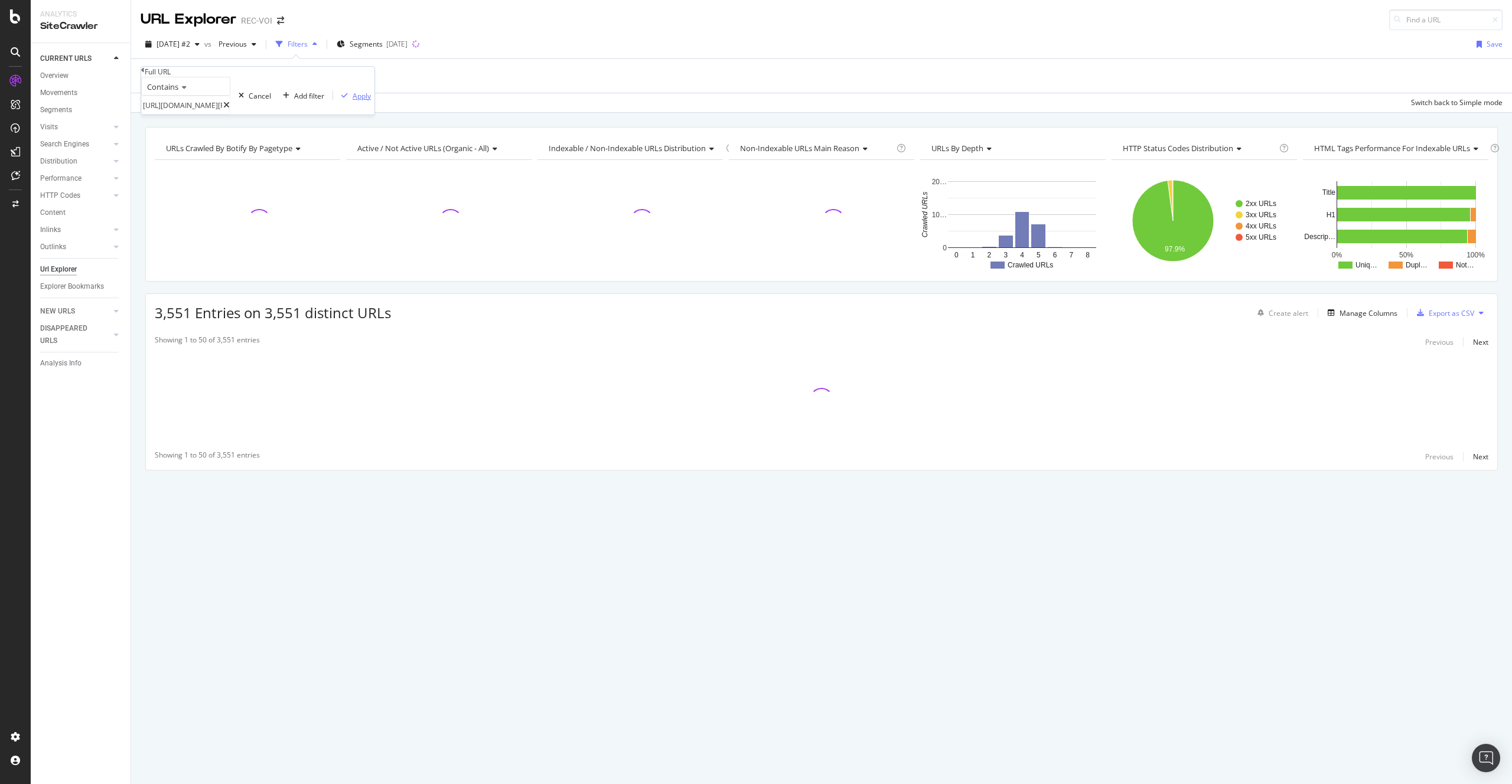
click at [341, 99] on icon "button" at bounding box center [344, 95] width 6 height 7
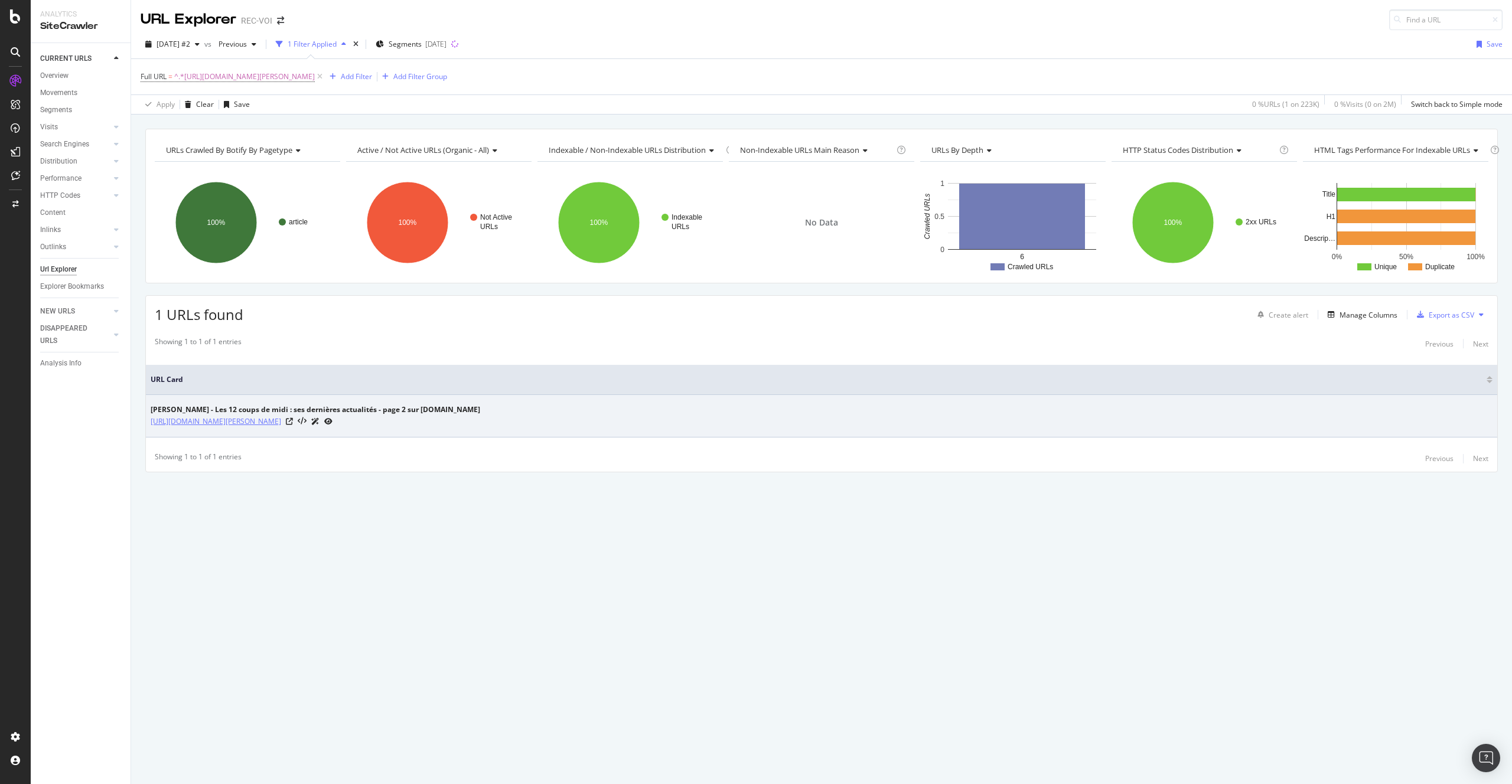
click at [281, 419] on link "https://www.voici.fr/bios-people/bruno-les-12-coups-de-midi/actu?page=2" at bounding box center [216, 421] width 130 height 12
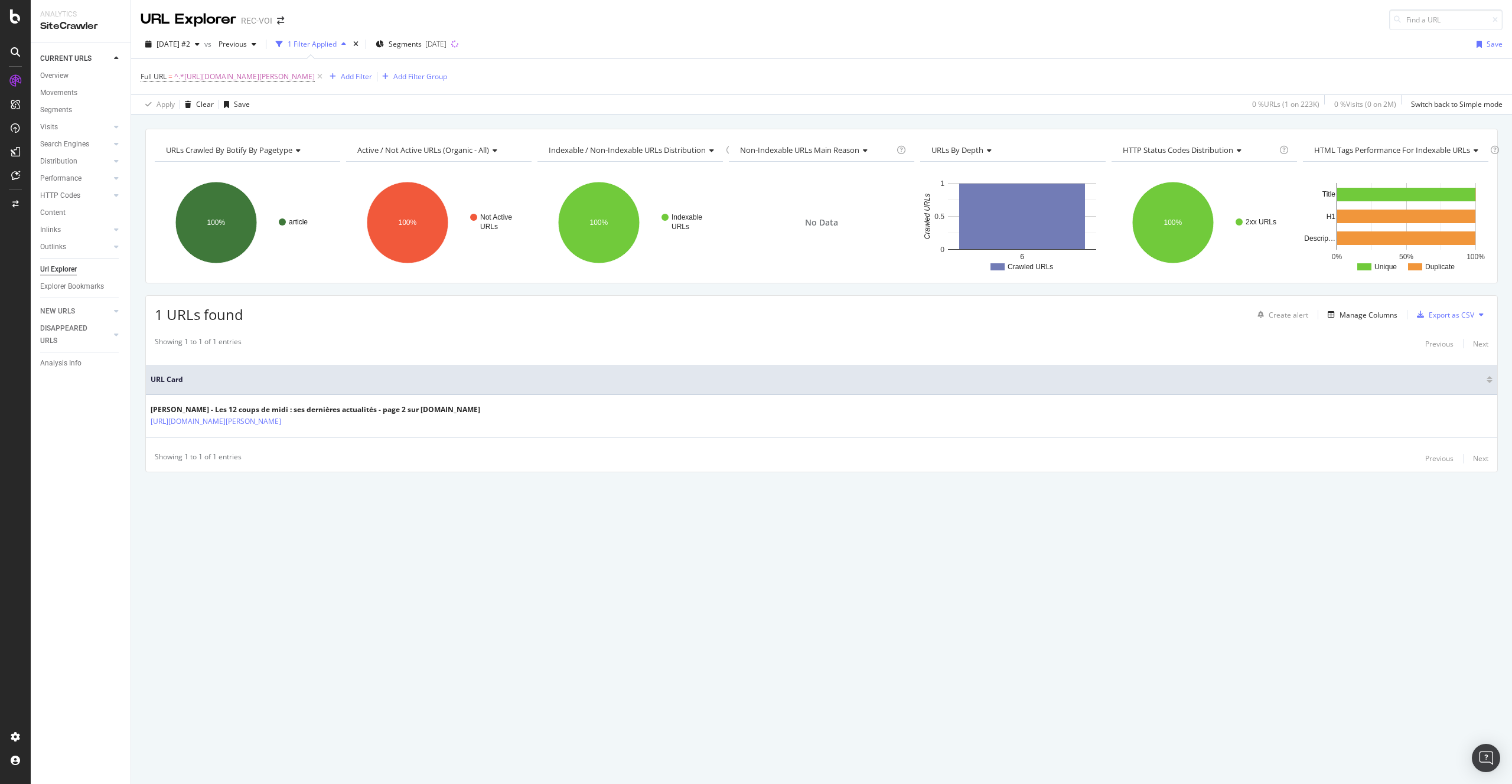
click at [505, 524] on div "URLs Crawled By Botify By pagetype Chart (by Value) Table Expand Export as CSV …" at bounding box center [821, 449] width 1380 height 669
click at [468, 482] on div "URLs Crawled By Botify By pagetype Chart (by Value) Table Expand Export as CSV …" at bounding box center [821, 321] width 1380 height 385
click at [384, 652] on div "URLs Crawled By Botify By pagetype Chart (by Value) Table Expand Export as CSV …" at bounding box center [821, 449] width 1380 height 669
click at [502, 472] on div "URLs Crawled By Botify By pagetype Chart (by Value) Table Expand Export as CSV …" at bounding box center [821, 321] width 1380 height 385
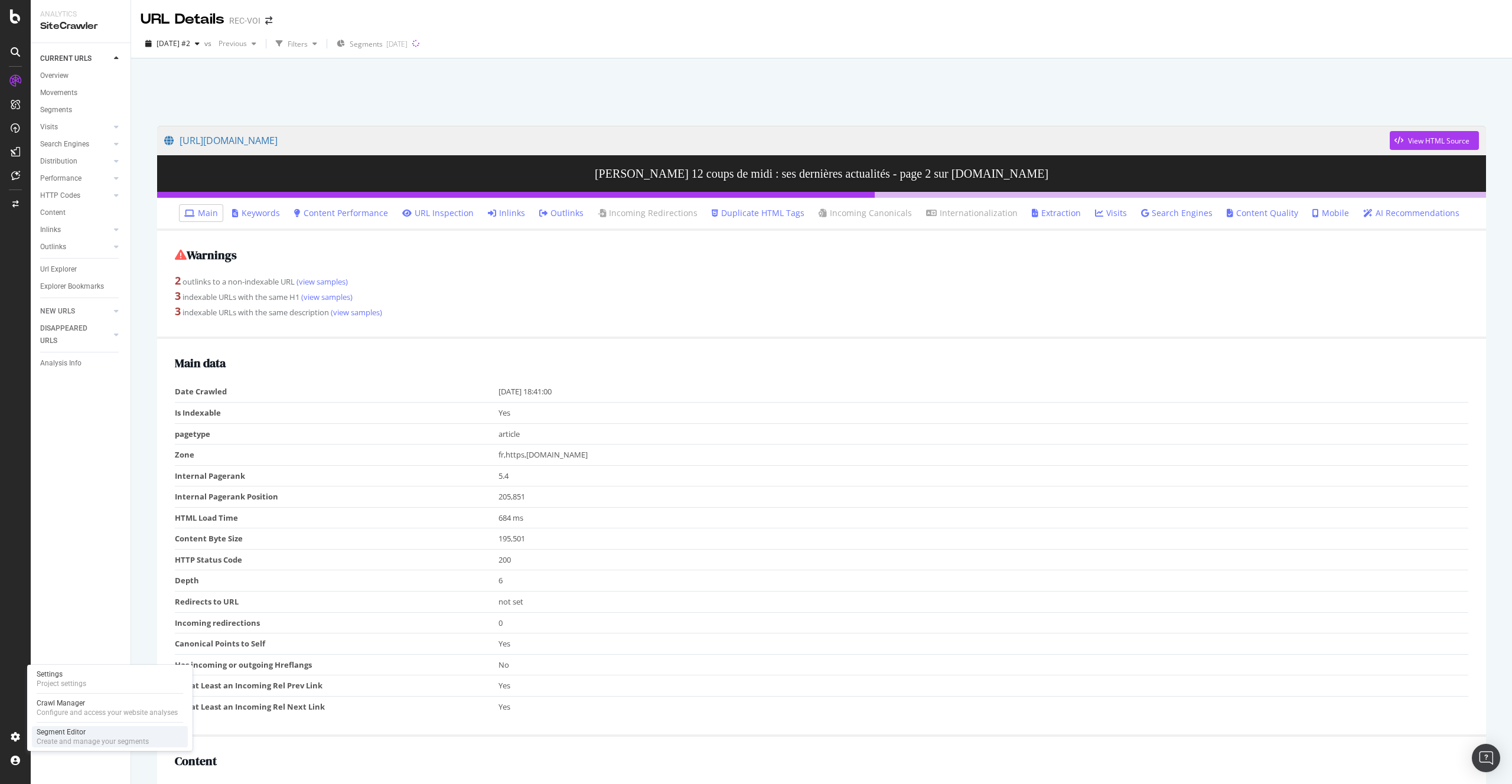
click at [55, 735] on div "Segment Editor" at bounding box center [93, 732] width 112 height 9
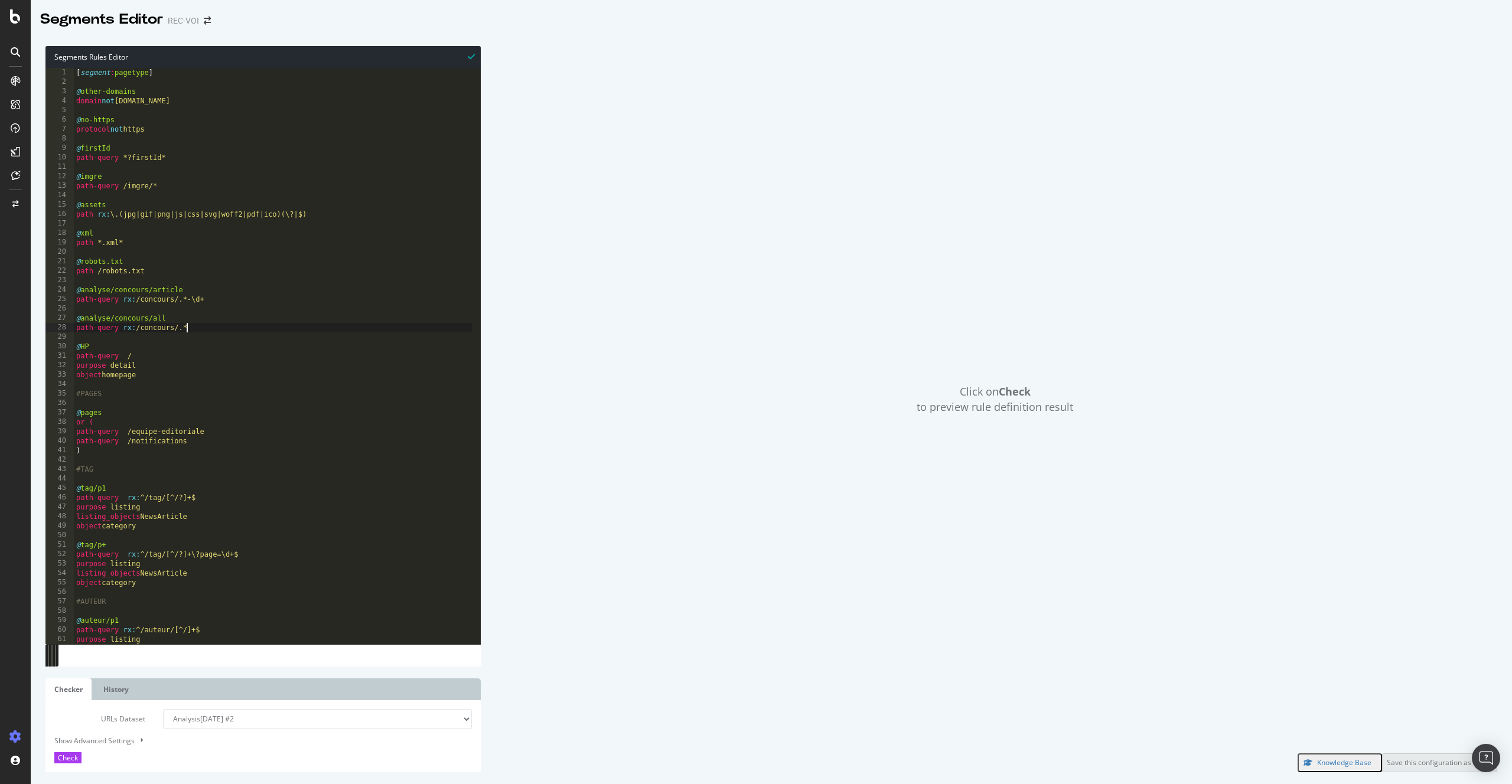
click at [248, 323] on div "[ segment : pagetype ] @ other-domains domain not [DOMAIN_NAME] @ no-https prot…" at bounding box center [273, 361] width 398 height 588
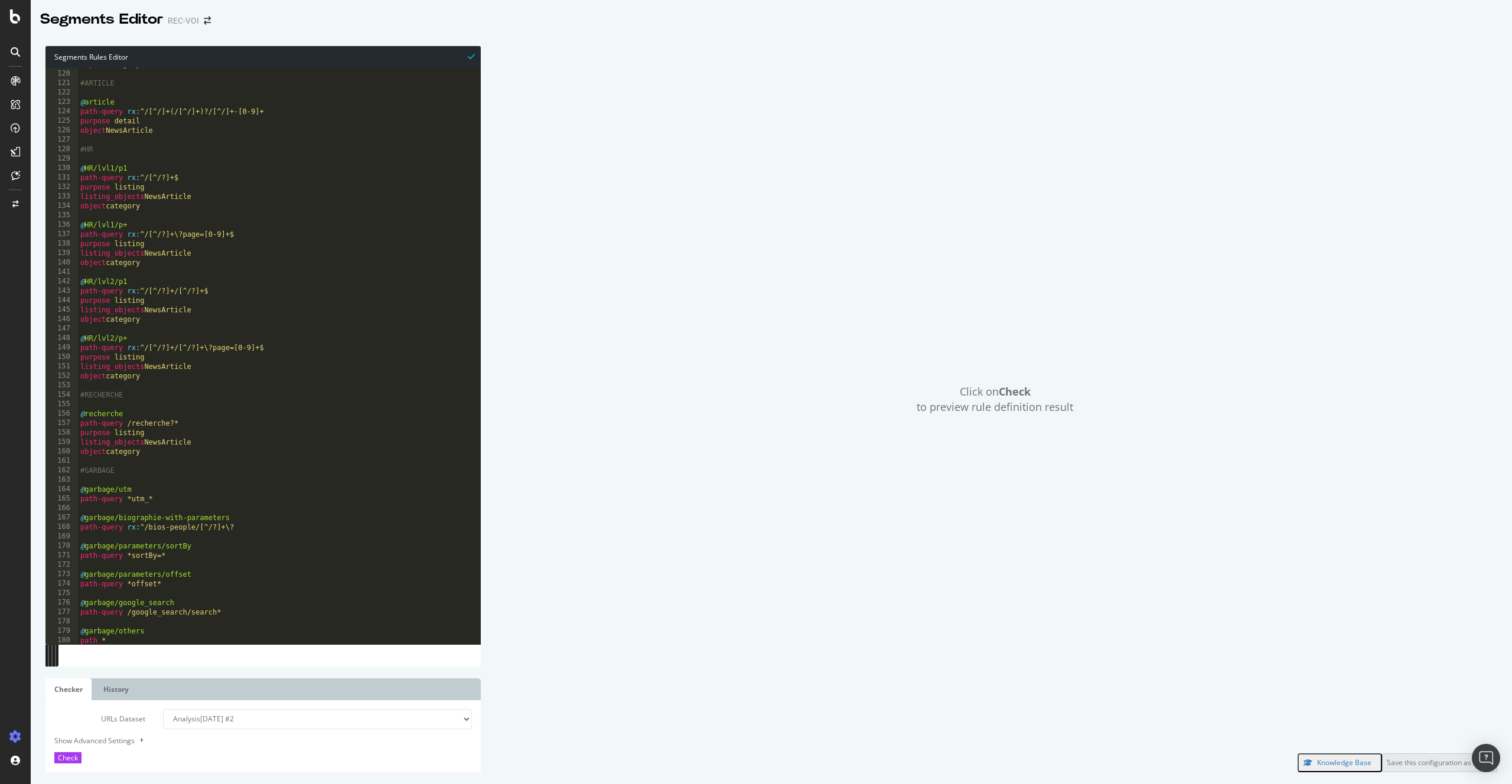
scroll to position [991, 0]
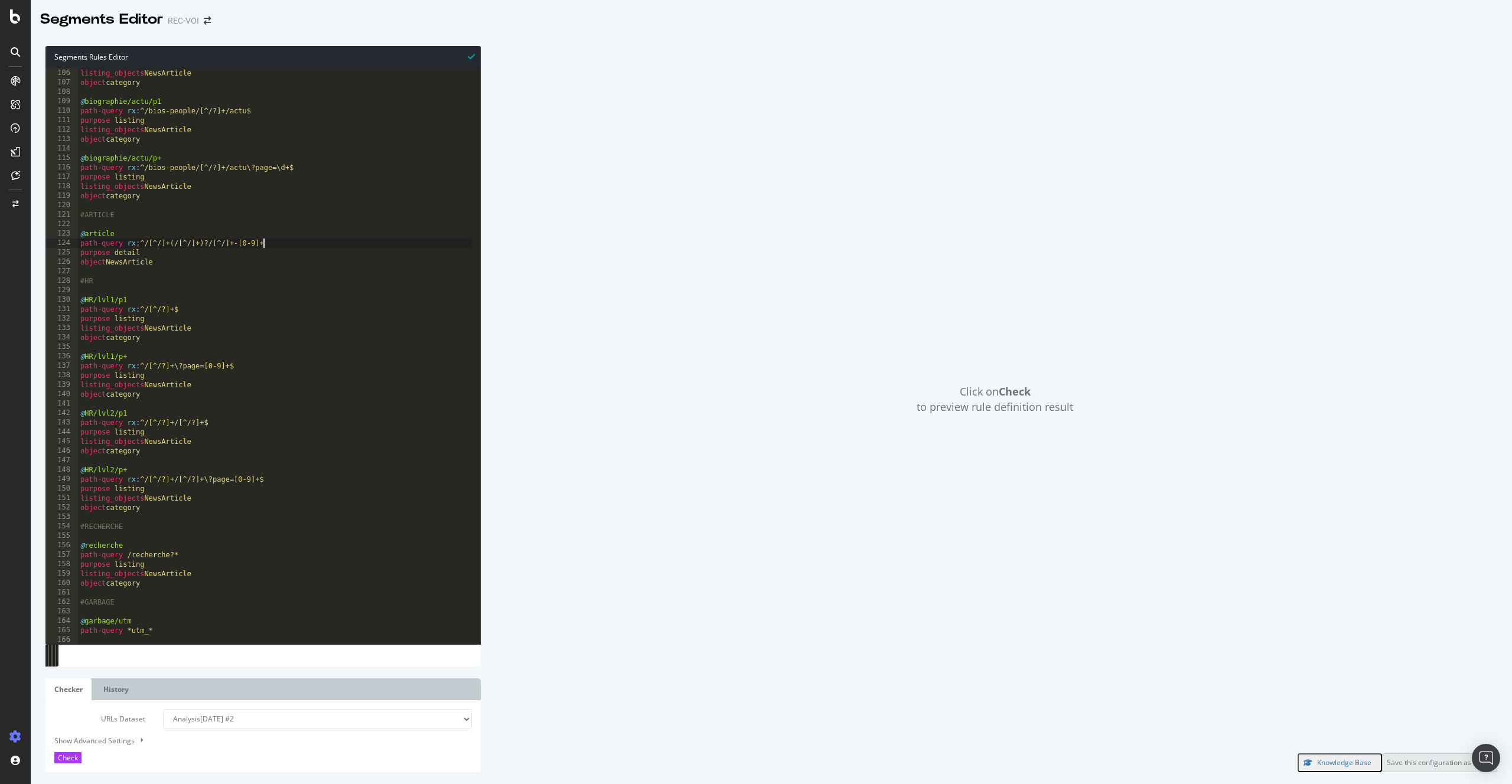
click at [280, 244] on div "purpose listing listing_objects NewsArticle object category @ biographie/actu/p…" at bounding box center [275, 353] width 394 height 588
click at [295, 243] on div "purpose listing listing_objects NewsArticle object category @ biographie/actu/p…" at bounding box center [275, 353] width 394 height 588
click at [251, 256] on div "purpose listing listing_objects NewsArticle object category @ biographie/actu/p…" at bounding box center [275, 353] width 394 height 588
click at [243, 188] on div "purpose listing listing_objects NewsArticle object category @ biographie/actu/p…" at bounding box center [275, 353] width 394 height 588
click at [227, 179] on div "purpose listing listing_objects NewsArticle object category @ biographie/actu/p…" at bounding box center [275, 353] width 394 height 588
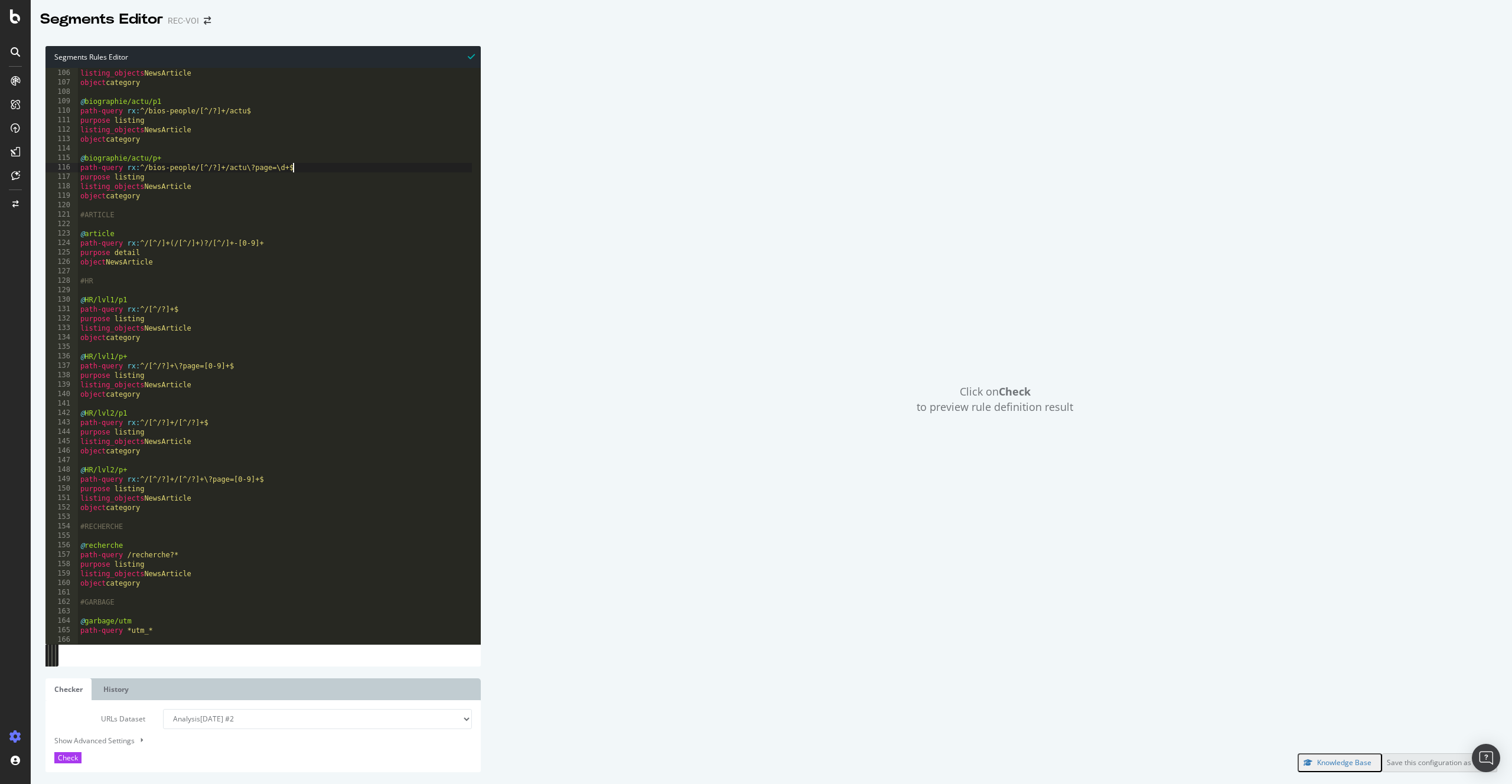
click at [335, 165] on div "purpose listing listing_objects NewsArticle object category @ biographie/actu/p…" at bounding box center [275, 353] width 394 height 588
click at [82, 753] on button "Check" at bounding box center [68, 758] width 27 height 12
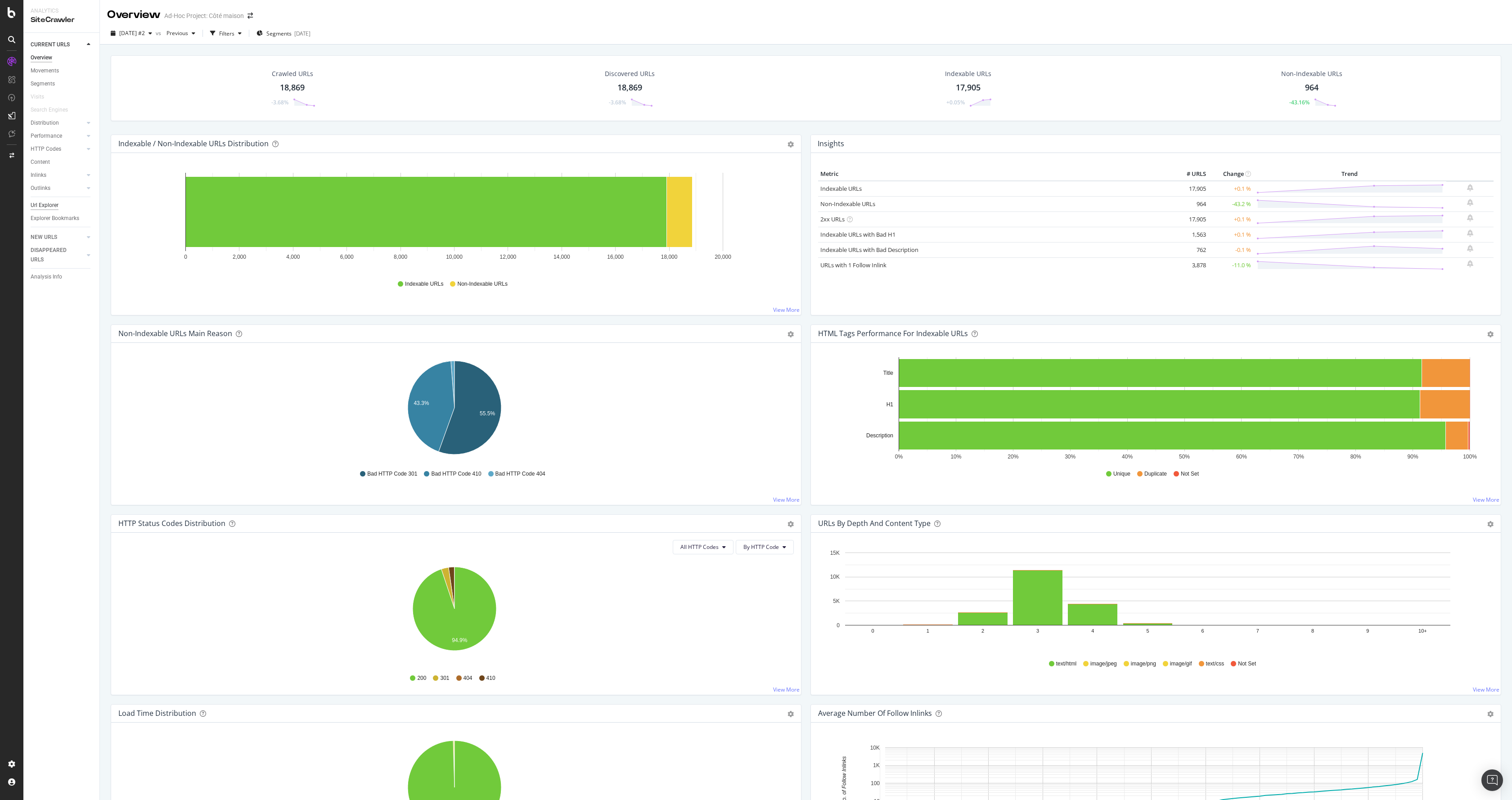
click at [46, 209] on div "Url Explorer" at bounding box center [45, 205] width 28 height 9
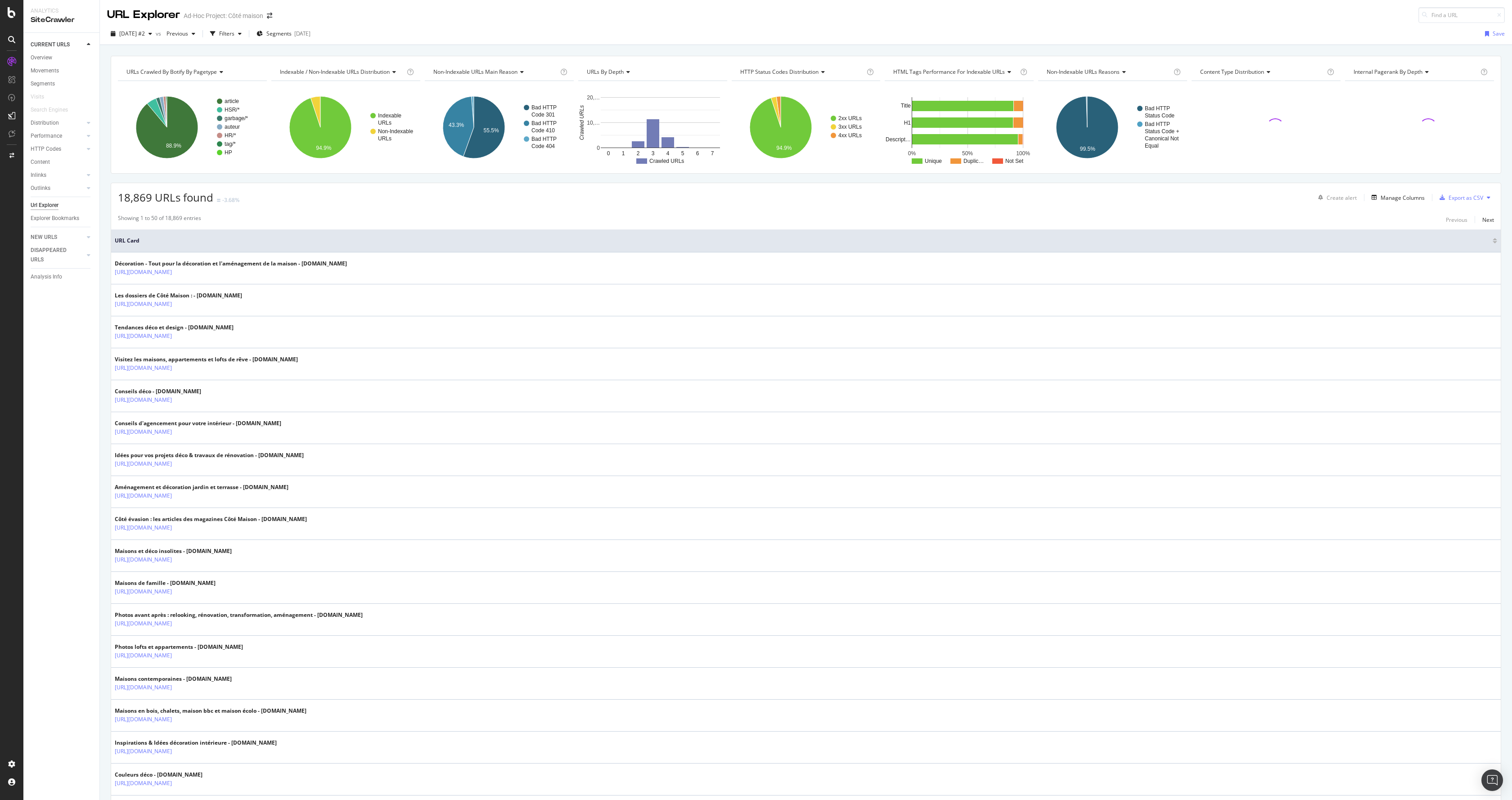
click at [302, 42] on div "[DATE] #2 vs Previous Filters Segments [DATE] Save" at bounding box center [806, 35] width 1412 height 18
click at [310, 34] on div "Segments [DATE]" at bounding box center [284, 33] width 54 height 8
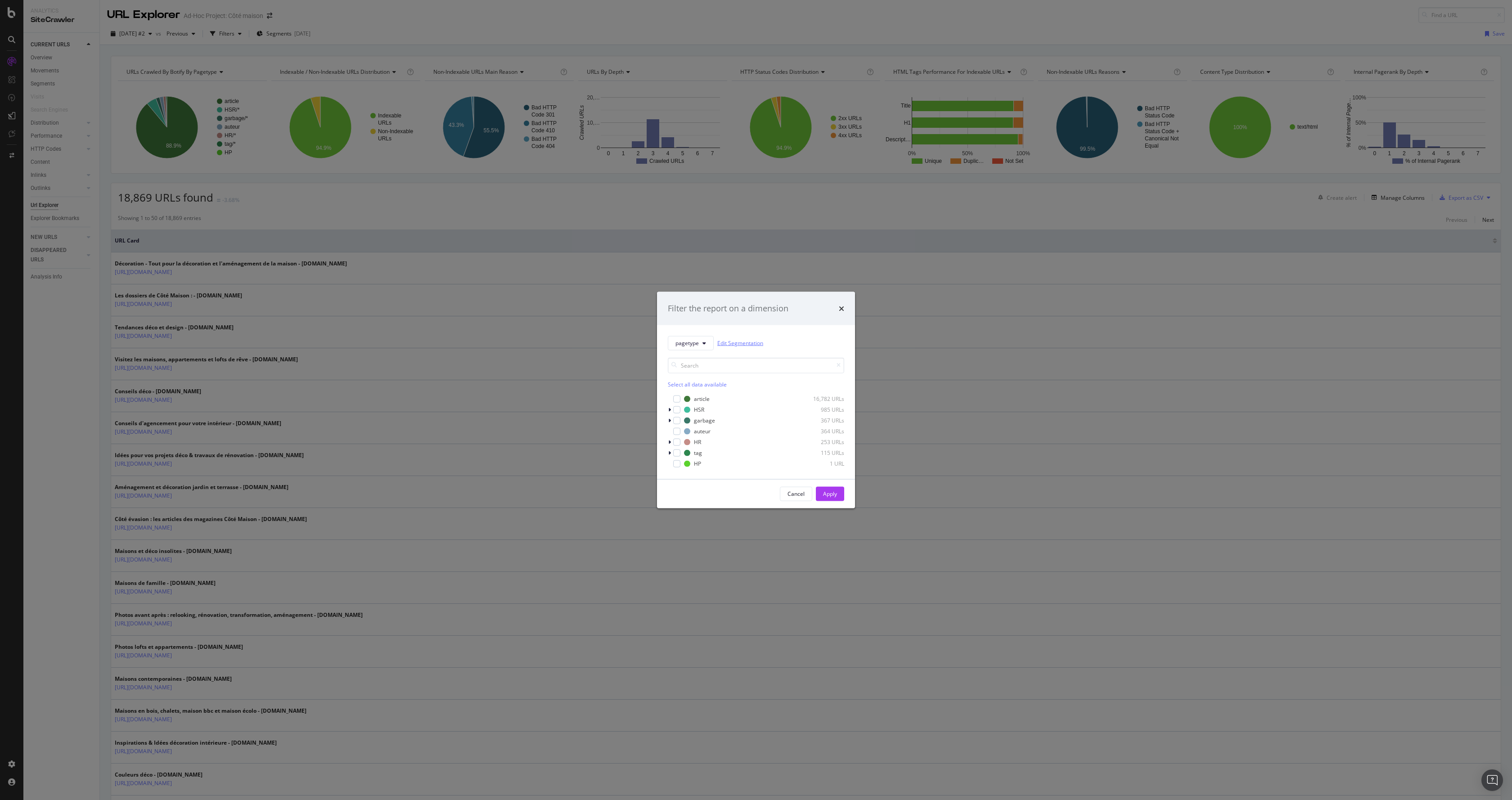
click at [733, 339] on link "Edit Segmentation" at bounding box center [740, 343] width 46 height 9
click at [684, 342] on span "pagetype" at bounding box center [687, 343] width 23 height 8
click at [701, 376] on span "pagetype" at bounding box center [704, 375] width 58 height 8
click at [669, 350] on div "Select all data available article 16,782 URLs HSR 985 URLs garbage 367 URLs aut…" at bounding box center [756, 409] width 177 height 118
click at [689, 344] on span "pagetype" at bounding box center [687, 343] width 23 height 8
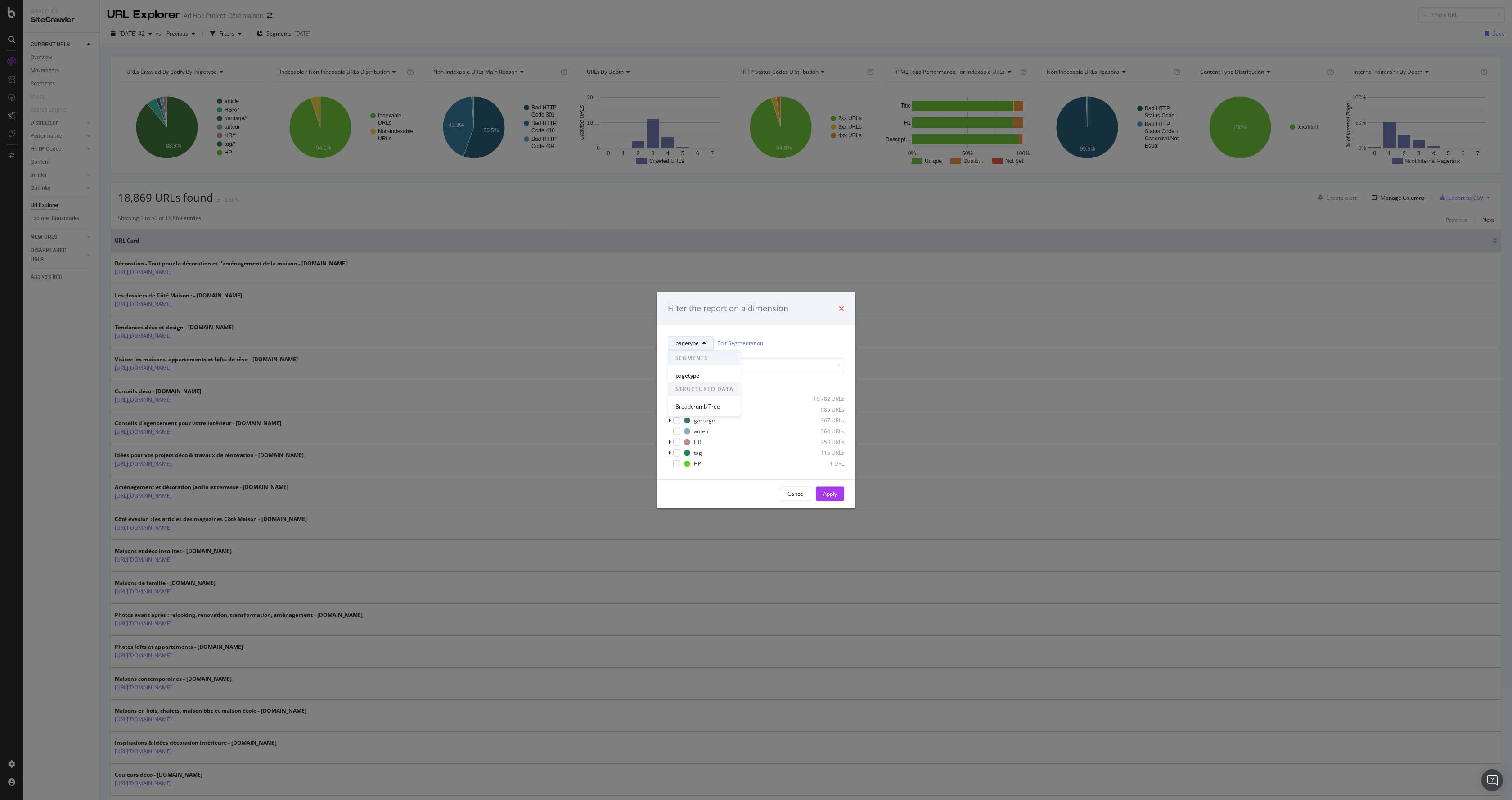
click at [846, 311] on div "Filter the report on a dimension" at bounding box center [755, 309] width 198 height 33
click at [842, 309] on icon "times" at bounding box center [841, 308] width 5 height 7
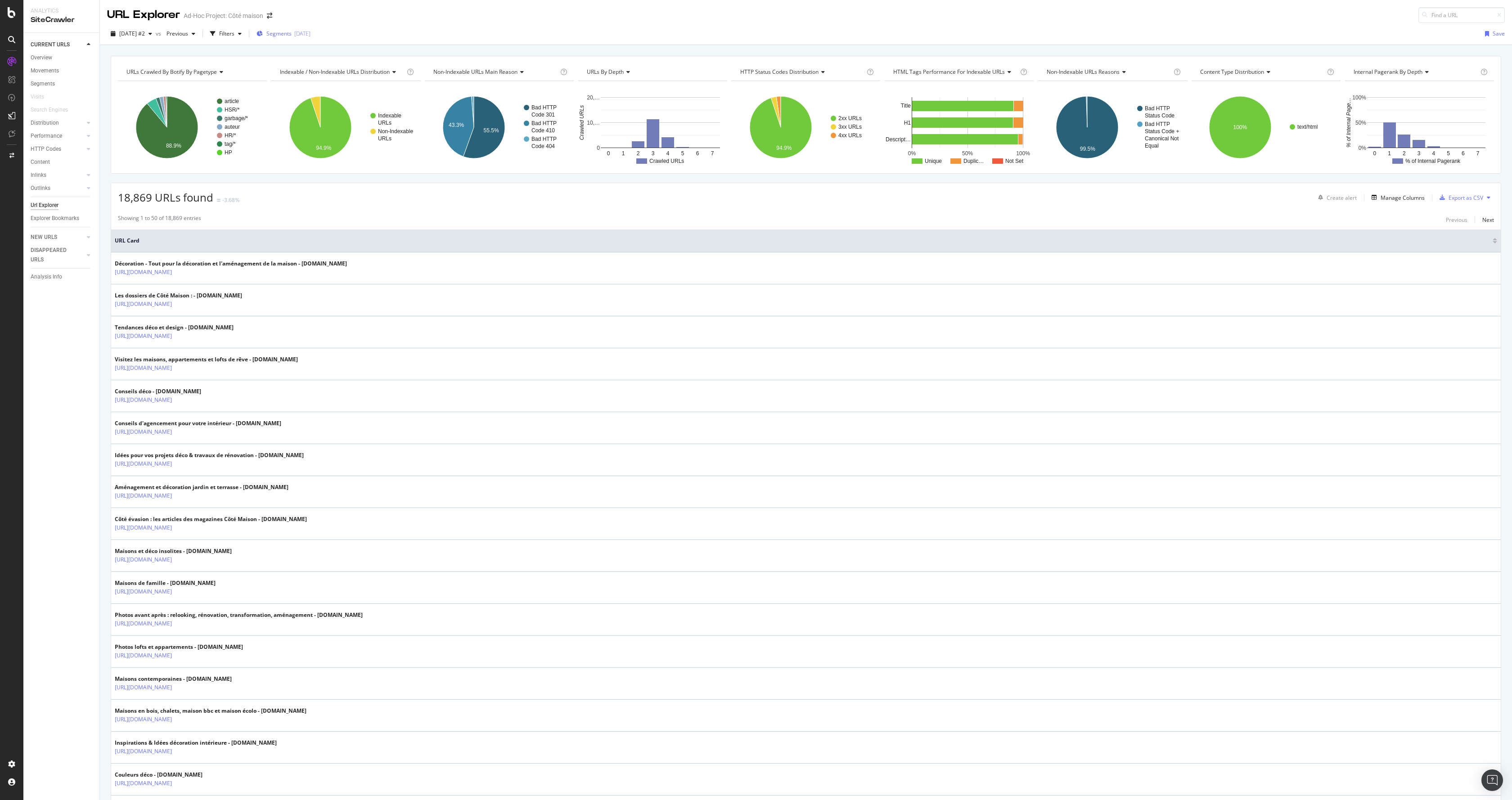
click at [310, 39] on div "Segments 2025-09-16" at bounding box center [284, 33] width 54 height 13
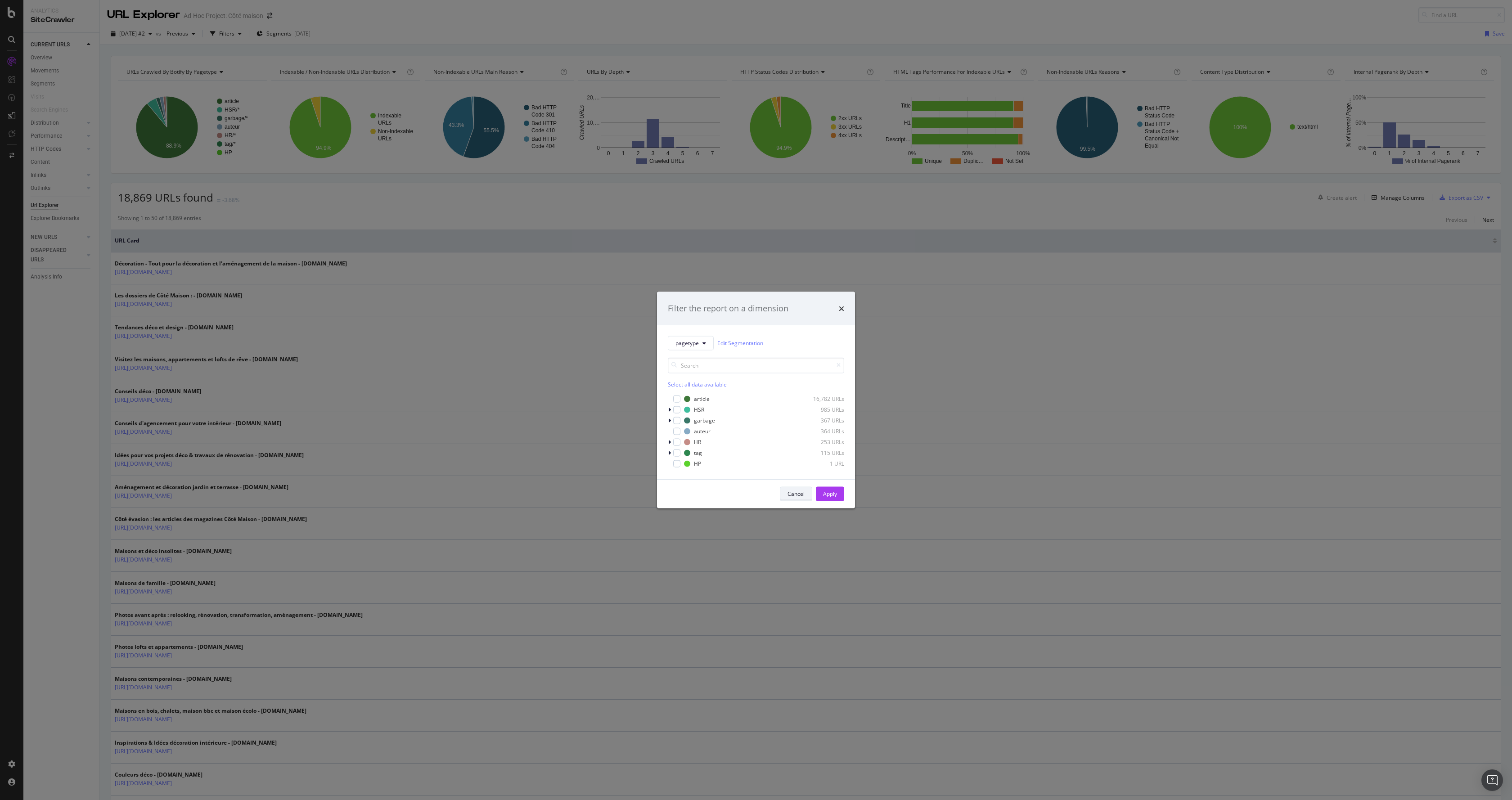
click at [803, 494] on div "Cancel" at bounding box center [796, 494] width 17 height 8
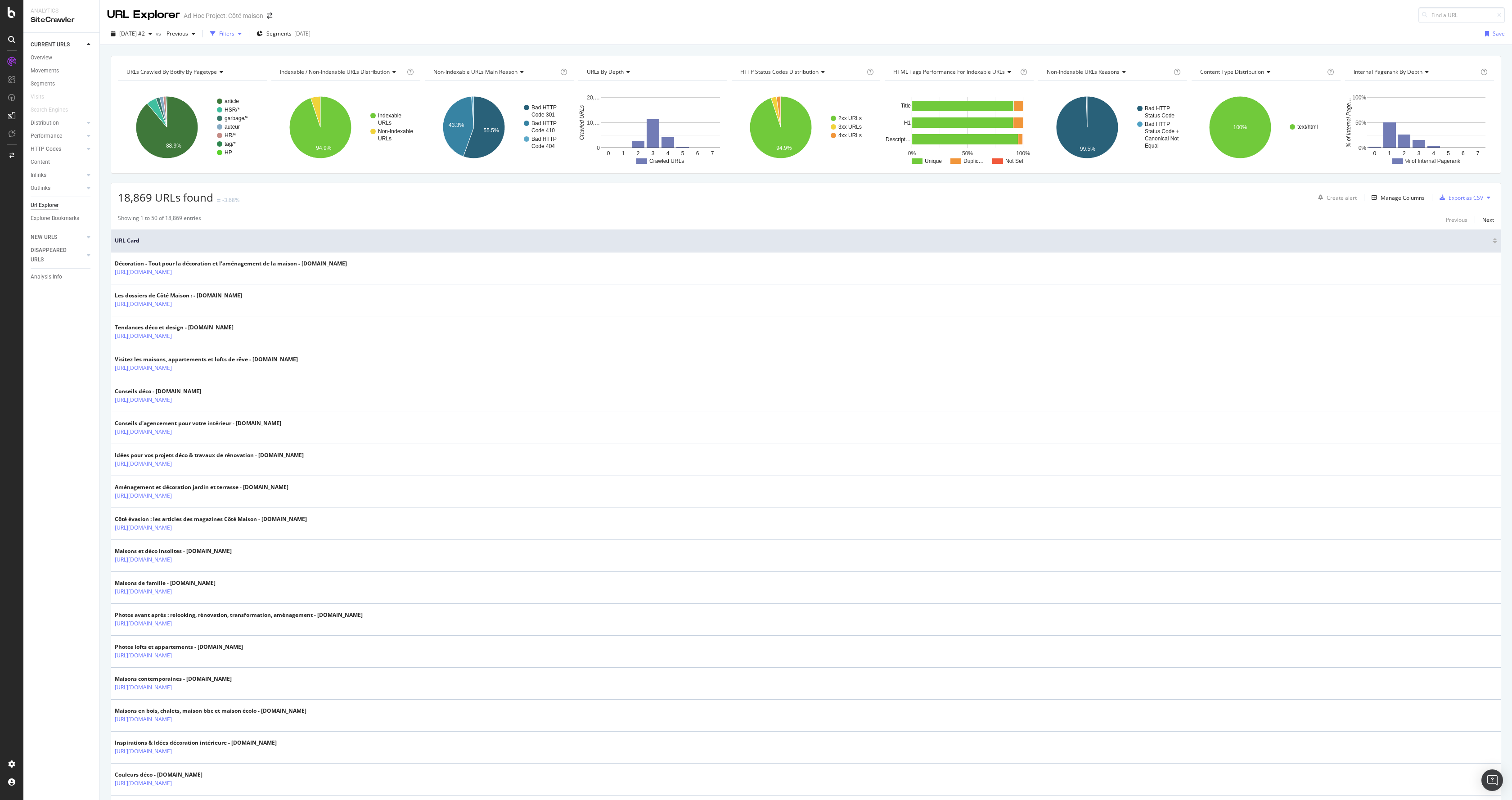
click at [234, 32] on div "Filters" at bounding box center [227, 33] width 15 height 8
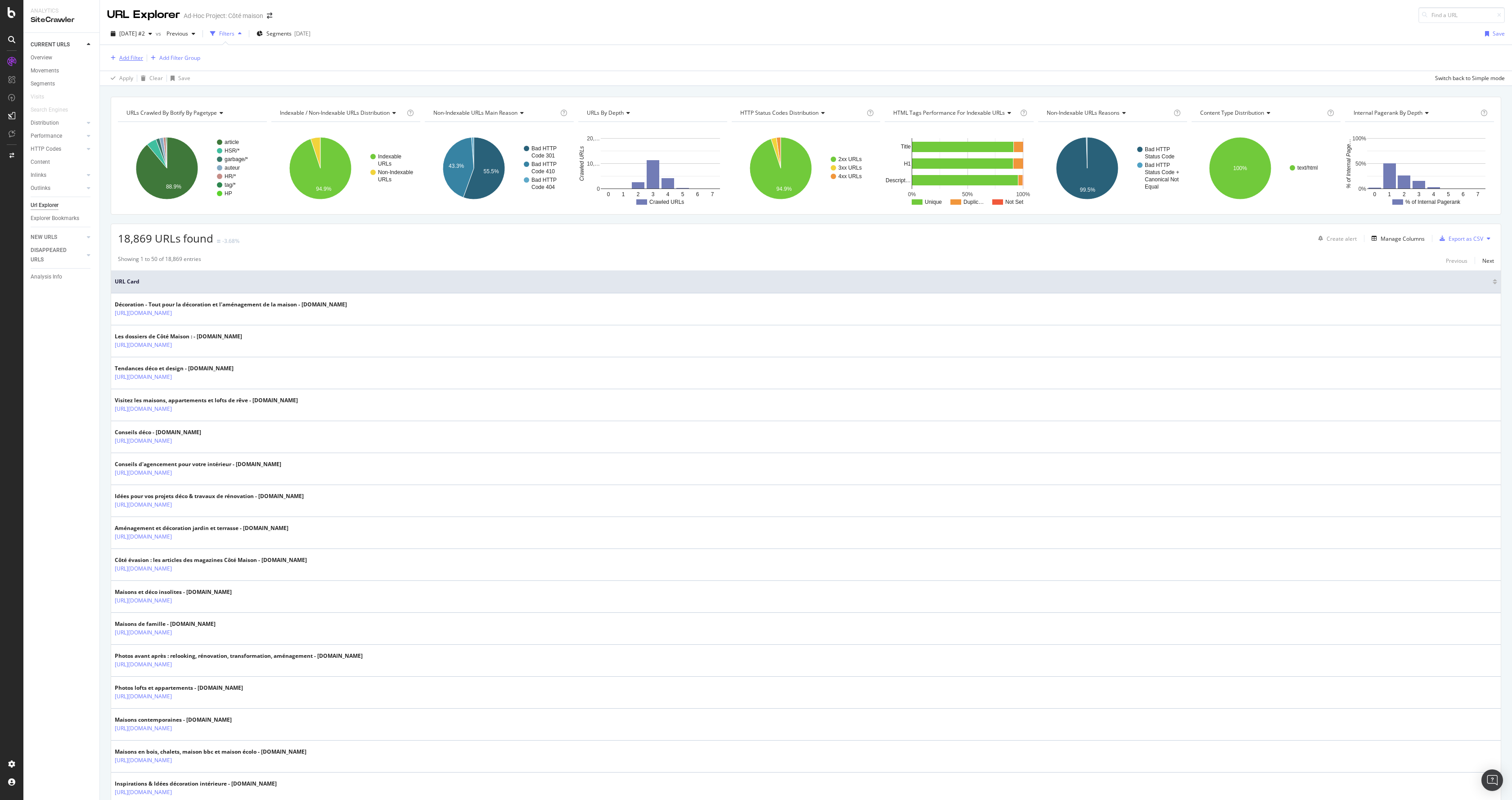
click at [125, 55] on div "Add Filter" at bounding box center [131, 58] width 24 height 8
click at [358, 72] on div "Apply Clear Save Switch back to Simple mode" at bounding box center [806, 77] width 1412 height 15
click at [129, 60] on div "Add Filter" at bounding box center [131, 58] width 24 height 8
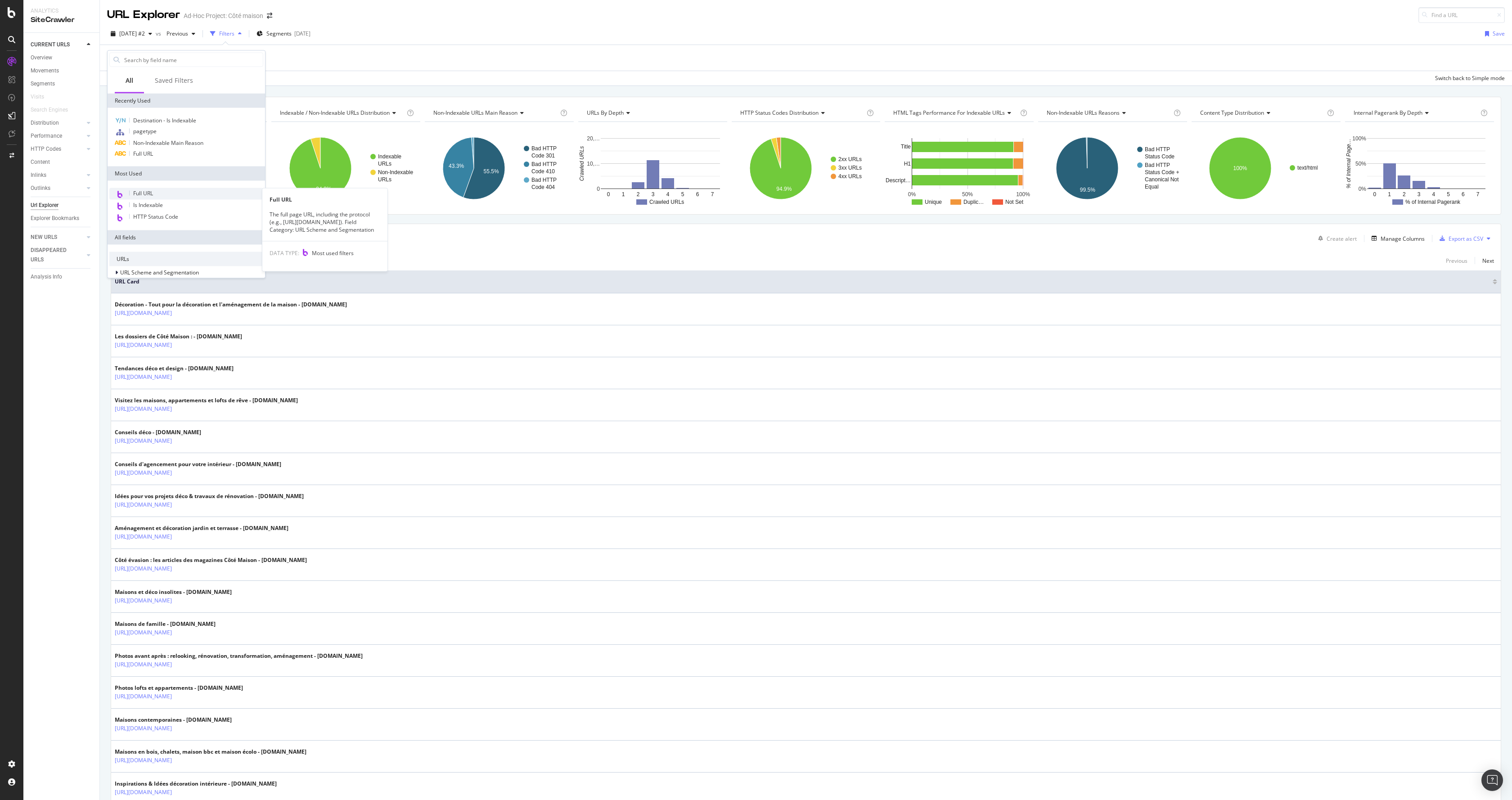
click at [161, 194] on div "Full URL" at bounding box center [186, 194] width 154 height 12
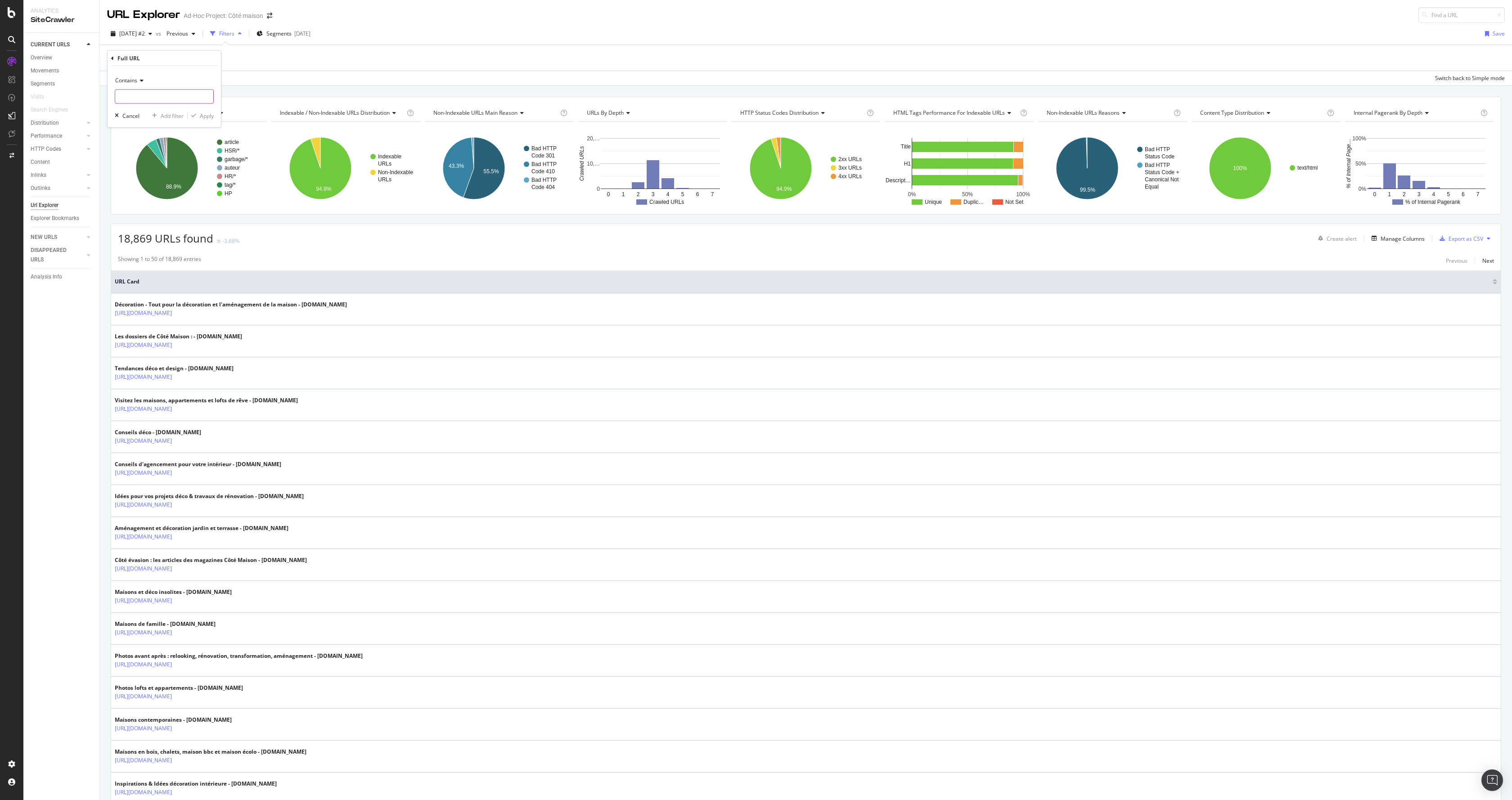
click at [143, 90] on input "text" at bounding box center [164, 97] width 98 height 15
type input "/concours/"
click at [197, 109] on div "Contains /concours/ Cancel Add filter Apply" at bounding box center [164, 97] width 113 height 61
click at [197, 112] on div "Apply" at bounding box center [201, 116] width 26 height 8
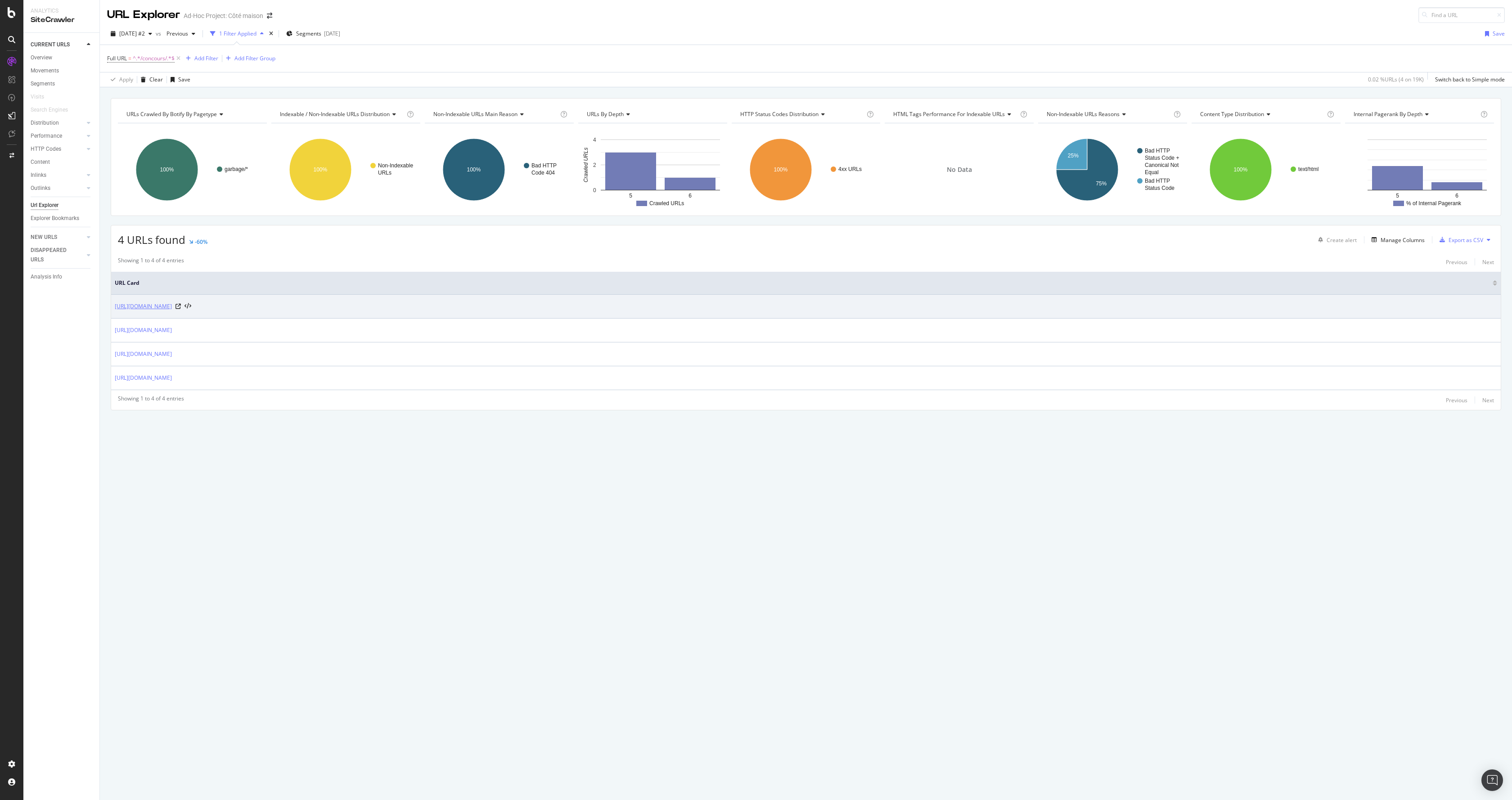
click at [172, 306] on link "https://www.cotemaison.fr/concours/quizzdeco/question.asp?id=36" at bounding box center [143, 306] width 57 height 9
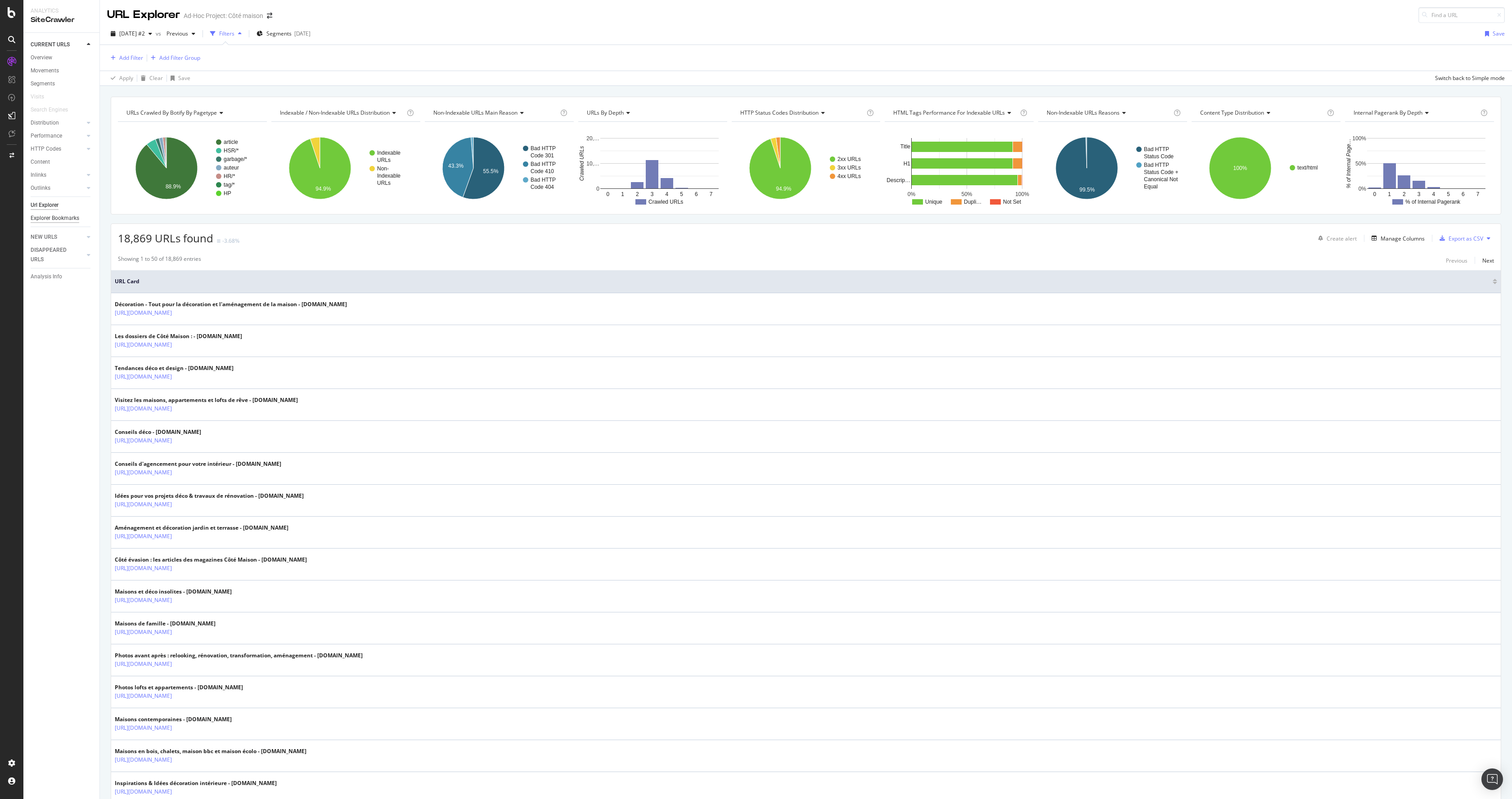
click at [51, 215] on div "Explorer Bookmarks" at bounding box center [55, 218] width 49 height 9
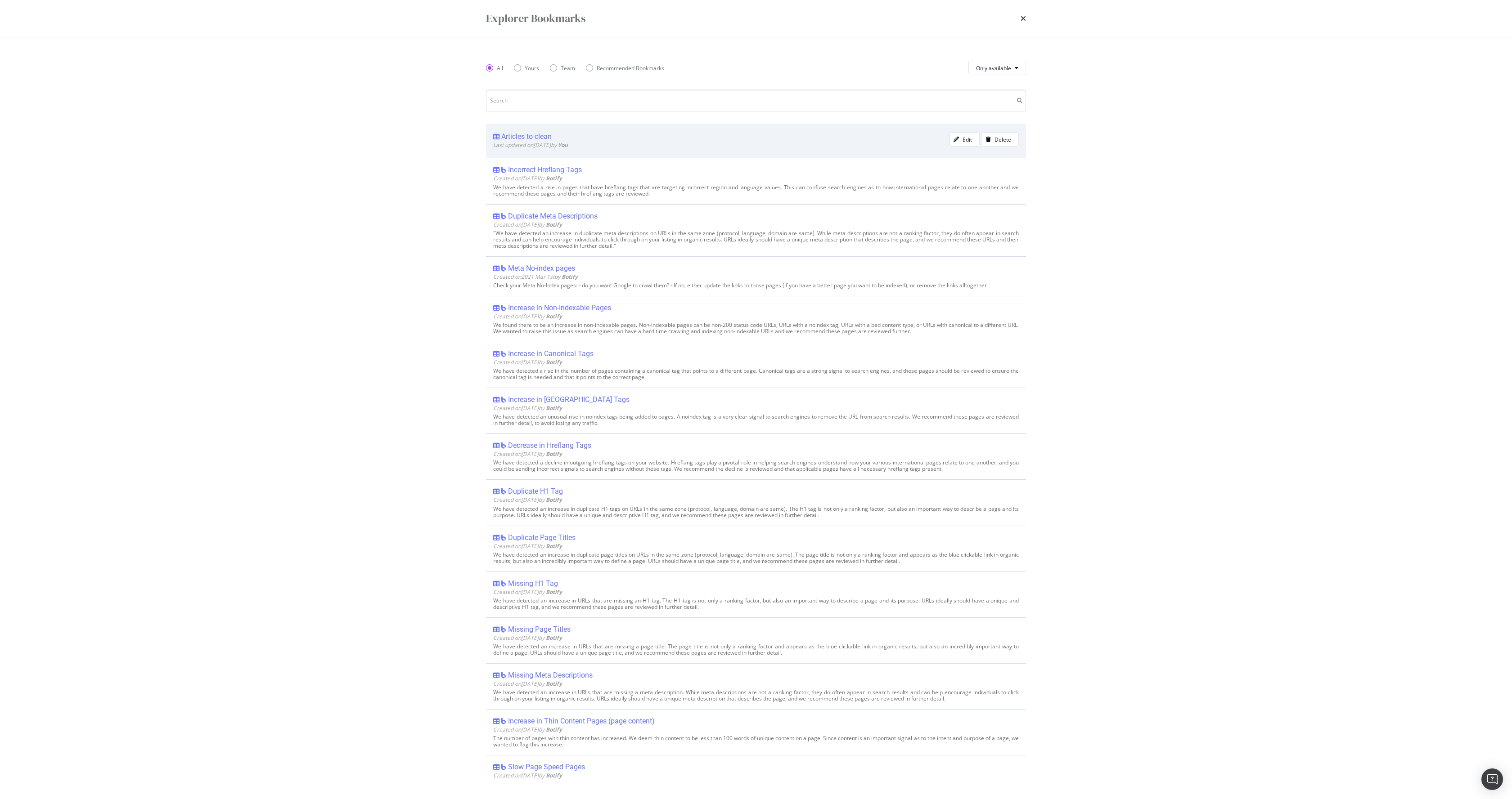
click at [539, 140] on div "Articles to clean" at bounding box center [526, 136] width 50 height 9
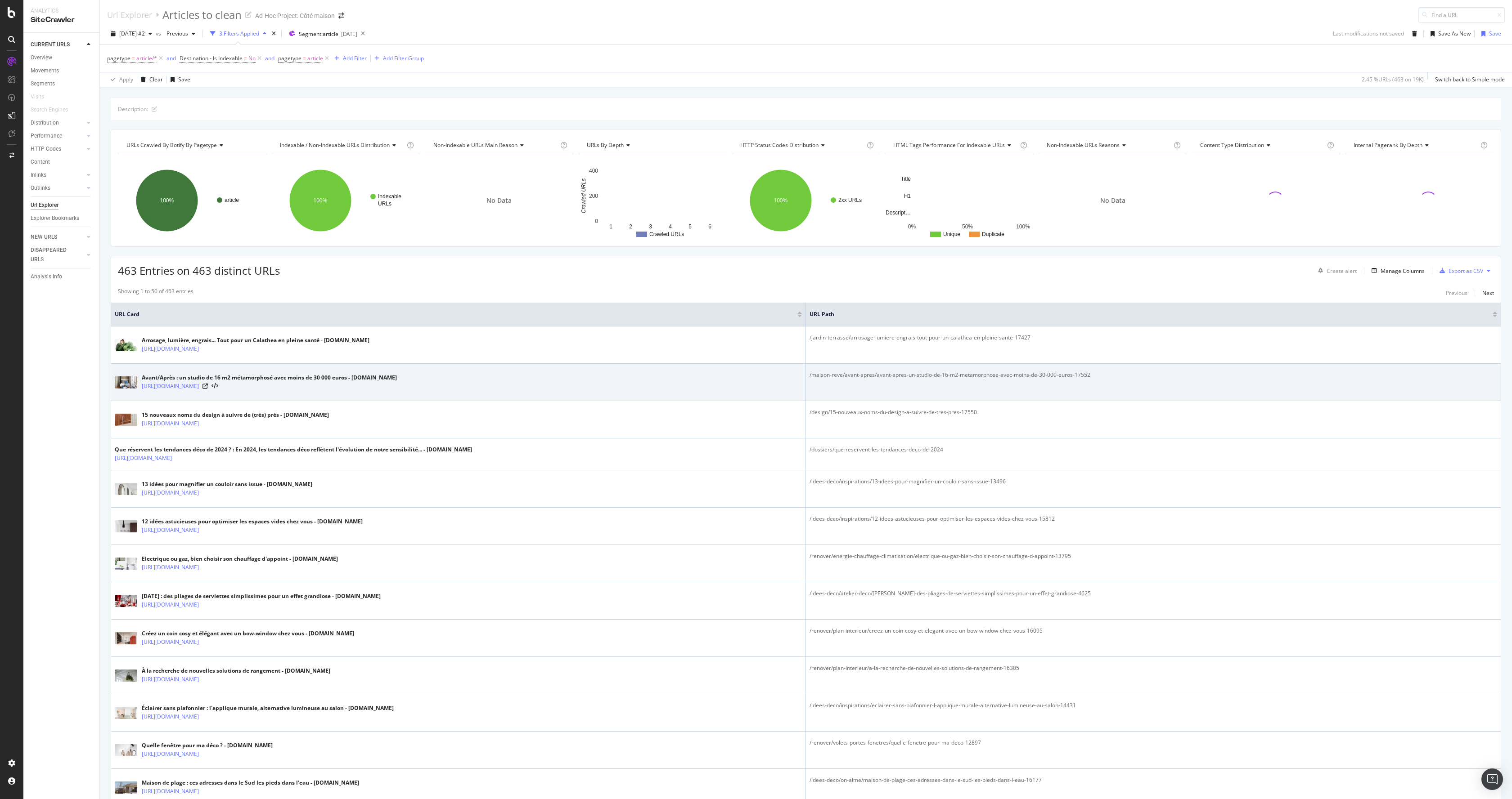
scroll to position [96, 0]
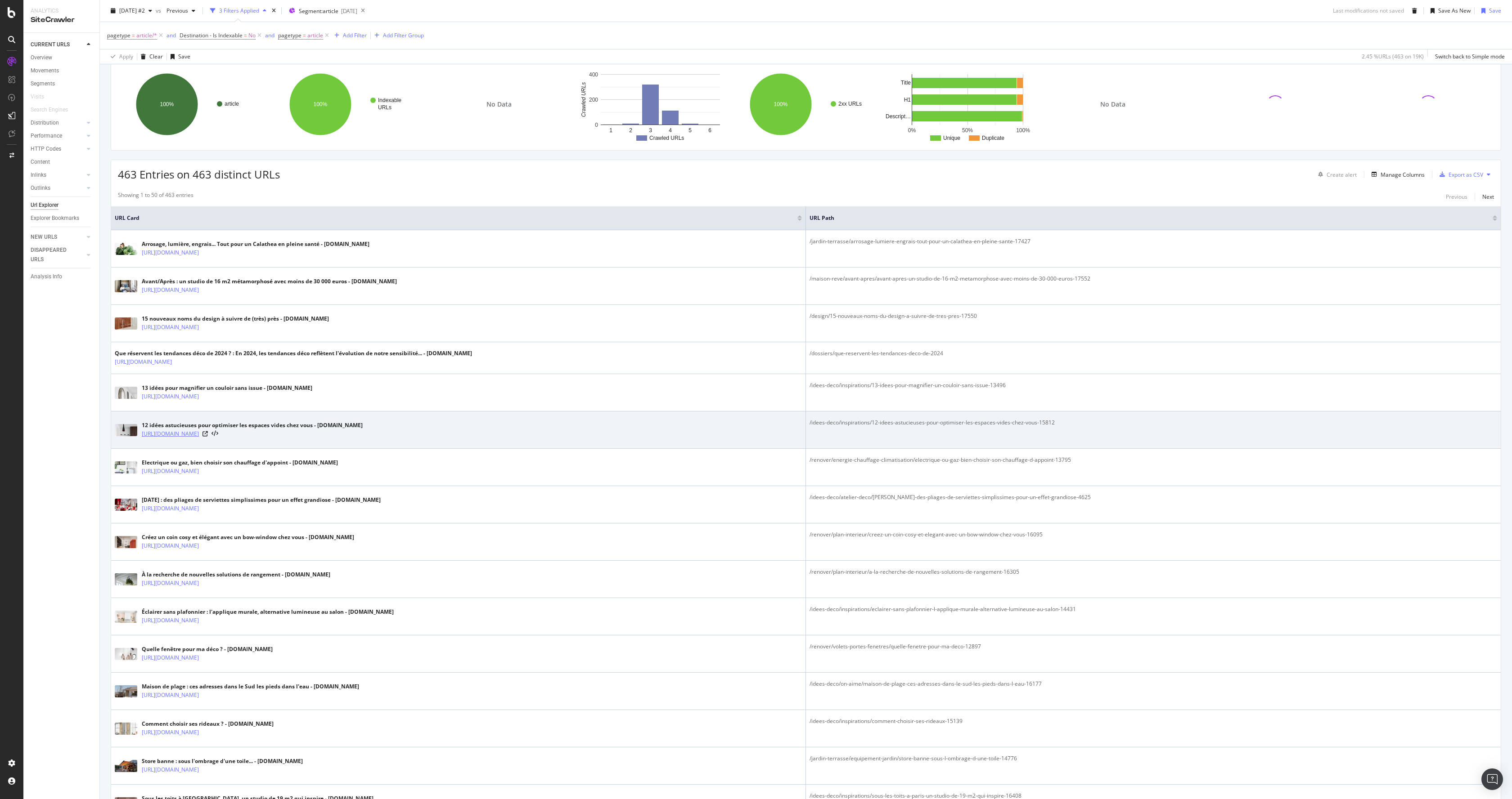
click at [199, 433] on link "https://www.cotemaison.fr/idees-deco/inspirations/12-idees-astucieuses-pour-opt…" at bounding box center [170, 434] width 57 height 9
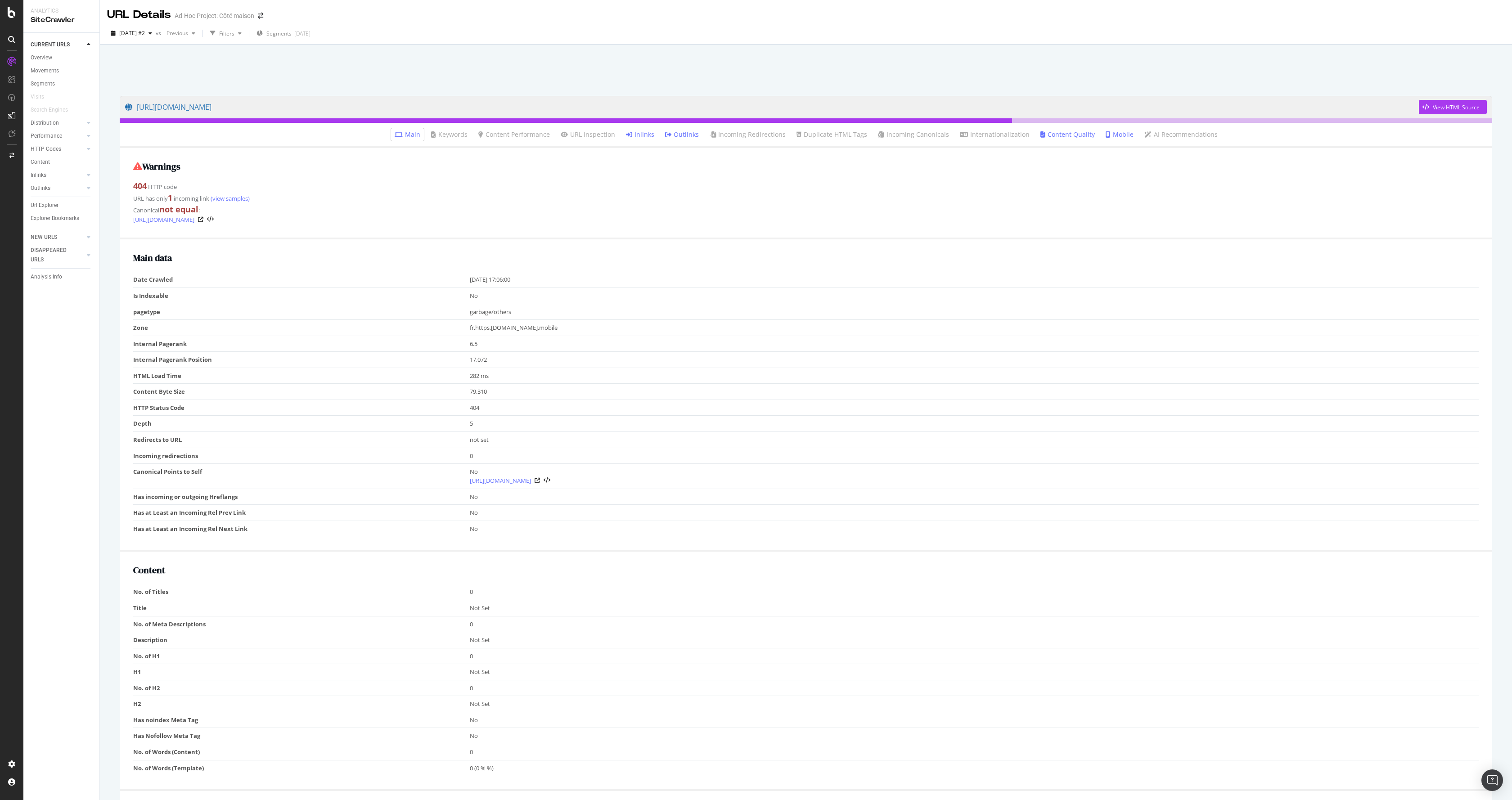
click at [655, 131] on li "Inlinks" at bounding box center [640, 134] width 36 height 12
click at [646, 133] on link "Inlinks" at bounding box center [640, 134] width 28 height 9
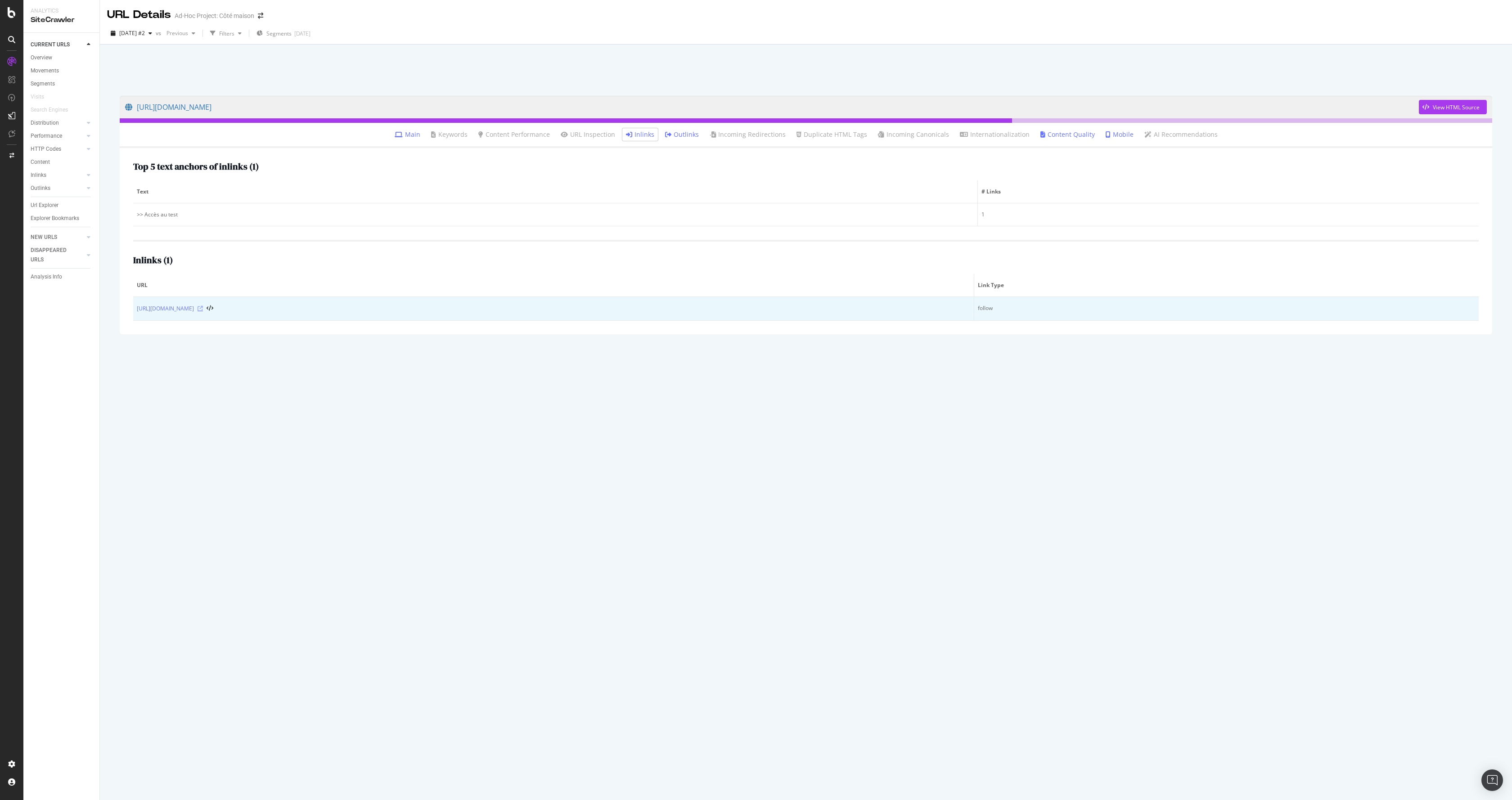
click at [203, 309] on icon at bounding box center [200, 308] width 5 height 5
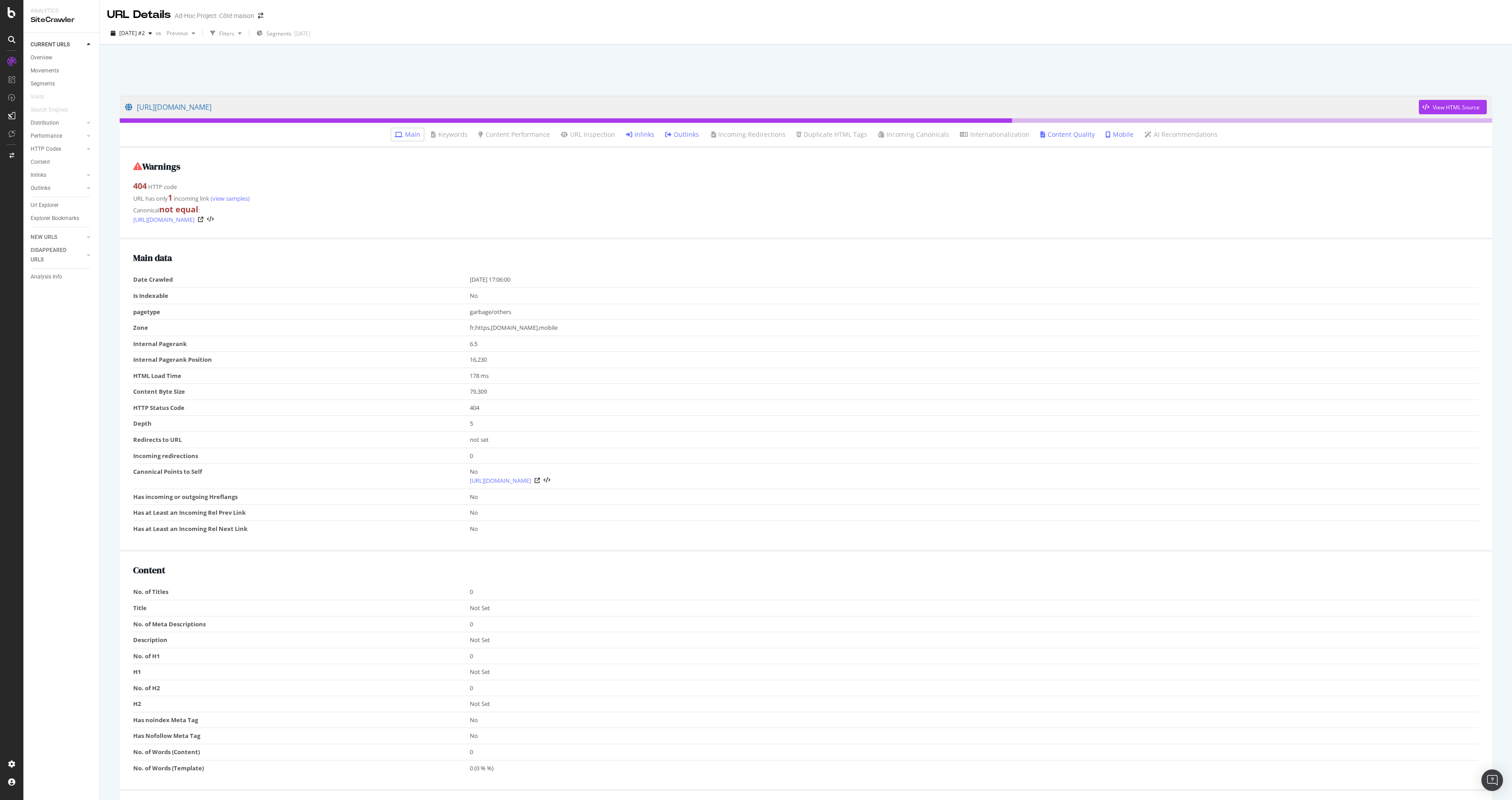
click at [630, 134] on icon at bounding box center [629, 134] width 6 height 6
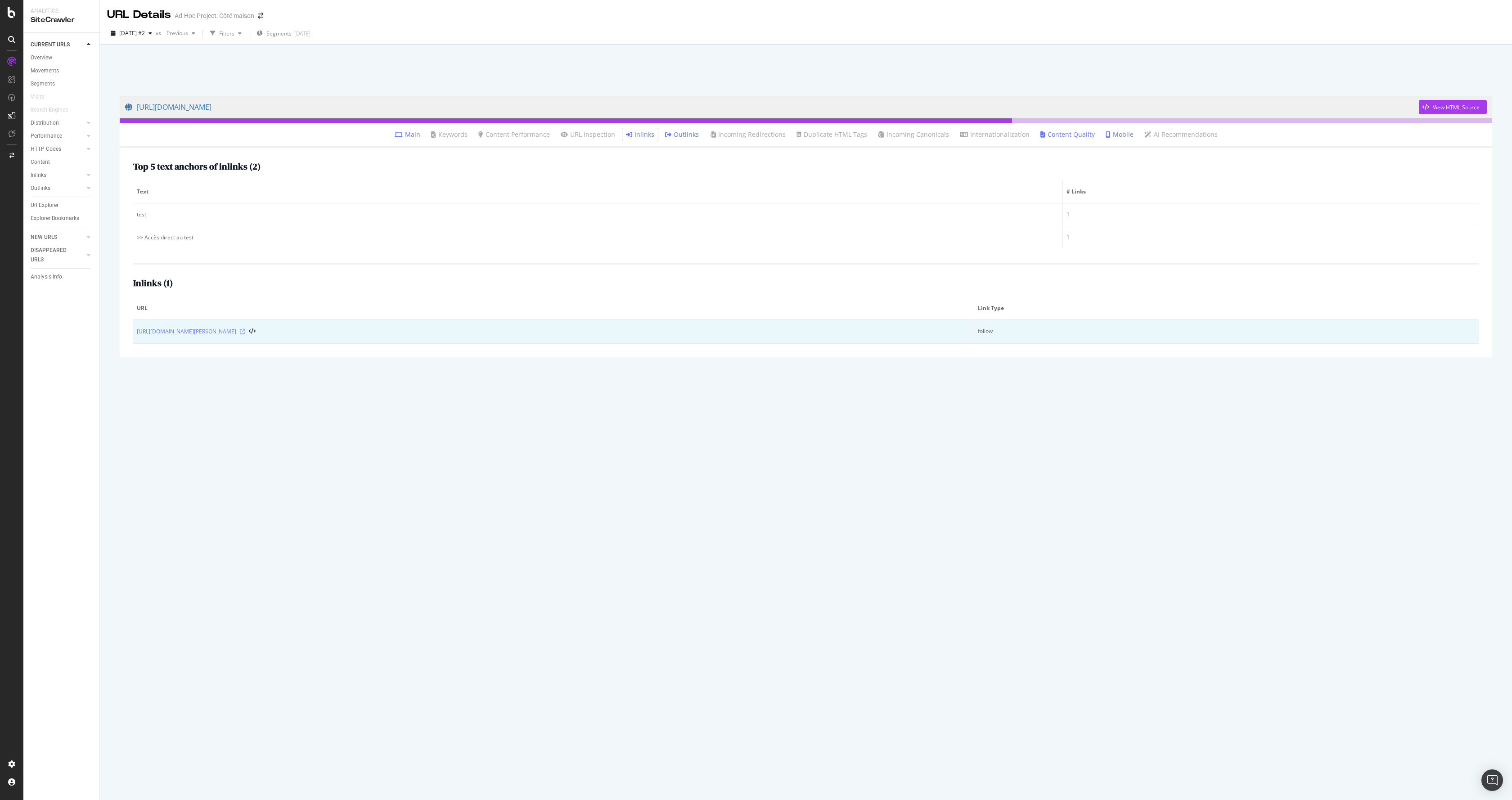
click at [245, 332] on icon at bounding box center [242, 331] width 5 height 5
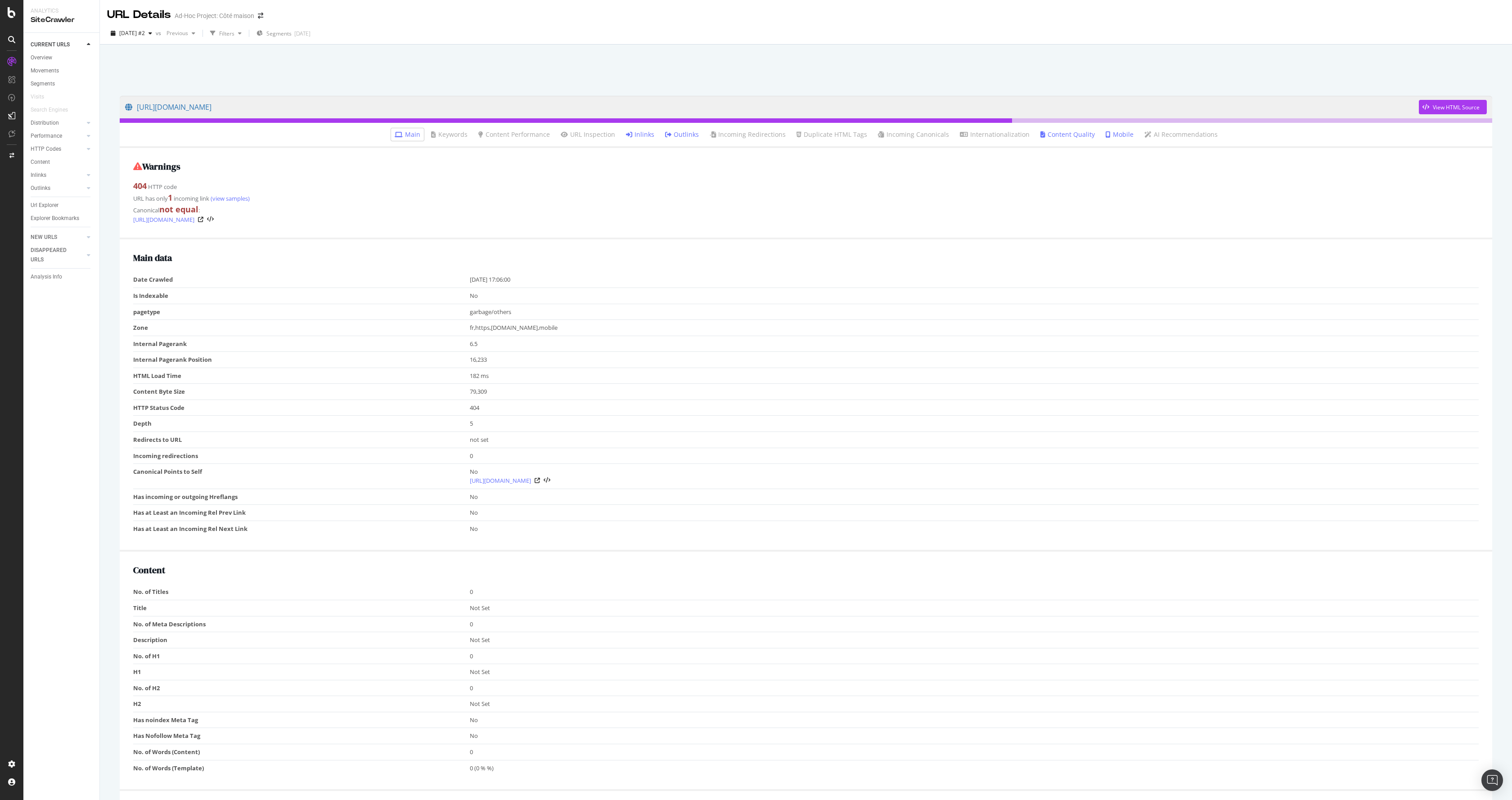
click at [646, 134] on link "Inlinks" at bounding box center [640, 134] width 28 height 9
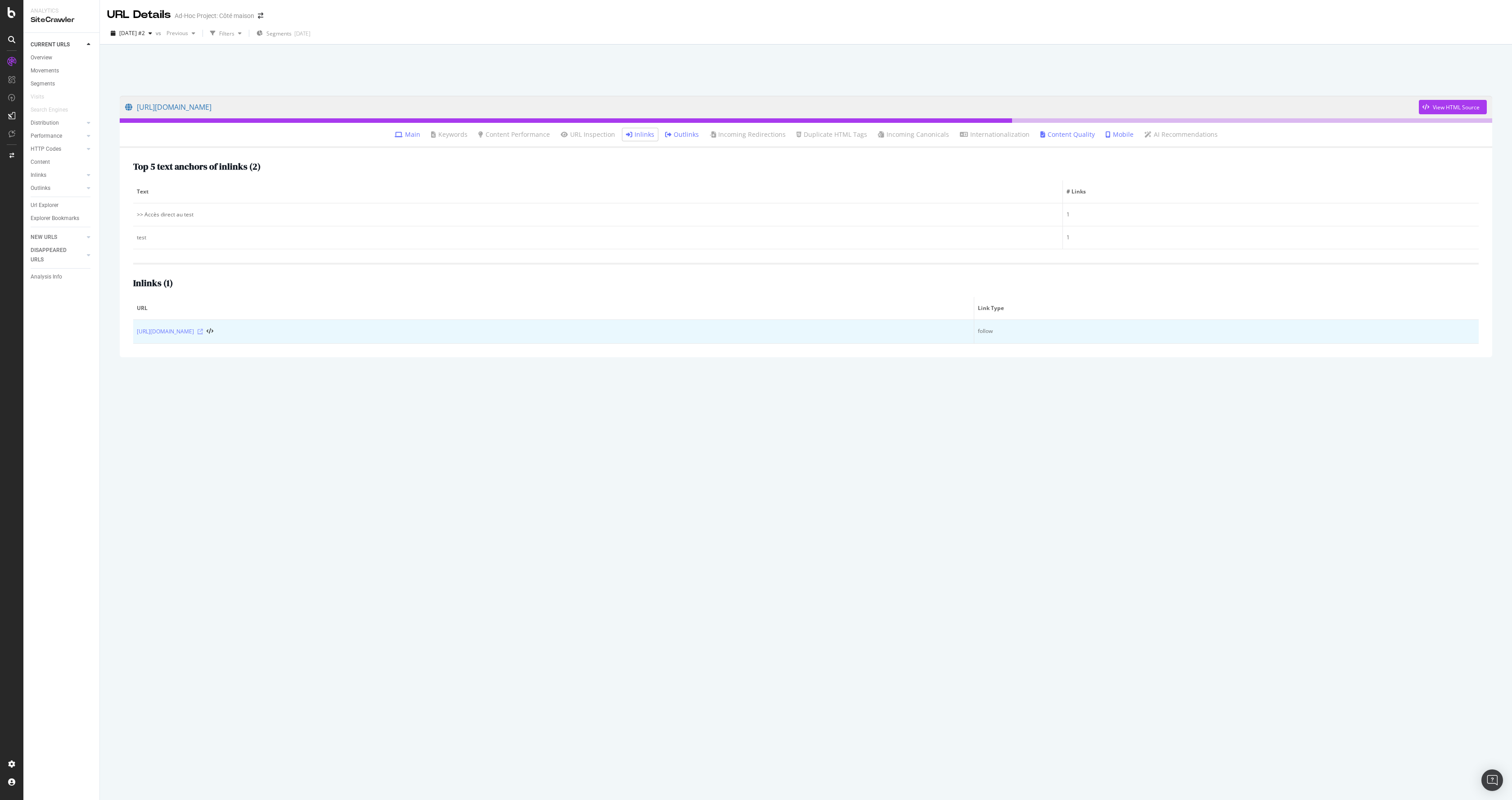
click at [203, 331] on icon at bounding box center [200, 331] width 5 height 5
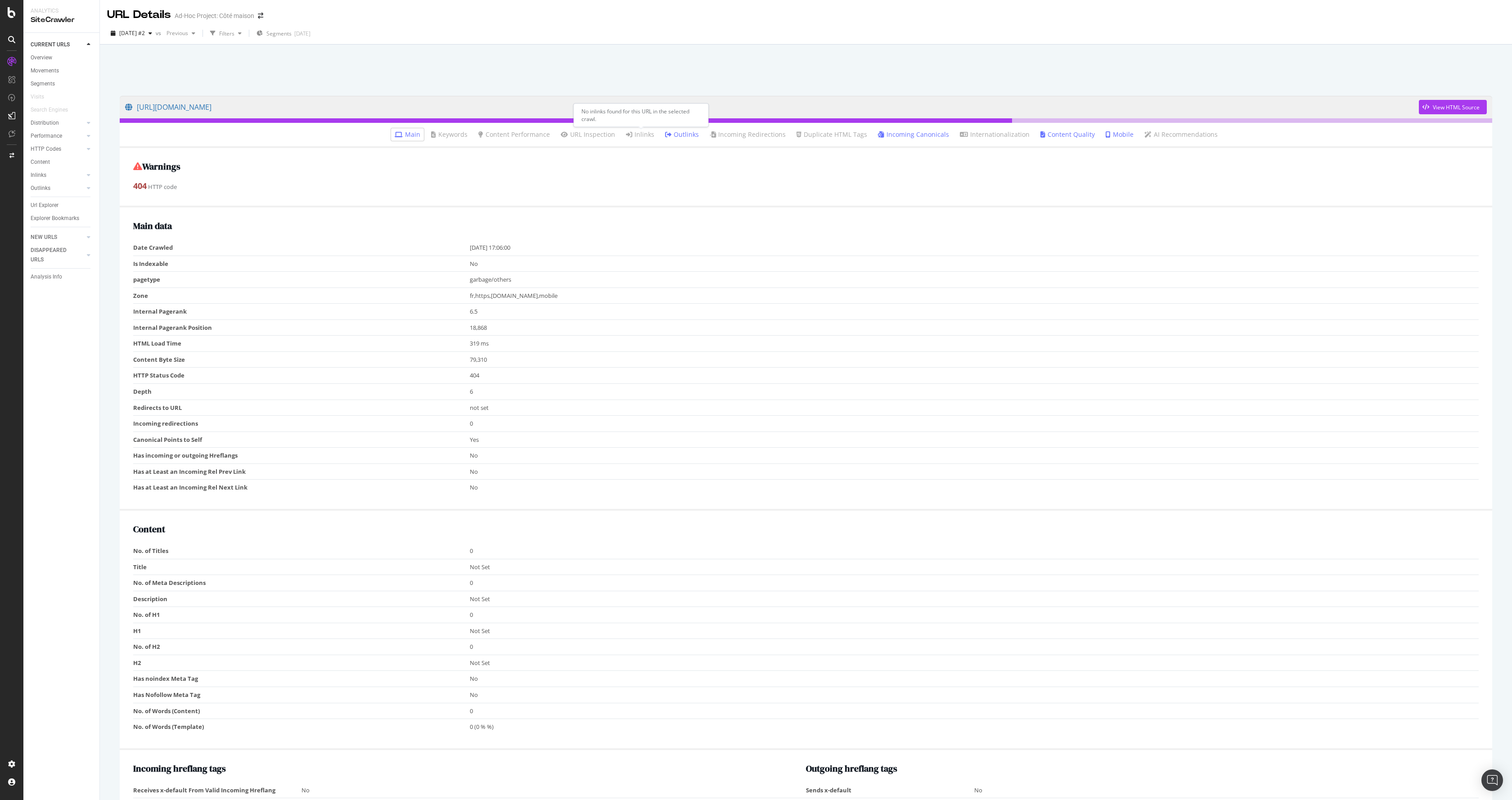
click at [651, 135] on link "Inlinks" at bounding box center [640, 134] width 28 height 9
click at [697, 136] on link "Outlinks" at bounding box center [682, 134] width 34 height 9
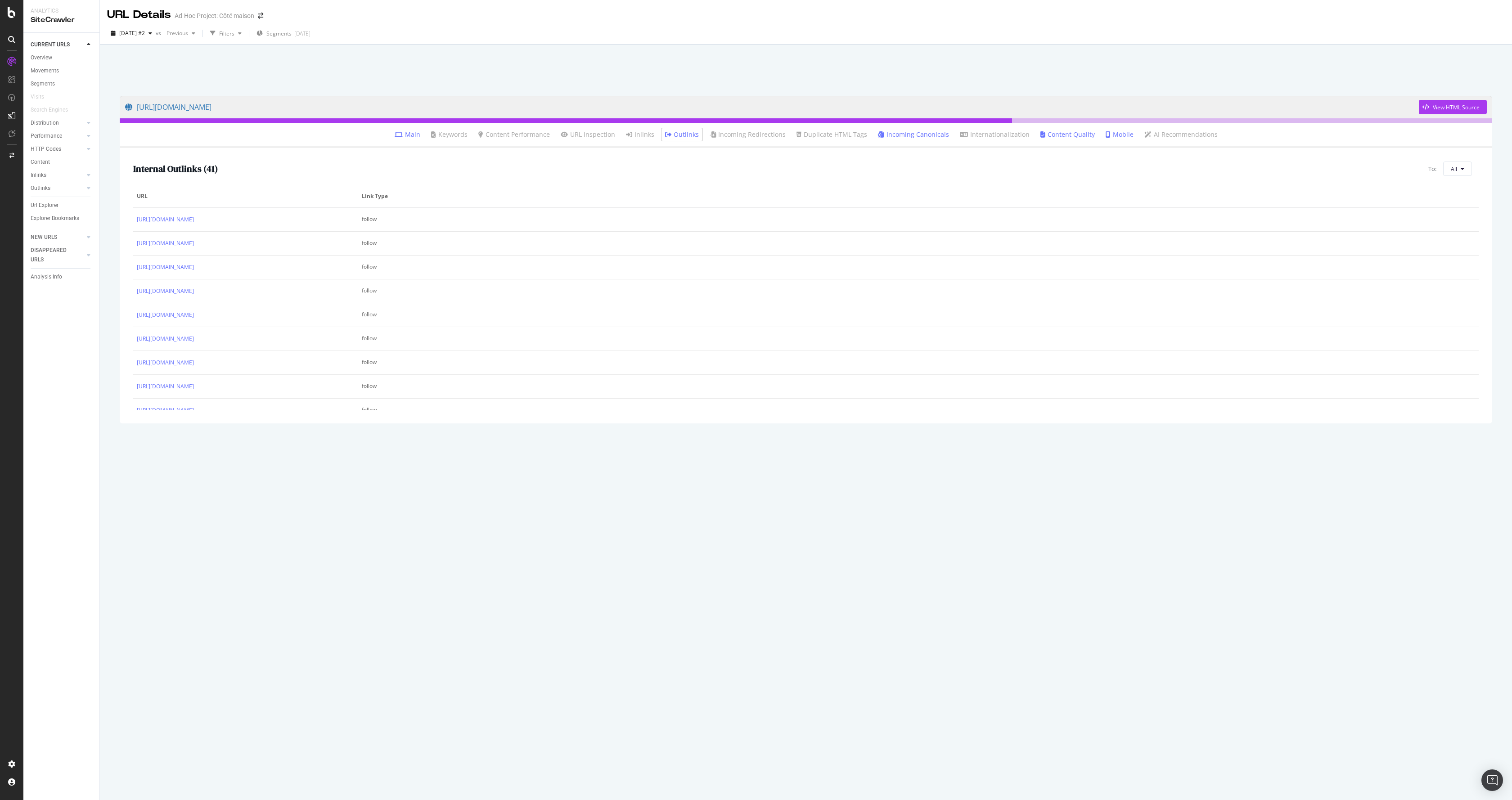
click at [410, 129] on li "Main" at bounding box center [407, 134] width 33 height 12
click at [413, 134] on link "Main" at bounding box center [407, 134] width 26 height 9
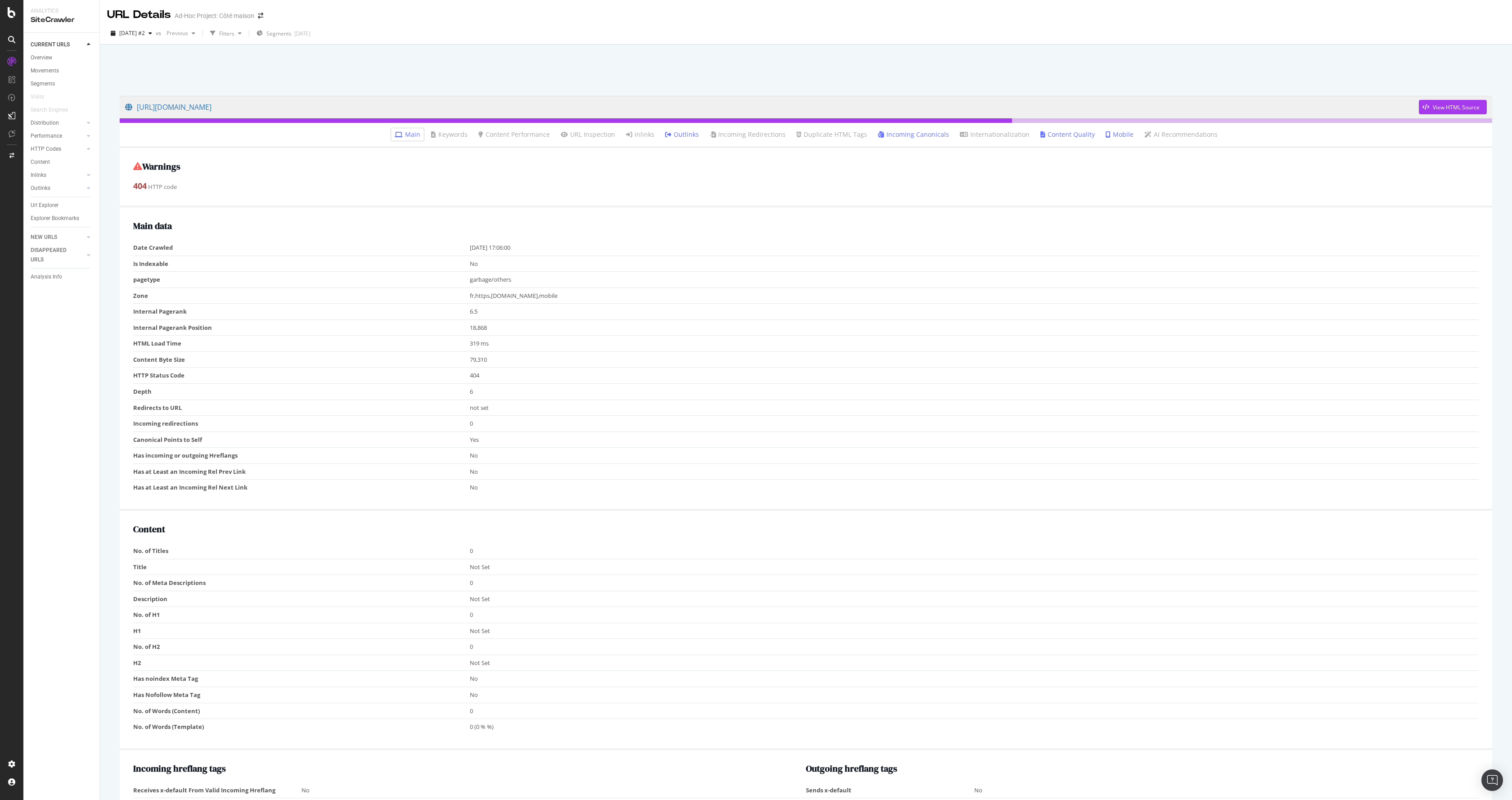
click at [907, 136] on link "Incoming Canonicals" at bounding box center [913, 134] width 71 height 9
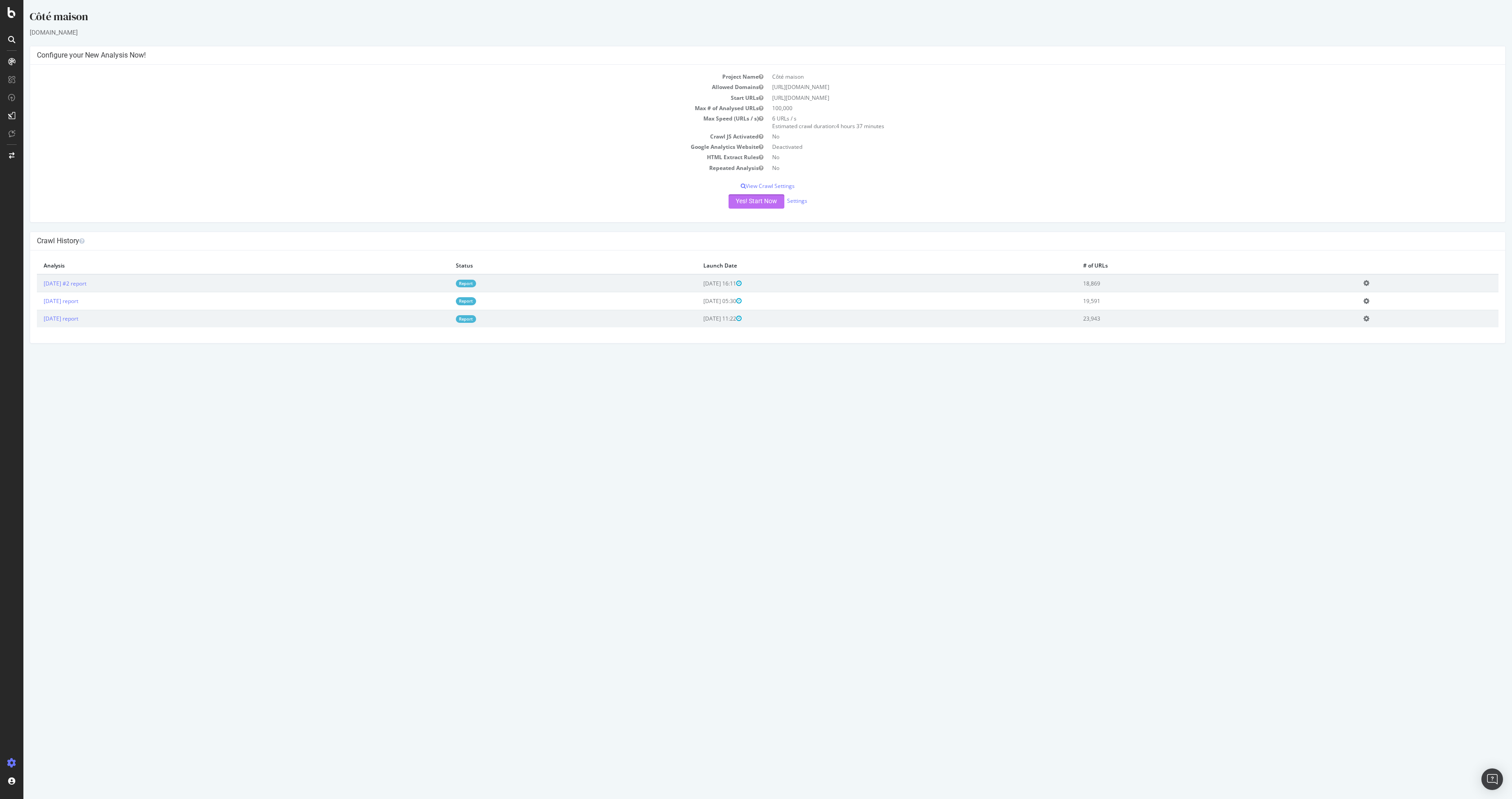
click at [743, 208] on button "Yes! Start Now" at bounding box center [756, 201] width 56 height 15
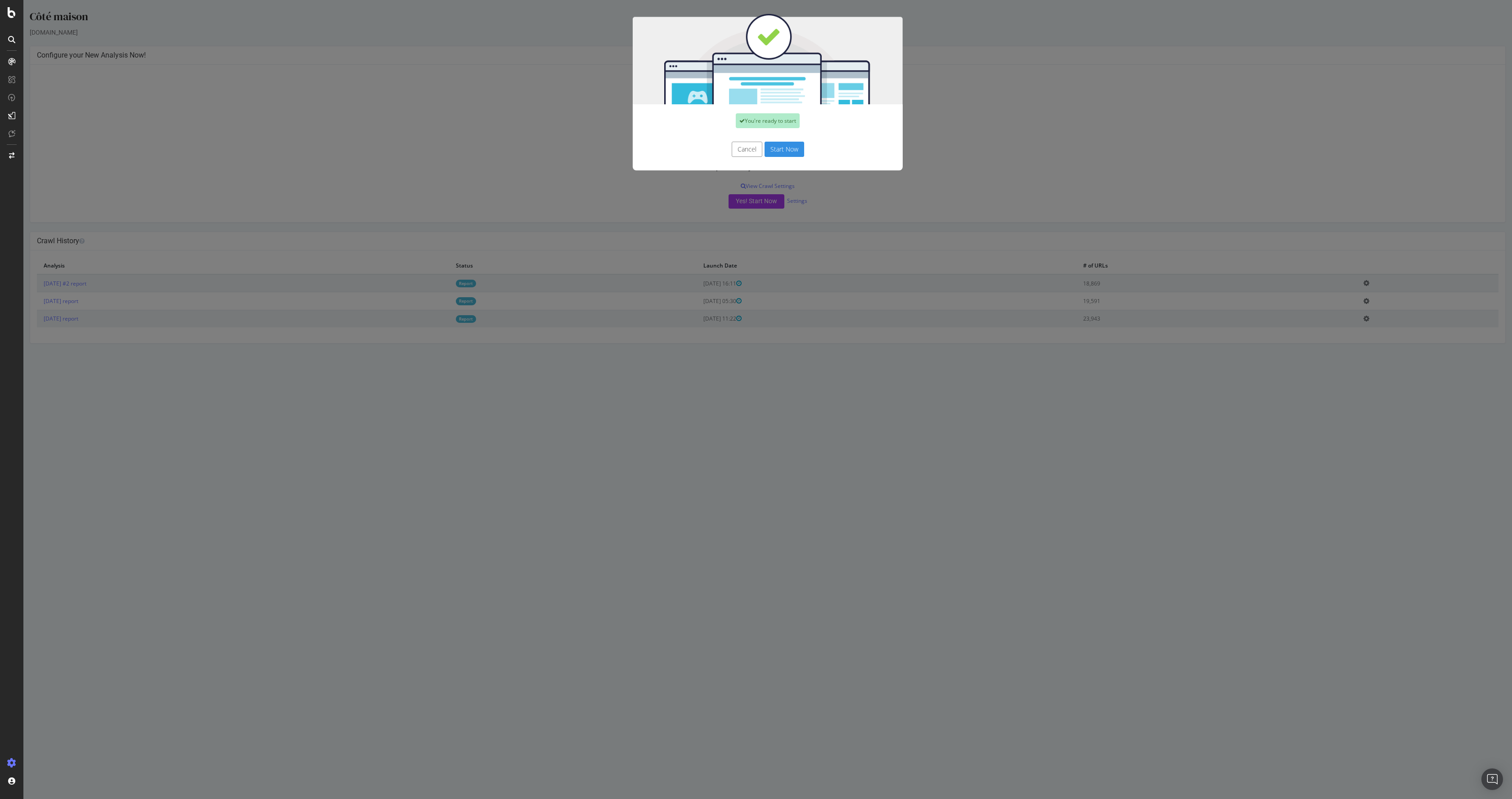
click at [781, 144] on button "Start Now" at bounding box center [784, 150] width 39 height 15
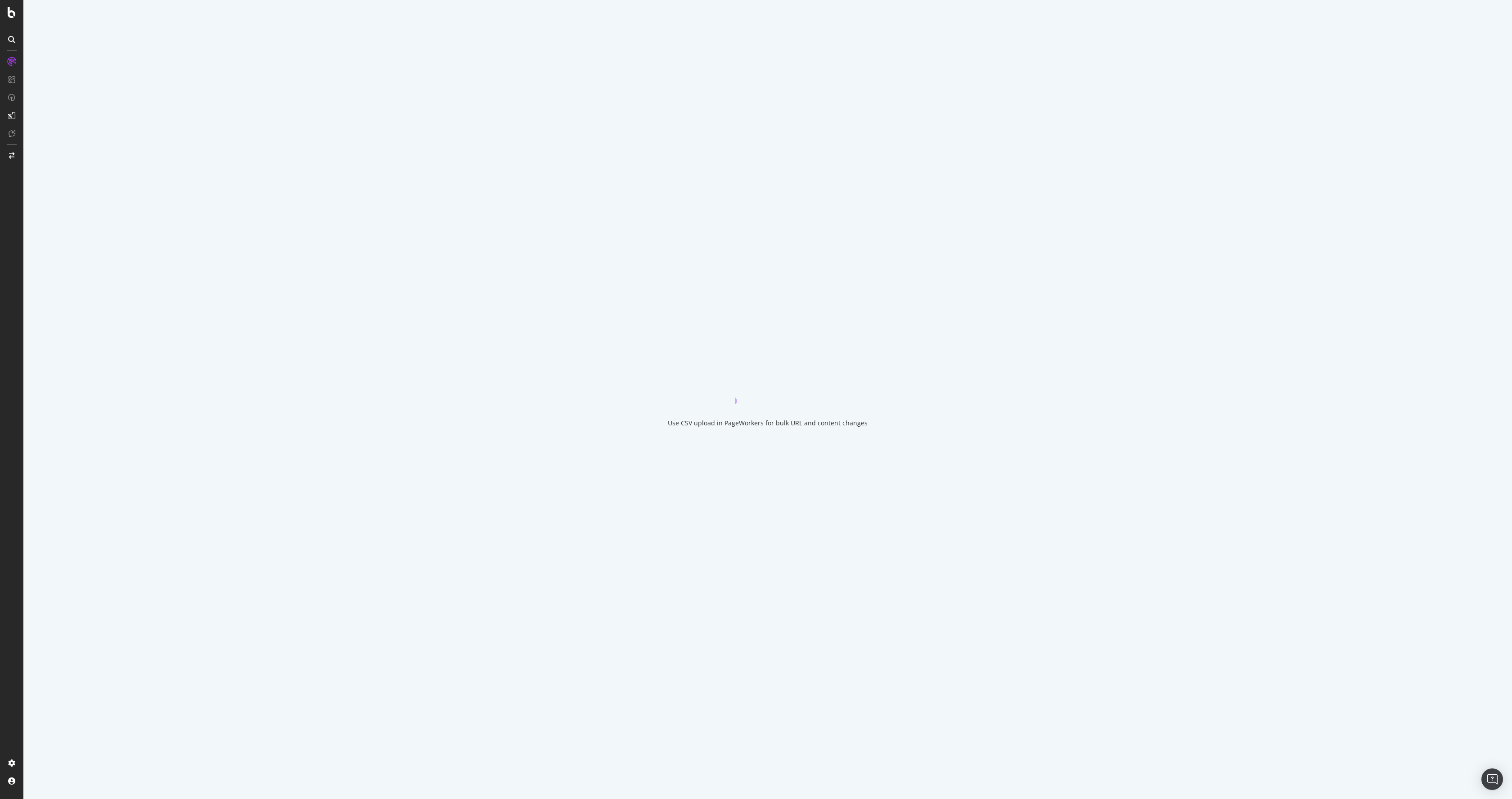
click at [819, 159] on div "Use CSV upload in PageWorkers for bulk URL and content changes" at bounding box center [768, 400] width 1489 height 799
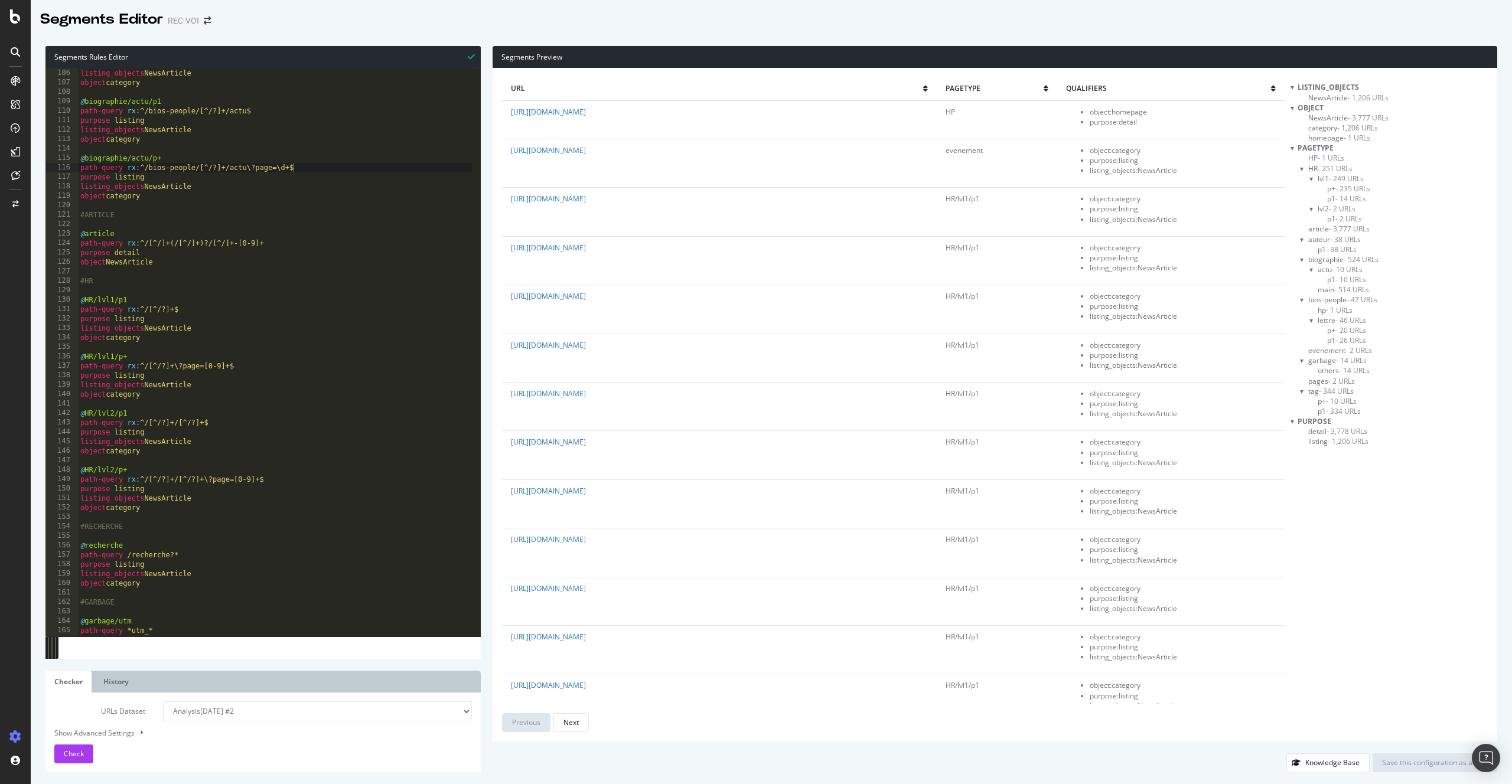
scroll to position [991, 0]
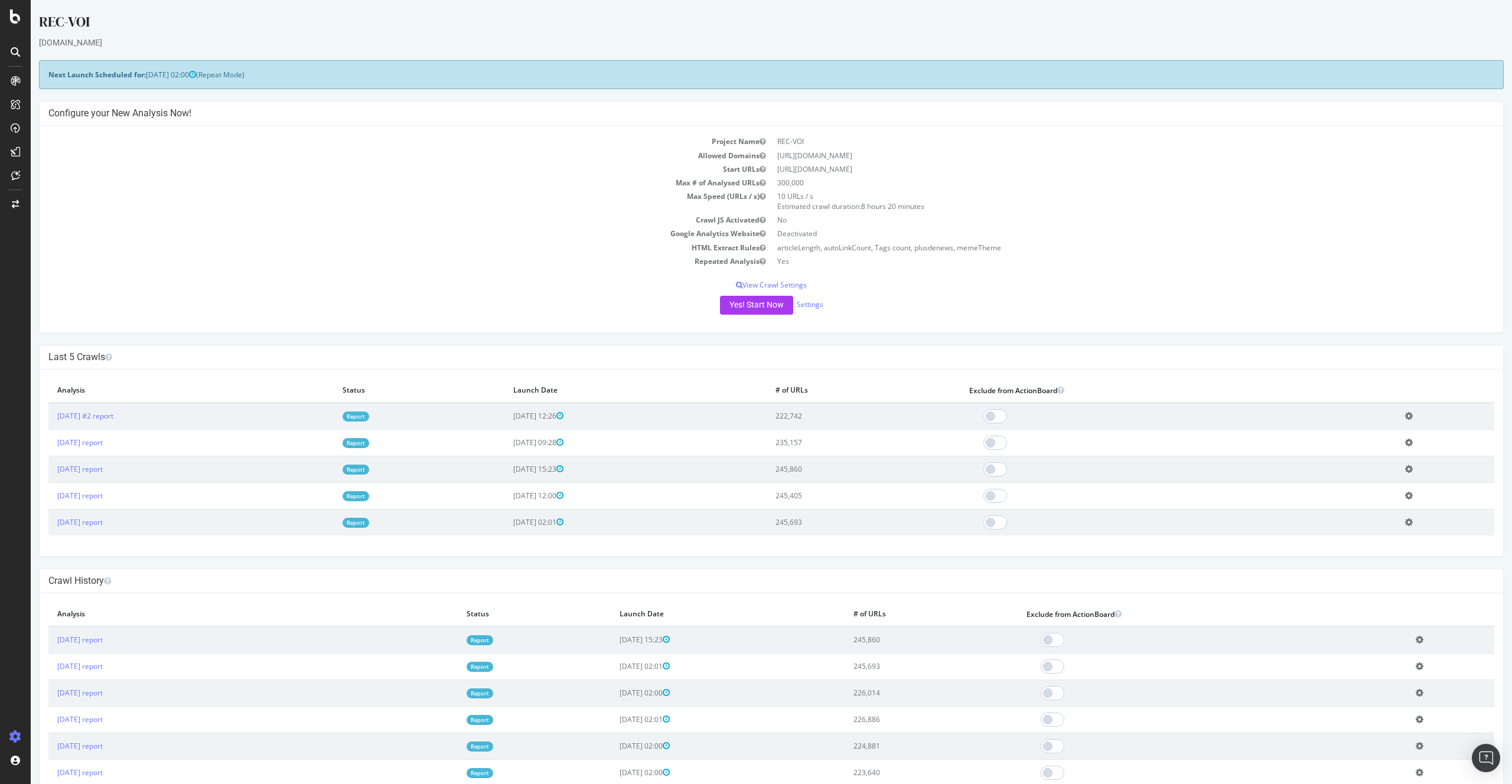
click at [369, 420] on link "Report" at bounding box center [356, 416] width 26 height 10
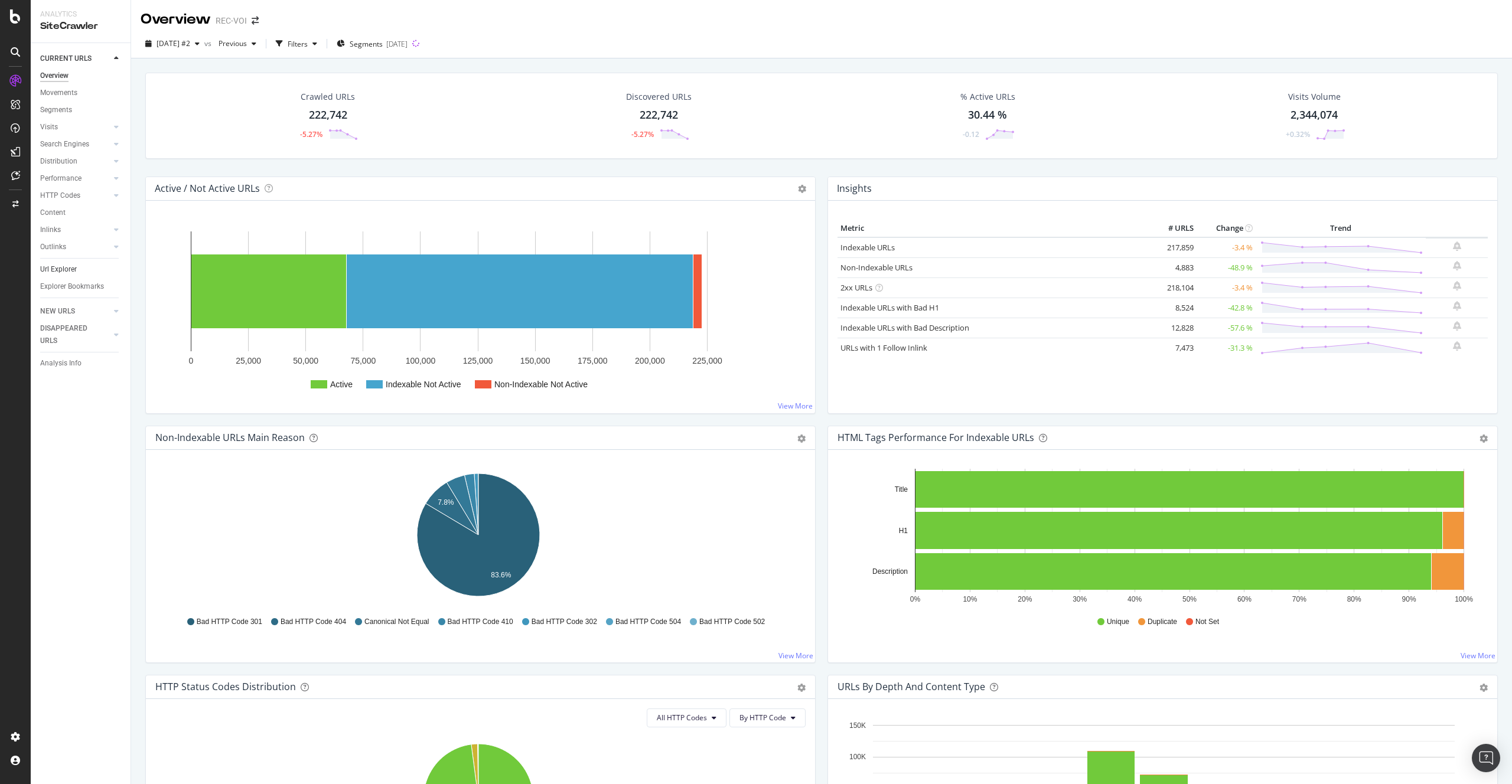
drag, startPoint x: 66, startPoint y: 272, endPoint x: 78, endPoint y: 271, distance: 12.0
click at [66, 272] on div "Url Explorer" at bounding box center [59, 270] width 37 height 12
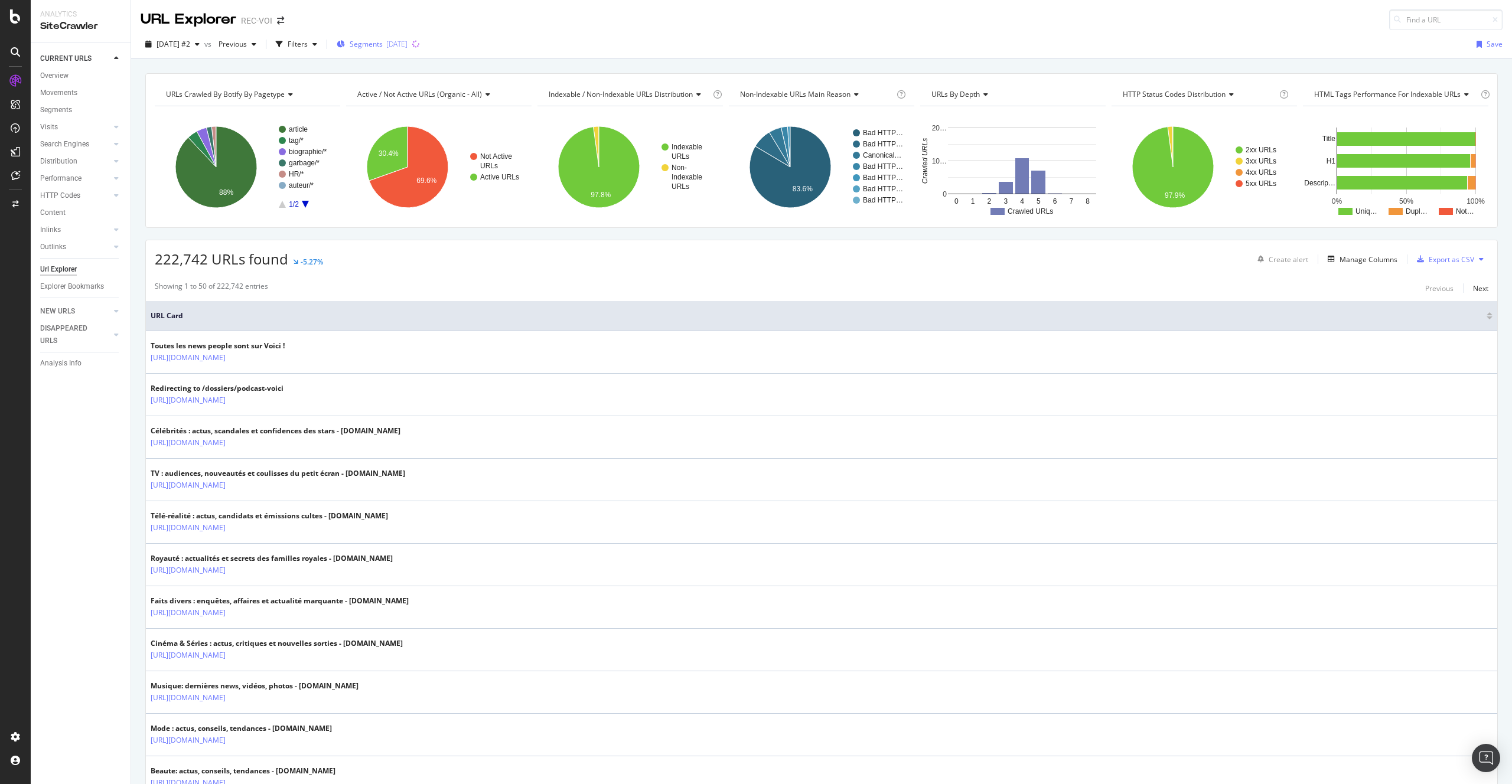
click at [383, 42] on span "Segments" at bounding box center [366, 44] width 33 height 10
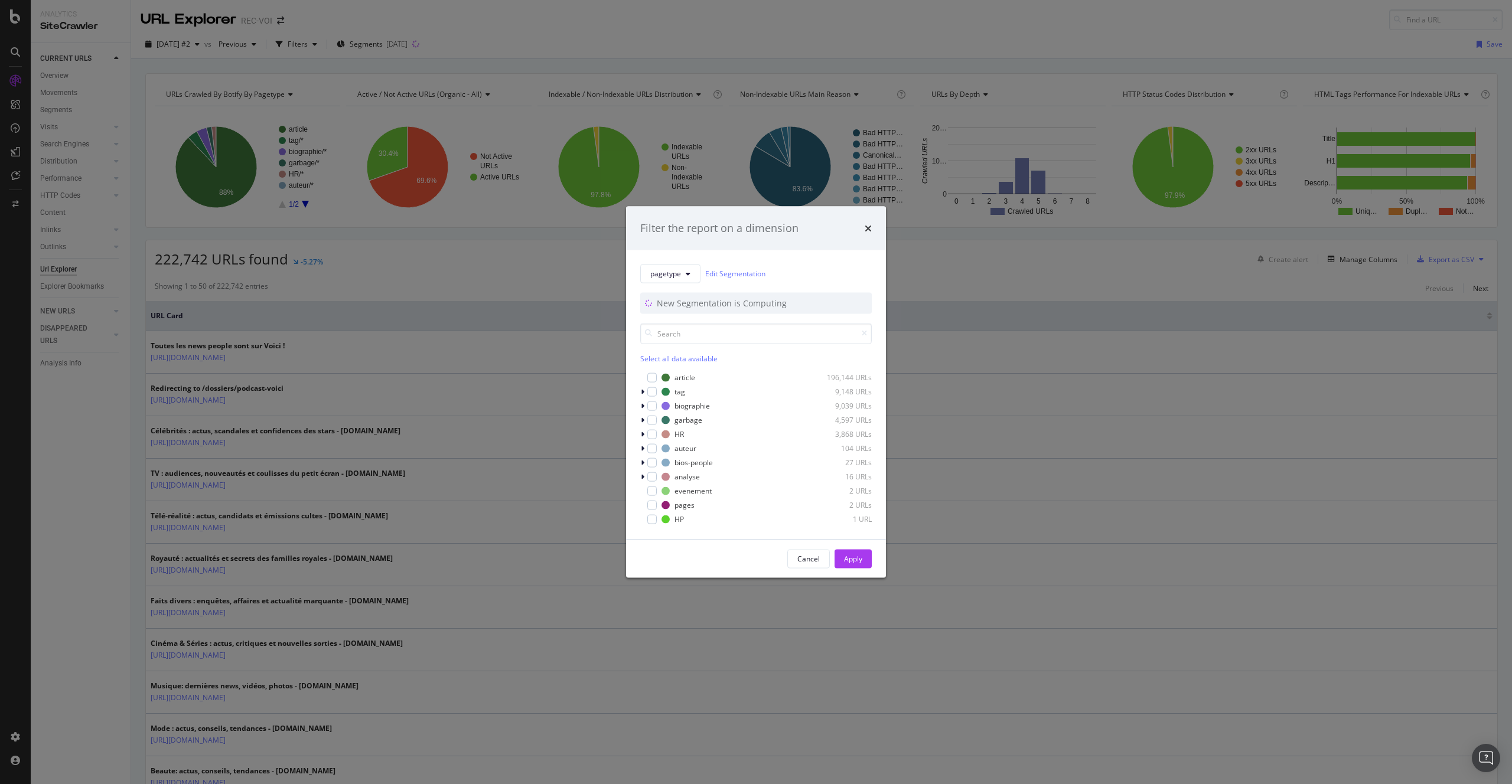
click at [396, 172] on div "Filter the report on a dimension pagetype Edit Segmentation New Segmentation is…" at bounding box center [756, 392] width 1512 height 784
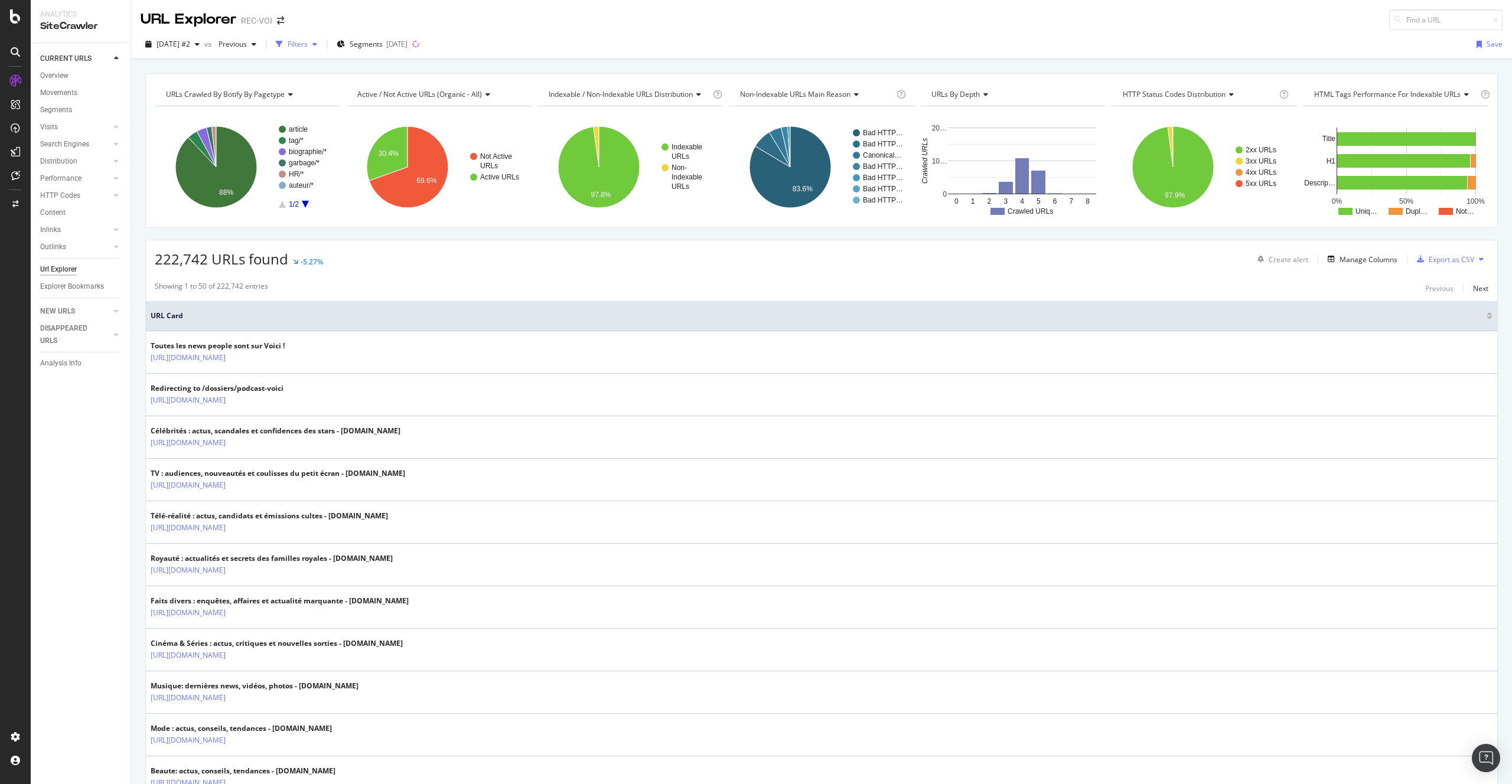
click at [307, 42] on div "Filters" at bounding box center [297, 44] width 20 height 10
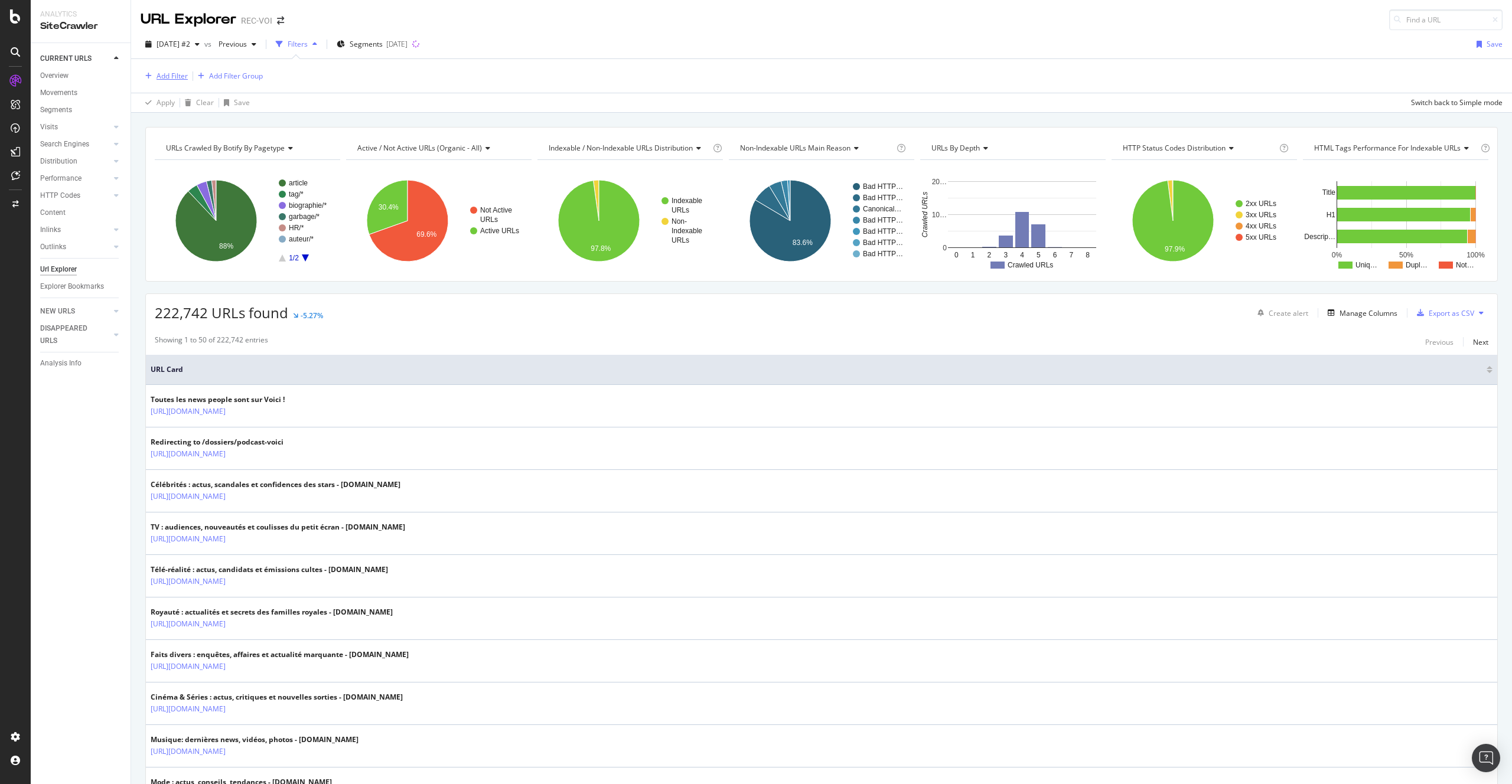
click at [179, 69] on div "Add Filter" at bounding box center [163, 75] width 47 height 13
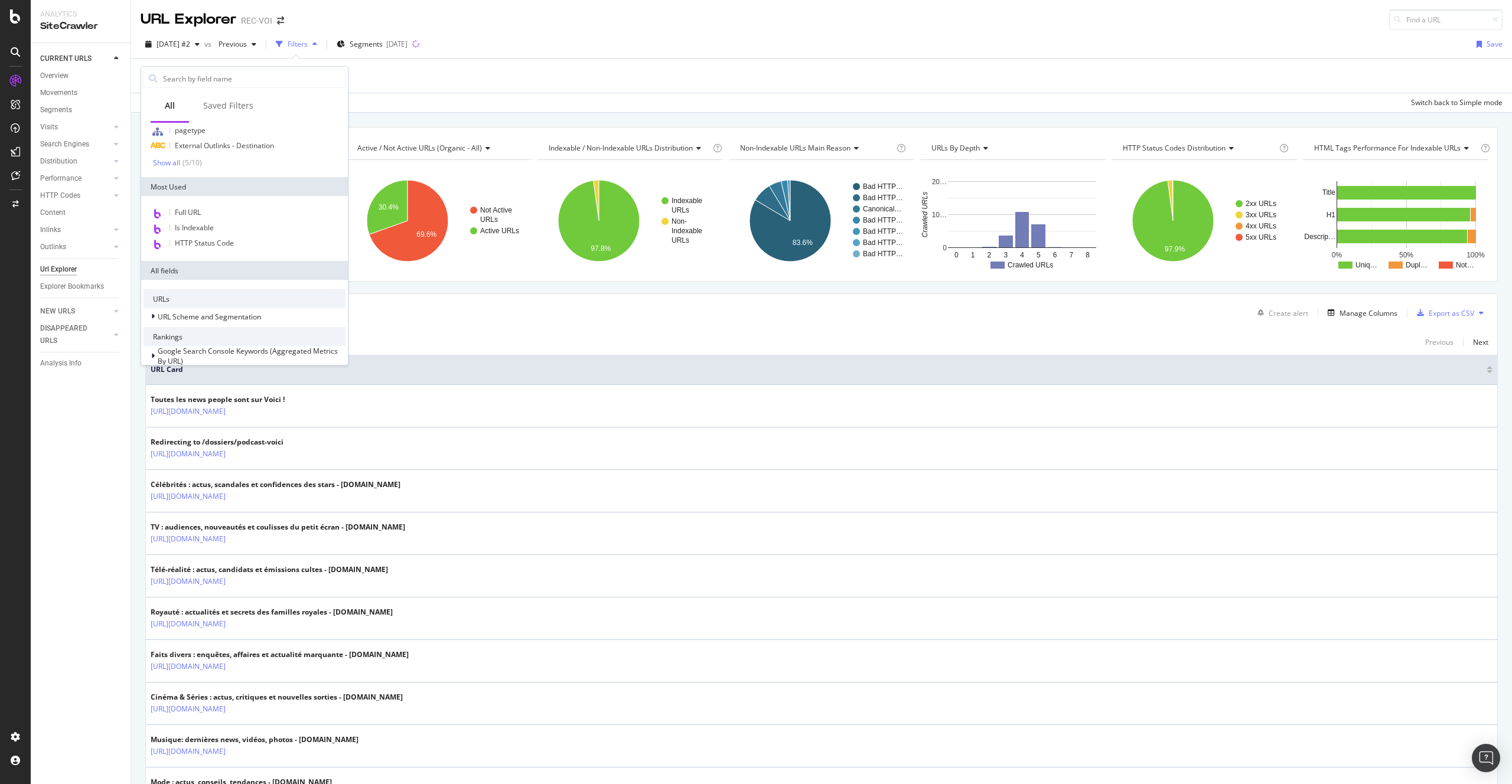
scroll to position [276, 0]
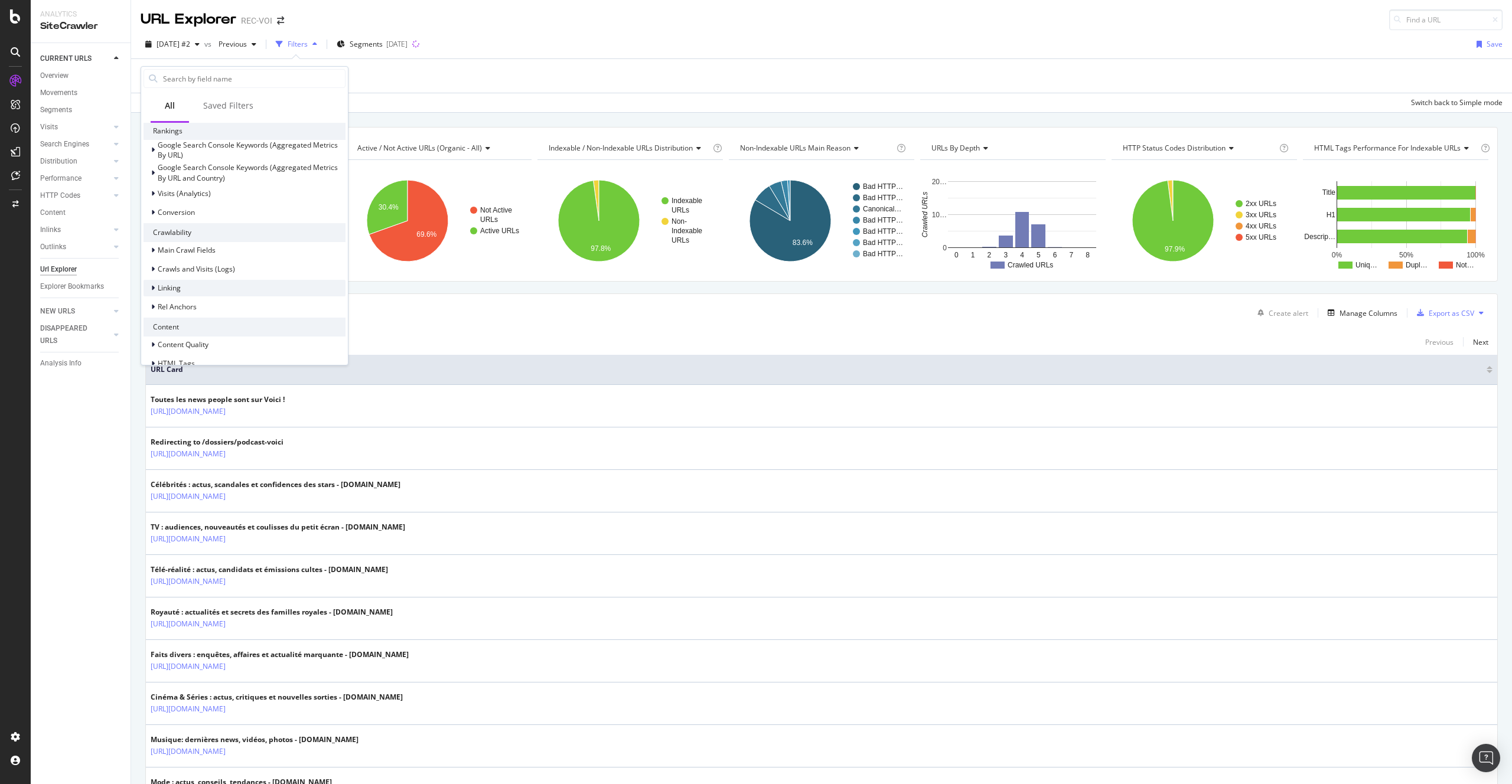
click at [211, 287] on div "Linking" at bounding box center [244, 287] width 202 height 16
click at [283, 297] on div "Outlinks to External URLs (Full Link Graph)" at bounding box center [244, 289] width 202 height 16
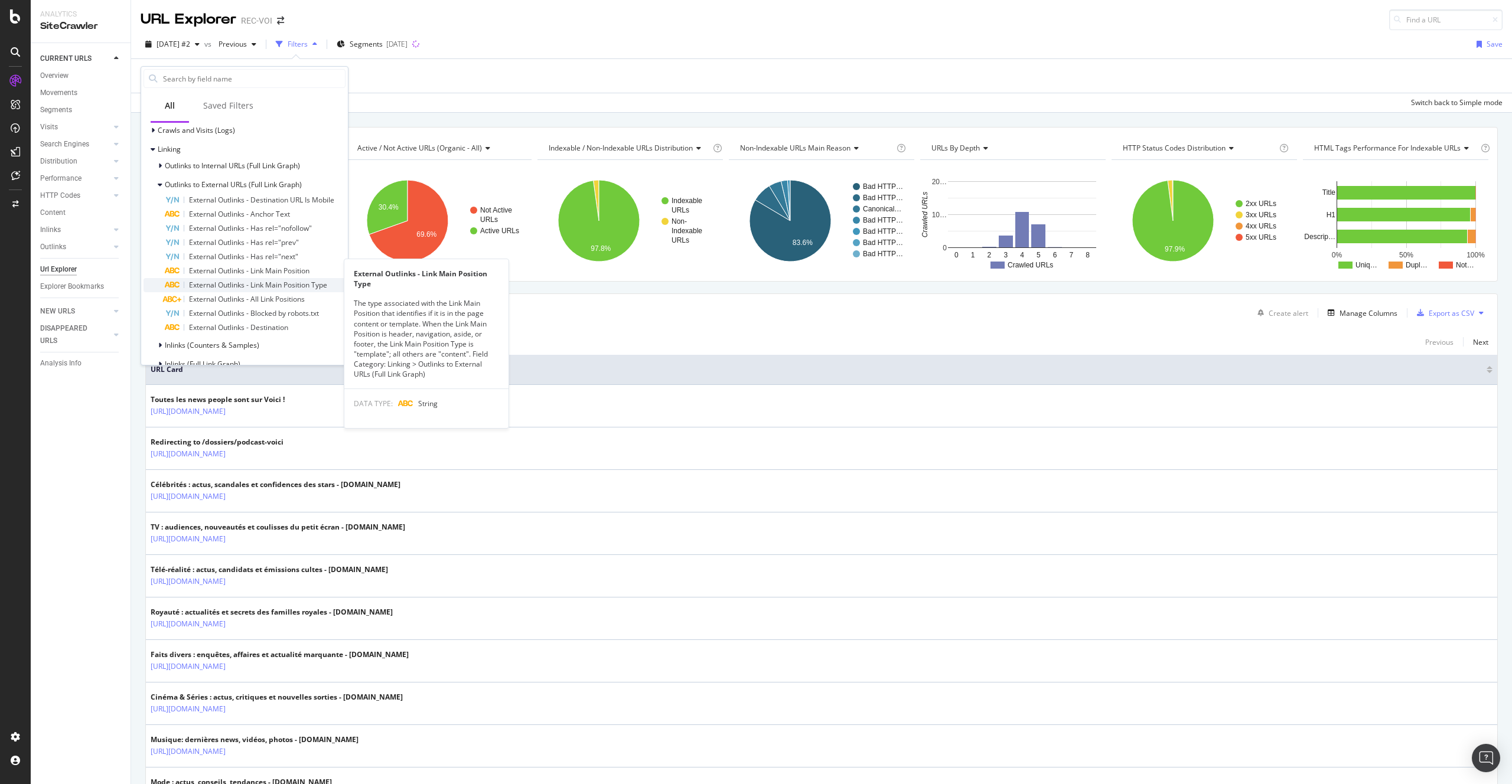
scroll to position [434, 0]
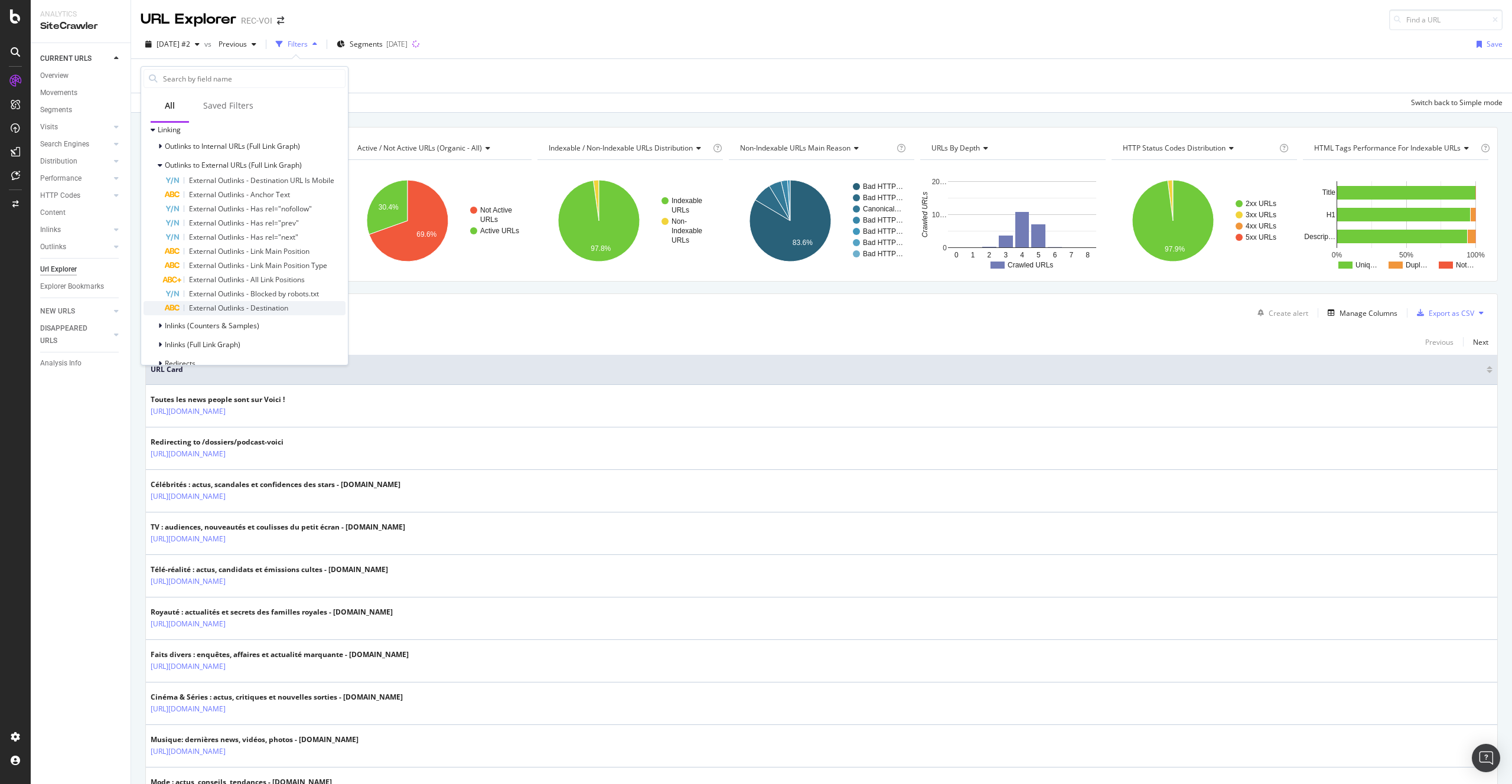
click at [280, 310] on span "External Outlinks - Destination" at bounding box center [238, 307] width 99 height 10
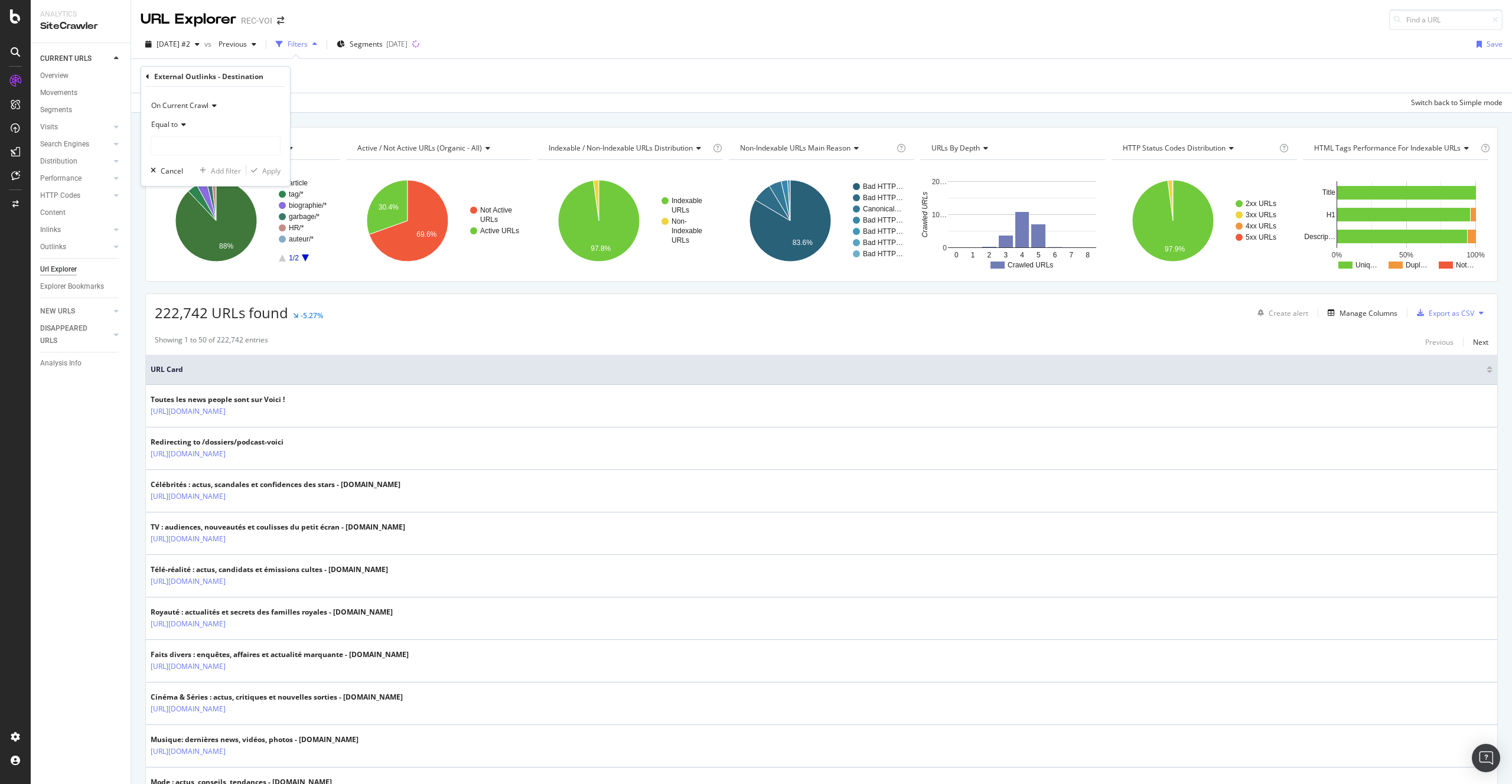
click at [176, 122] on span "Equal to" at bounding box center [164, 124] width 26 height 10
click at [212, 239] on div "Contains" at bounding box center [216, 241] width 126 height 15
click at [182, 153] on input "text" at bounding box center [215, 146] width 129 height 19
paste input "bone.prismamedia.com"
type input "bone.prismamedia.com"
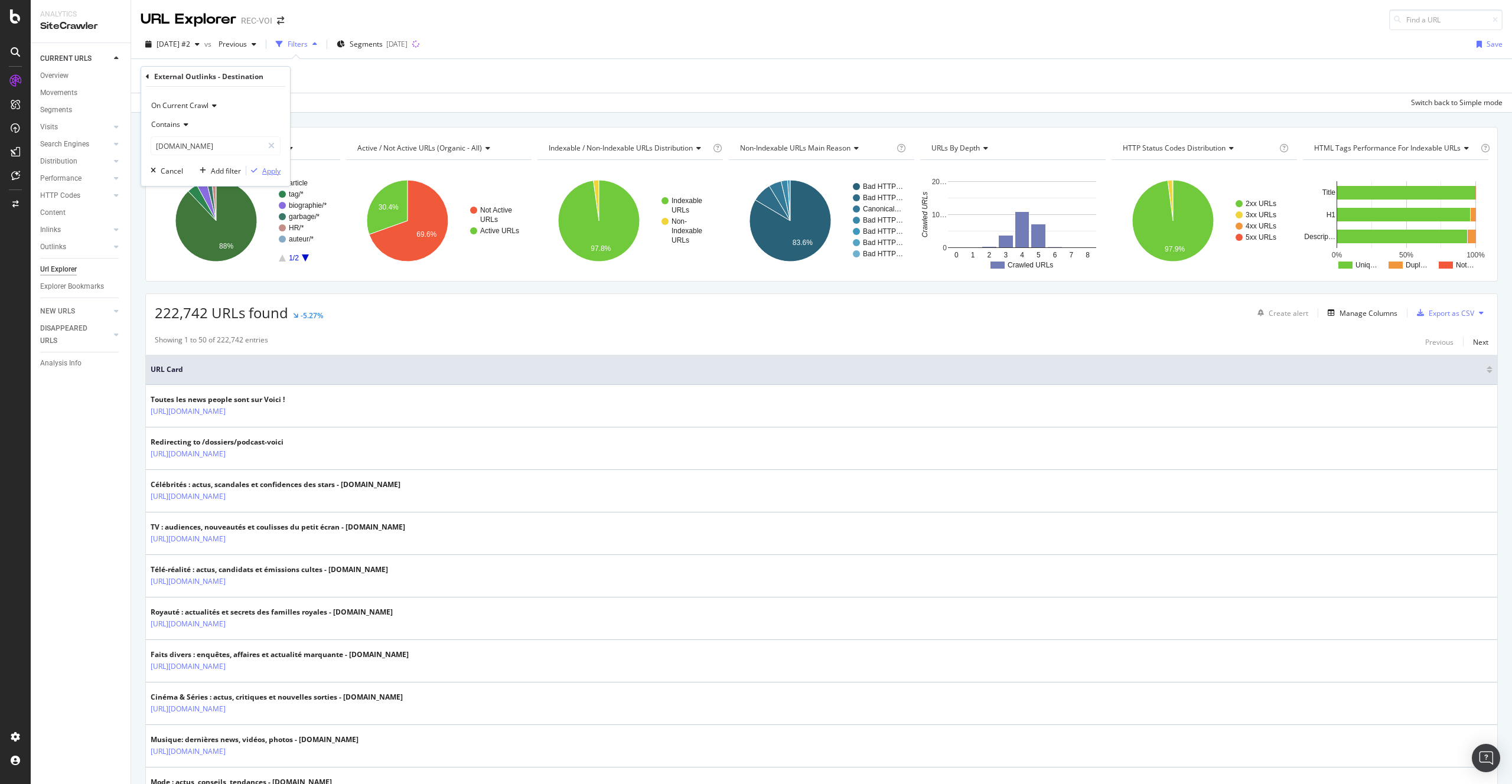
click at [267, 171] on div "Apply" at bounding box center [271, 170] width 18 height 10
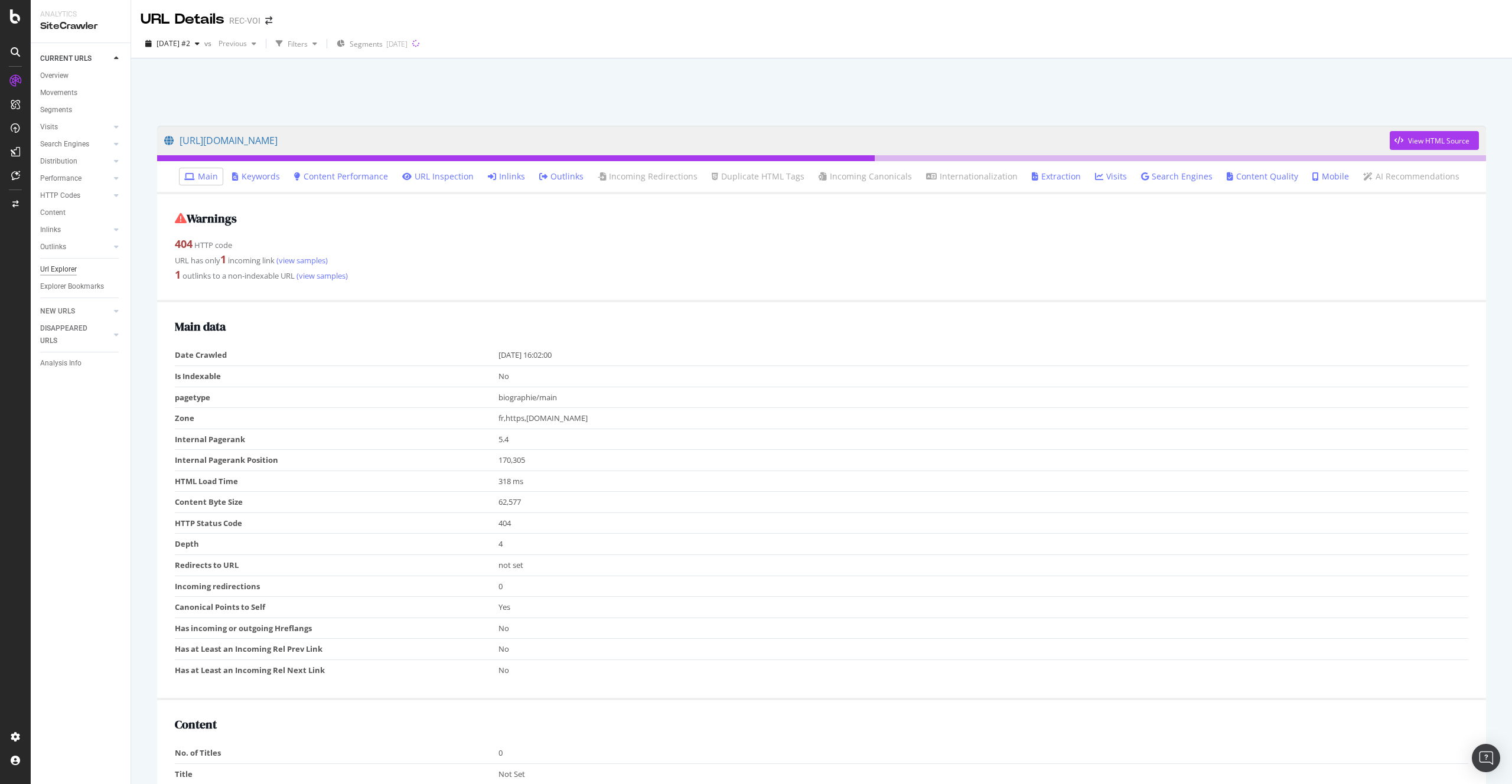
click at [65, 273] on div "Url Explorer" at bounding box center [59, 270] width 37 height 12
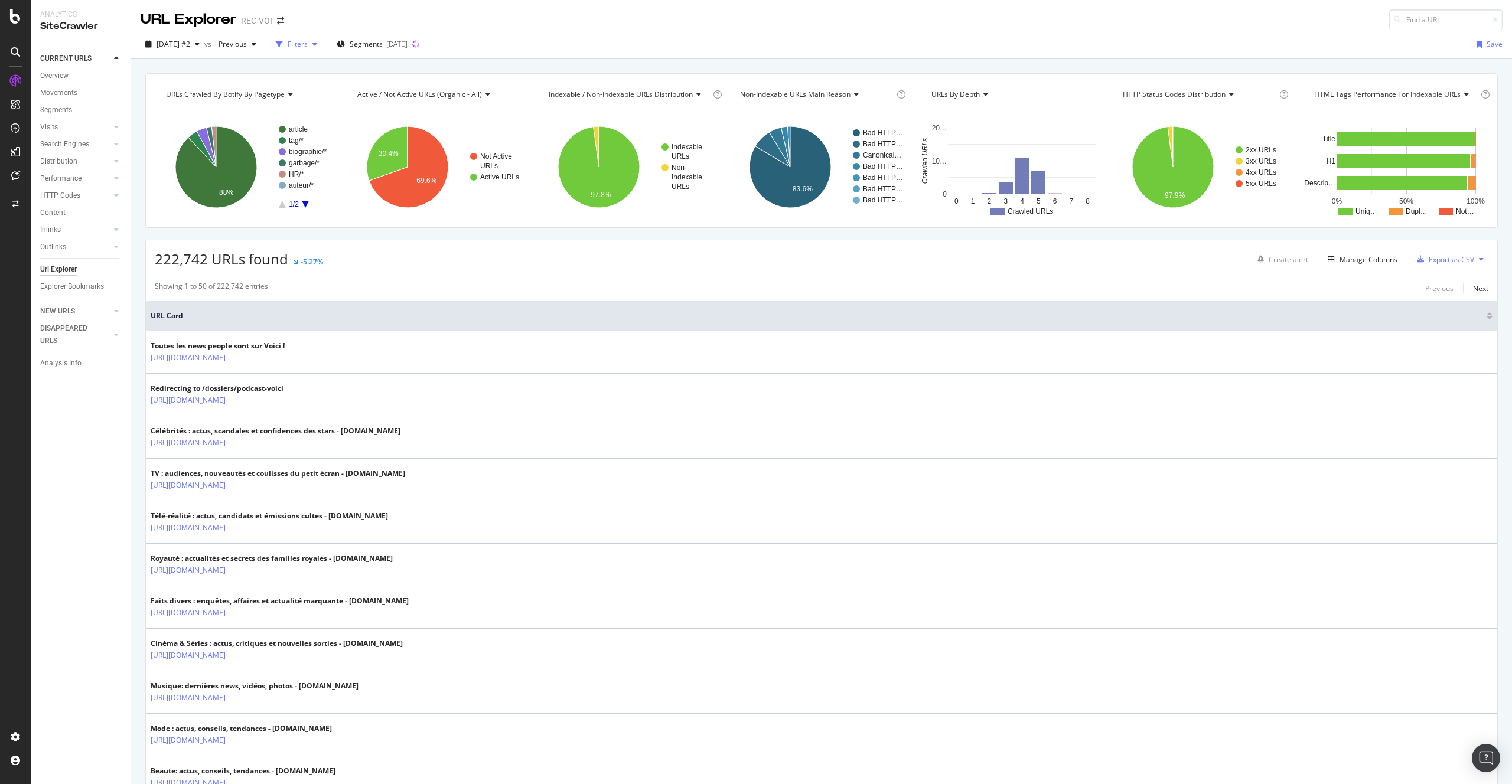
click at [307, 45] on div "Filters" at bounding box center [297, 44] width 20 height 10
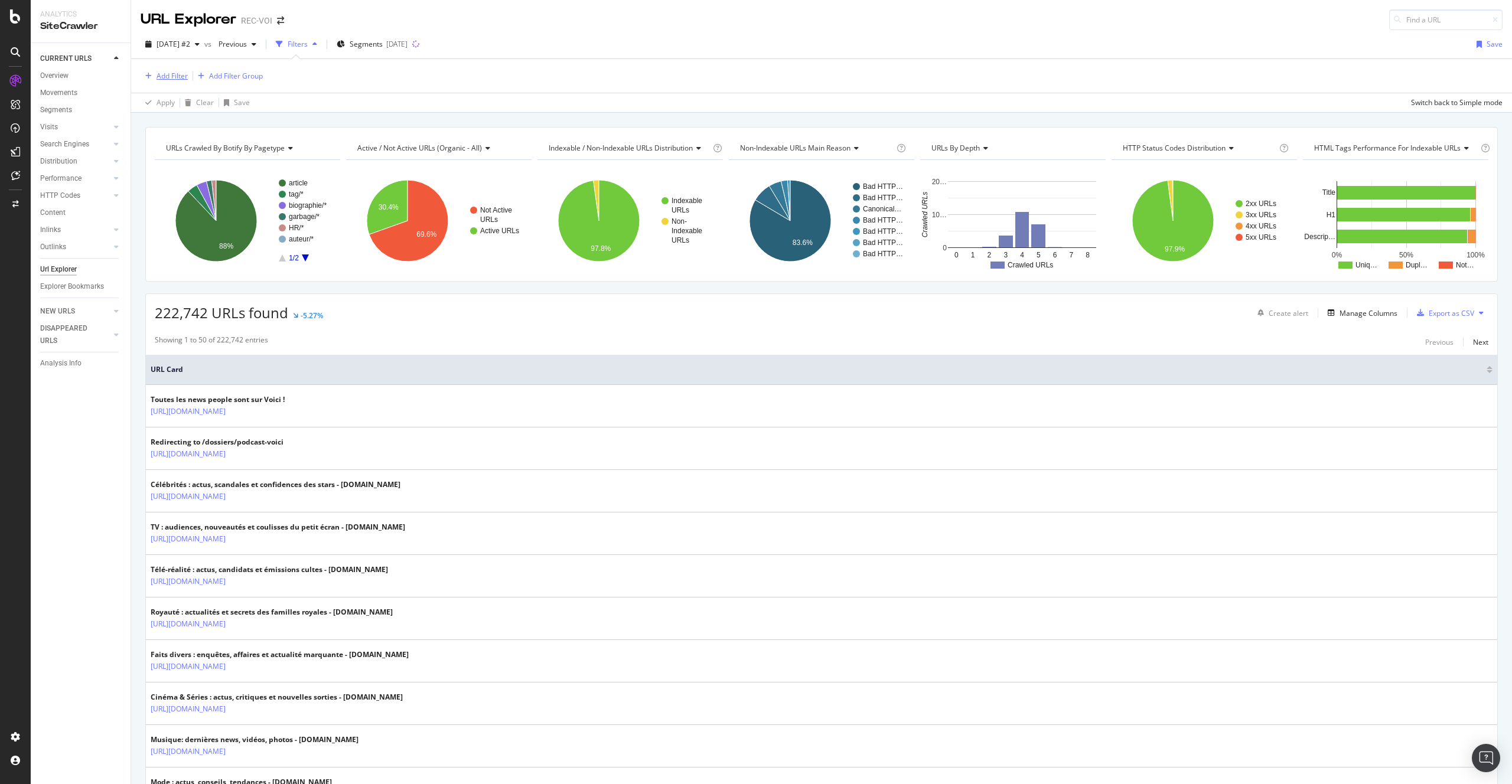
click at [163, 79] on div "Add Filter" at bounding box center [172, 75] width 32 height 10
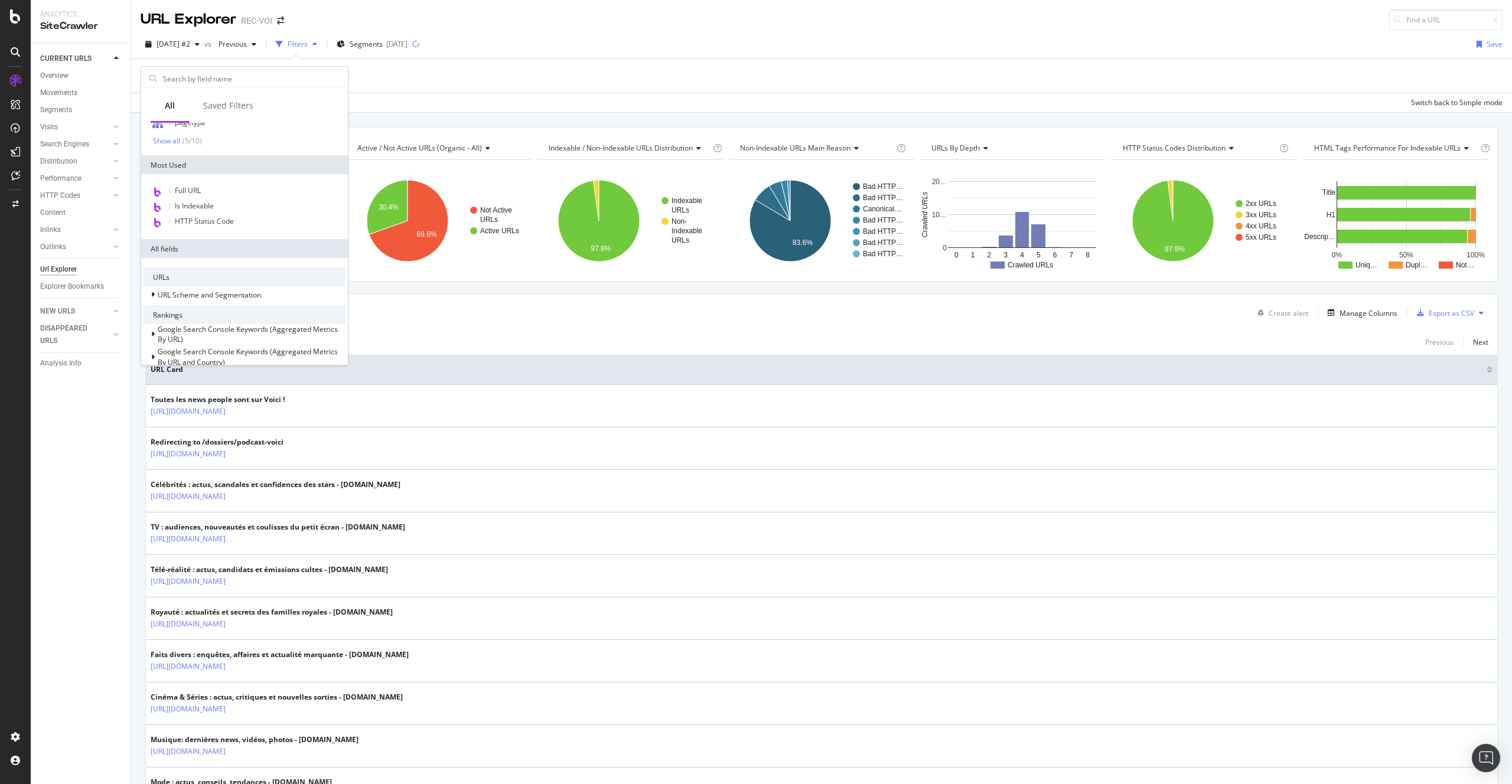
scroll to position [290, 0]
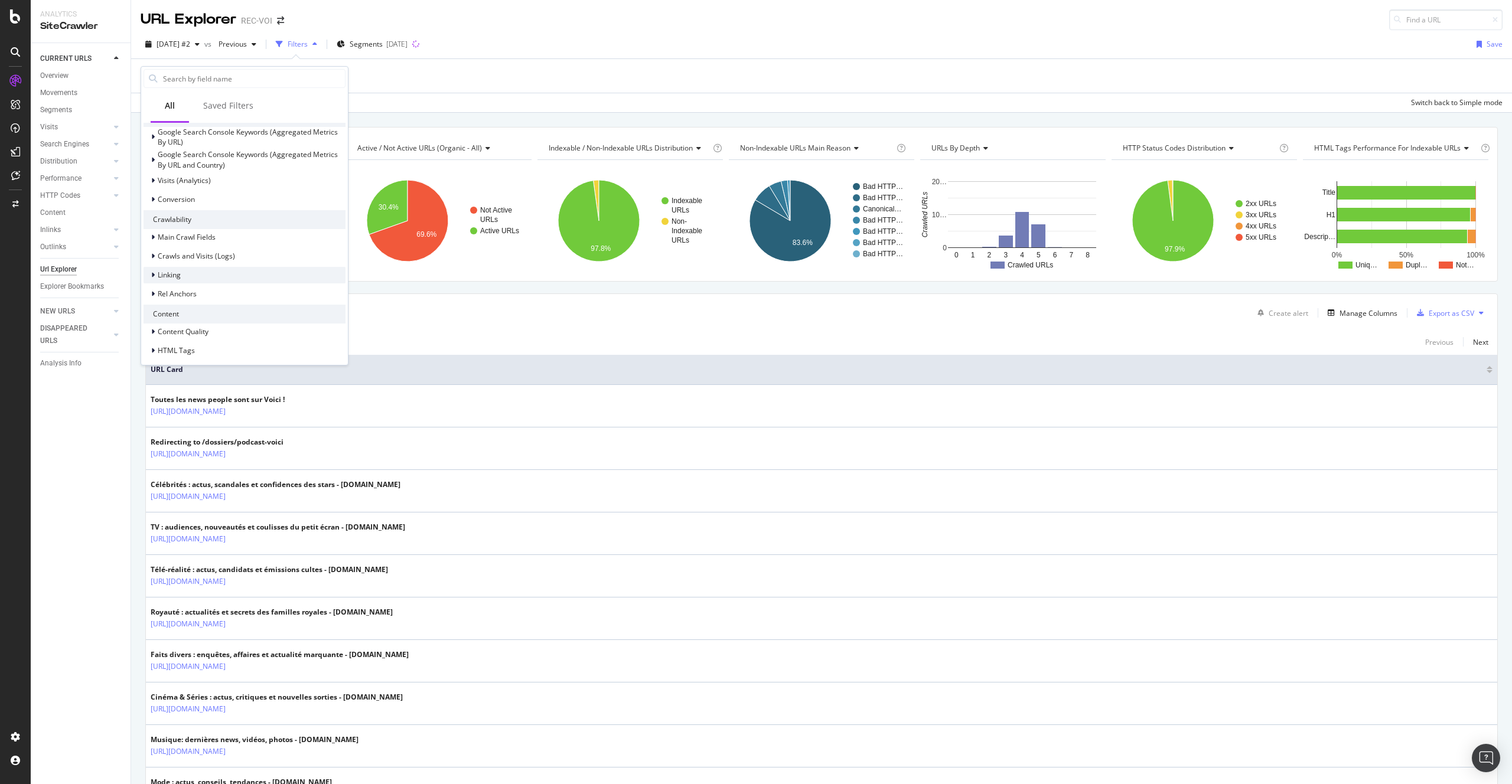
click at [193, 274] on div "Linking" at bounding box center [244, 275] width 202 height 16
click at [272, 312] on span "Outlinks to External URLs (Full Link Graph)" at bounding box center [233, 310] width 137 height 10
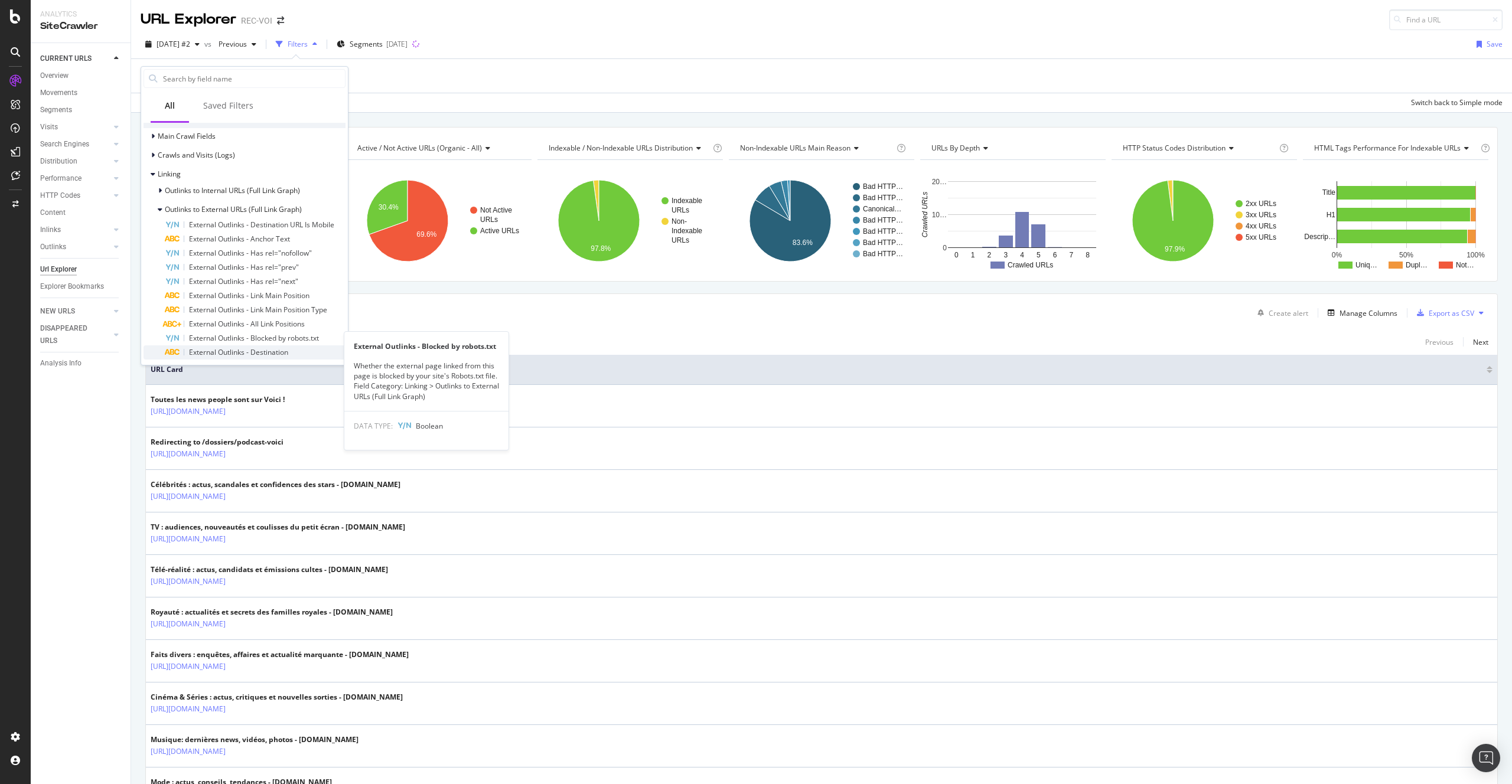
scroll to position [444, 0]
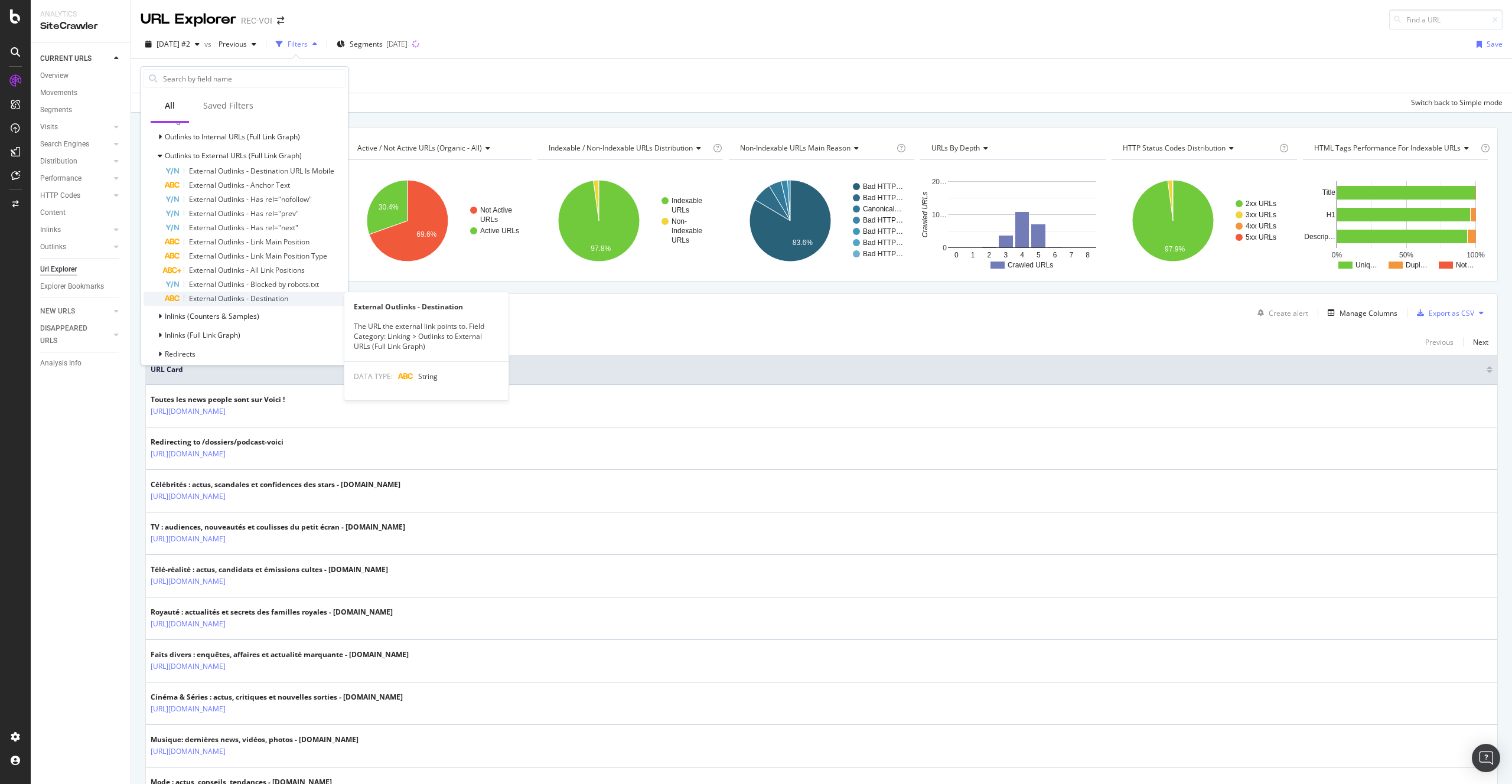
click at [273, 302] on span "External Outlinks - Destination" at bounding box center [238, 298] width 99 height 10
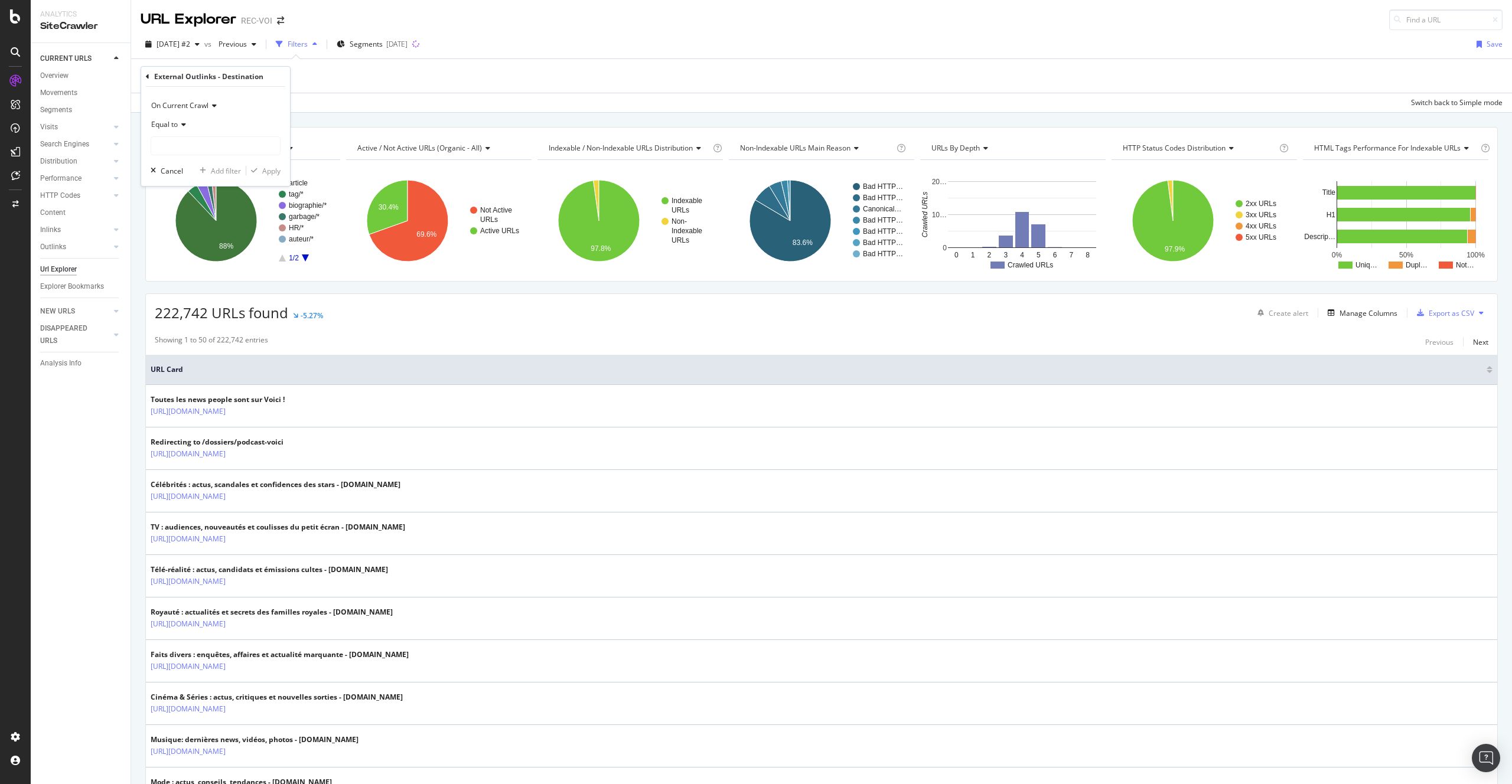
click at [179, 129] on div "Equal to" at bounding box center [216, 125] width 130 height 19
click at [192, 242] on div "Contains" at bounding box center [216, 241] width 126 height 15
click at [182, 143] on input "text" at bounding box center [215, 146] width 129 height 19
type input "bone.prisma"
click at [259, 167] on div "button" at bounding box center [254, 170] width 16 height 7
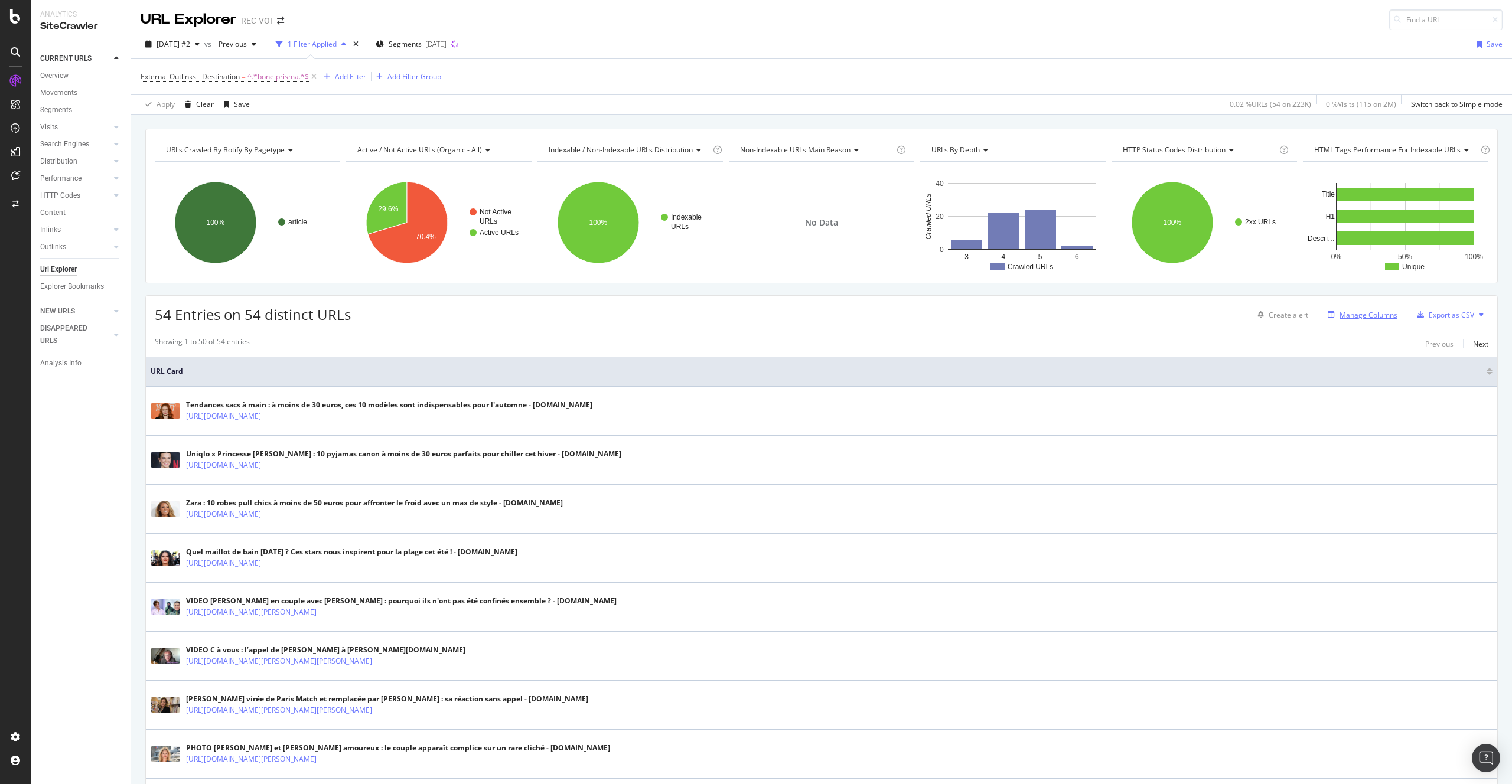
click at [1383, 313] on div "Manage Columns" at bounding box center [1368, 314] width 58 height 10
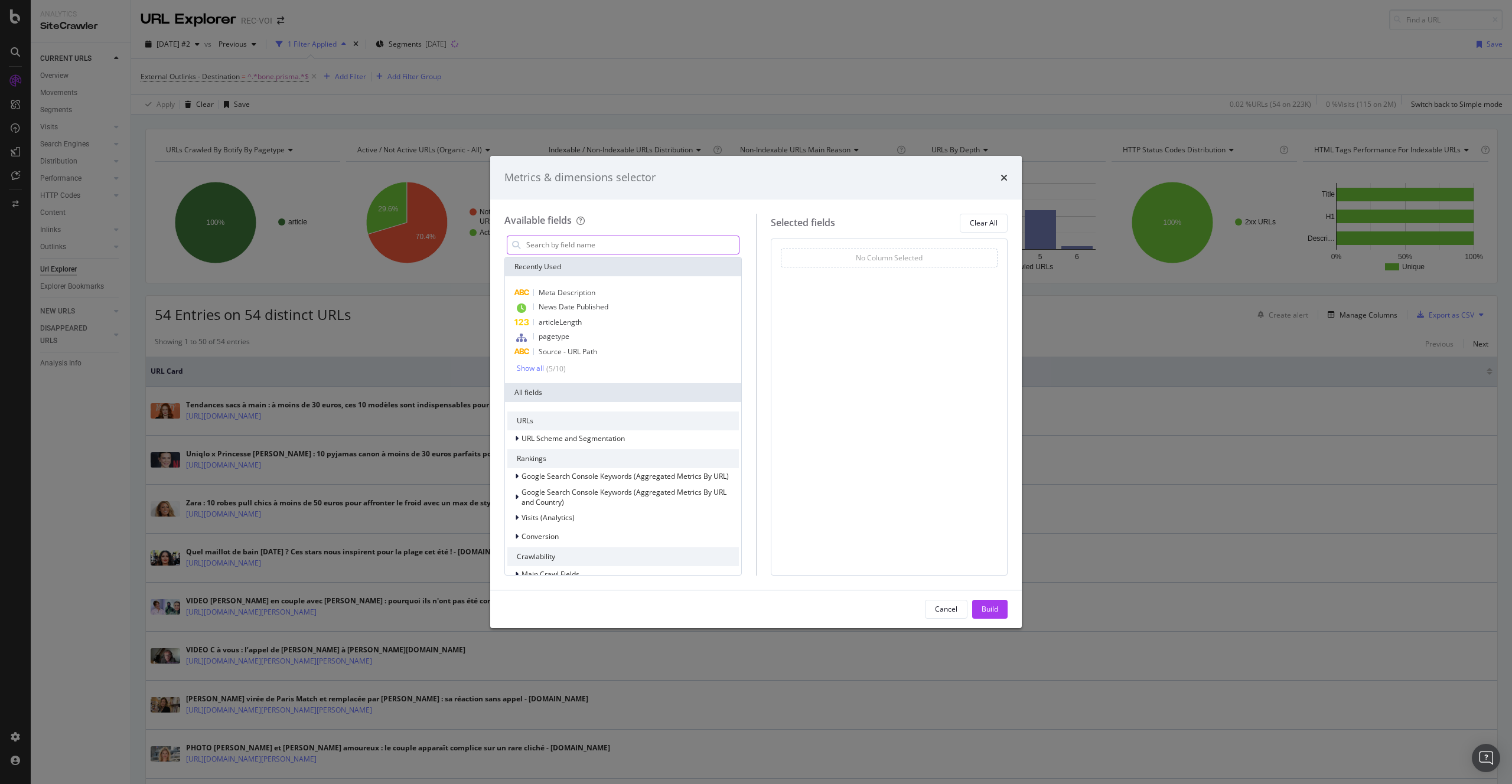
click at [658, 243] on input "modal" at bounding box center [632, 245] width 214 height 18
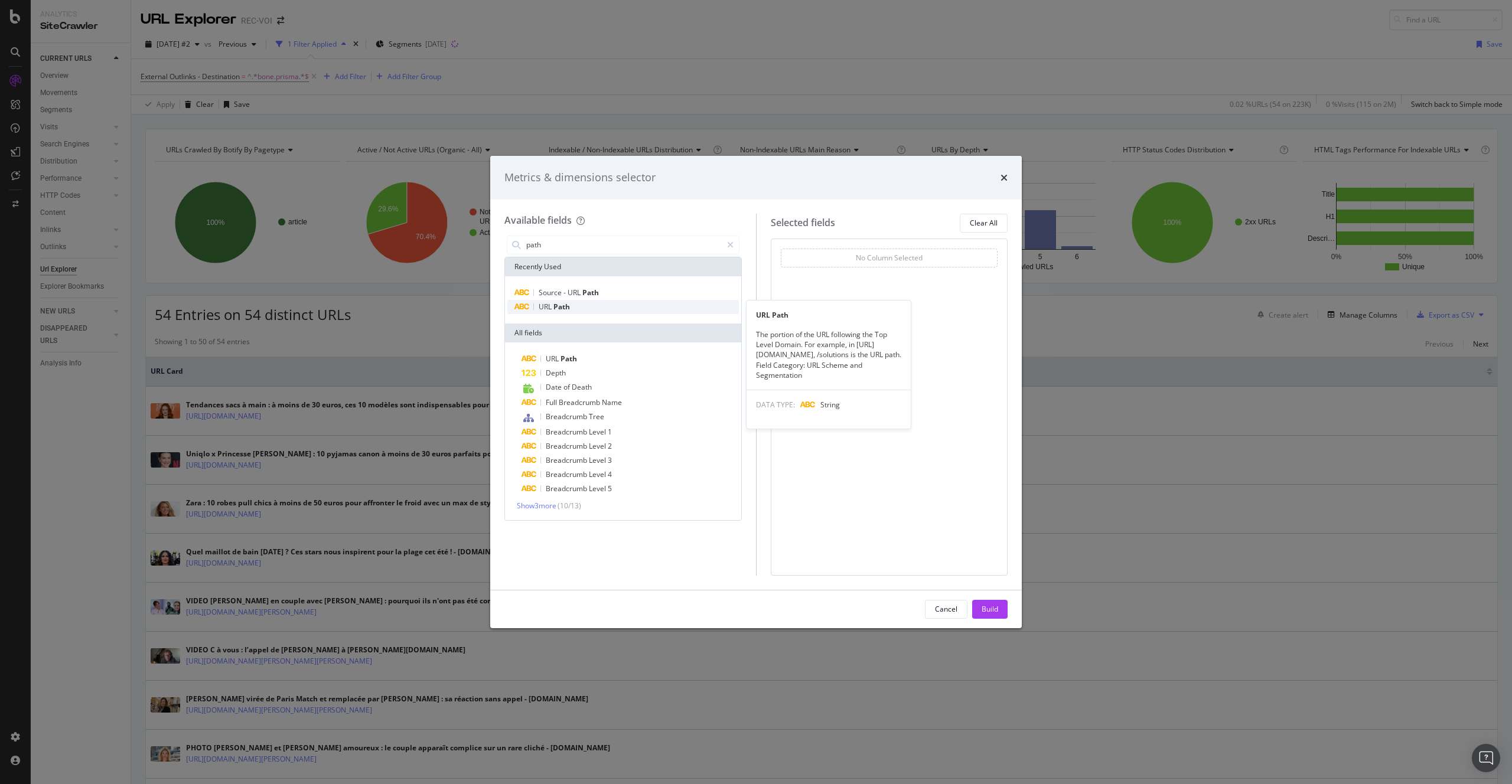
type input "path"
click at [629, 302] on div "URL Path" at bounding box center [623, 307] width 232 height 14
click at [986, 601] on div "Build" at bounding box center [989, 609] width 16 height 18
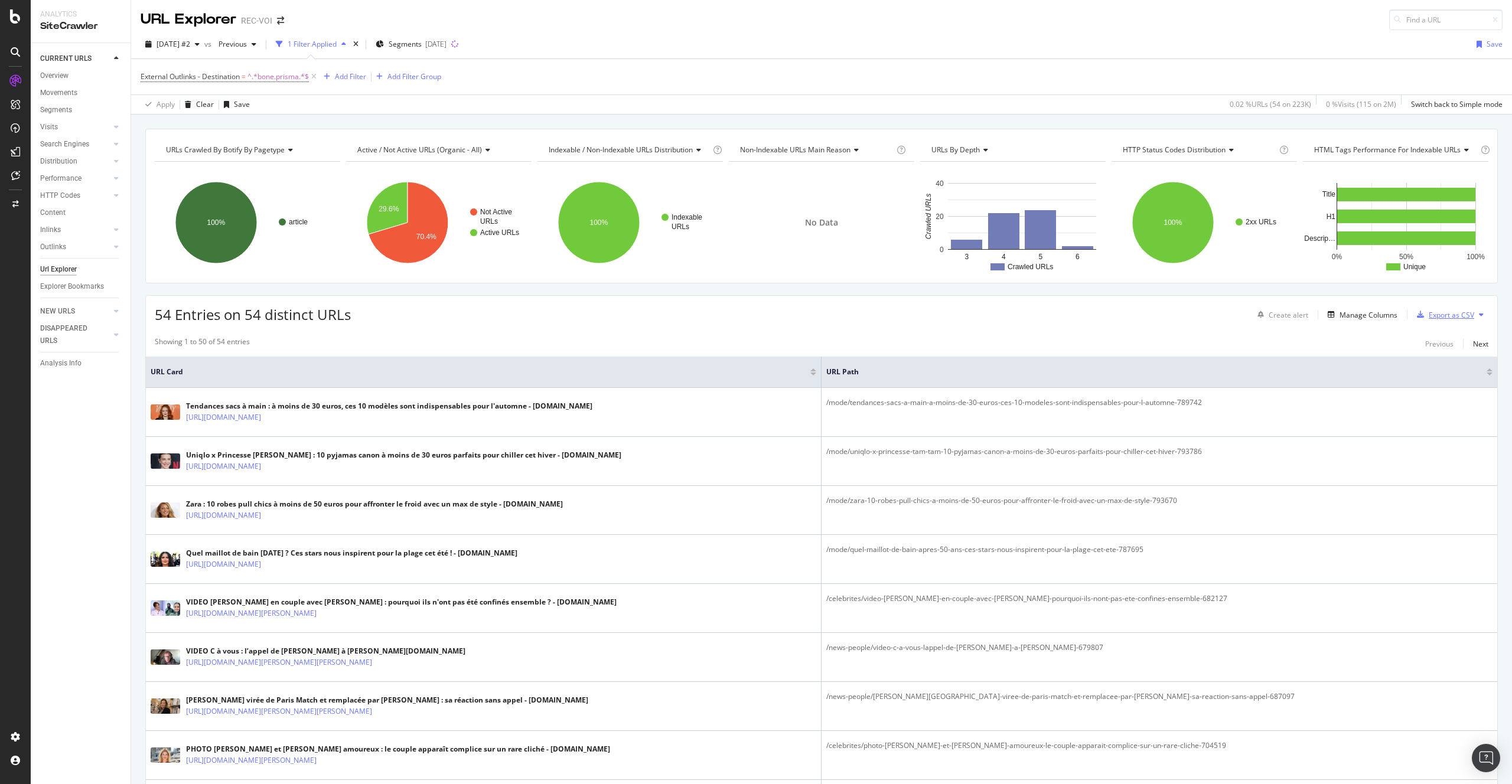
click at [1429, 316] on div "Export as CSV" at bounding box center [1451, 314] width 45 height 10
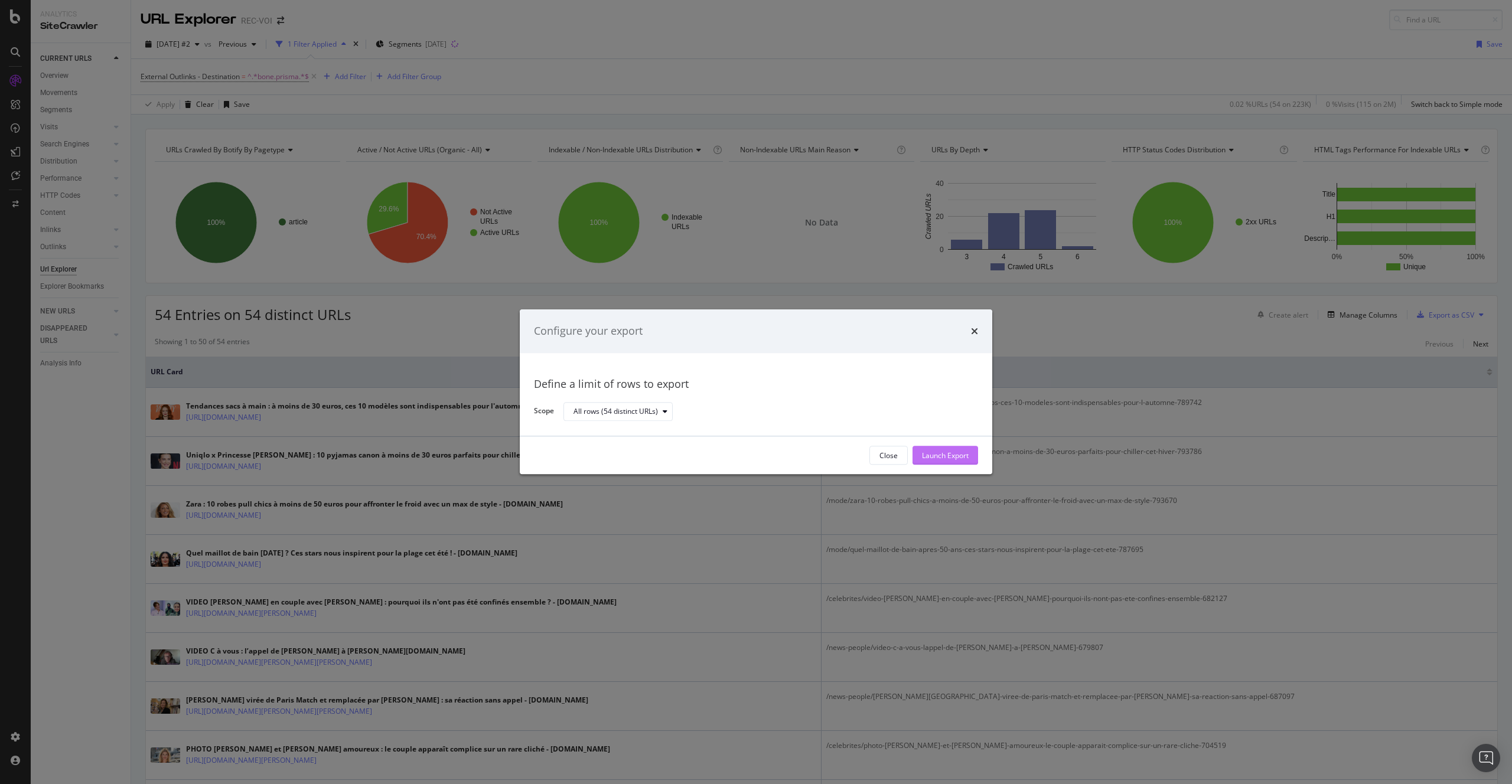
click at [951, 451] on div "Launch Export" at bounding box center [945, 455] width 47 height 10
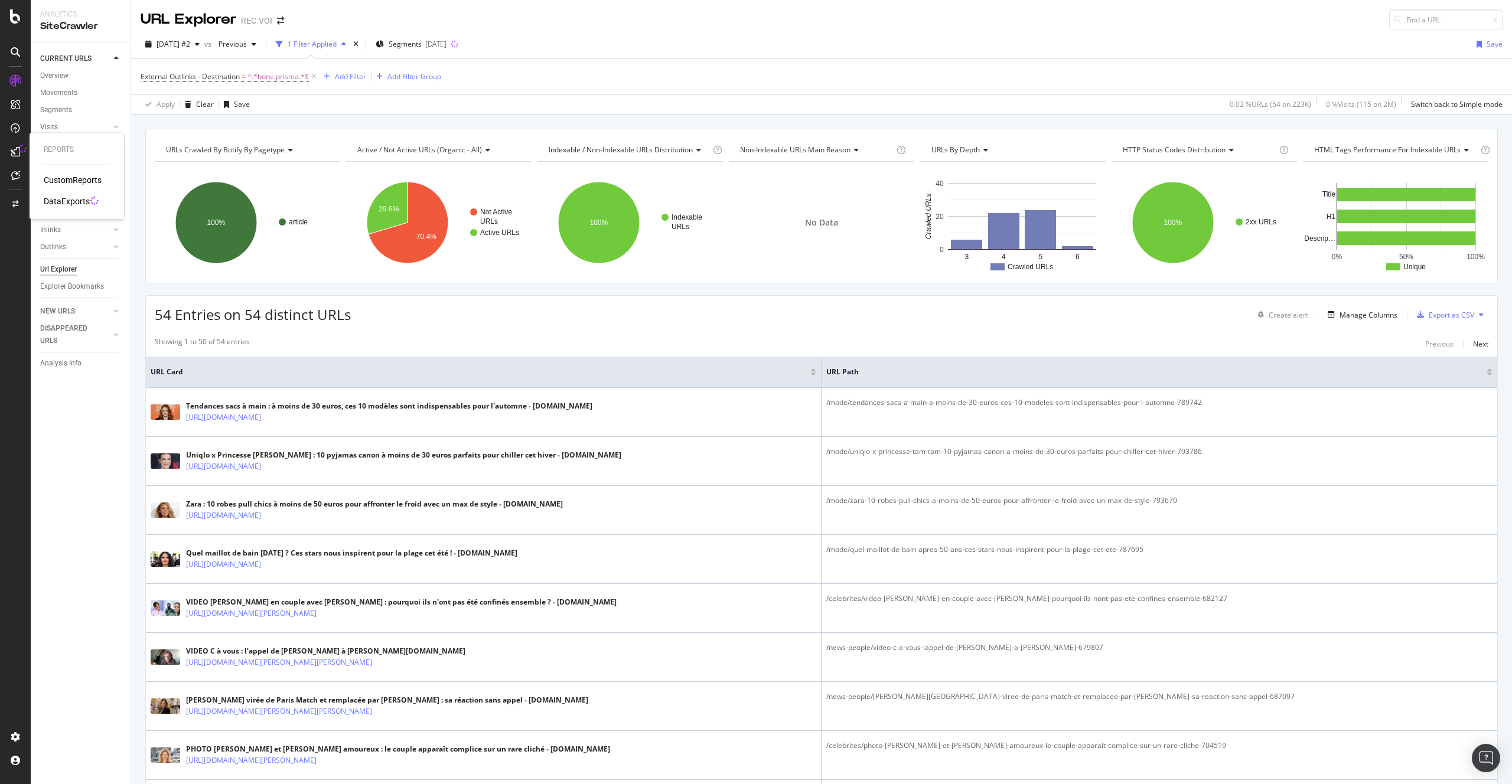
click at [66, 200] on div "DataExports" at bounding box center [67, 201] width 46 height 12
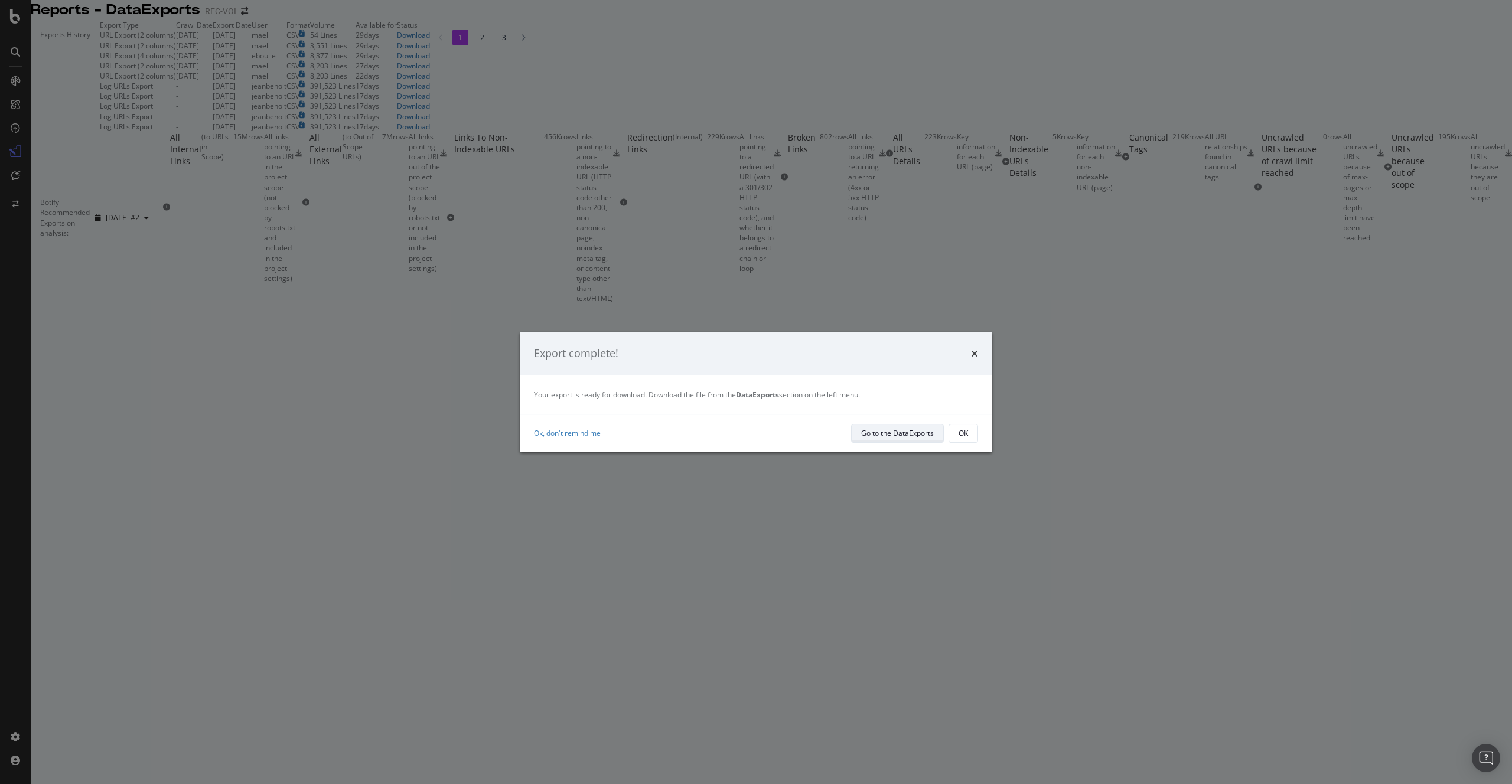
click at [937, 427] on button "Go to the DataExports" at bounding box center [897, 433] width 92 height 19
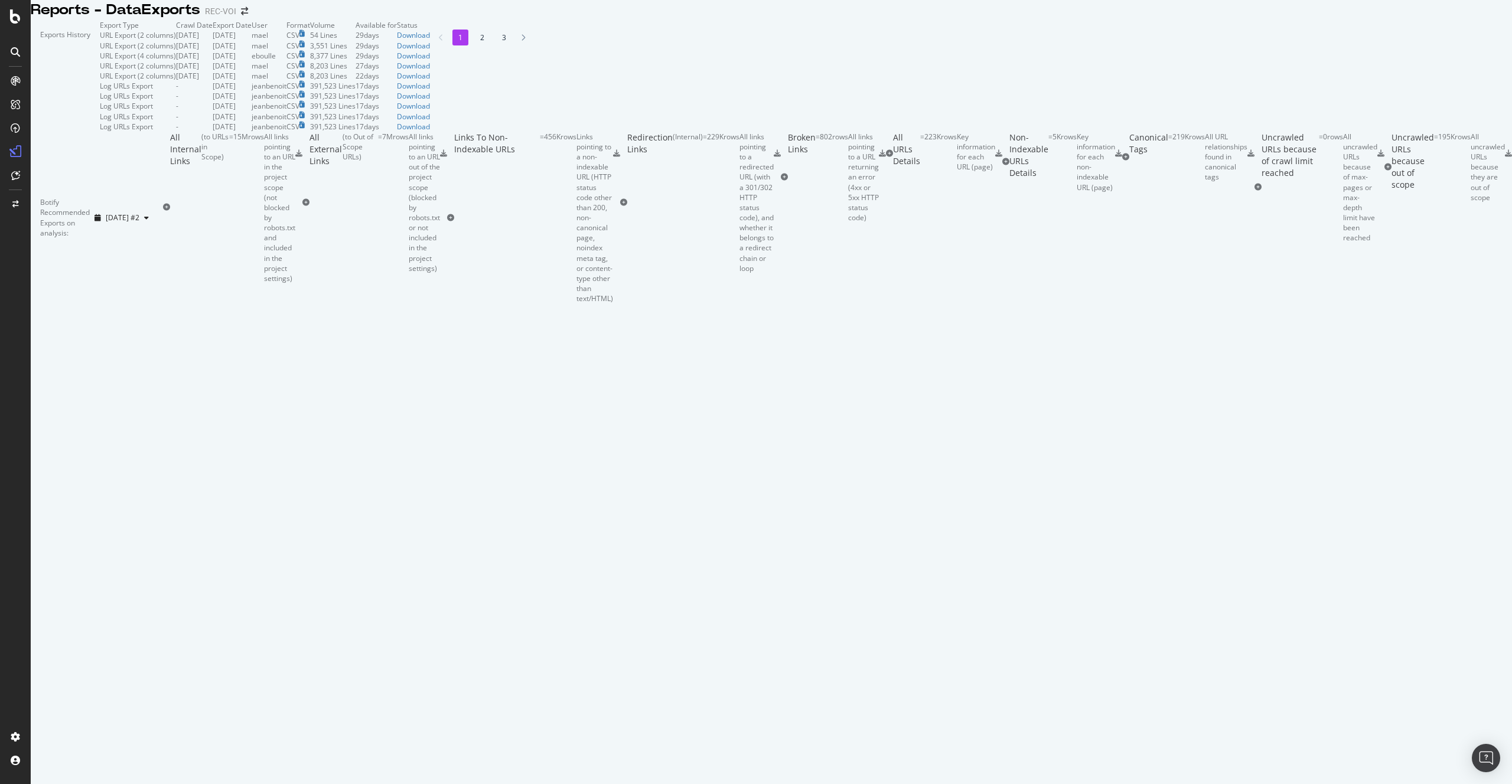
click at [430, 40] on td "Download" at bounding box center [413, 35] width 33 height 10
click at [430, 40] on div "Download" at bounding box center [413, 35] width 33 height 10
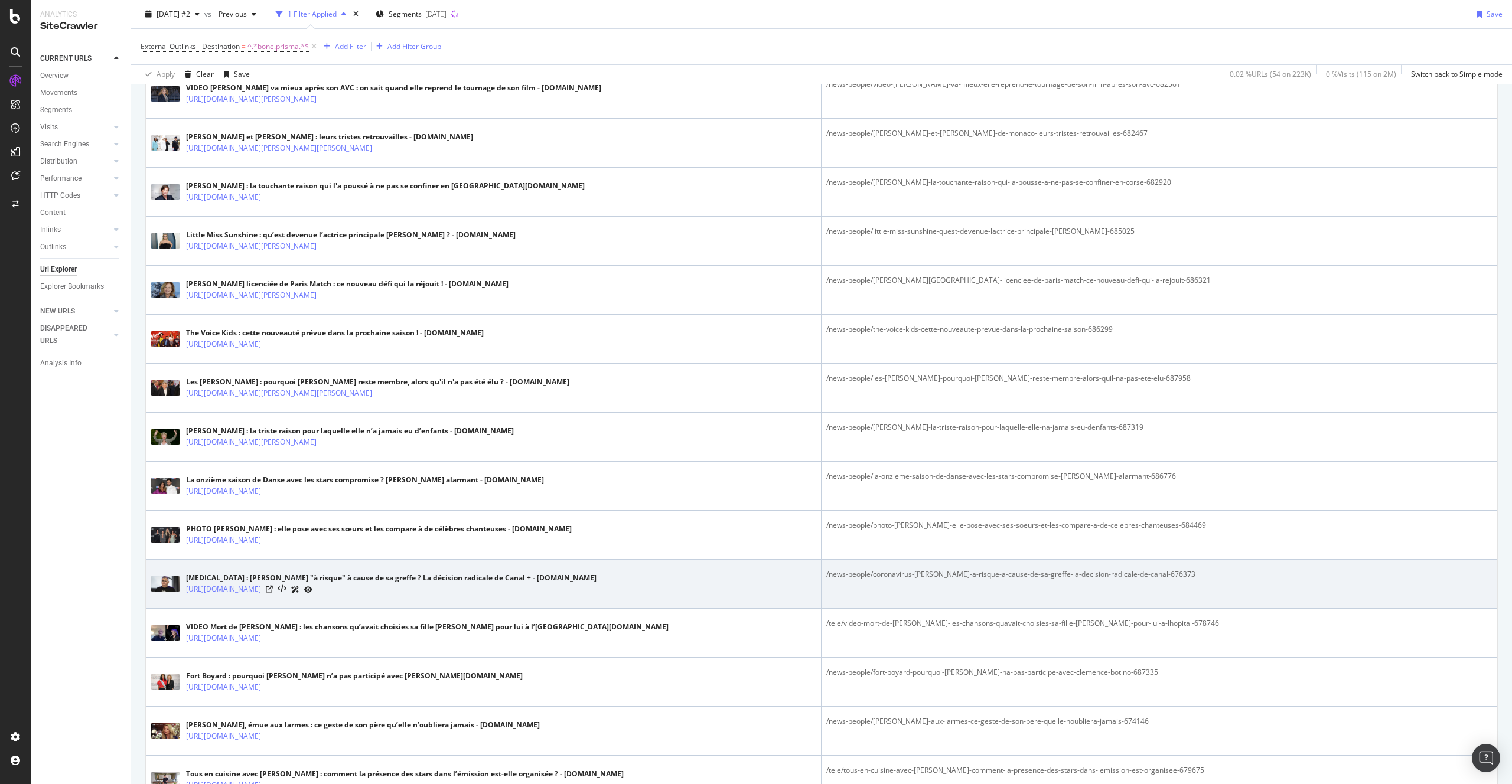
scroll to position [1536, 0]
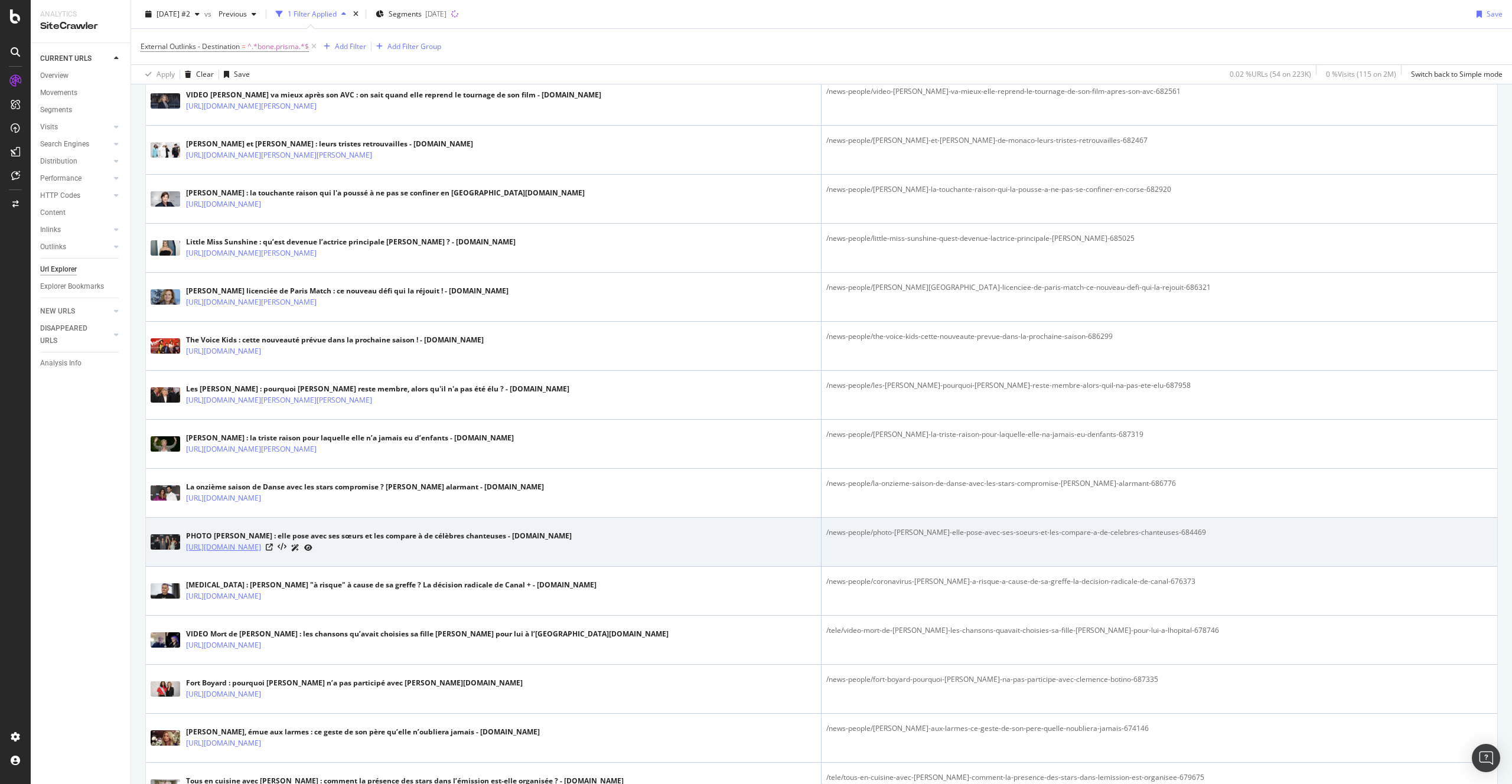
click at [261, 551] on link "https://www.voici.fr/news-people/photo-kim-kardashian-elle-pose-avec-ses-soeurs…" at bounding box center [223, 547] width 75 height 12
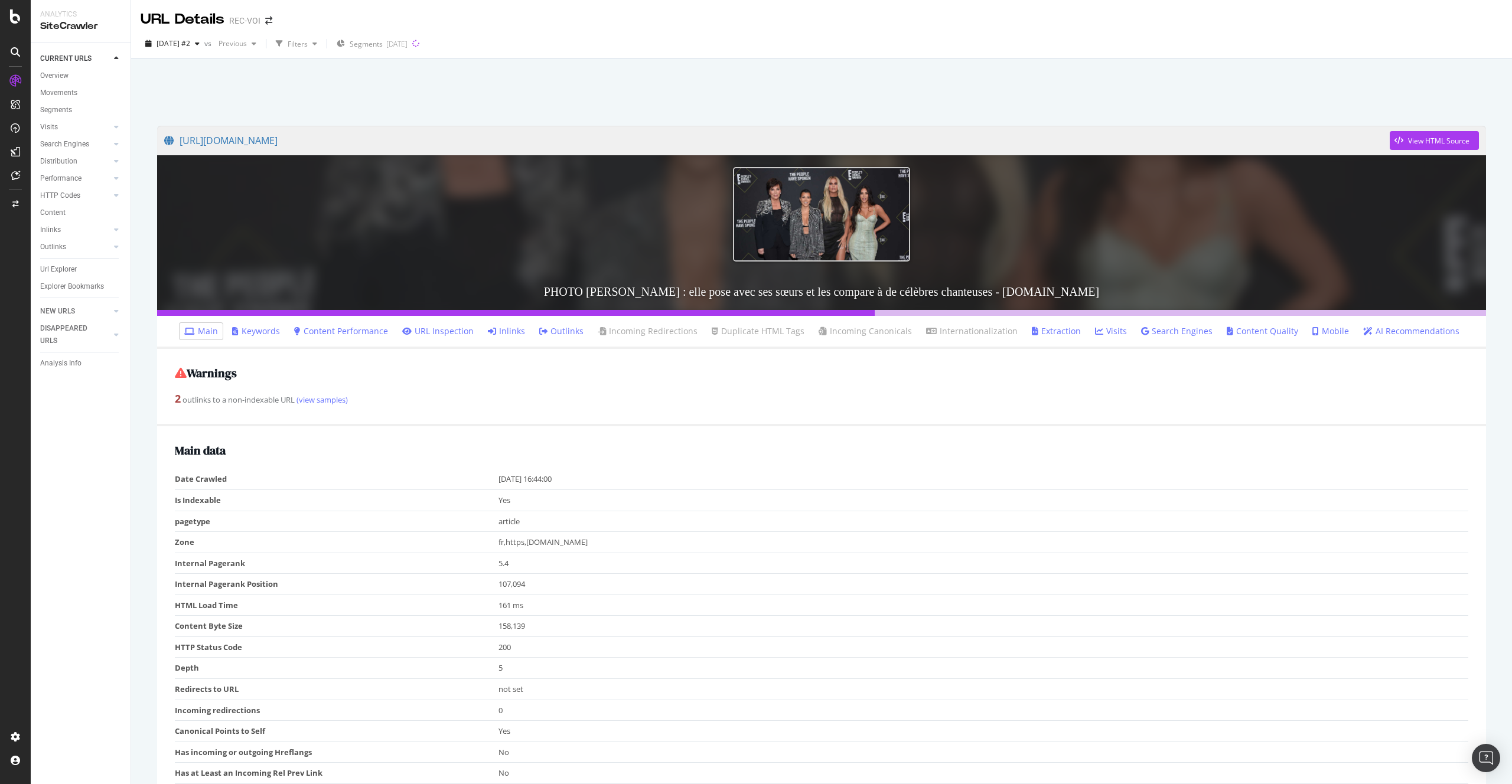
click at [548, 330] on icon at bounding box center [543, 331] width 8 height 8
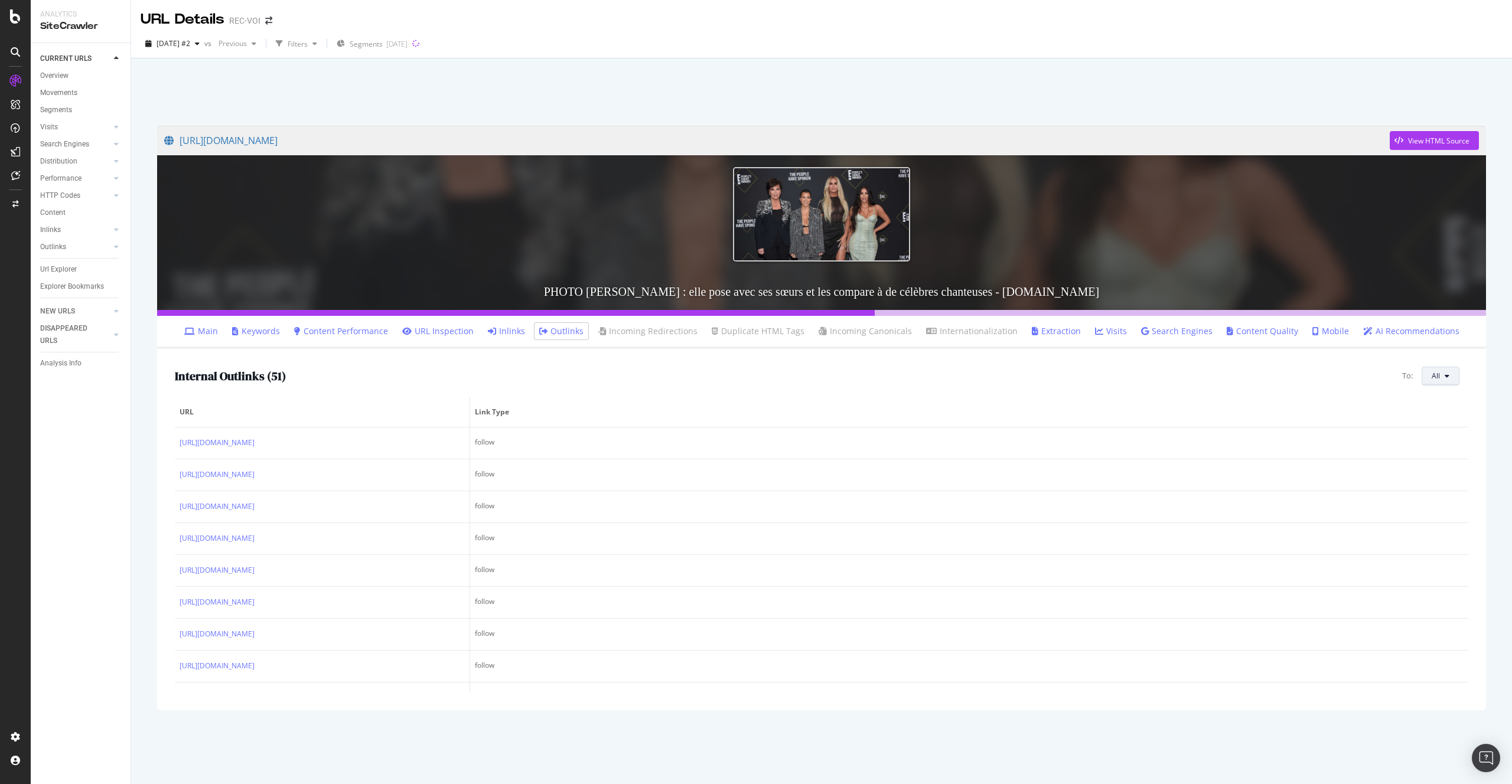
click at [1433, 382] on button "All" at bounding box center [1440, 376] width 38 height 19
click at [1382, 393] on div "3xx URLs" at bounding box center [1379, 387] width 85 height 17
click at [1446, 378] on icon at bounding box center [1447, 376] width 5 height 7
click at [1450, 424] on span "Non-Indexable URLs" at bounding box center [1443, 421] width 66 height 11
click at [1433, 380] on span "Non-Indexable URLs" at bounding box center [1406, 375] width 66 height 10
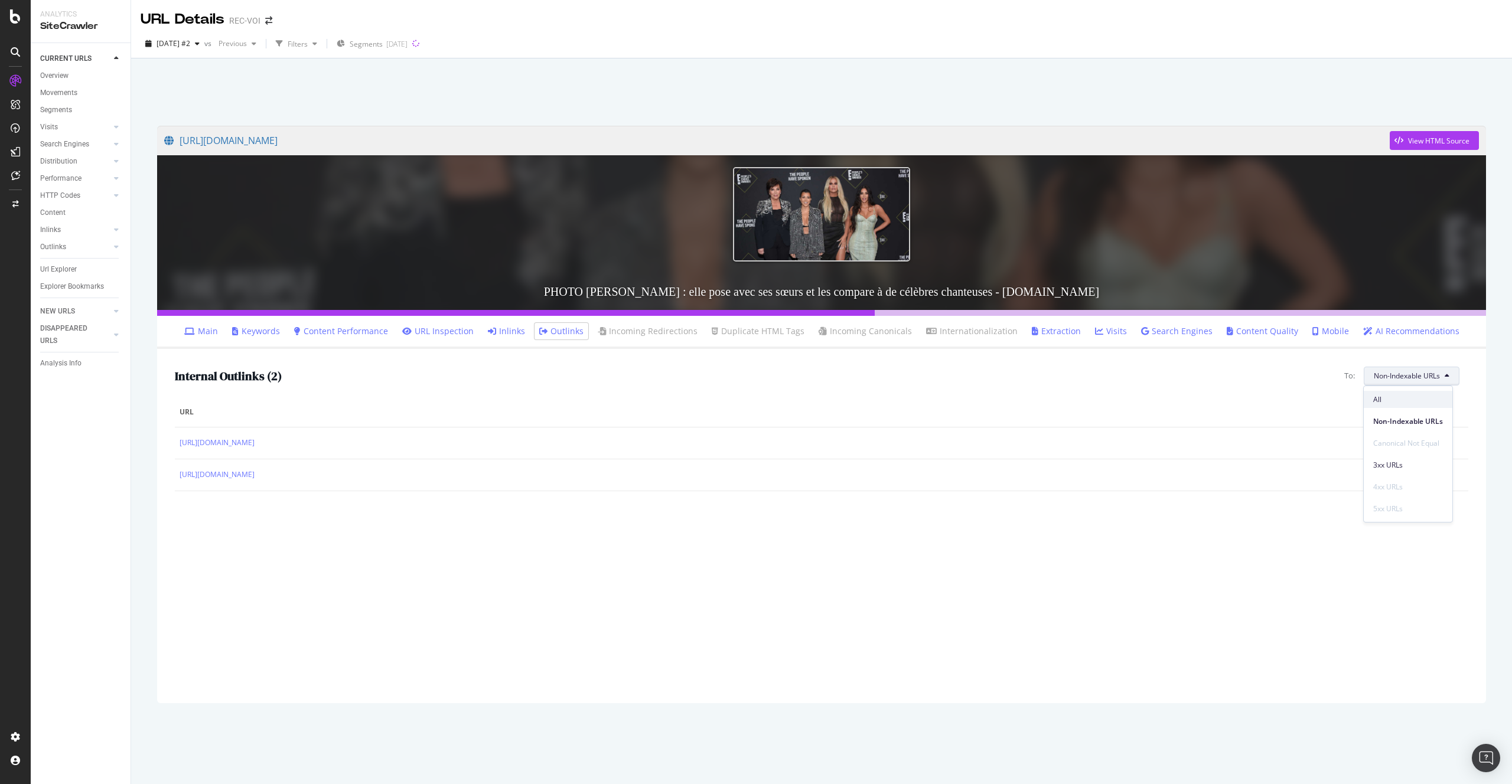
click at [1394, 401] on span "All" at bounding box center [1408, 400] width 69 height 11
click at [515, 331] on link "Inlinks" at bounding box center [506, 330] width 37 height 12
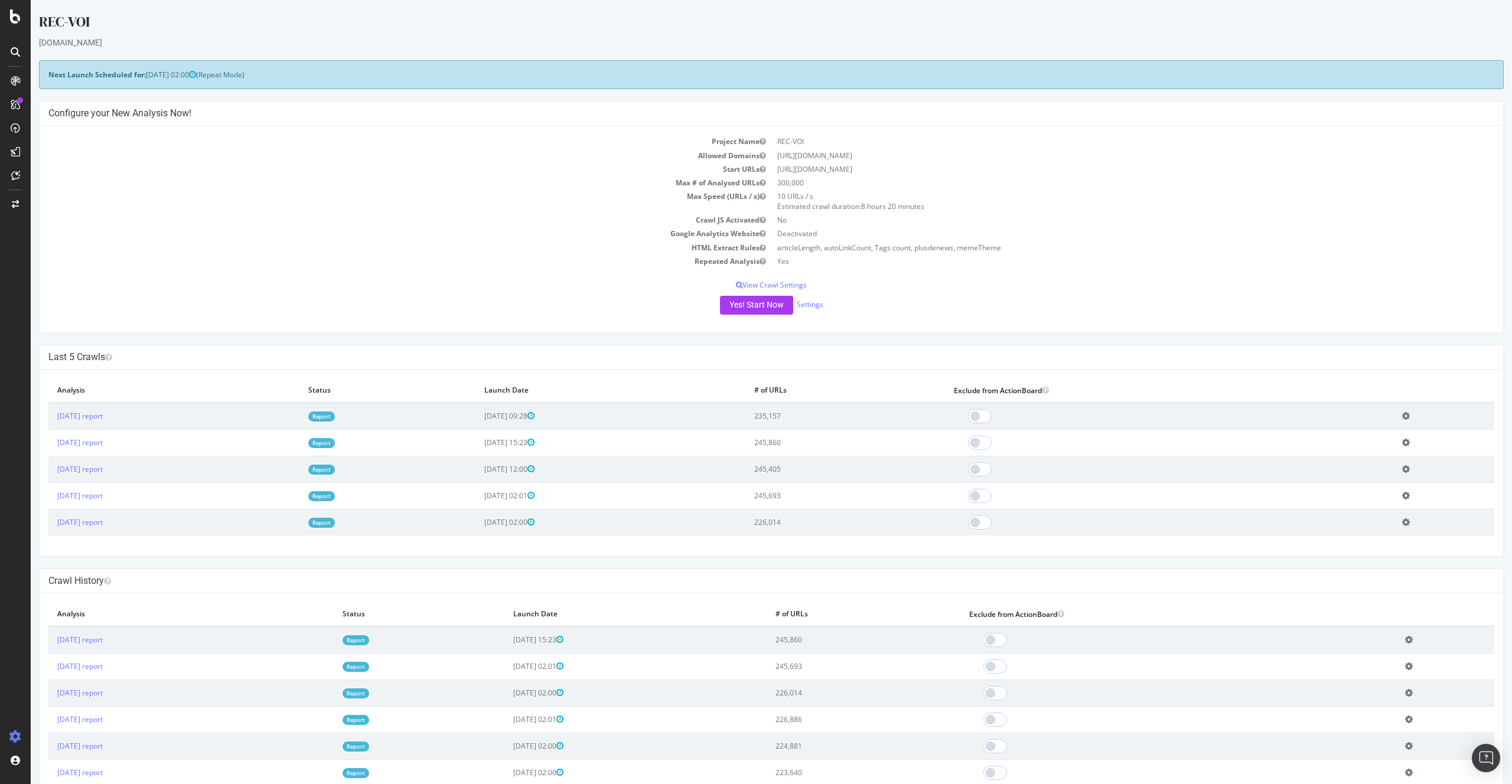
click at [1410, 417] on icon at bounding box center [1406, 416] width 8 height 9
click at [1410, 416] on icon at bounding box center [1406, 416] width 8 height 9
click at [800, 307] on link "Settings" at bounding box center [810, 304] width 26 height 10
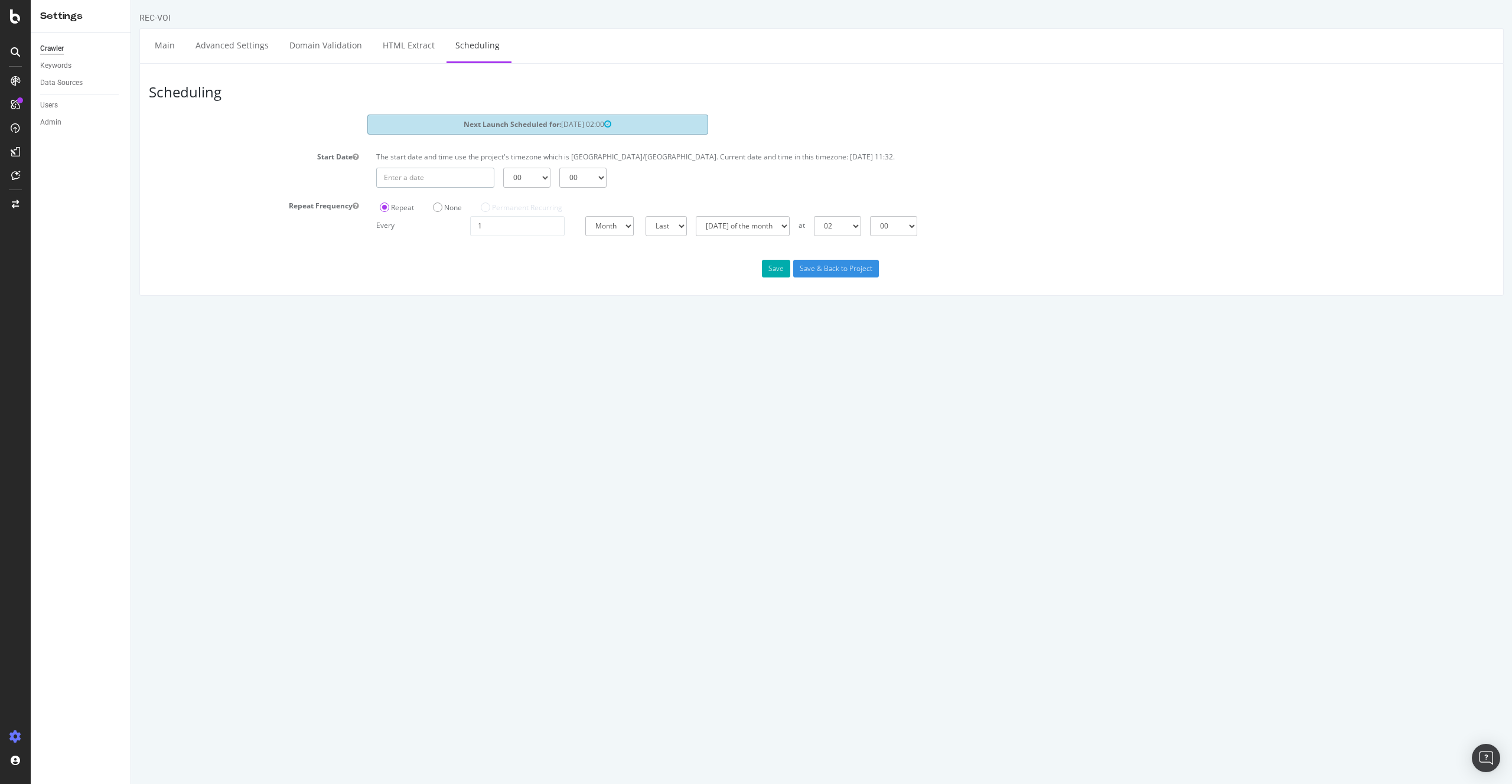
type input "2025-09-18"
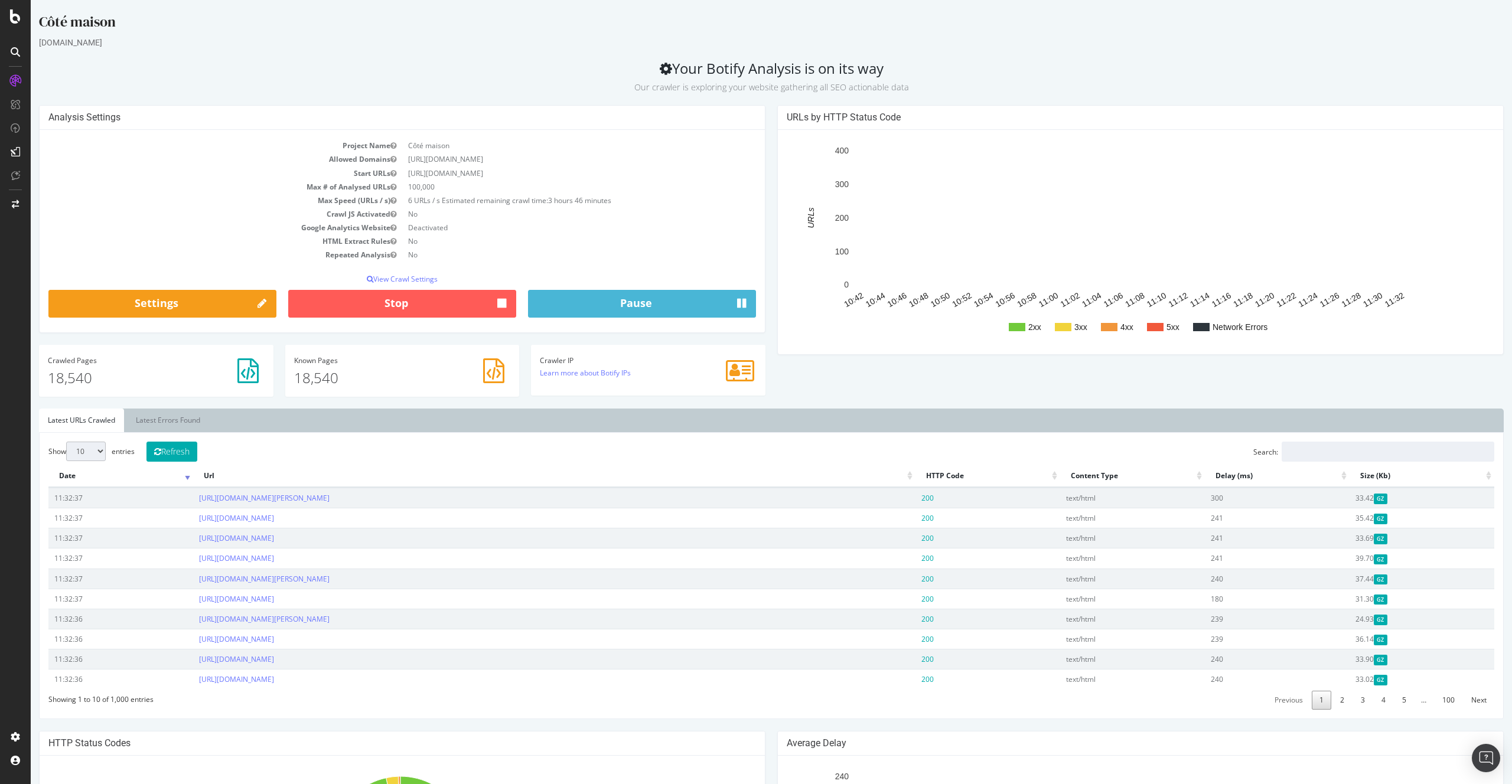
scroll to position [347, 0]
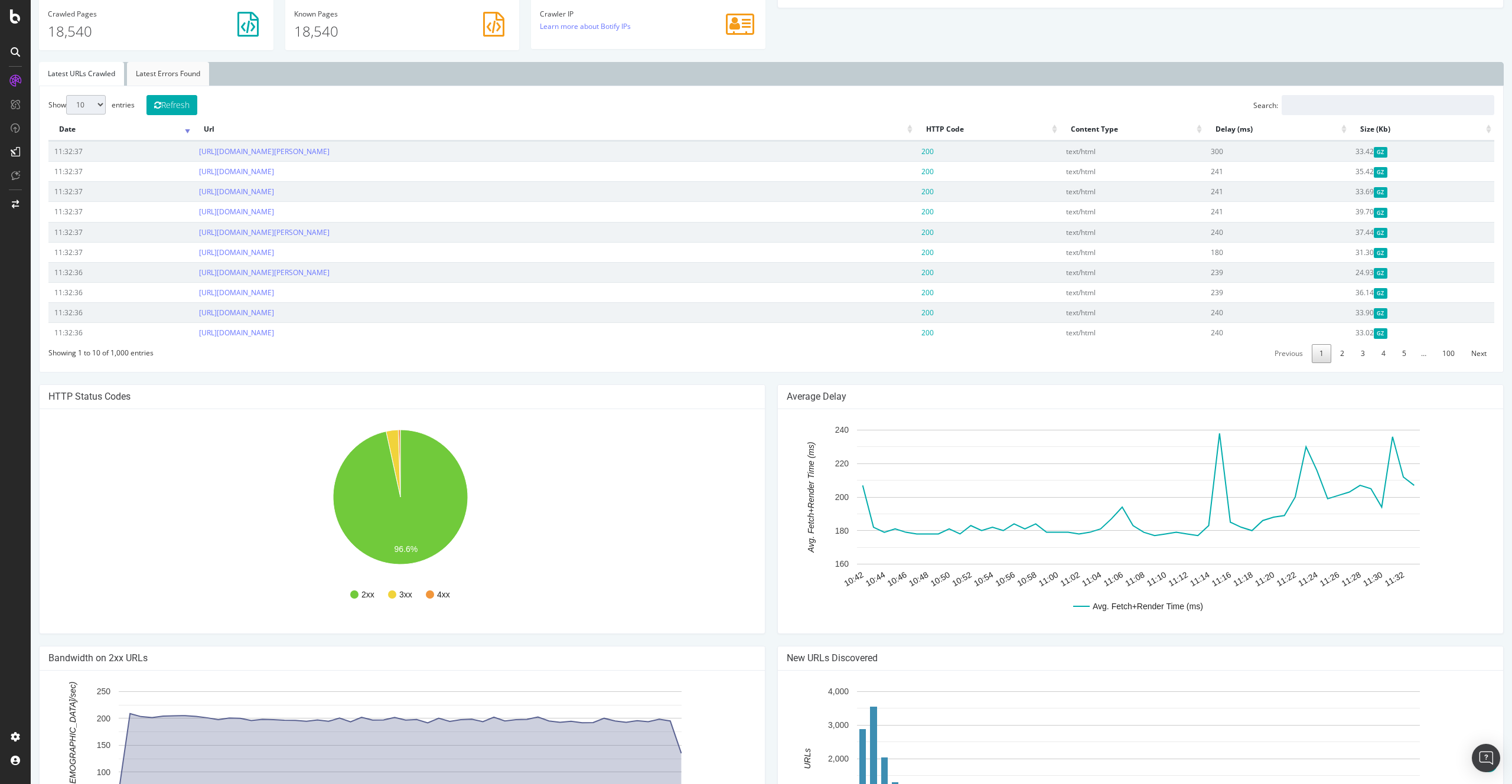
click at [169, 68] on link "Latest Errors Found" at bounding box center [168, 73] width 82 height 24
click at [274, 213] on link "[URL][DOMAIN_NAME]" at bounding box center [236, 211] width 75 height 10
click at [274, 152] on link "[URL][DOMAIN_NAME]" at bounding box center [236, 151] width 75 height 10
click at [1378, 353] on link "4" at bounding box center [1387, 353] width 19 height 18
click at [330, 273] on link "[URL][DOMAIN_NAME][PERSON_NAME]" at bounding box center [263, 272] width 130 height 10
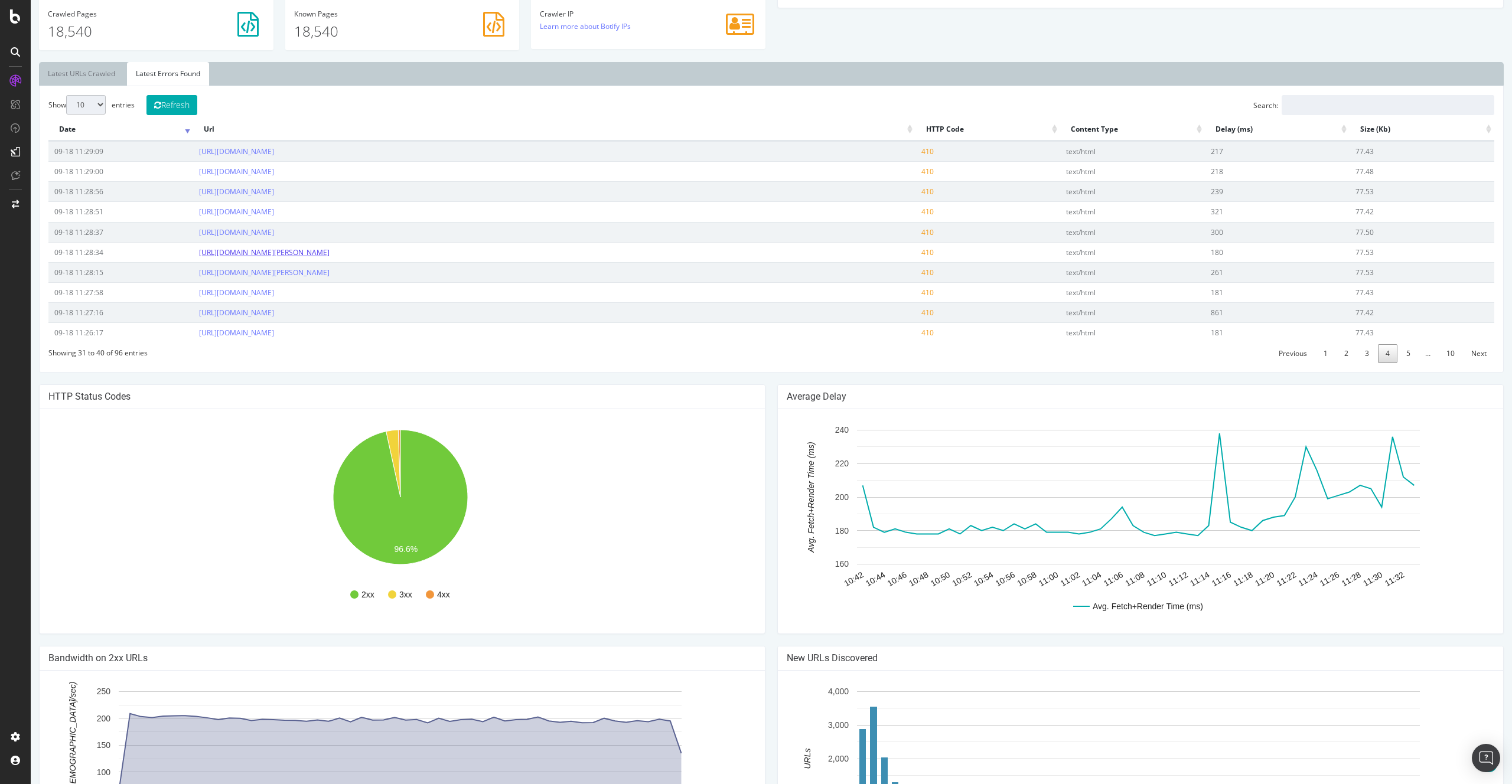
click at [330, 255] on link "[URL][DOMAIN_NAME][PERSON_NAME]" at bounding box center [263, 252] width 130 height 10
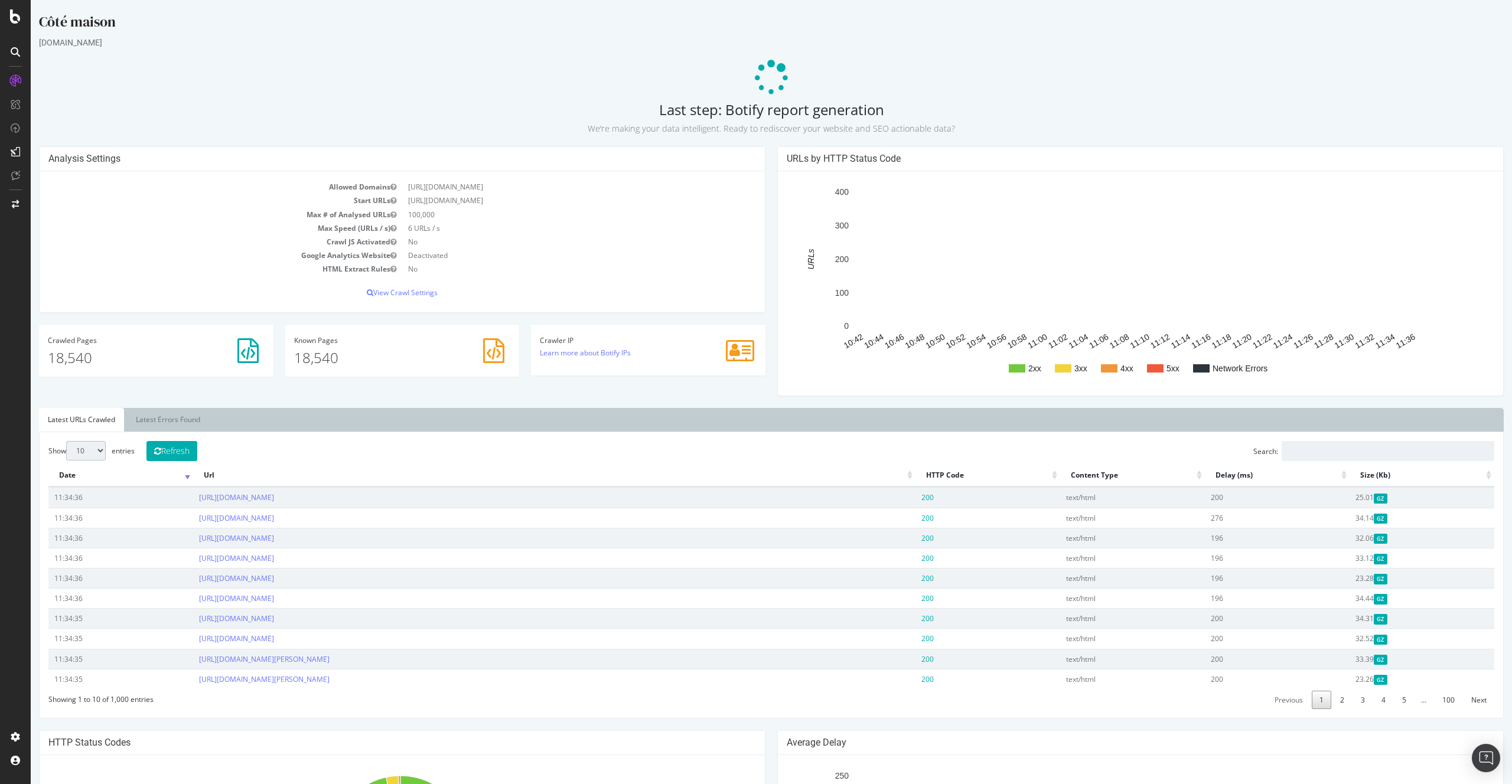
scroll to position [0, 0]
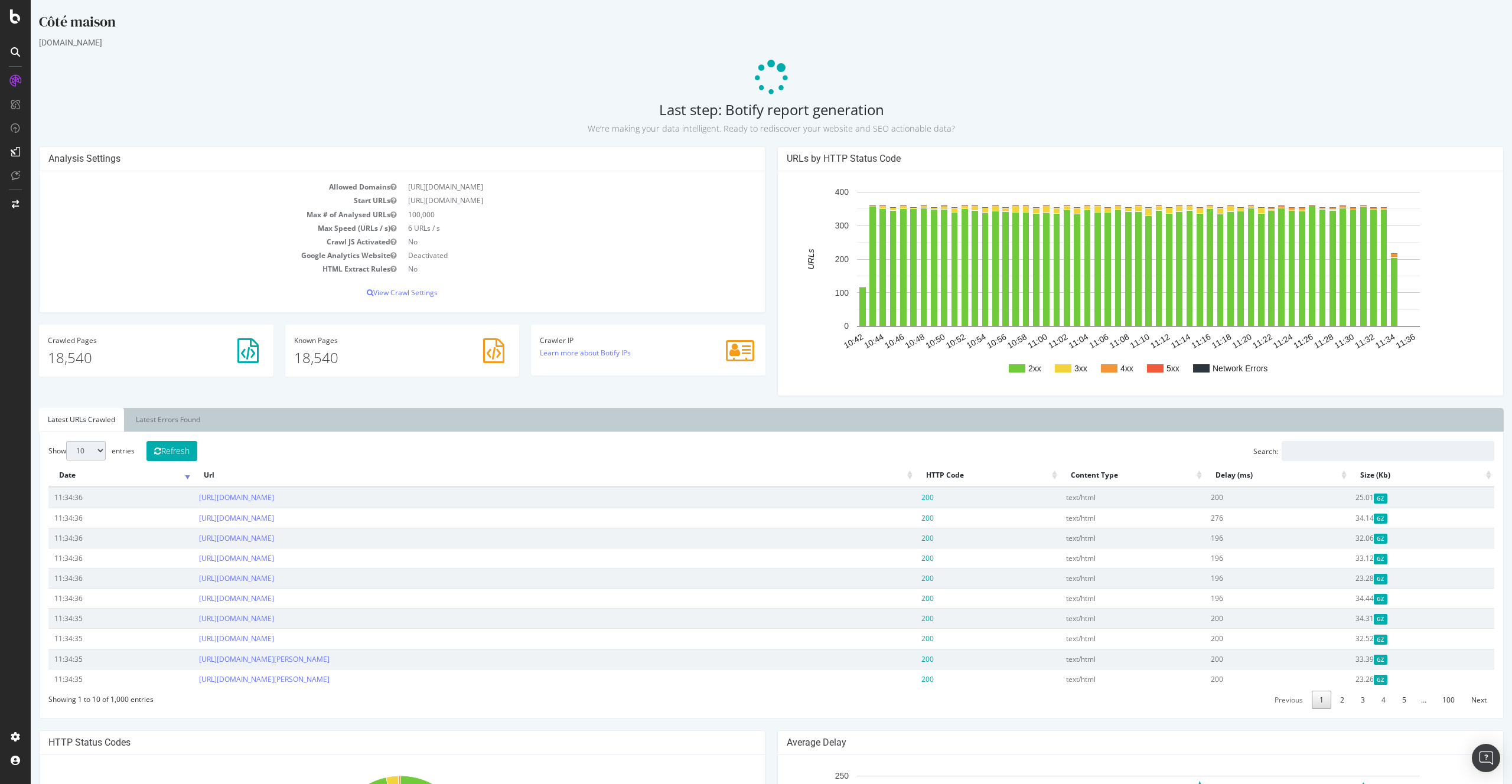
click at [280, 96] on div "Côté maison [DOMAIN_NAME] Last step: Botify report generation We’re making your…" at bounding box center [771, 632] width 1481 height 1241
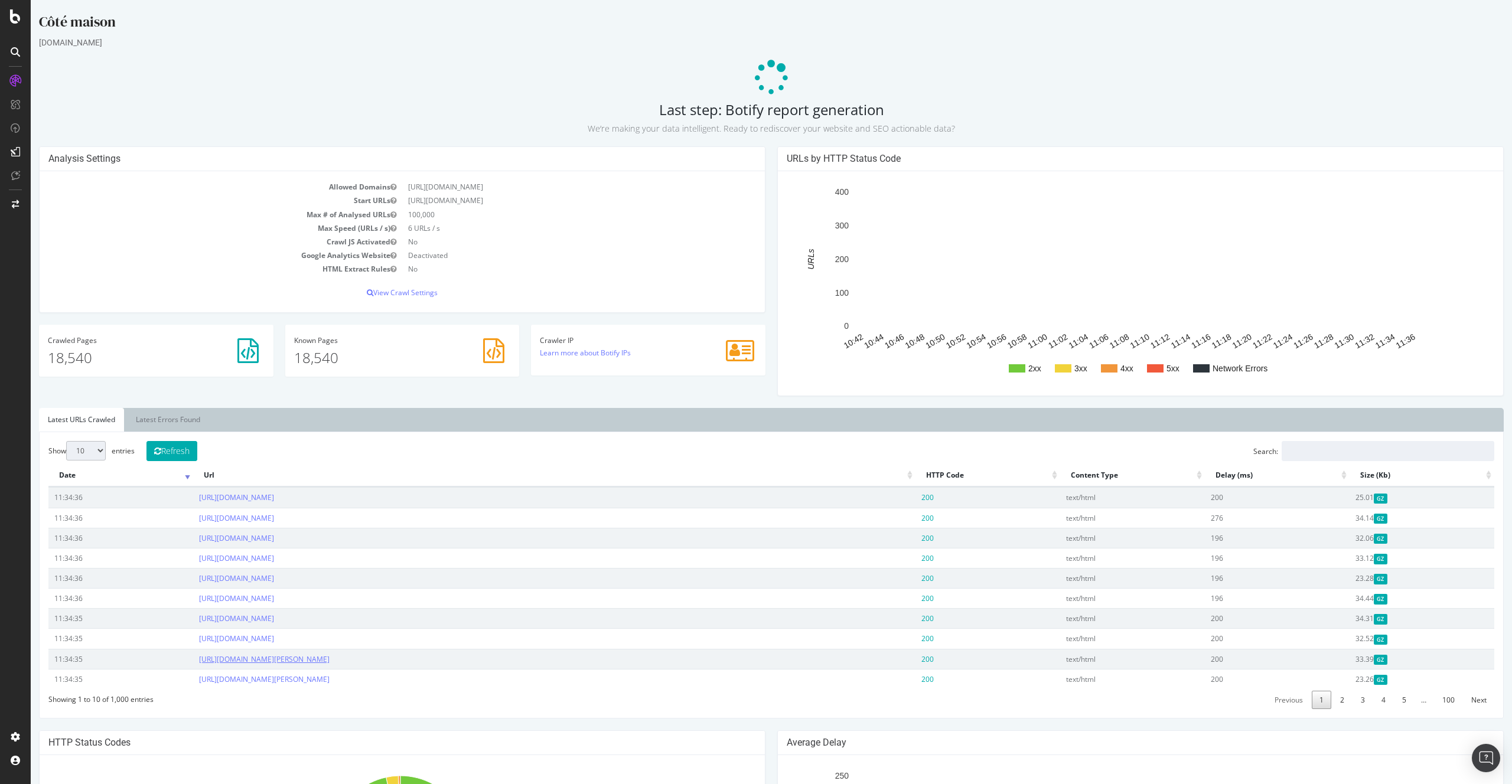
scroll to position [243, 0]
